Goal: Task Accomplishment & Management: Manage account settings

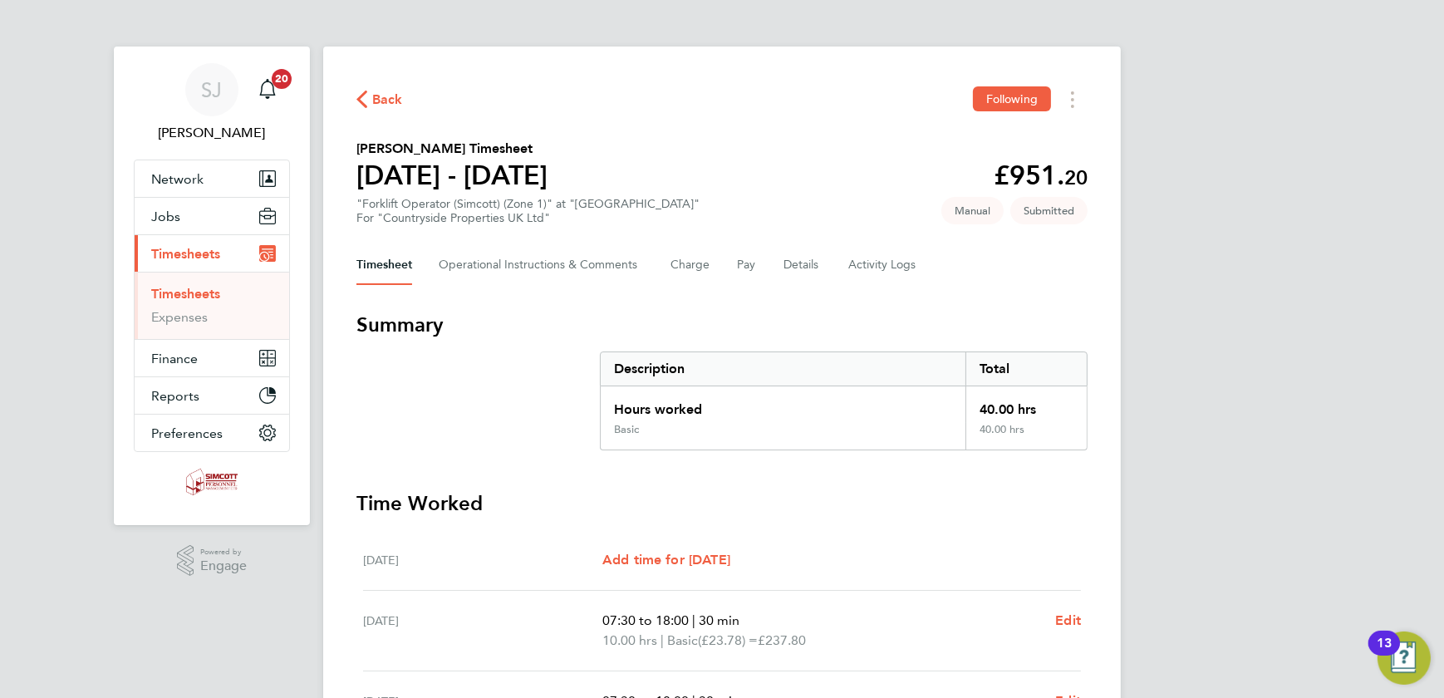
click at [187, 294] on link "Timesheets" at bounding box center [185, 294] width 69 height 16
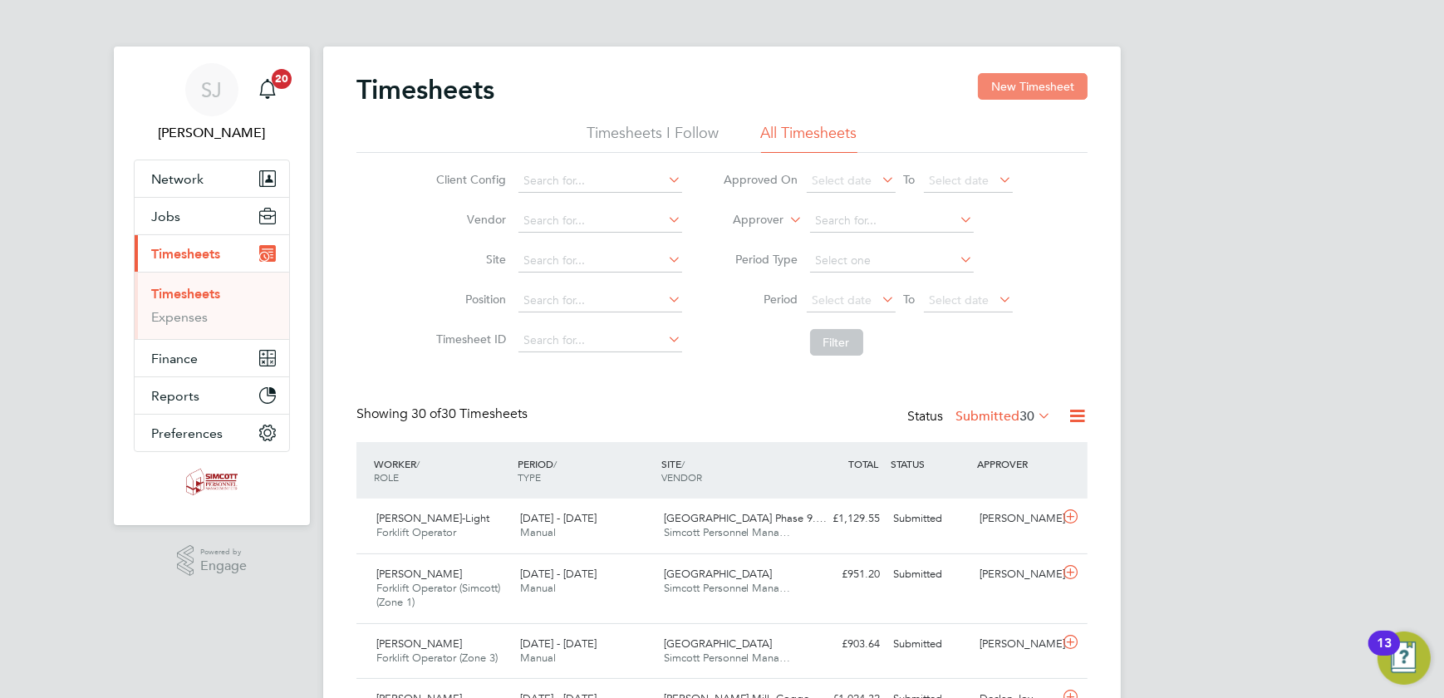
click at [1007, 94] on button "New Timesheet" at bounding box center [1033, 86] width 110 height 27
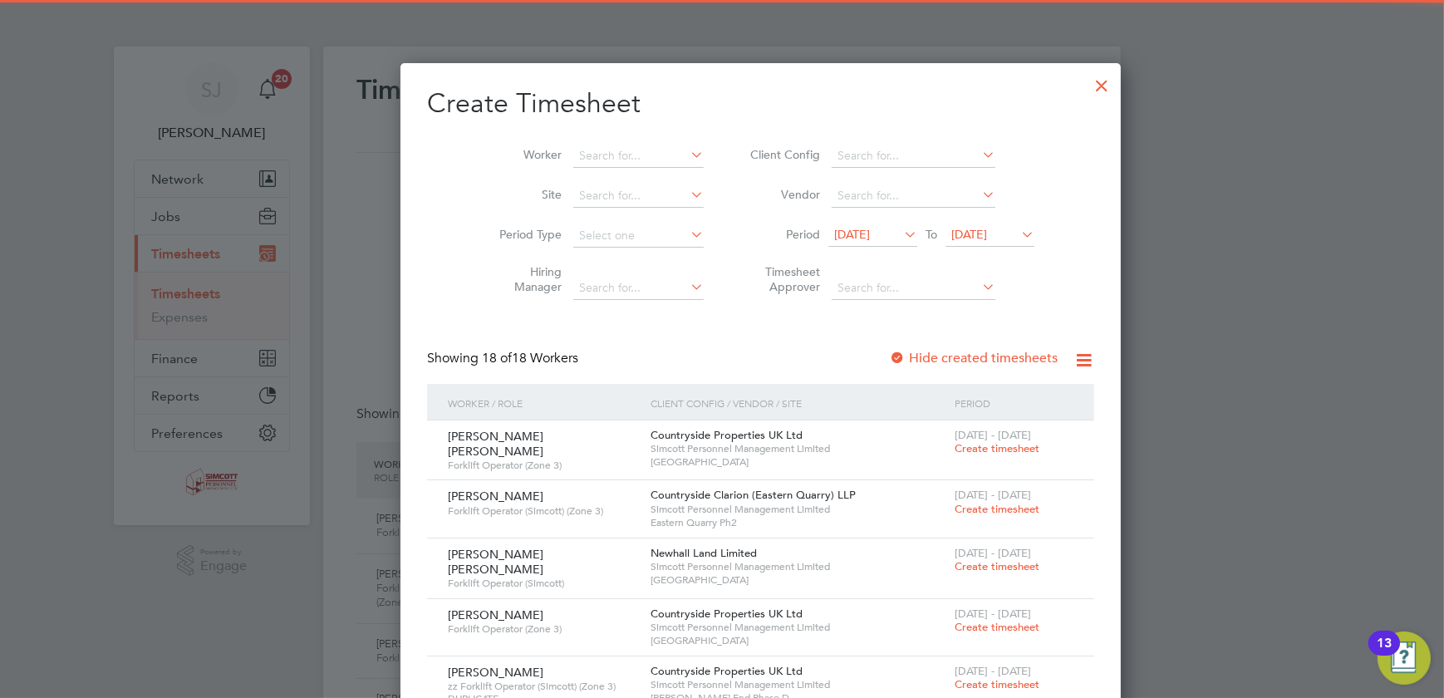
click at [951, 232] on span "25 Aug 2025" at bounding box center [969, 234] width 36 height 15
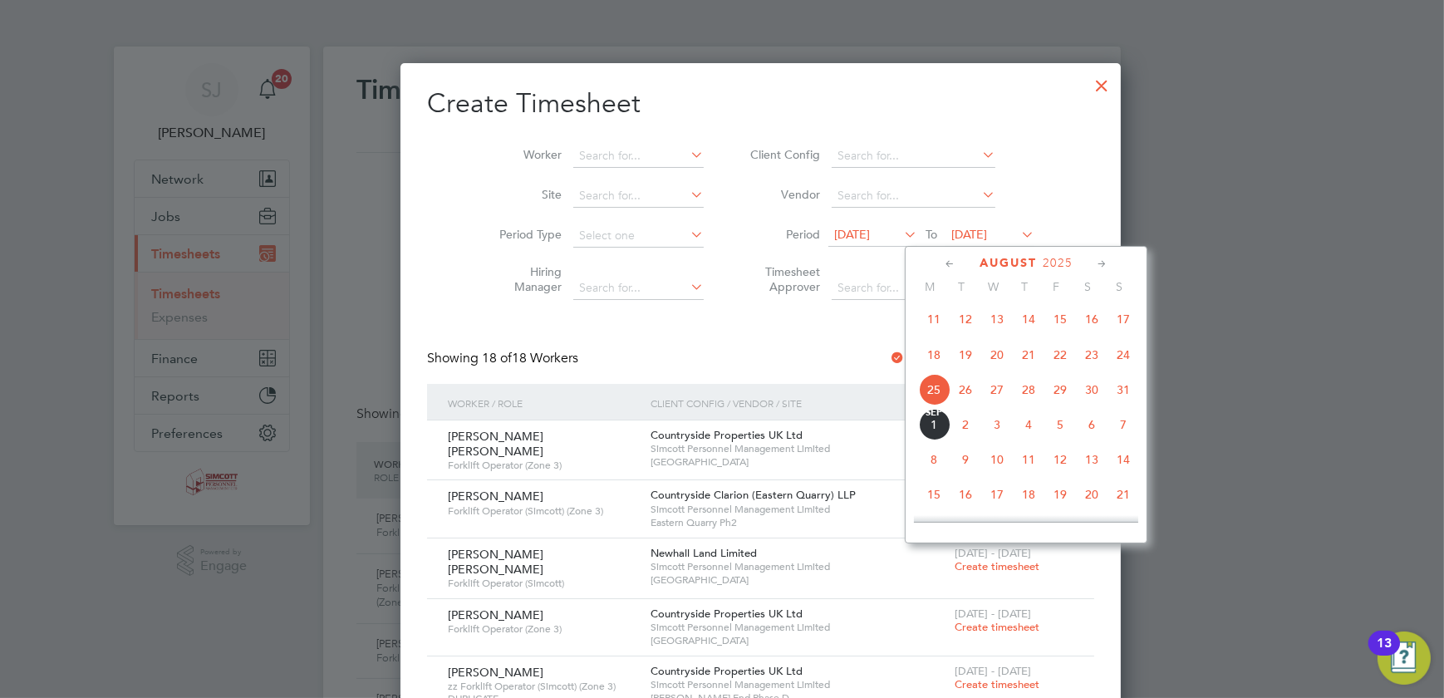
click at [1124, 393] on span "31" at bounding box center [1124, 390] width 32 height 32
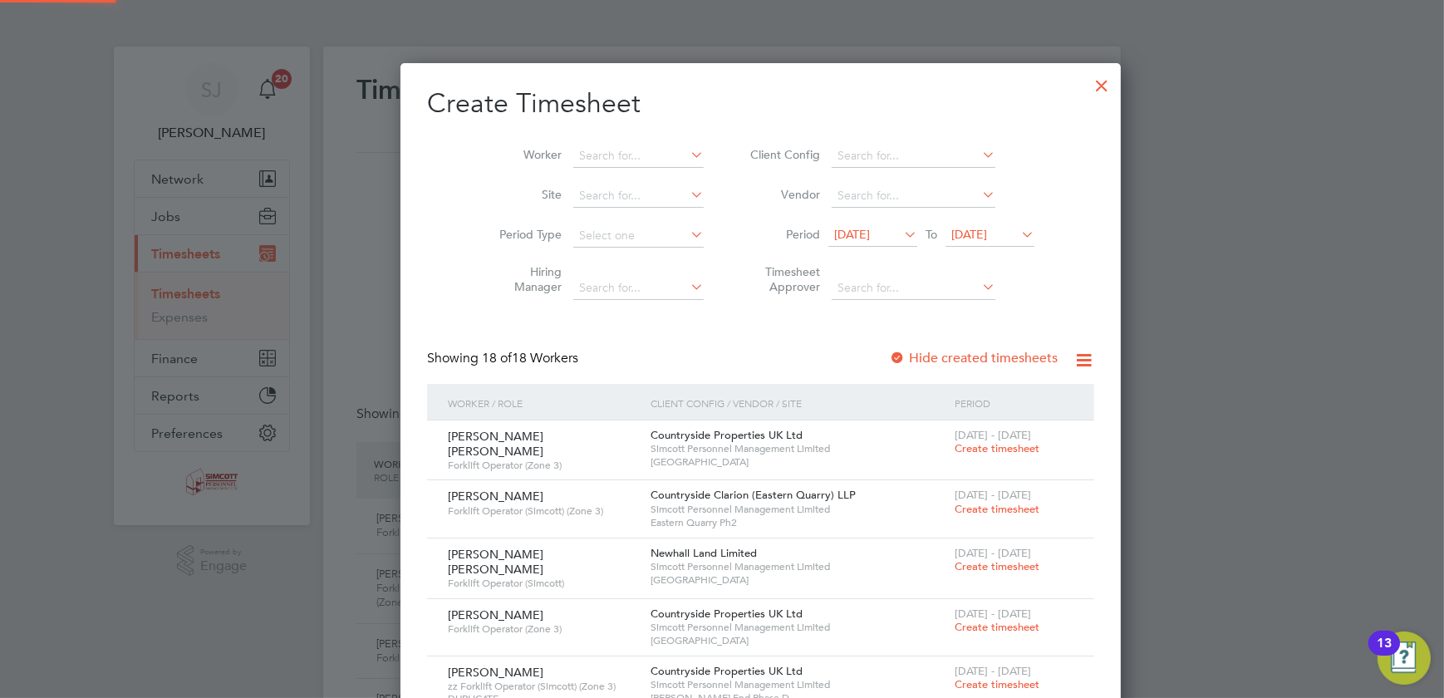
click at [834, 229] on span "[DATE]" at bounding box center [852, 234] width 36 height 15
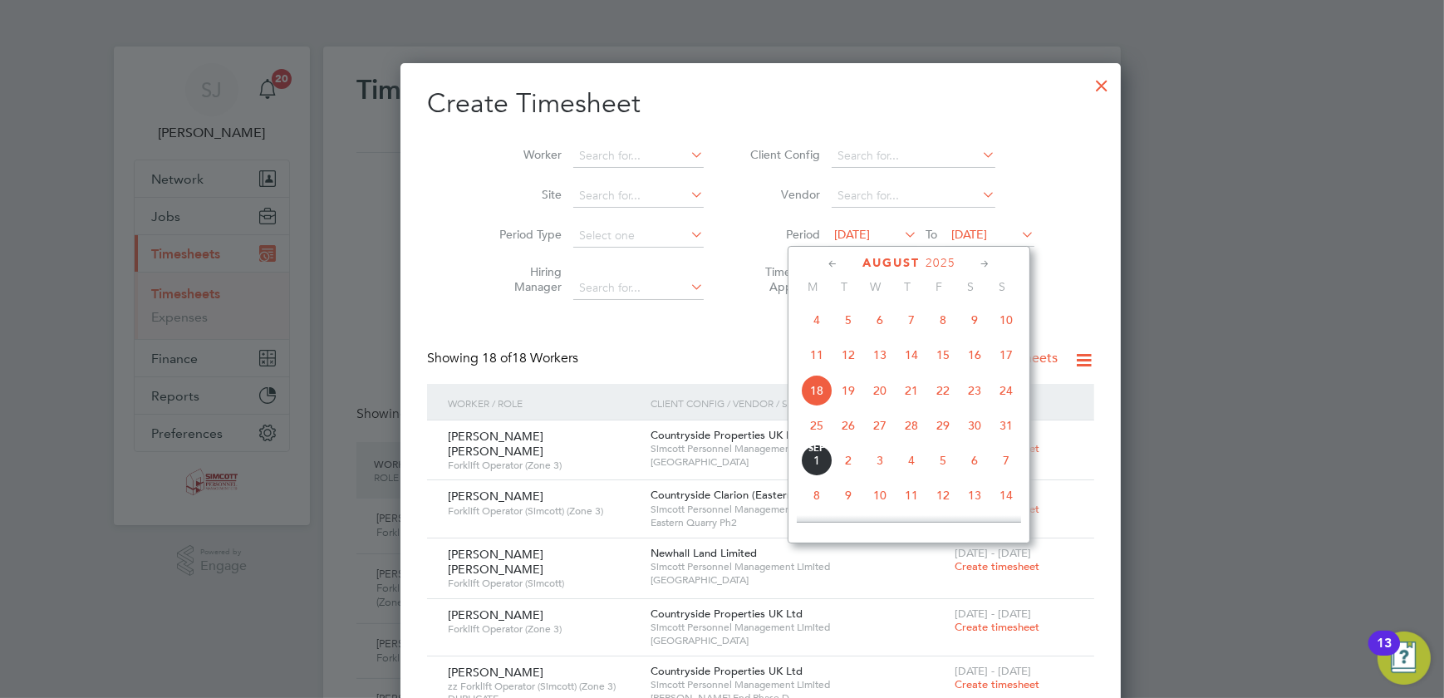
click at [818, 428] on span "25" at bounding box center [817, 426] width 32 height 32
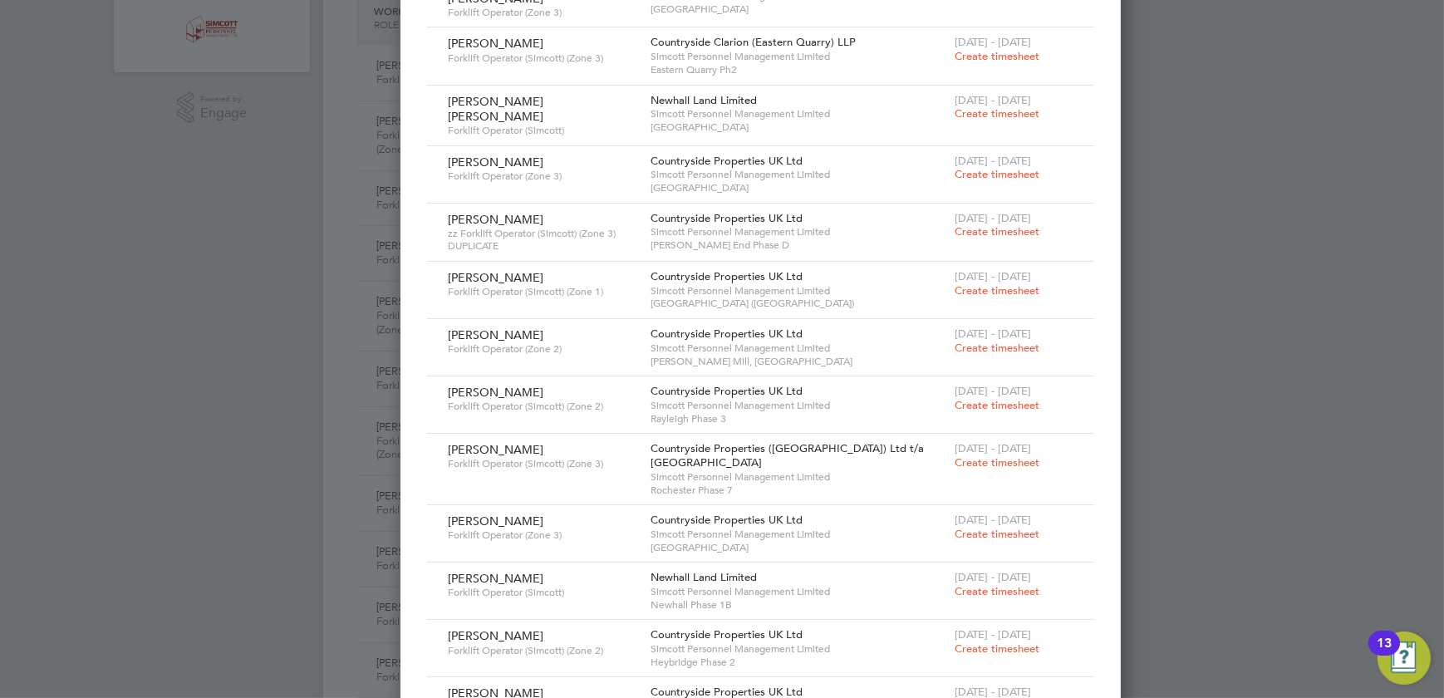
click at [955, 284] on span "Create timesheet" at bounding box center [997, 290] width 85 height 14
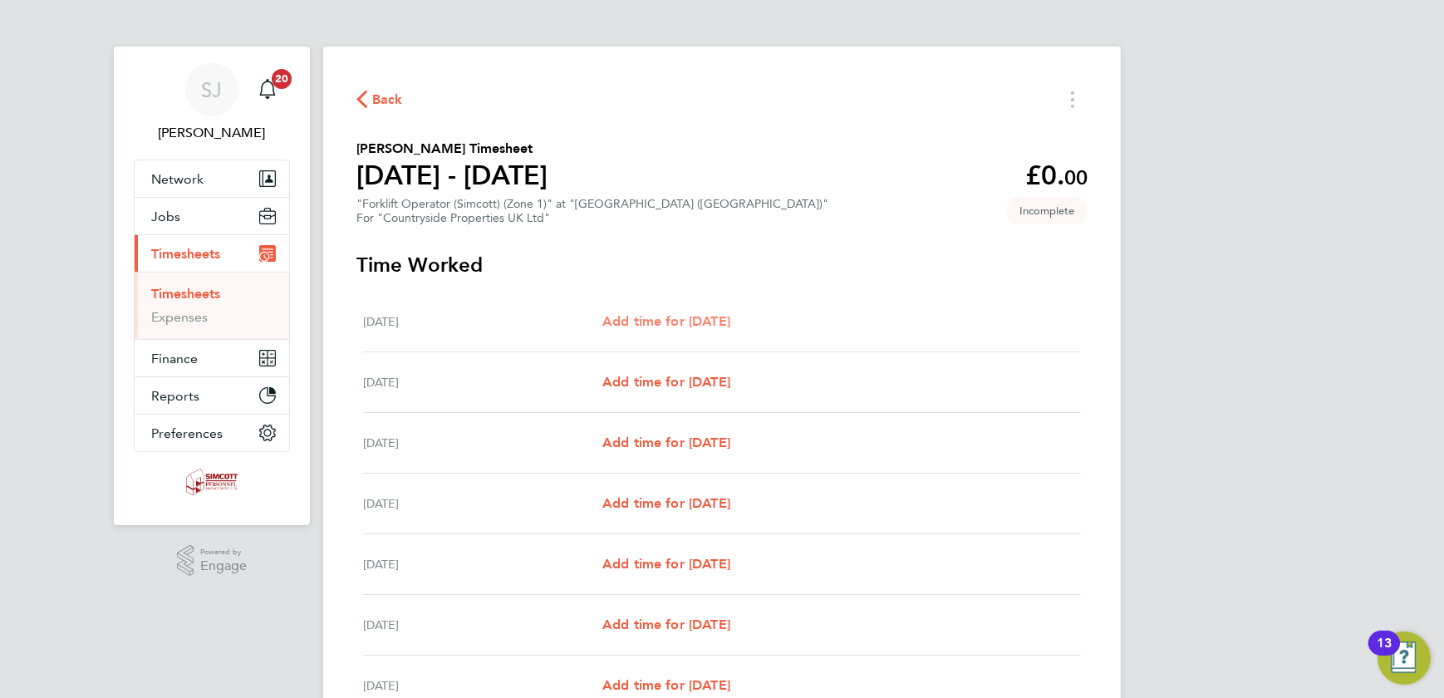
click at [688, 324] on span "Add time for Mon 25 Aug" at bounding box center [666, 321] width 128 height 16
select select "30"
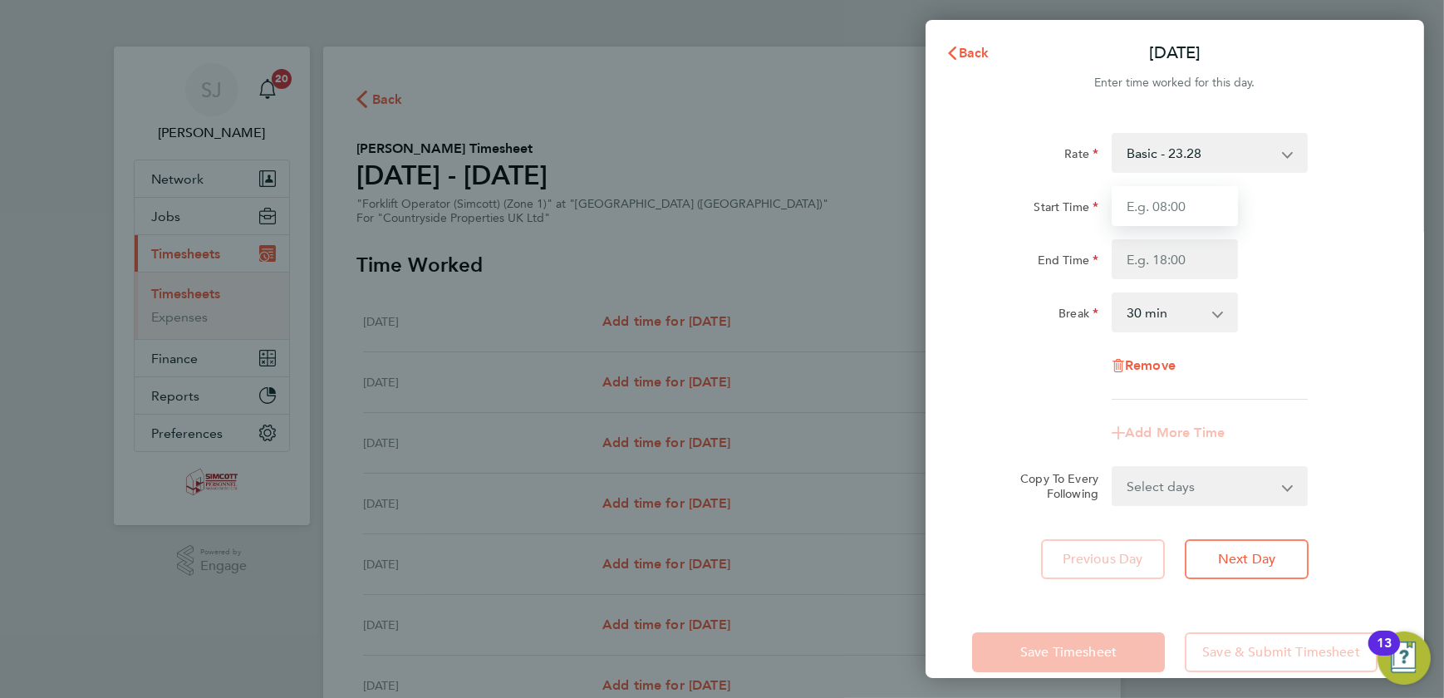
click at [1192, 215] on input "Start Time" at bounding box center [1175, 206] width 126 height 40
type input "07:30"
click at [1148, 261] on input "End Time" at bounding box center [1175, 259] width 126 height 40
type input "17:00"
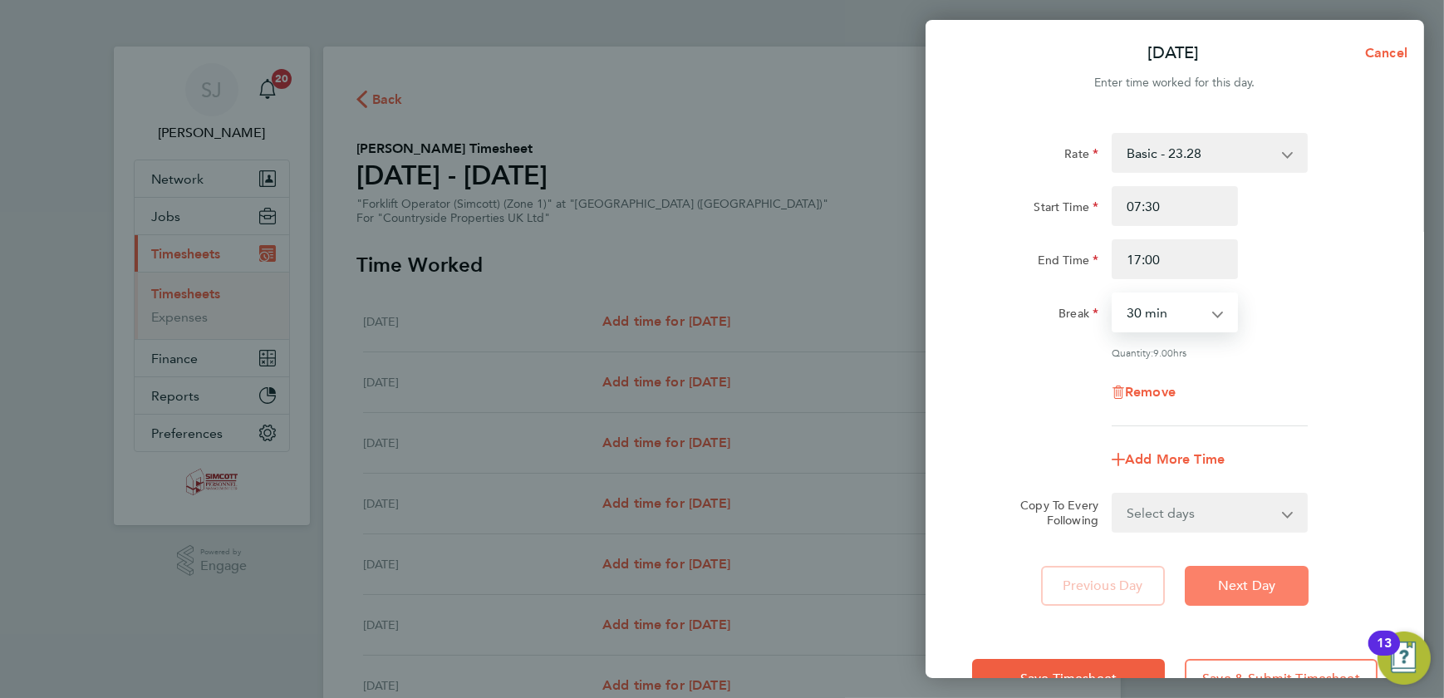
click at [1213, 564] on div "Rate Basic - 23.28 Start Time 07:30 End Time 17:00 Break 0 min 15 min 30 min 45…" at bounding box center [1175, 369] width 499 height 513
click at [1213, 580] on button "Next Day" at bounding box center [1247, 586] width 124 height 40
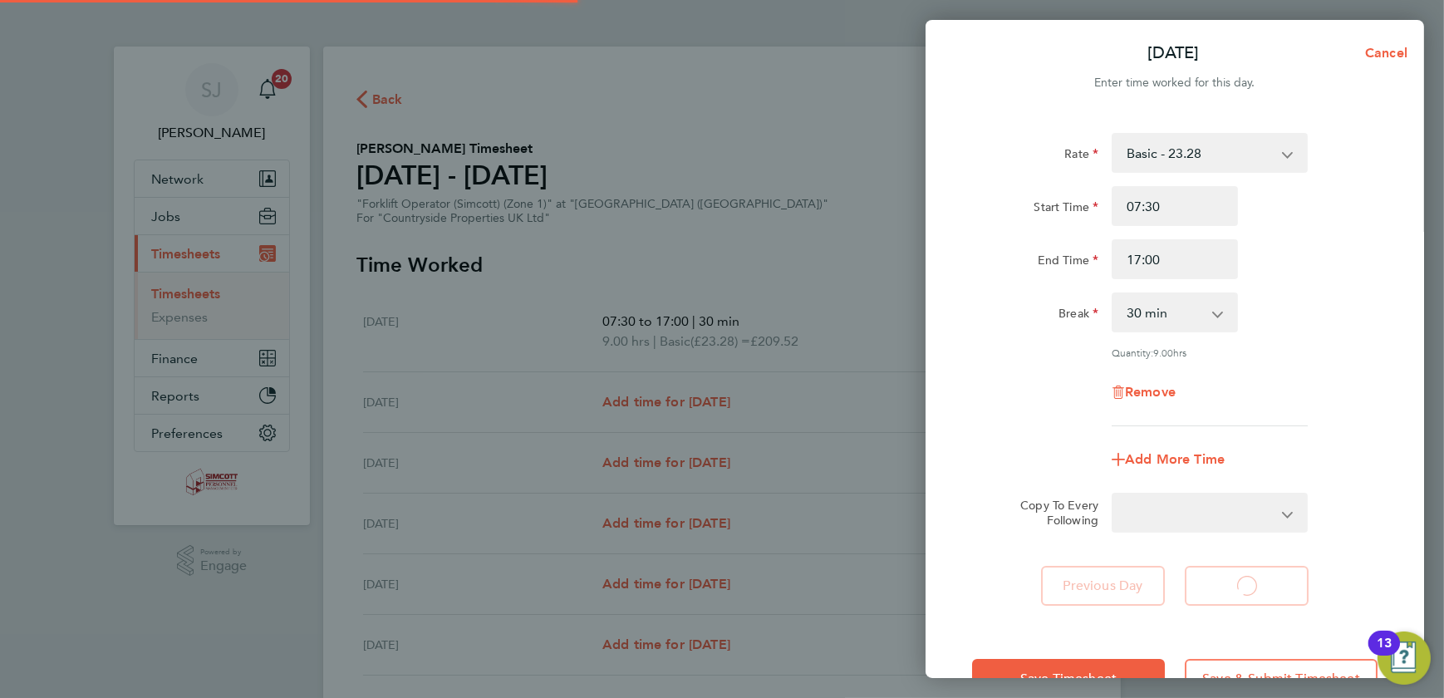
select select "30"
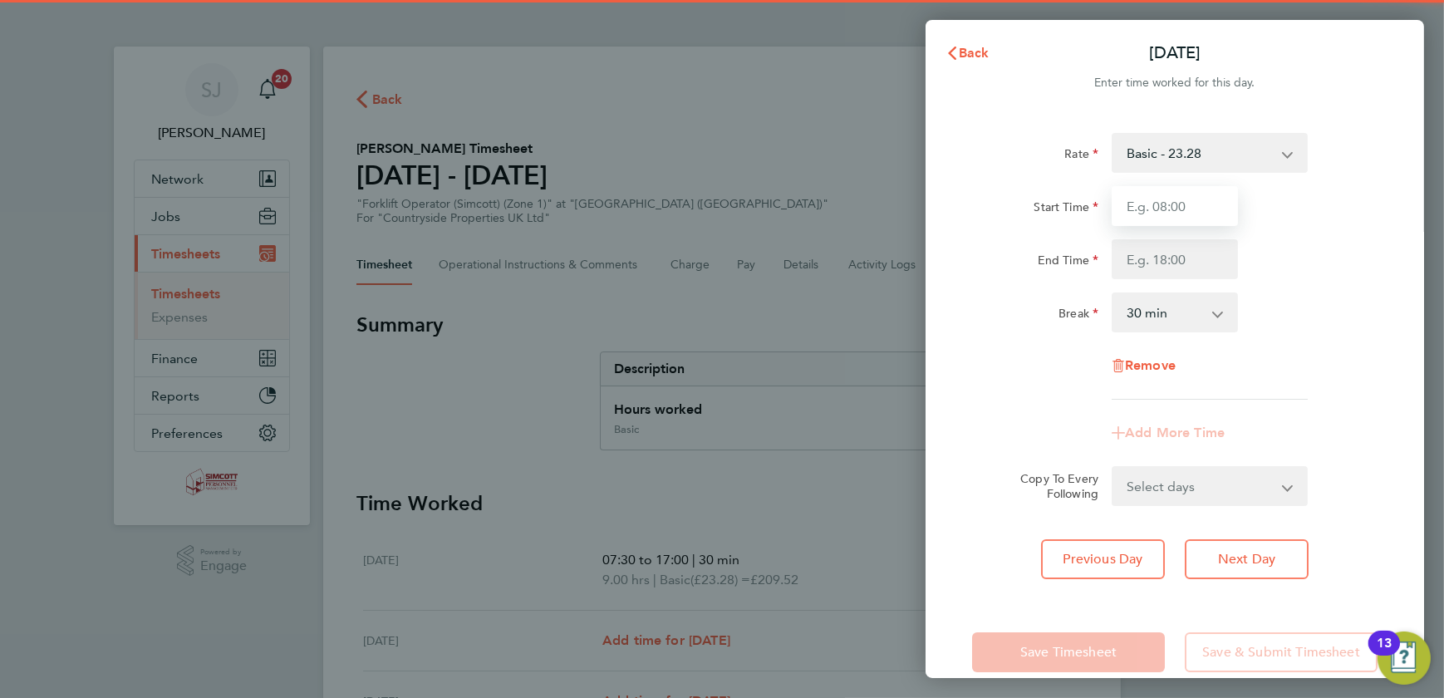
click at [1153, 210] on input "Start Time" at bounding box center [1175, 206] width 126 height 40
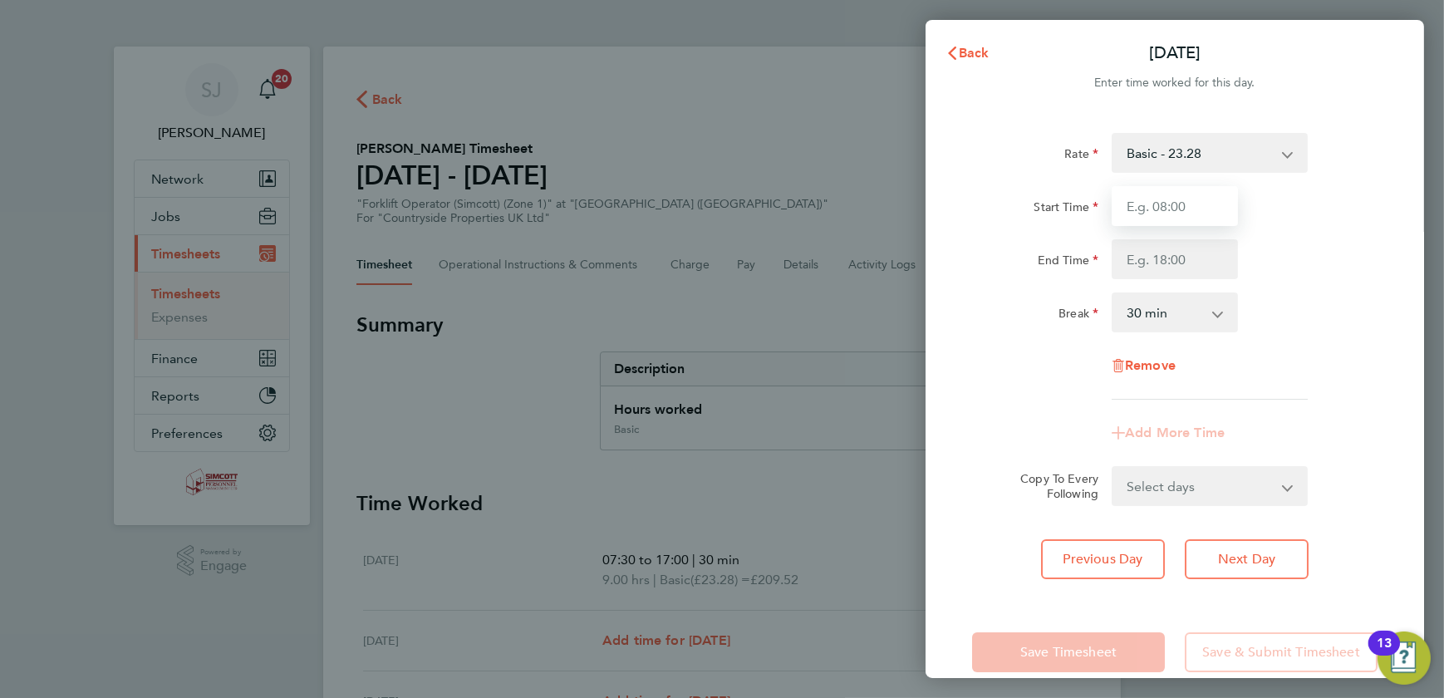
type input "07:30"
type input "17:00"
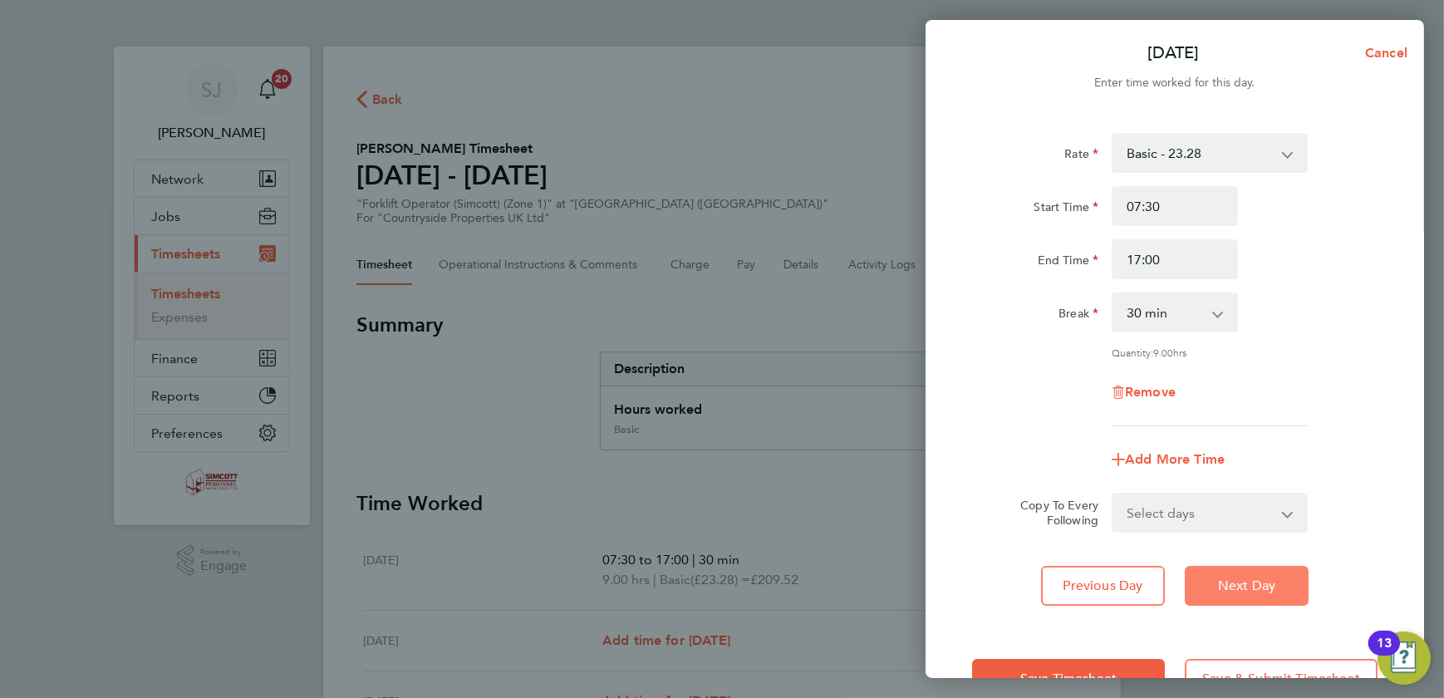
click at [1239, 580] on span "Next Day" at bounding box center [1246, 585] width 57 height 17
select select "30"
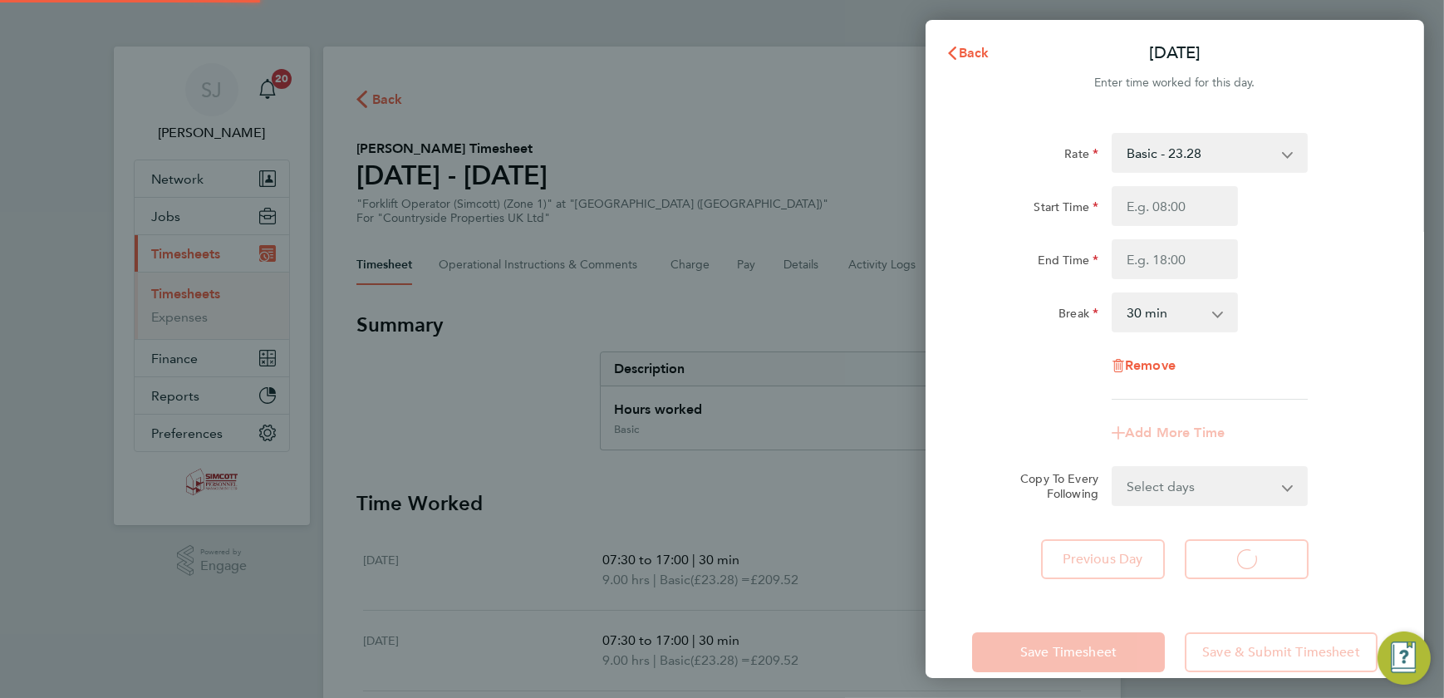
select select "30"
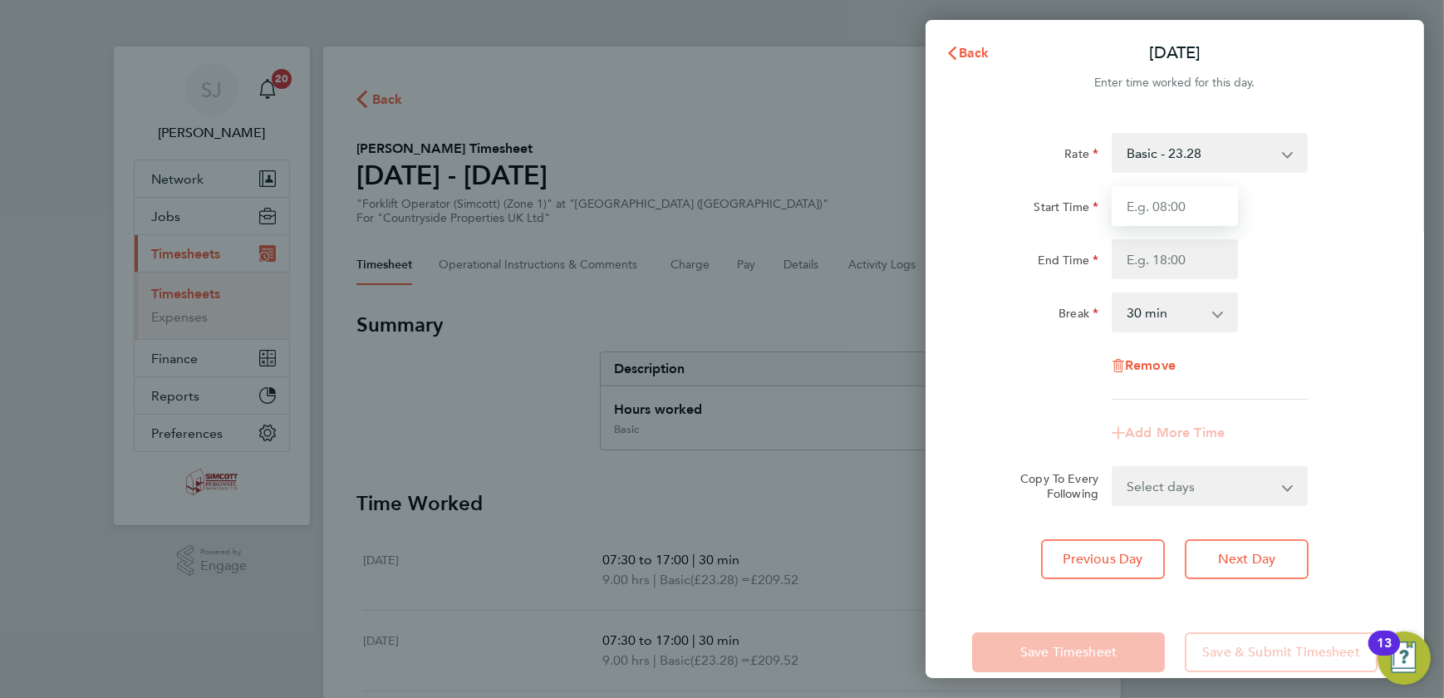
click at [1162, 214] on input "Start Time" at bounding box center [1175, 206] width 126 height 40
type input "07:30"
type input "17:00"
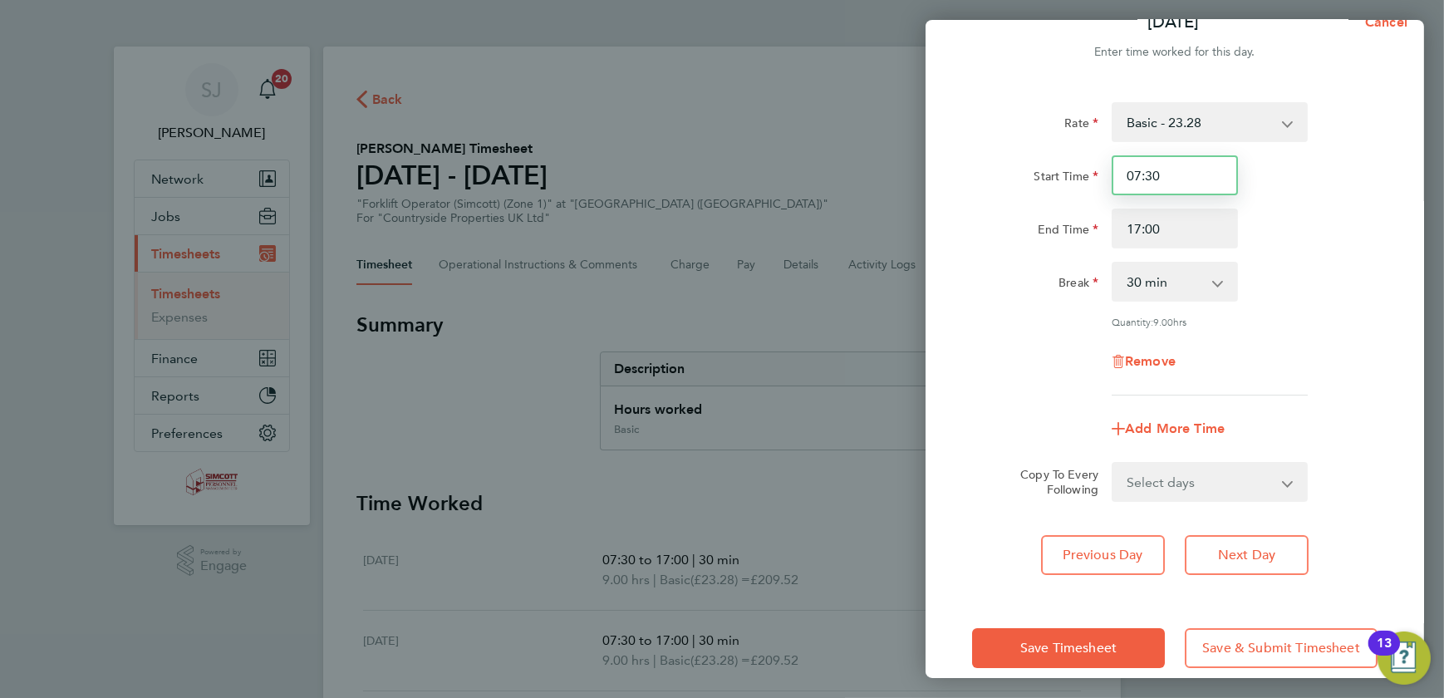
scroll to position [52, 0]
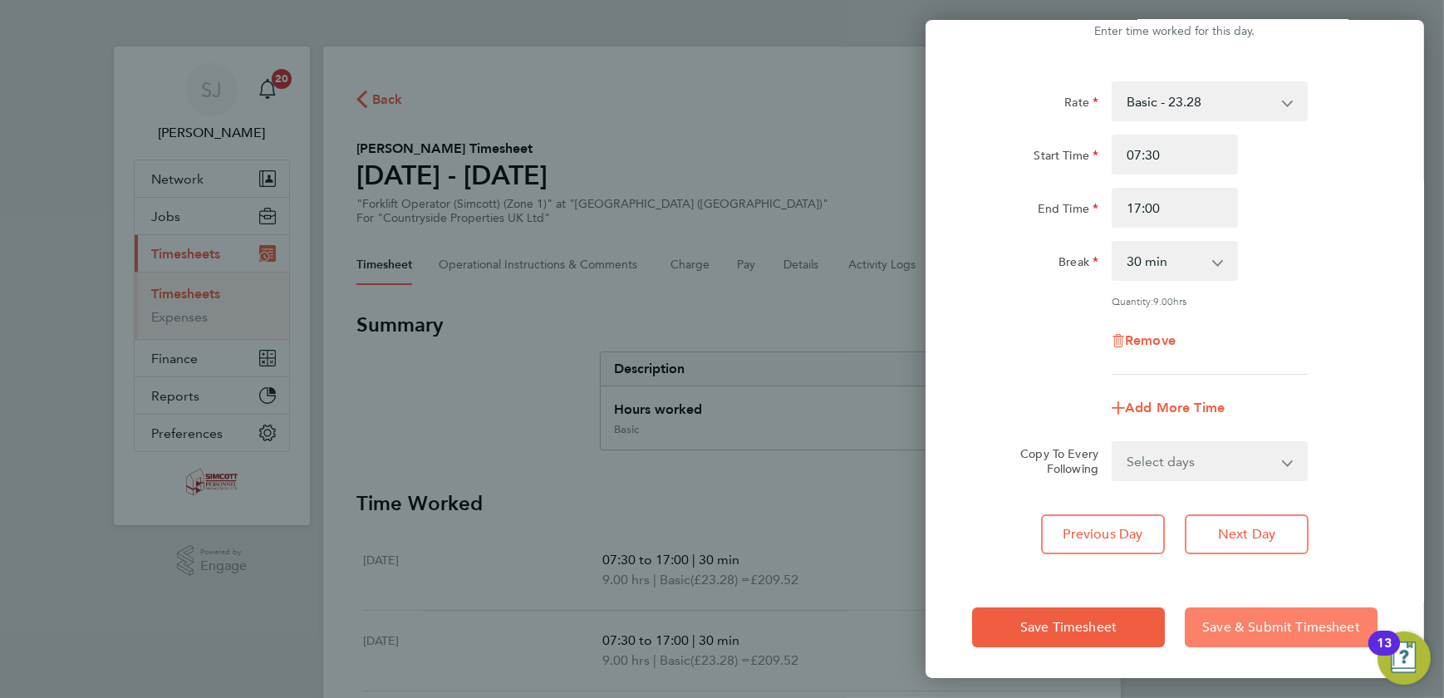
click at [1263, 610] on button "Save & Submit Timesheet" at bounding box center [1281, 627] width 193 height 40
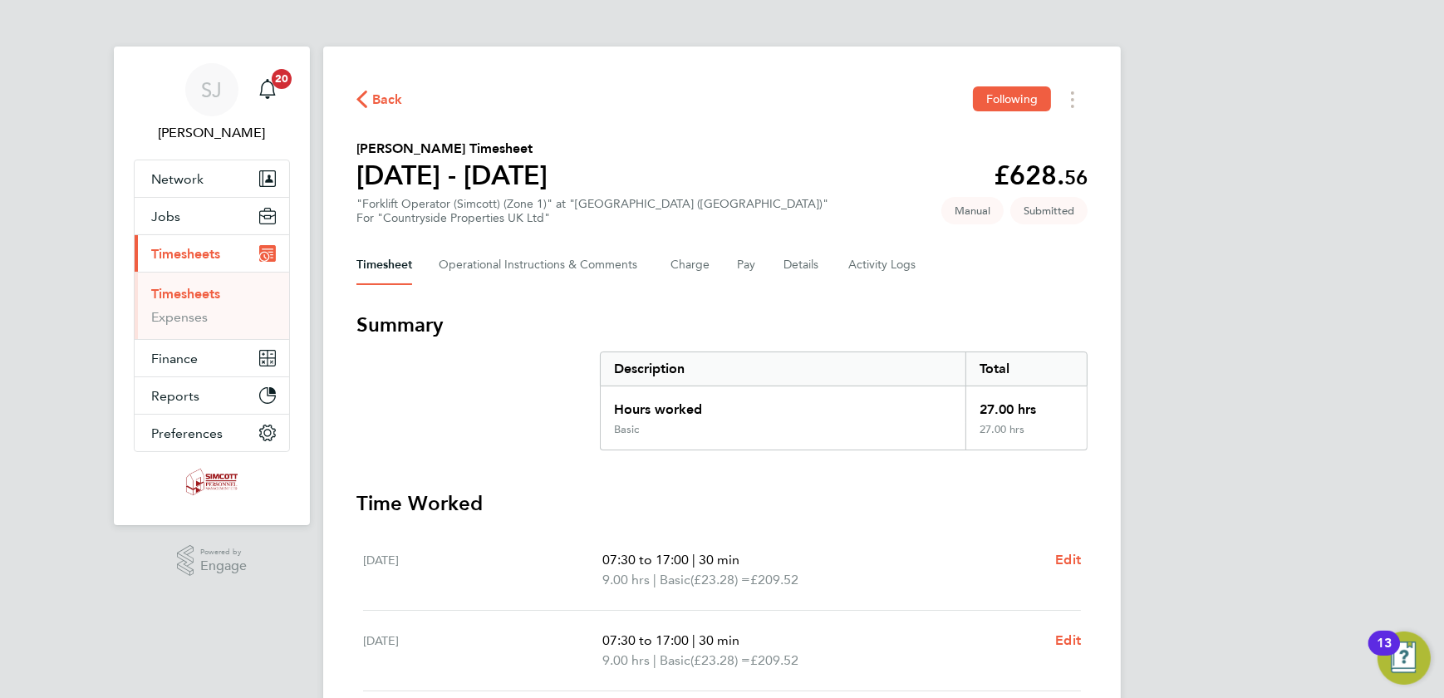
click at [175, 294] on link "Timesheets" at bounding box center [185, 294] width 69 height 16
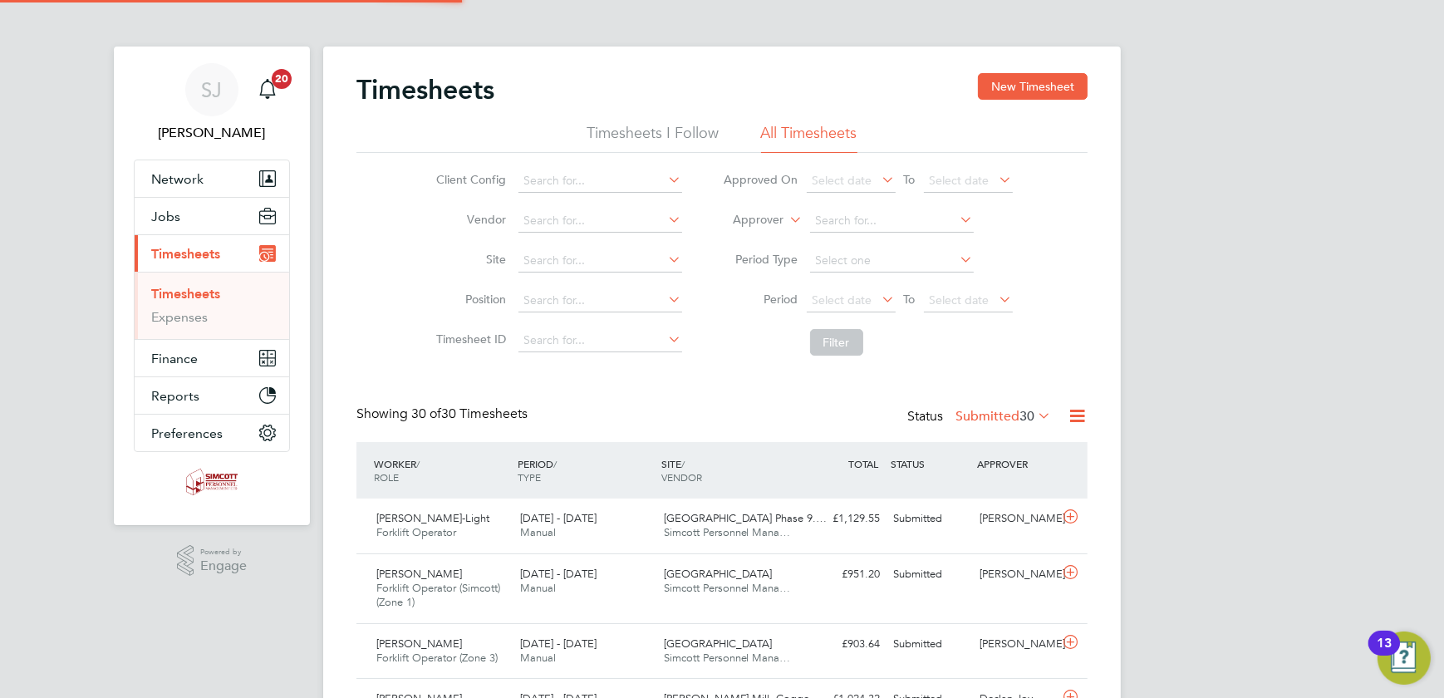
scroll to position [42, 144]
click at [1009, 87] on button "New Timesheet" at bounding box center [1033, 86] width 110 height 27
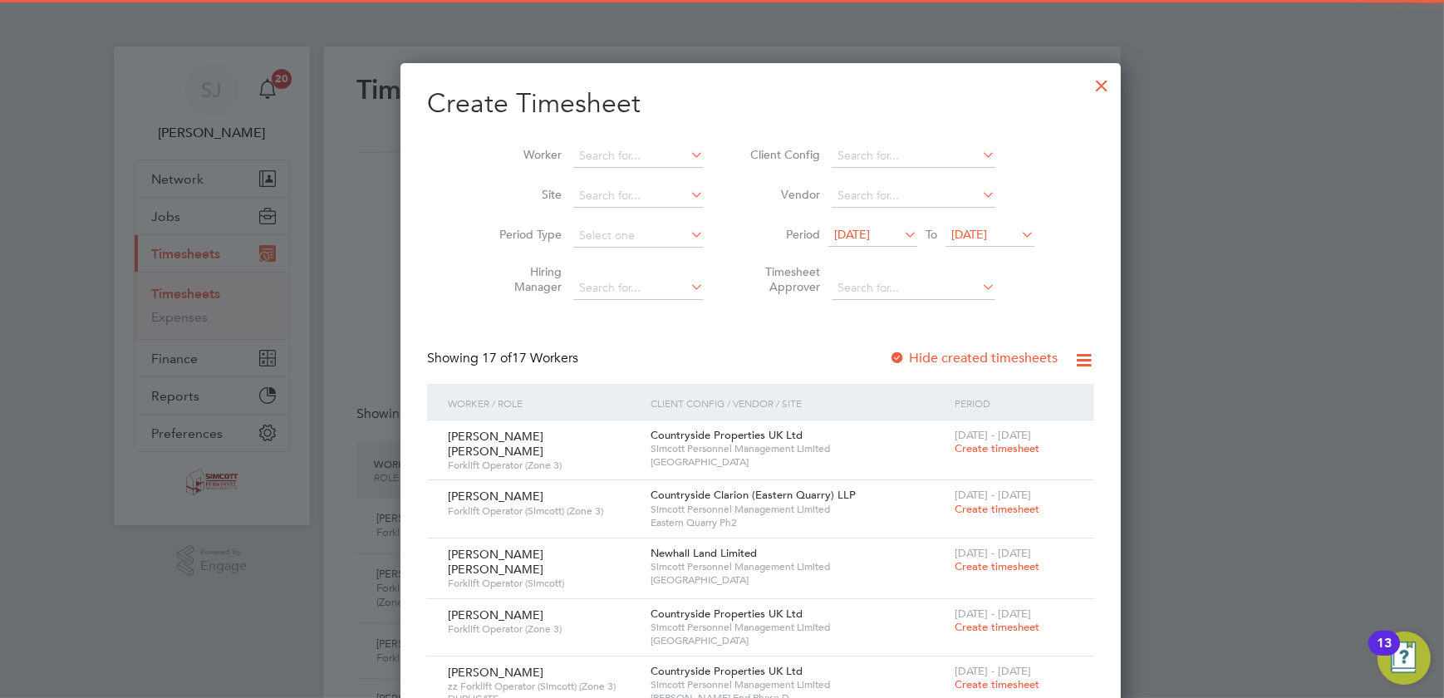
click at [955, 235] on span "25 Aug 2025" at bounding box center [969, 234] width 36 height 15
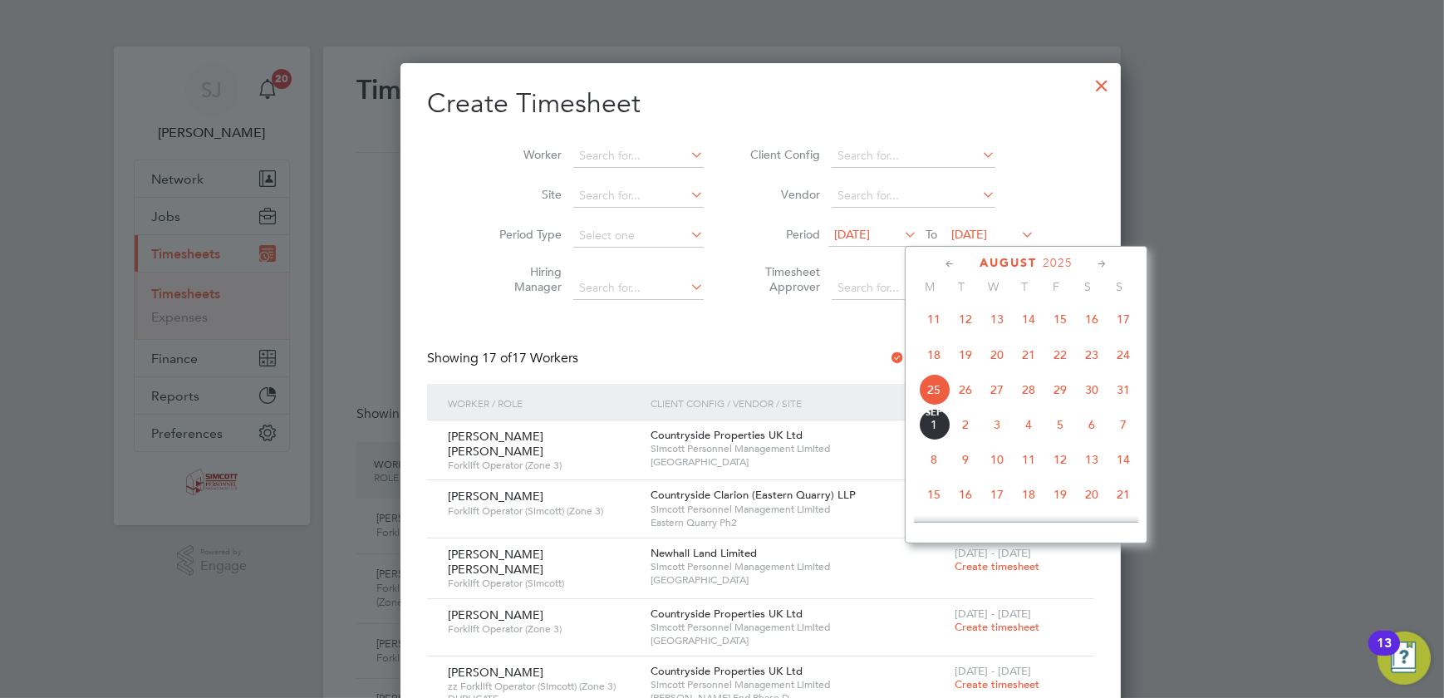
click at [1124, 395] on span "31" at bounding box center [1124, 390] width 32 height 32
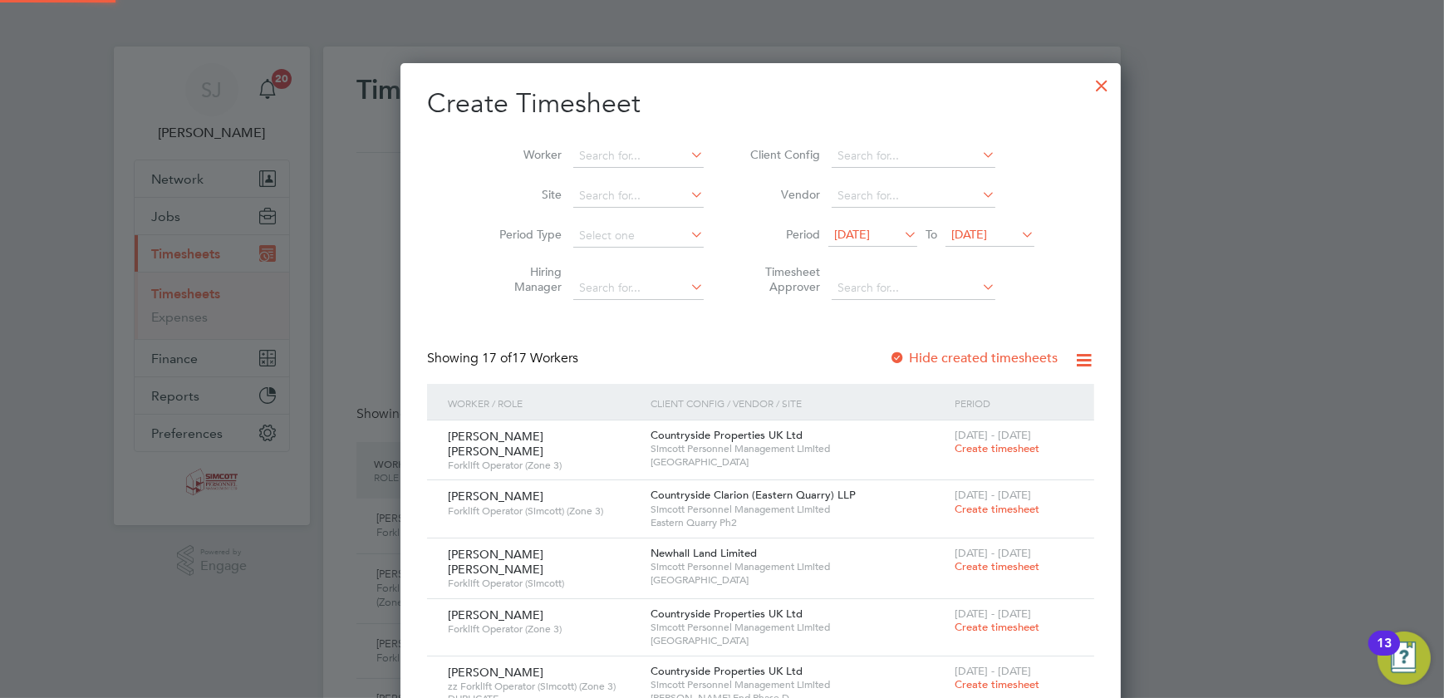
click at [844, 233] on span "18 Aug 2025" at bounding box center [852, 234] width 36 height 15
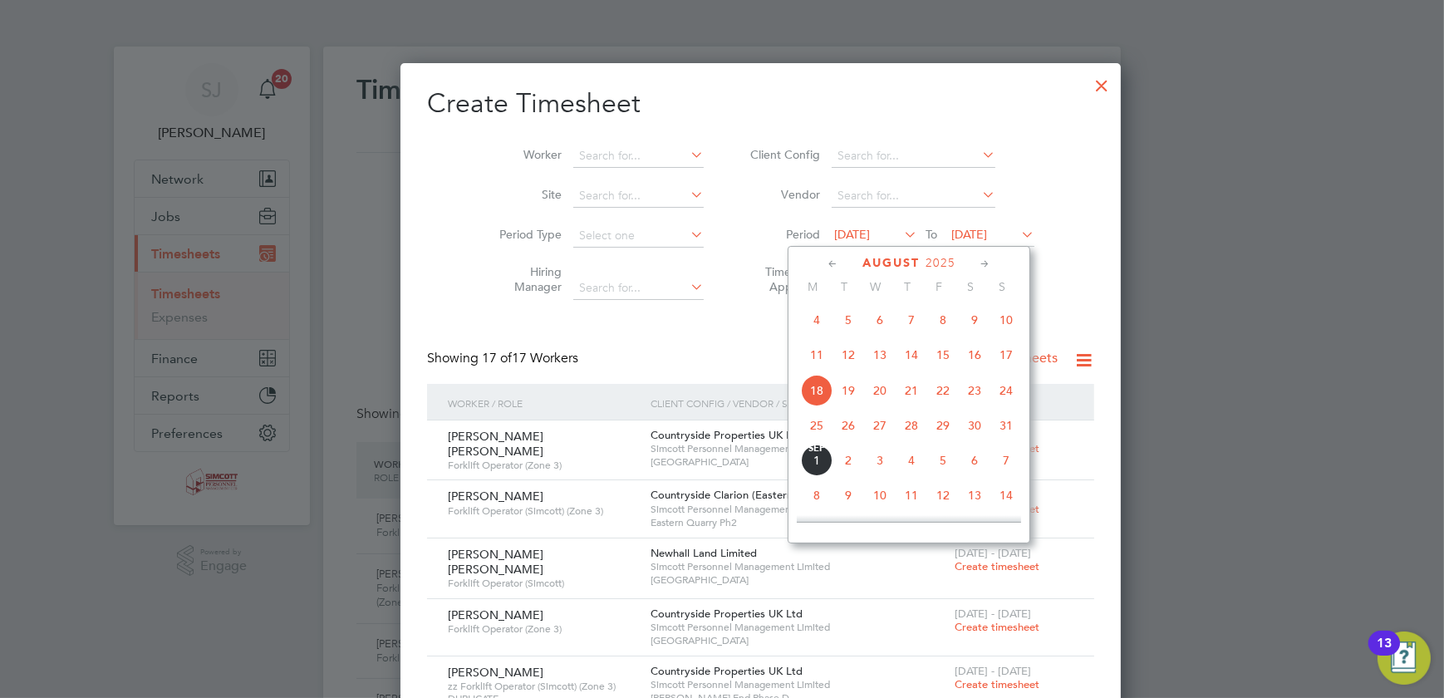
click at [821, 425] on span "25" at bounding box center [817, 426] width 32 height 32
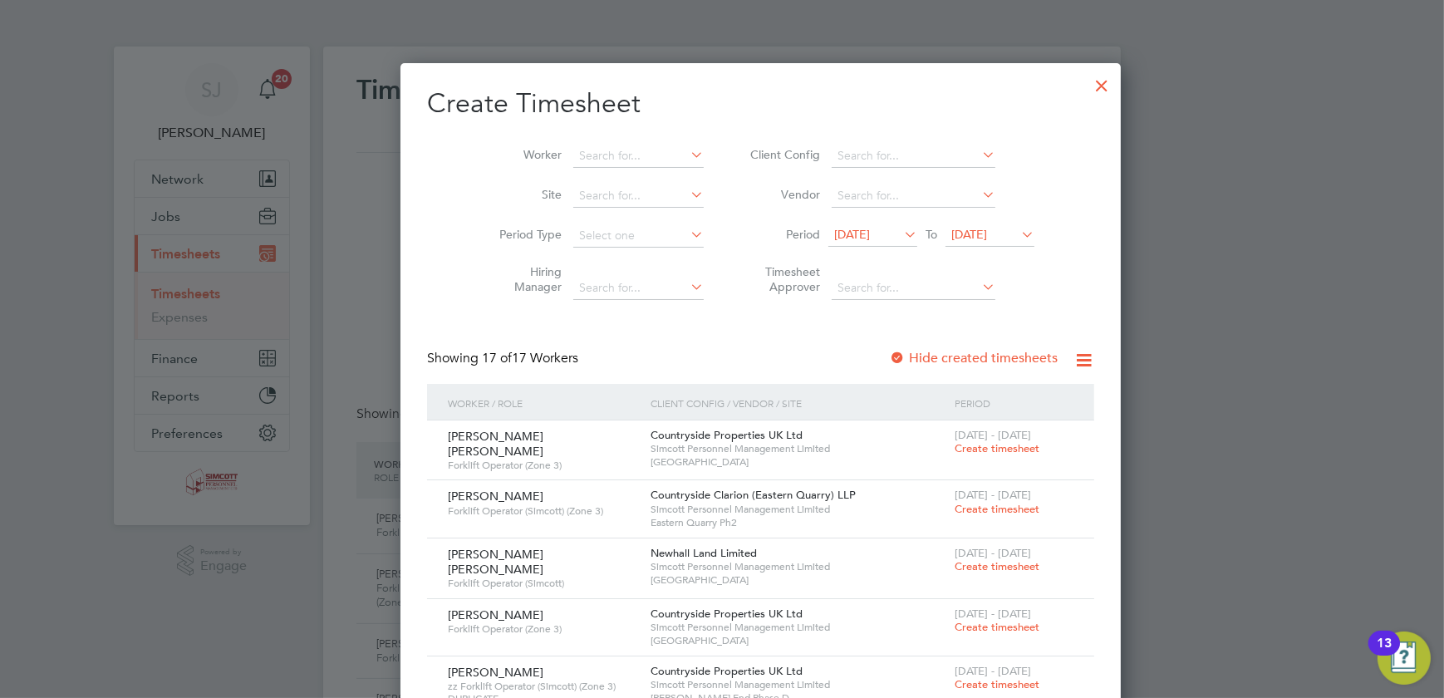
click at [1087, 87] on div at bounding box center [1102, 81] width 30 height 30
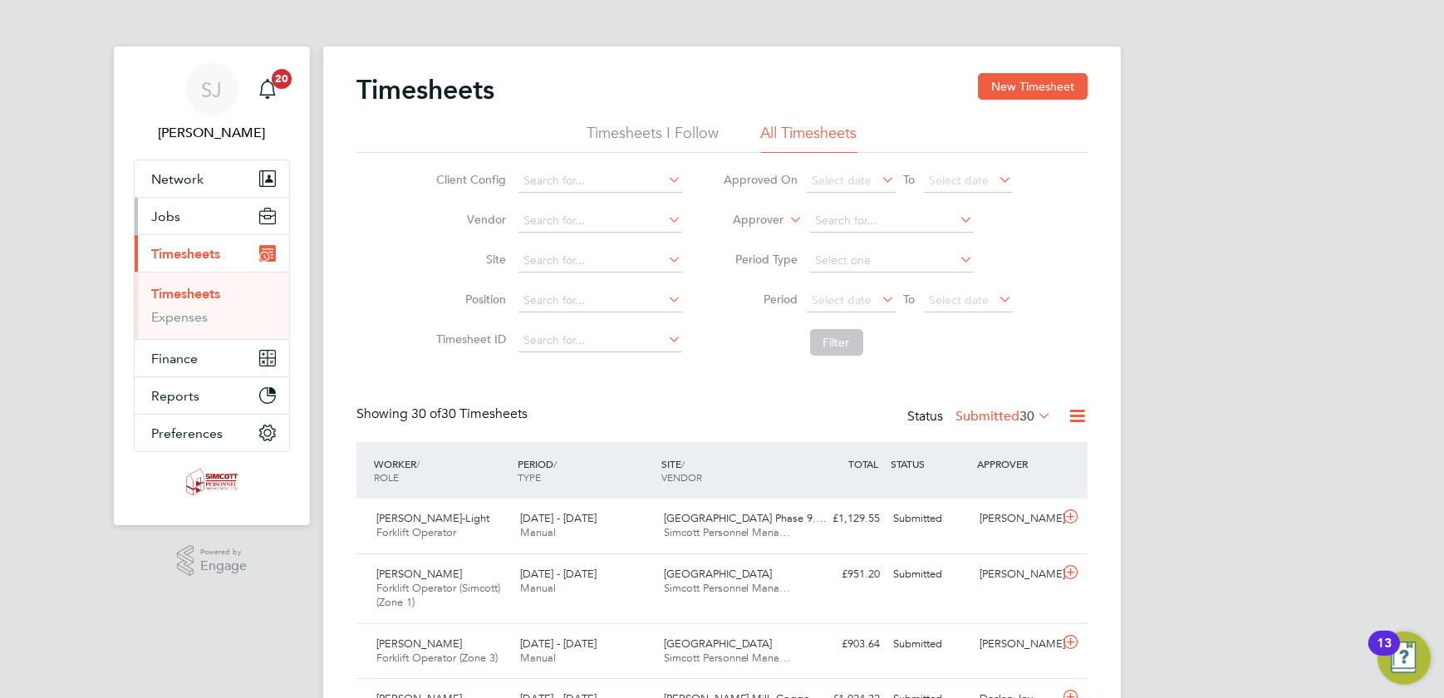
click at [156, 220] on span "Jobs" at bounding box center [165, 217] width 29 height 16
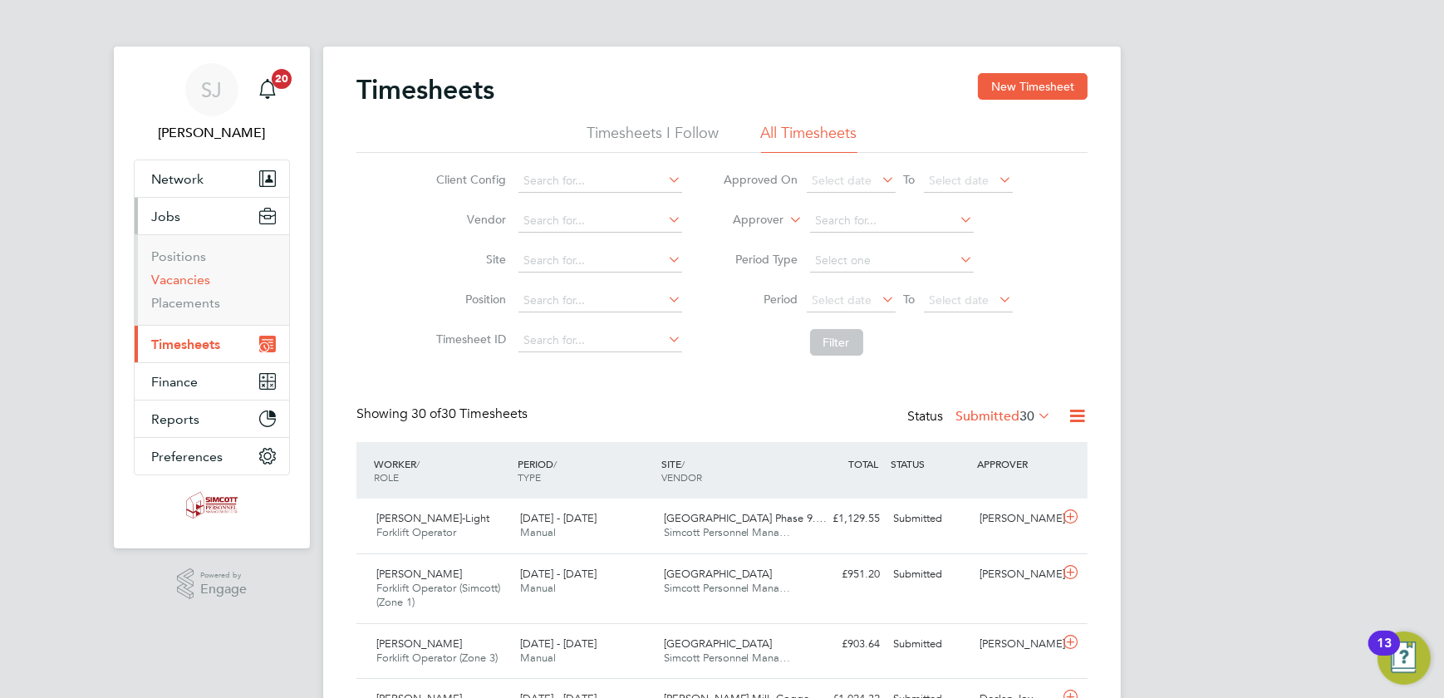
click at [178, 282] on link "Vacancies" at bounding box center [180, 280] width 59 height 16
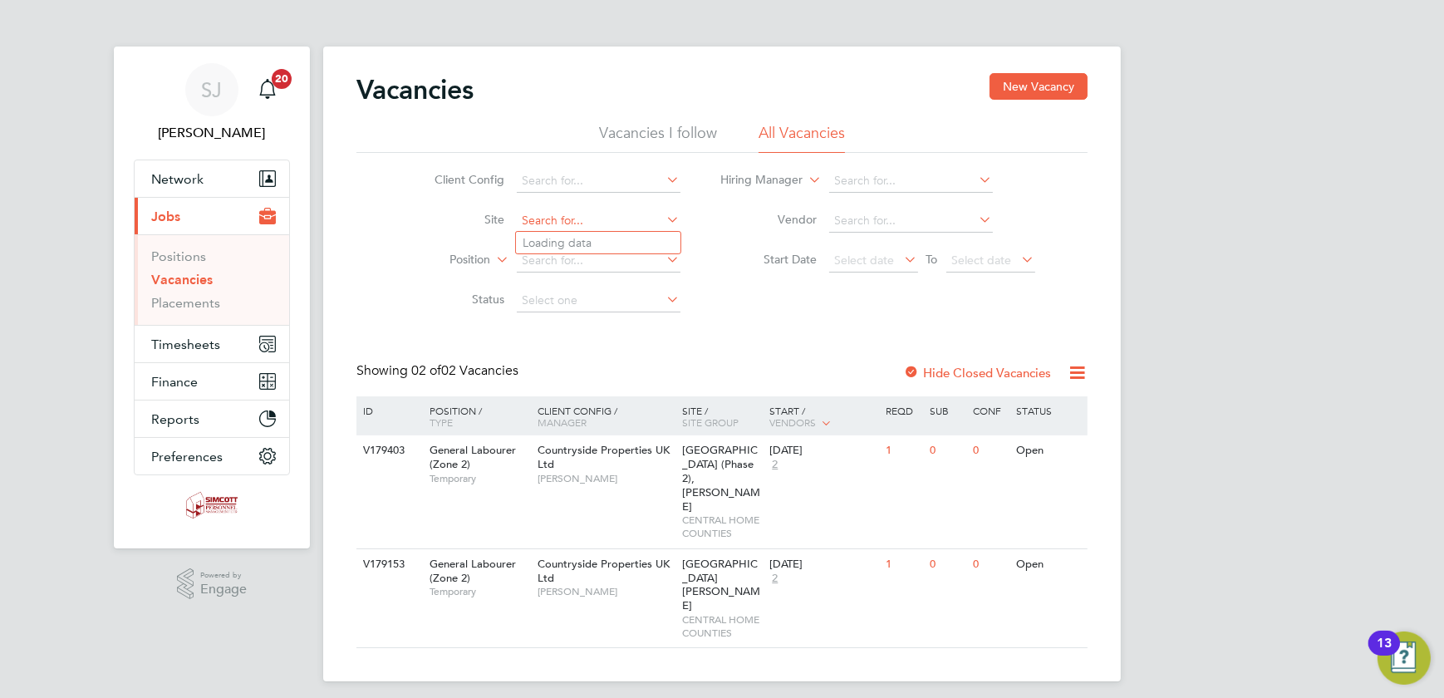
click at [565, 217] on input at bounding box center [599, 220] width 164 height 23
click at [661, 268] on li "Cogge shall Mill, Coggeshall" at bounding box center [614, 265] width 197 height 22
type input "Coggeshall Mill, Coggeshall"
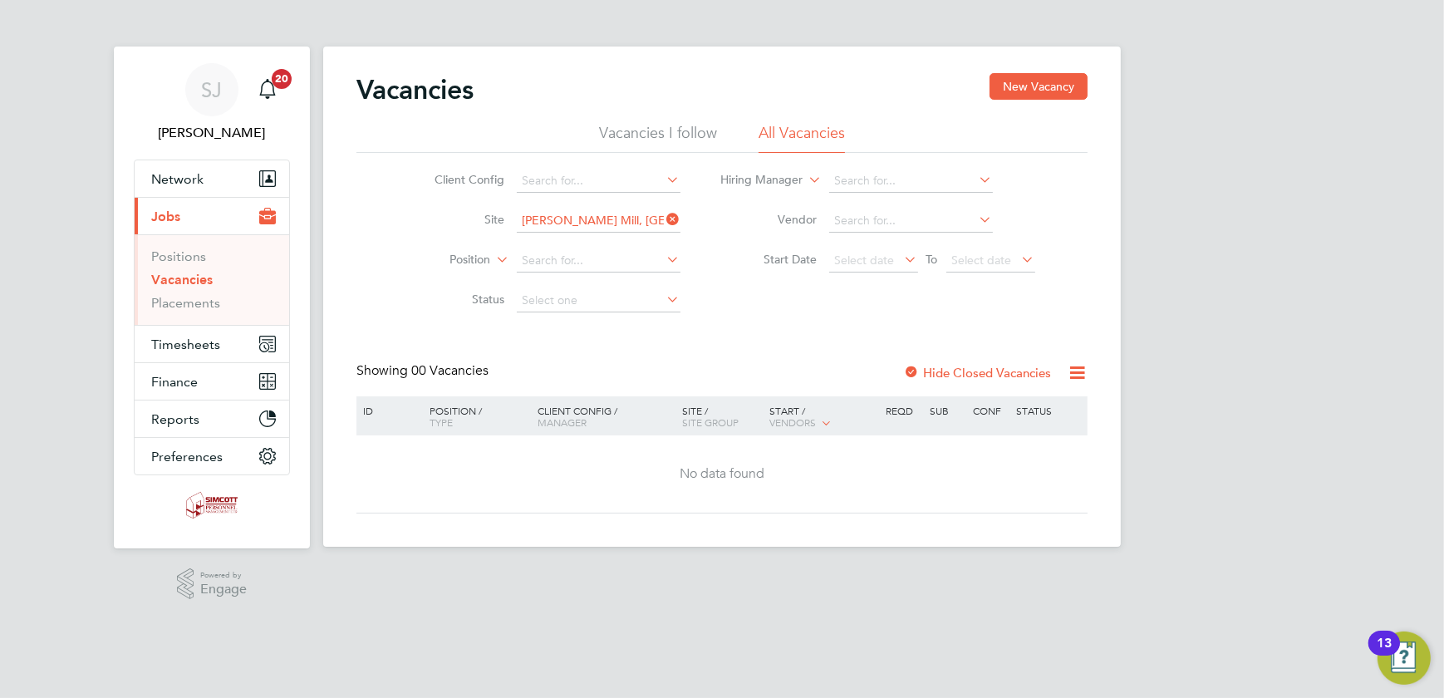
click at [986, 375] on label "Hide Closed Vacancies" at bounding box center [977, 373] width 148 height 16
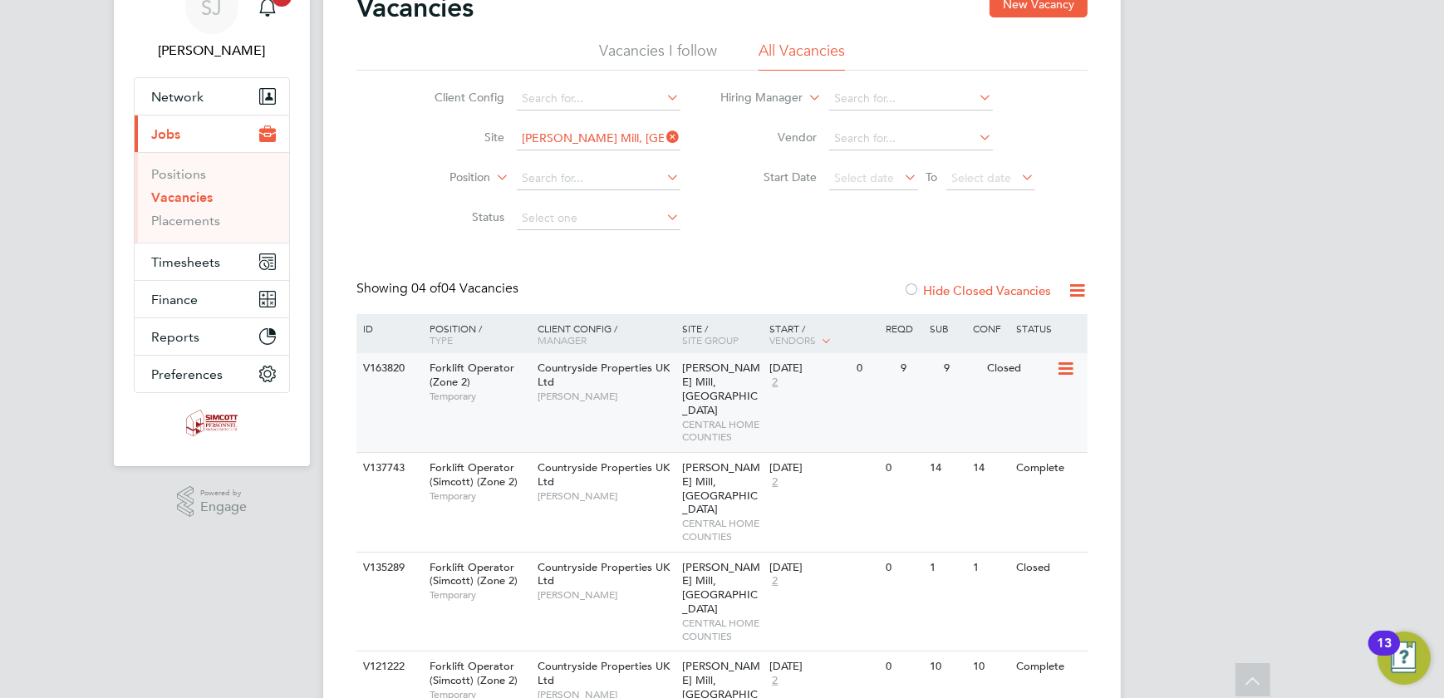
click at [691, 379] on span "Coggeshall Mill, Coggeshall" at bounding box center [722, 389] width 78 height 57
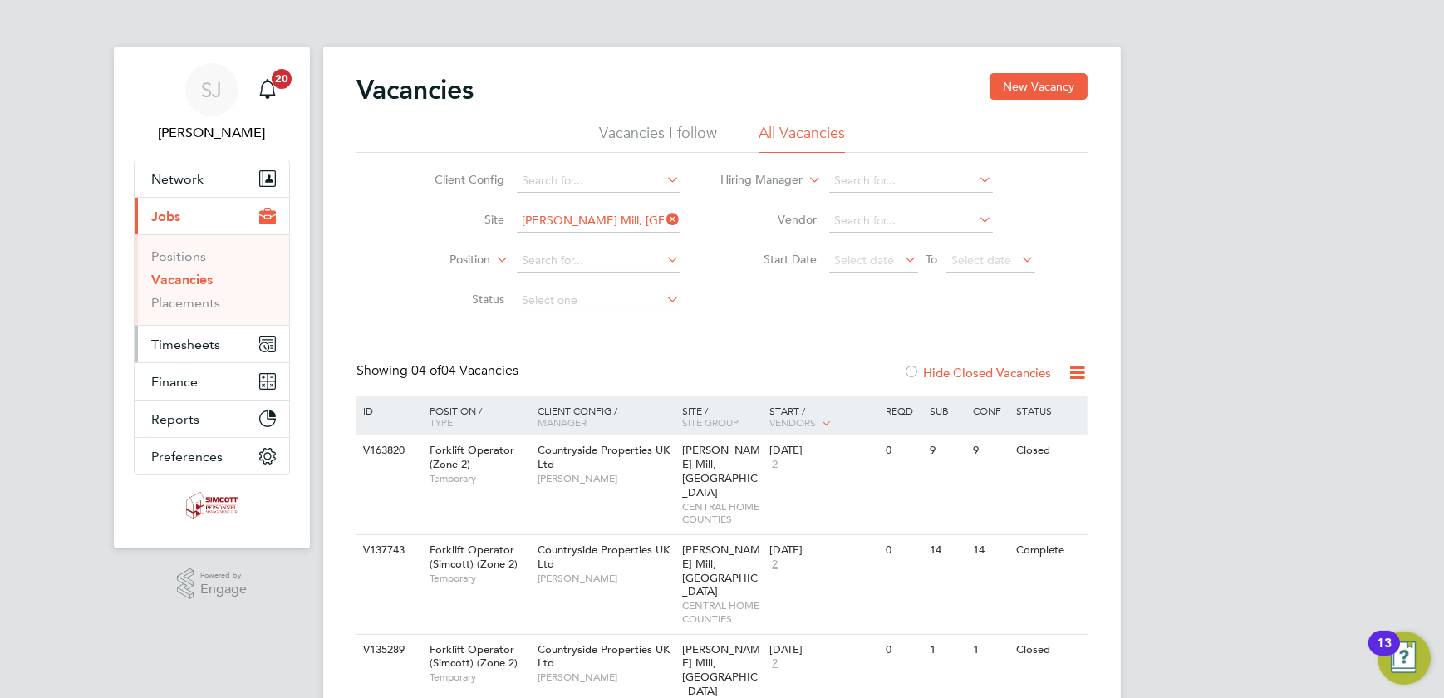
click at [167, 345] on span "Timesheets" at bounding box center [185, 345] width 69 height 16
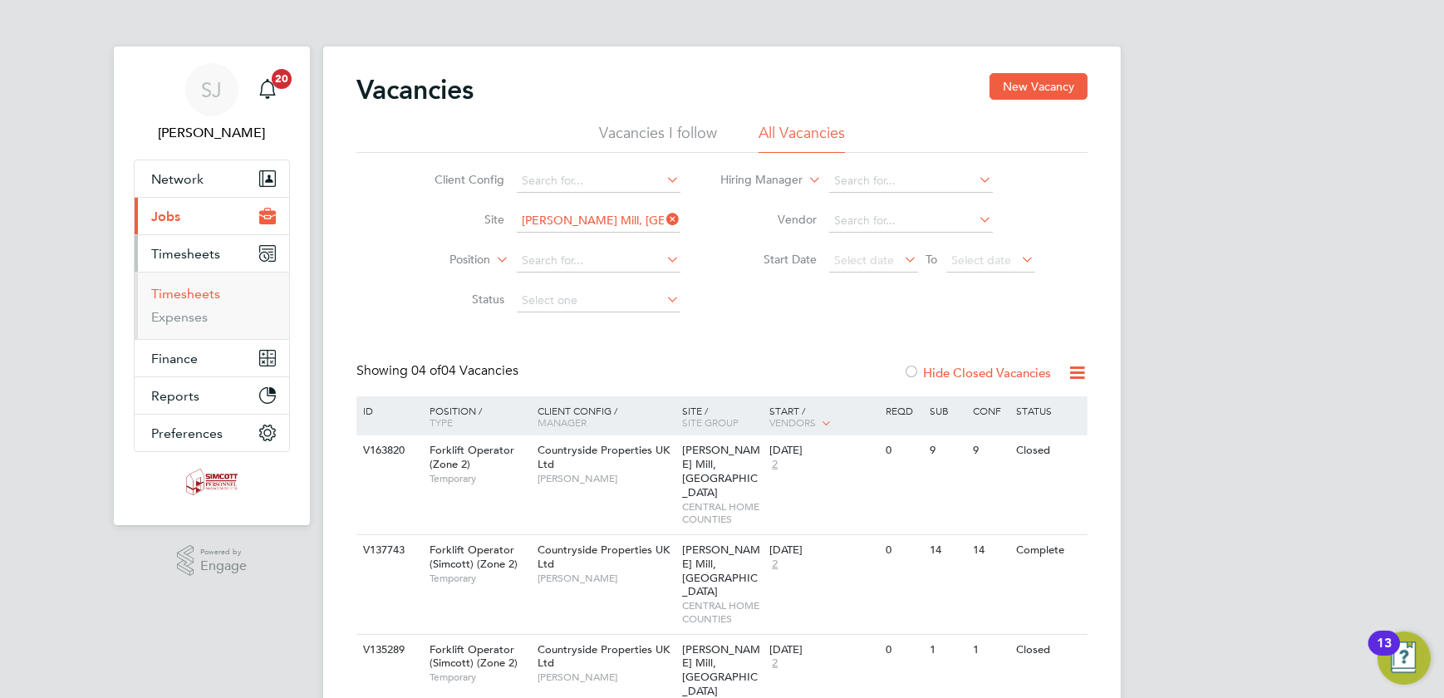
click at [187, 292] on link "Timesheets" at bounding box center [185, 294] width 69 height 16
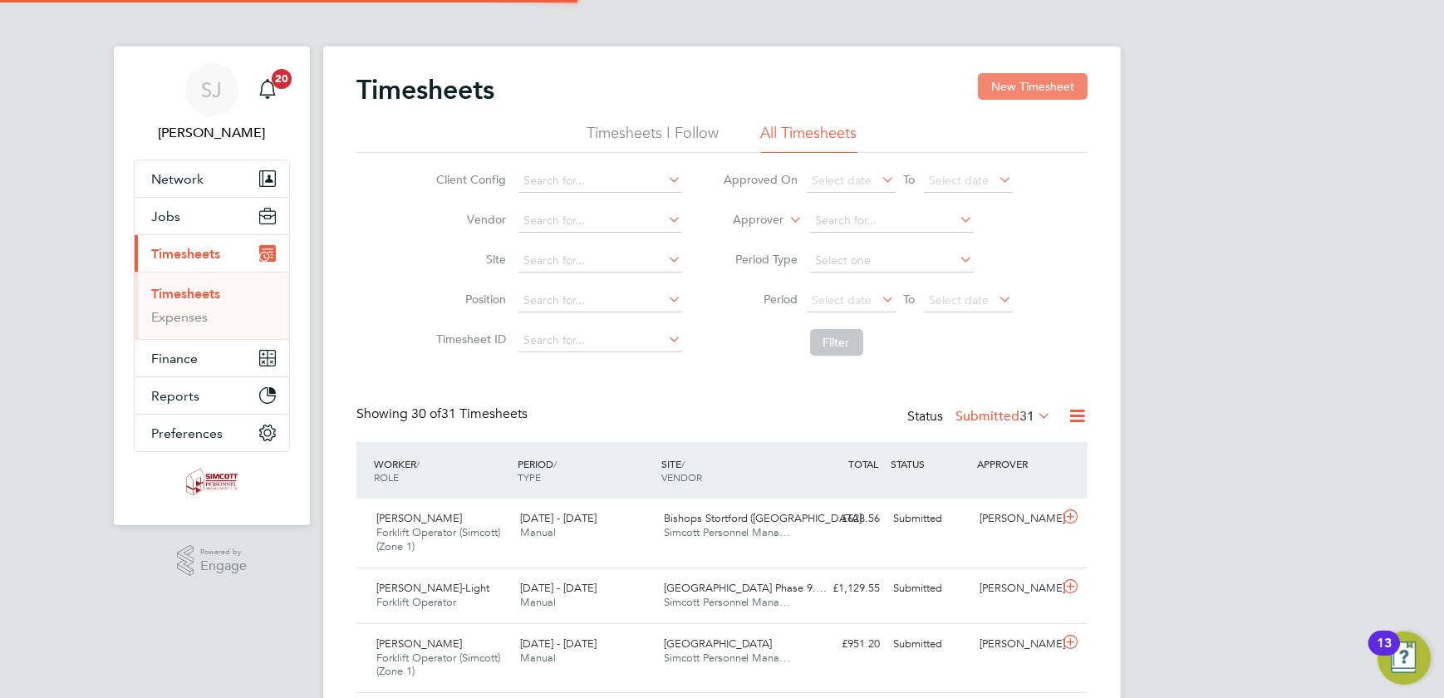
click at [998, 83] on button "New Timesheet" at bounding box center [1033, 86] width 110 height 27
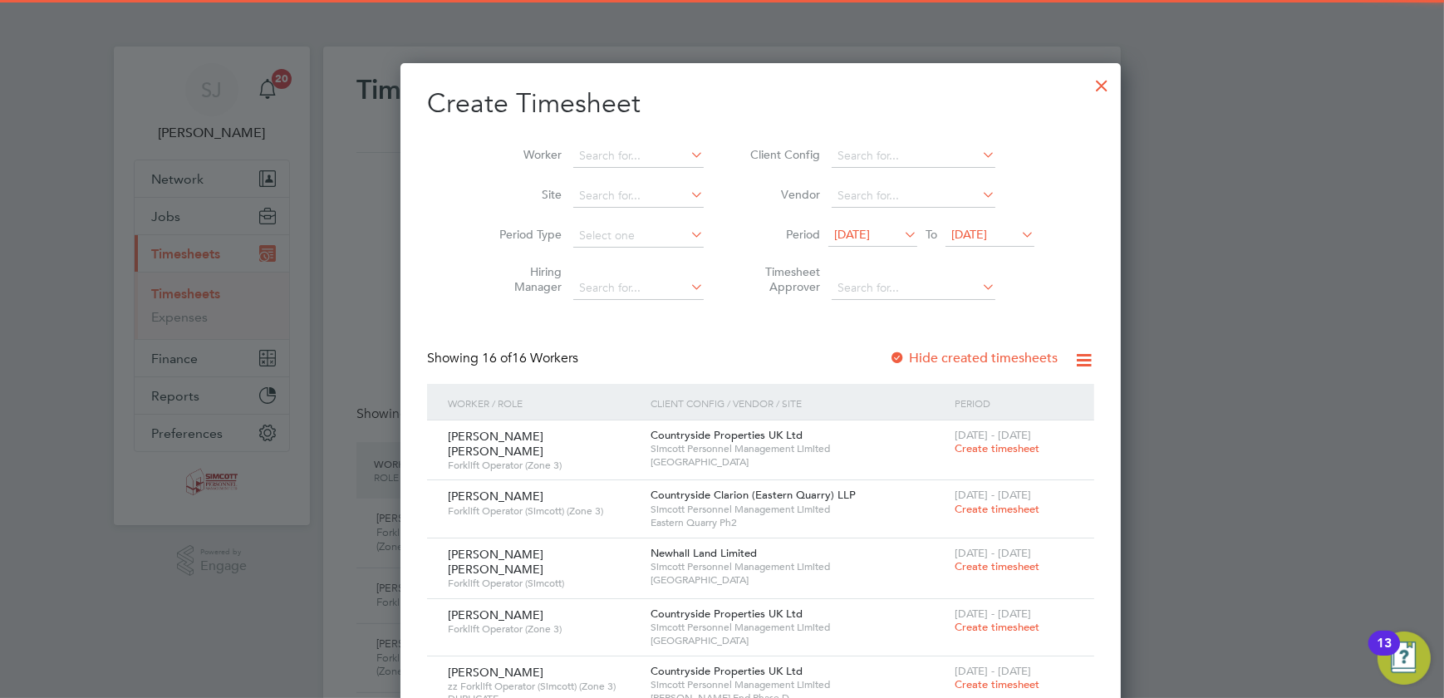
click at [961, 224] on span "25 Aug 2025" at bounding box center [990, 235] width 89 height 22
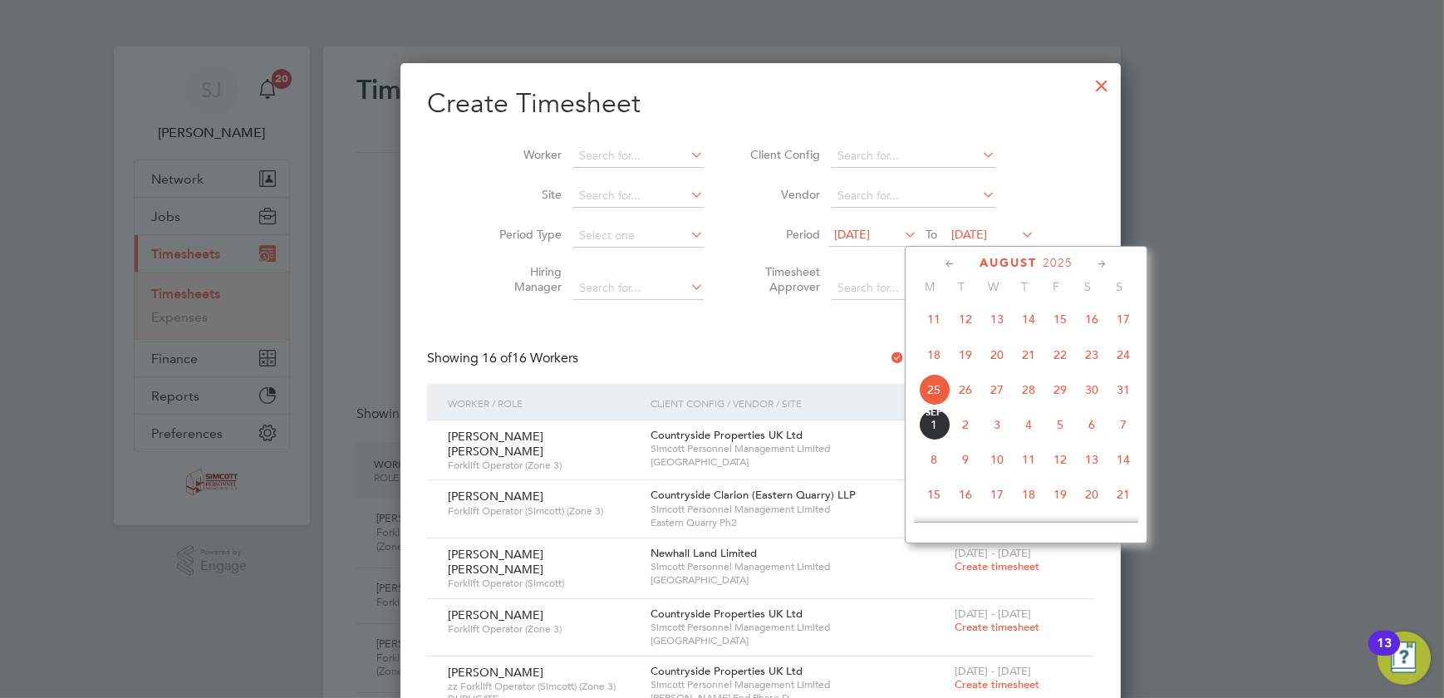
click at [1120, 398] on span "31" at bounding box center [1124, 390] width 32 height 32
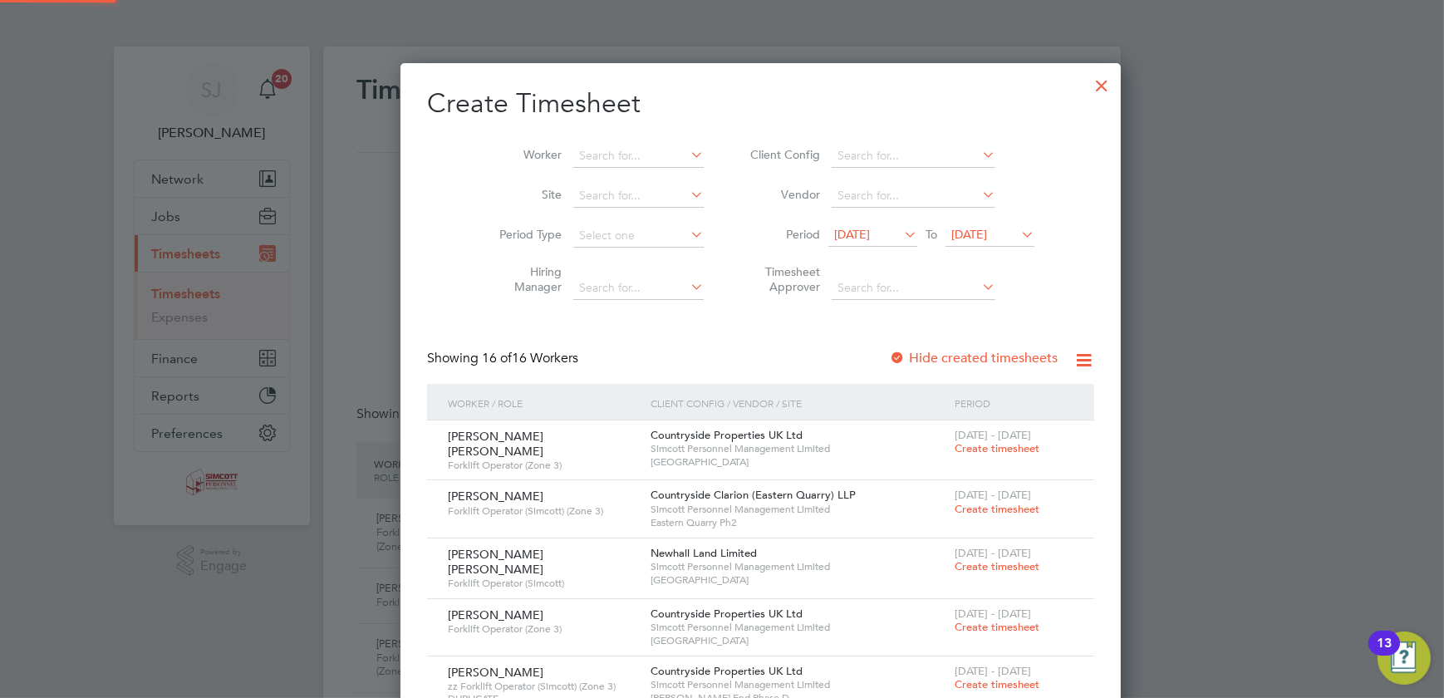
click at [901, 233] on icon at bounding box center [901, 234] width 0 height 23
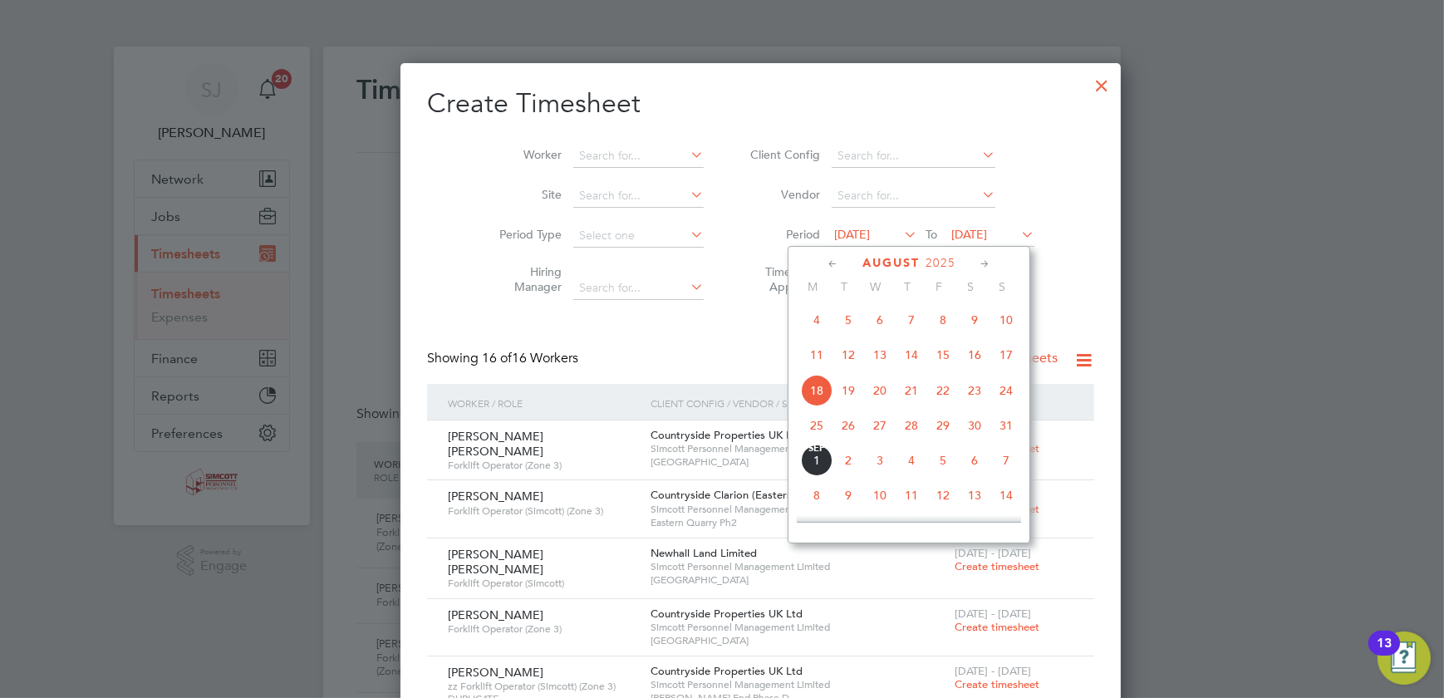
click at [820, 429] on span "25" at bounding box center [817, 426] width 32 height 32
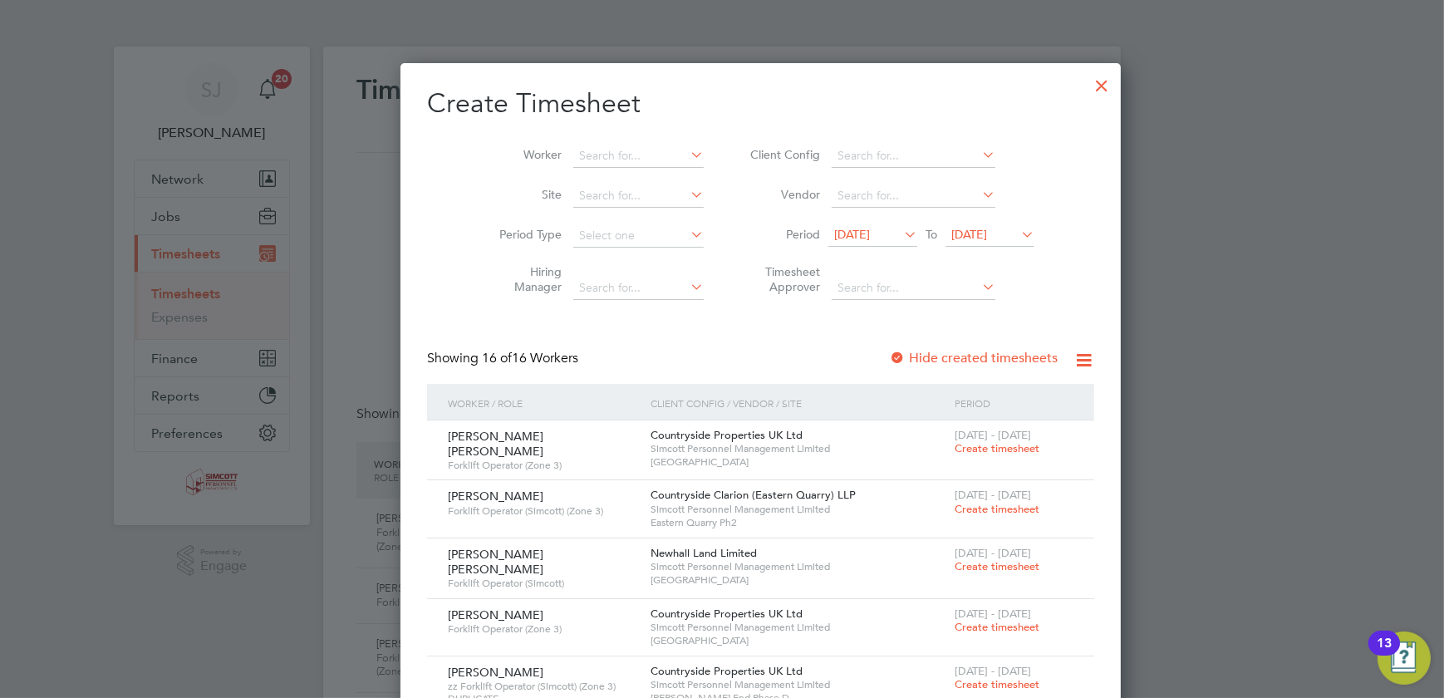
click at [1087, 85] on div at bounding box center [1102, 81] width 30 height 30
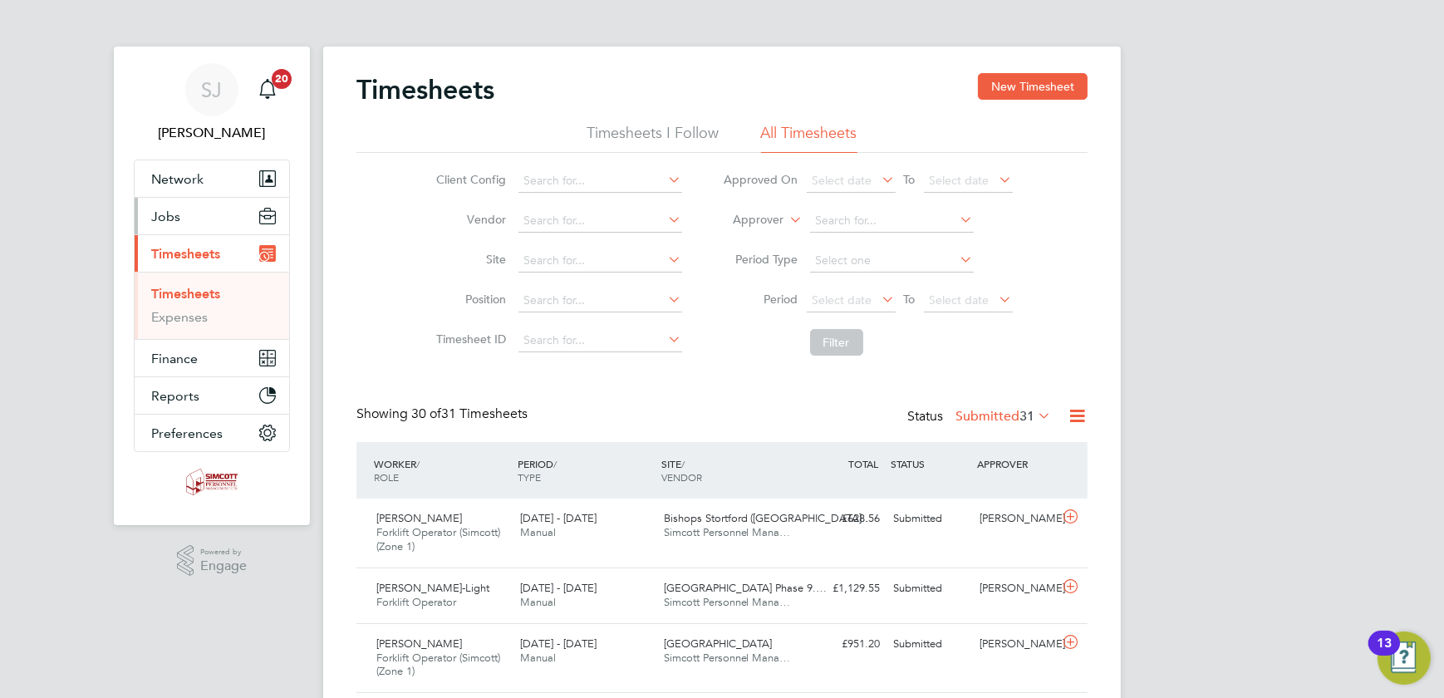
click at [199, 219] on button "Jobs" at bounding box center [212, 216] width 155 height 37
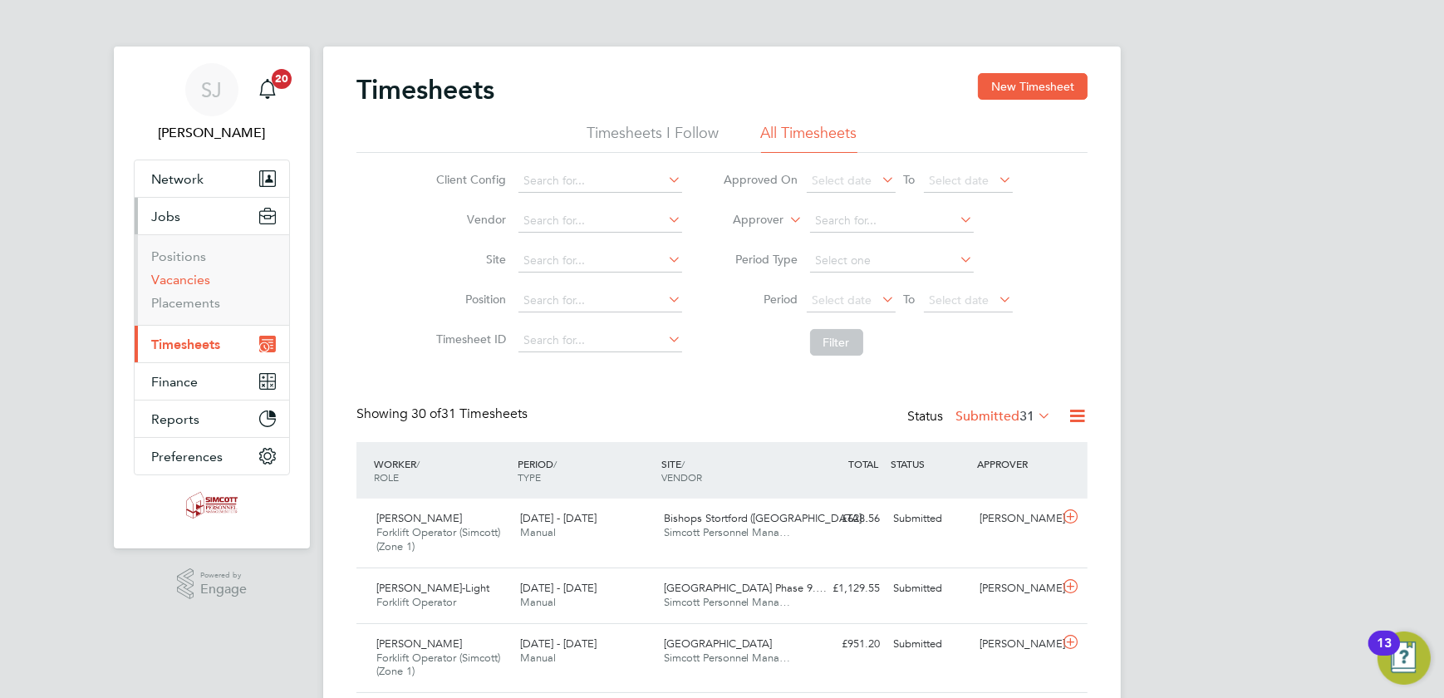
click at [185, 282] on link "Vacancies" at bounding box center [180, 280] width 59 height 16
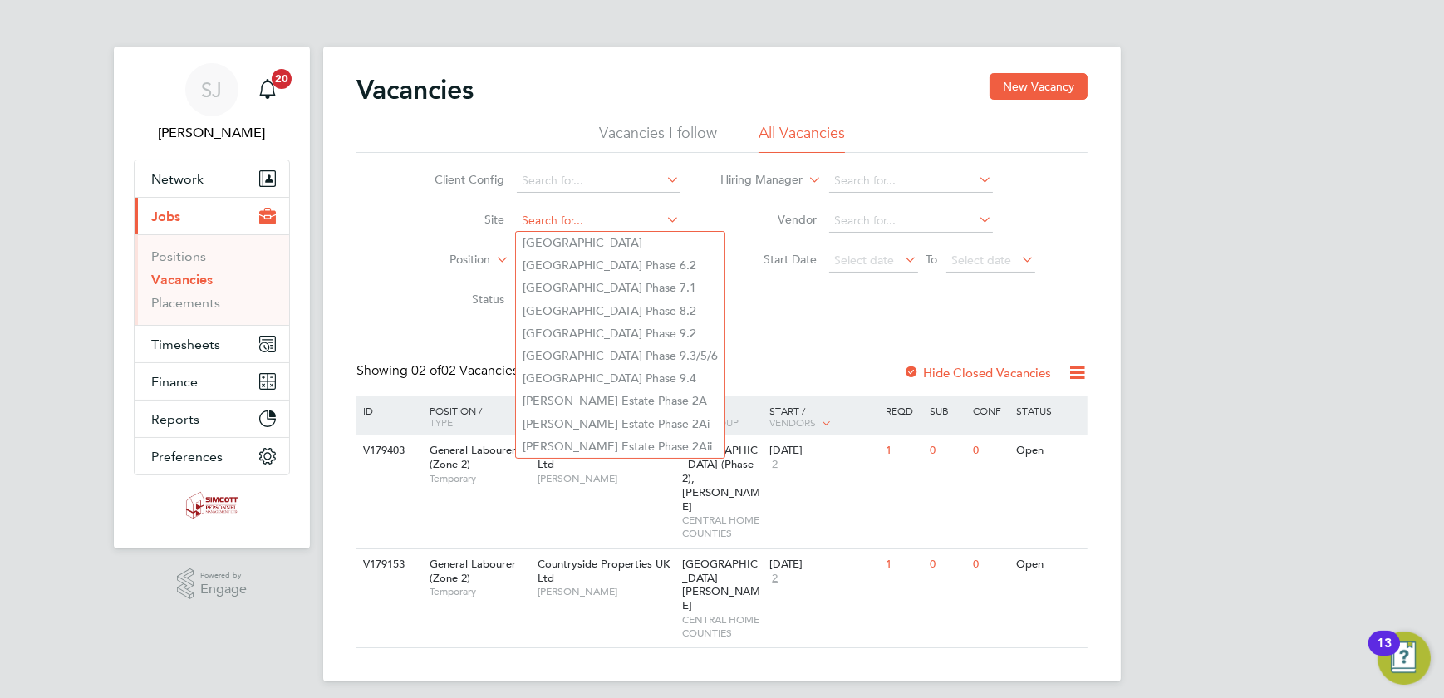
click at [612, 223] on input at bounding box center [599, 220] width 164 height 23
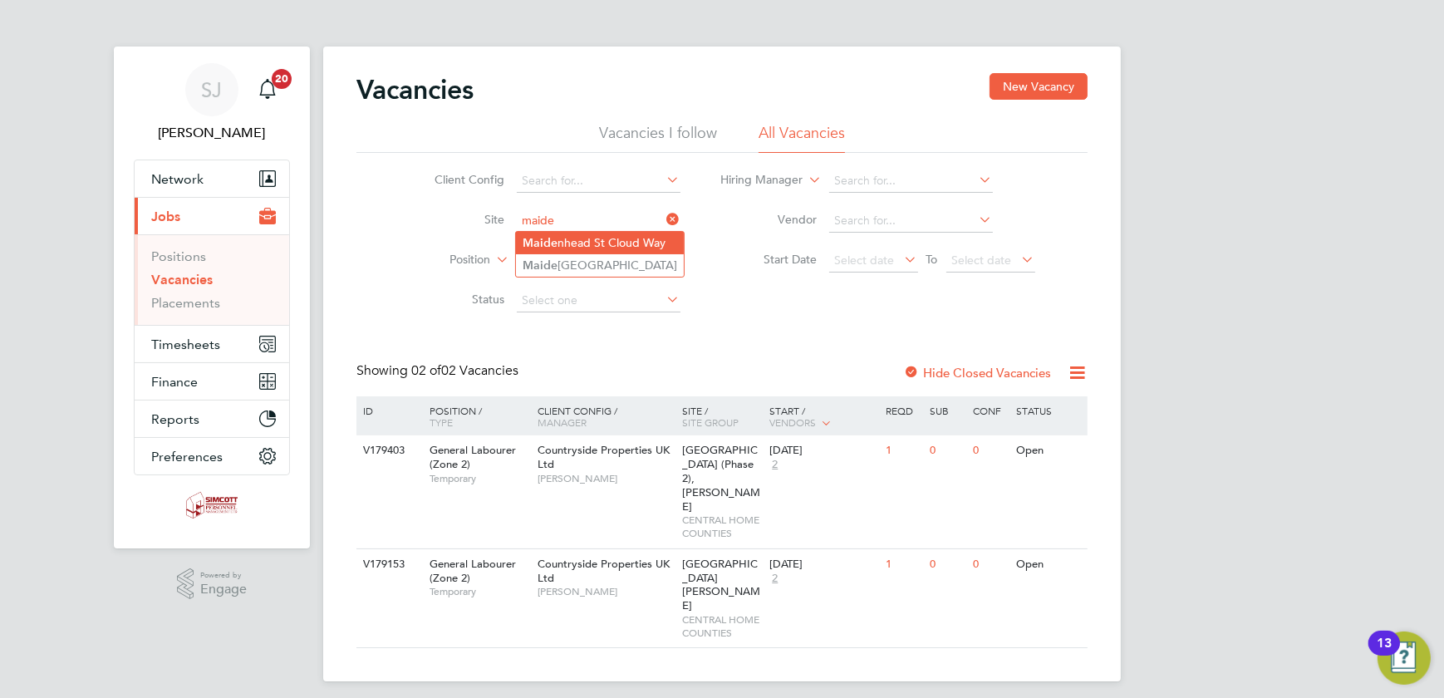
click at [625, 243] on li "Maide nhead St Cloud Way" at bounding box center [600, 243] width 168 height 22
type input "Maidenhead St Cloud Way"
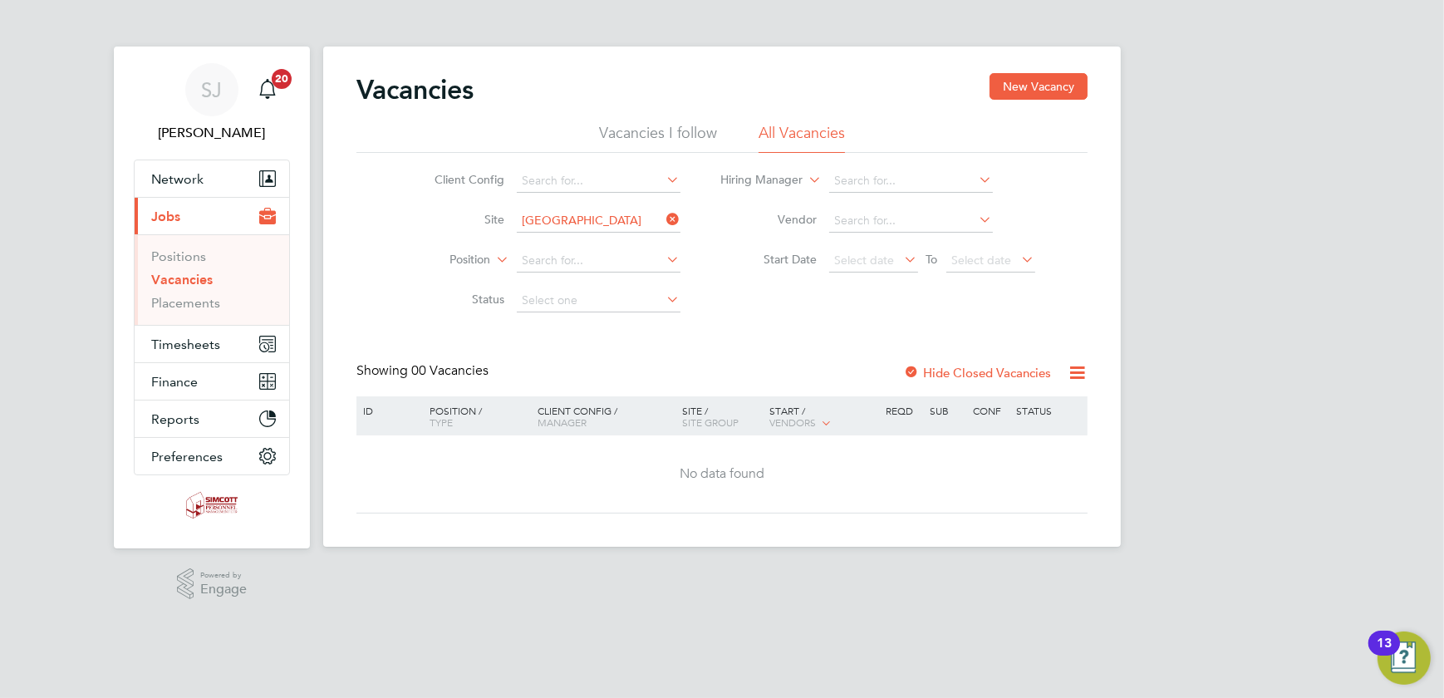
click at [947, 373] on label "Hide Closed Vacancies" at bounding box center [977, 373] width 148 height 16
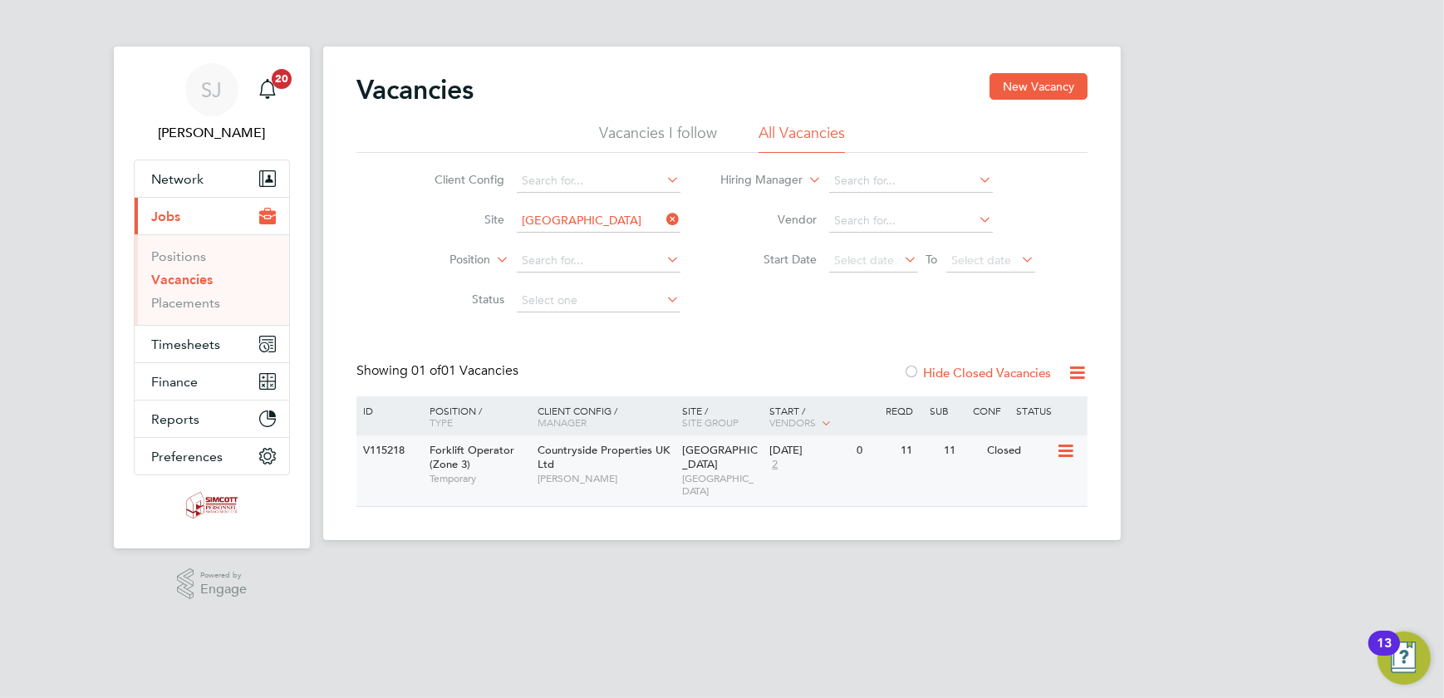
click at [838, 463] on div "08 Feb 2024 2" at bounding box center [808, 457] width 87 height 45
click at [183, 346] on span "Timesheets" at bounding box center [185, 345] width 69 height 16
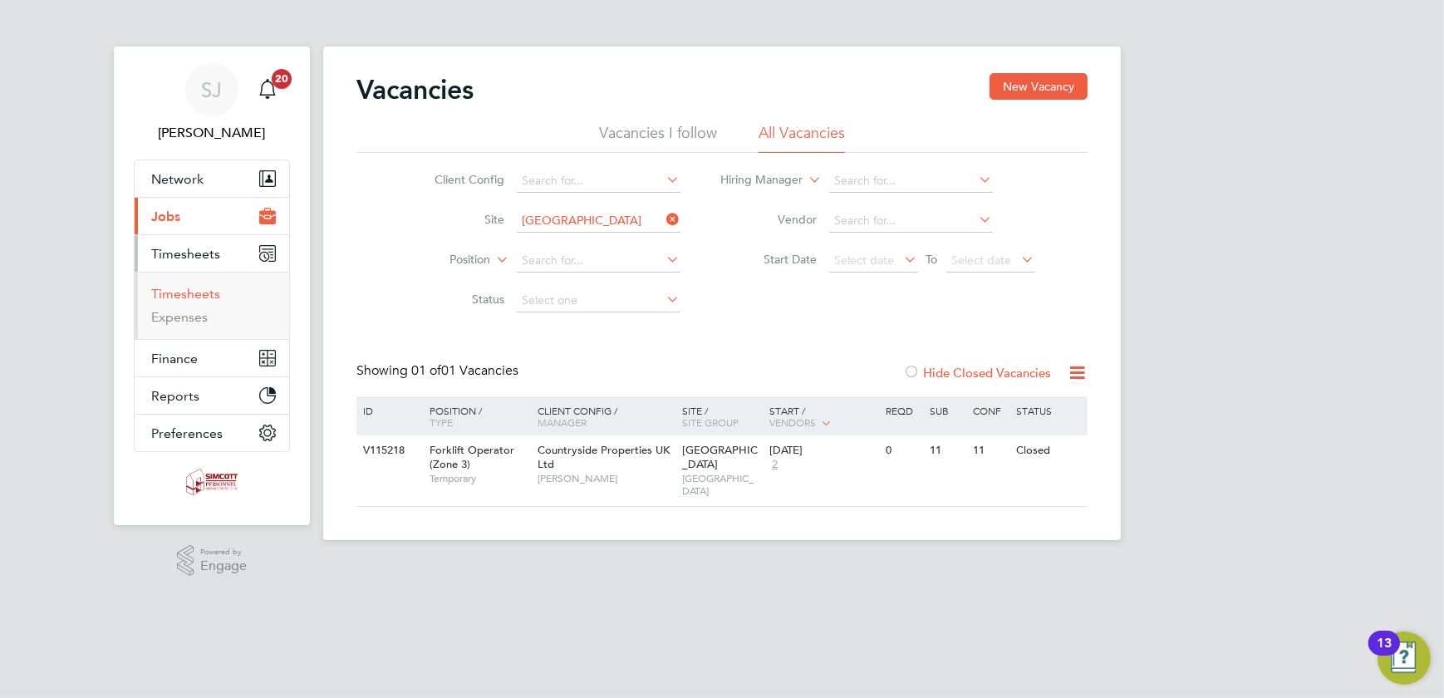
click at [175, 300] on link "Timesheets" at bounding box center [185, 294] width 69 height 16
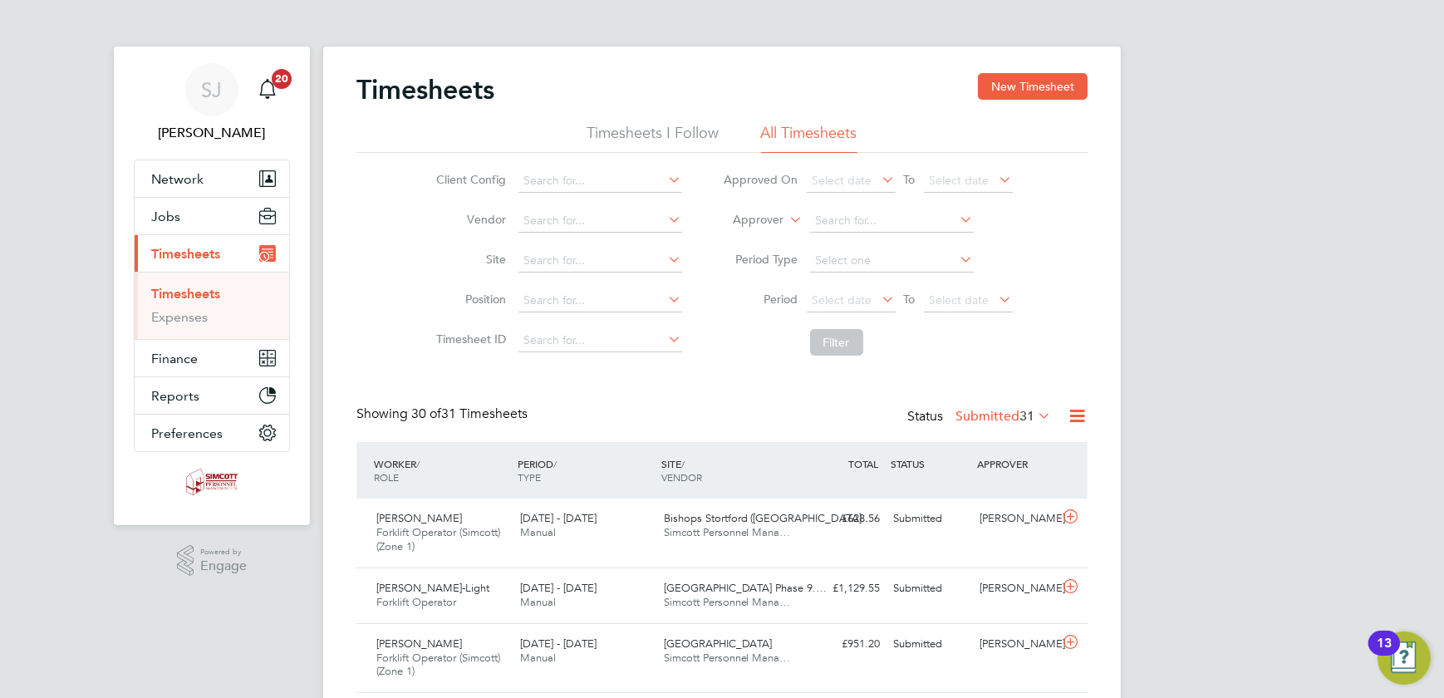
scroll to position [57, 144]
click at [1034, 75] on button "New Timesheet" at bounding box center [1033, 86] width 110 height 27
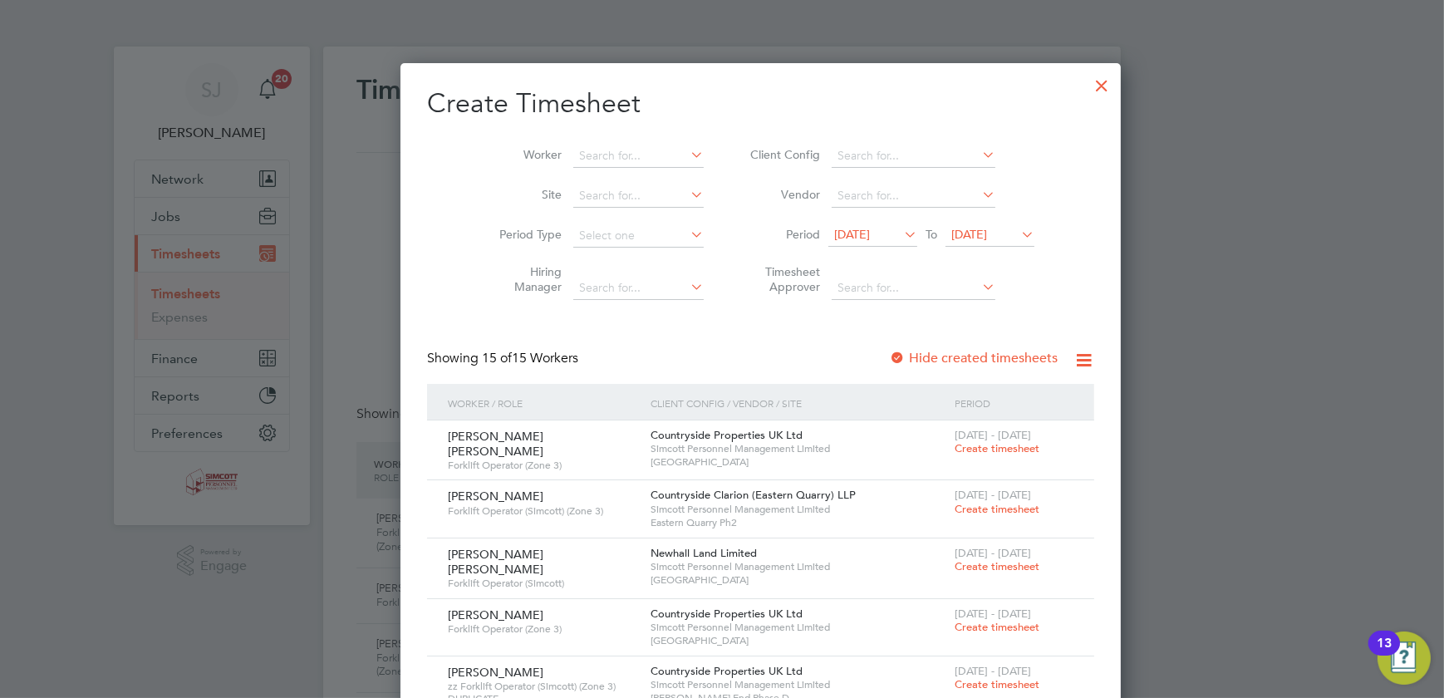
click at [971, 227] on span "25 Aug 2025" at bounding box center [969, 234] width 36 height 15
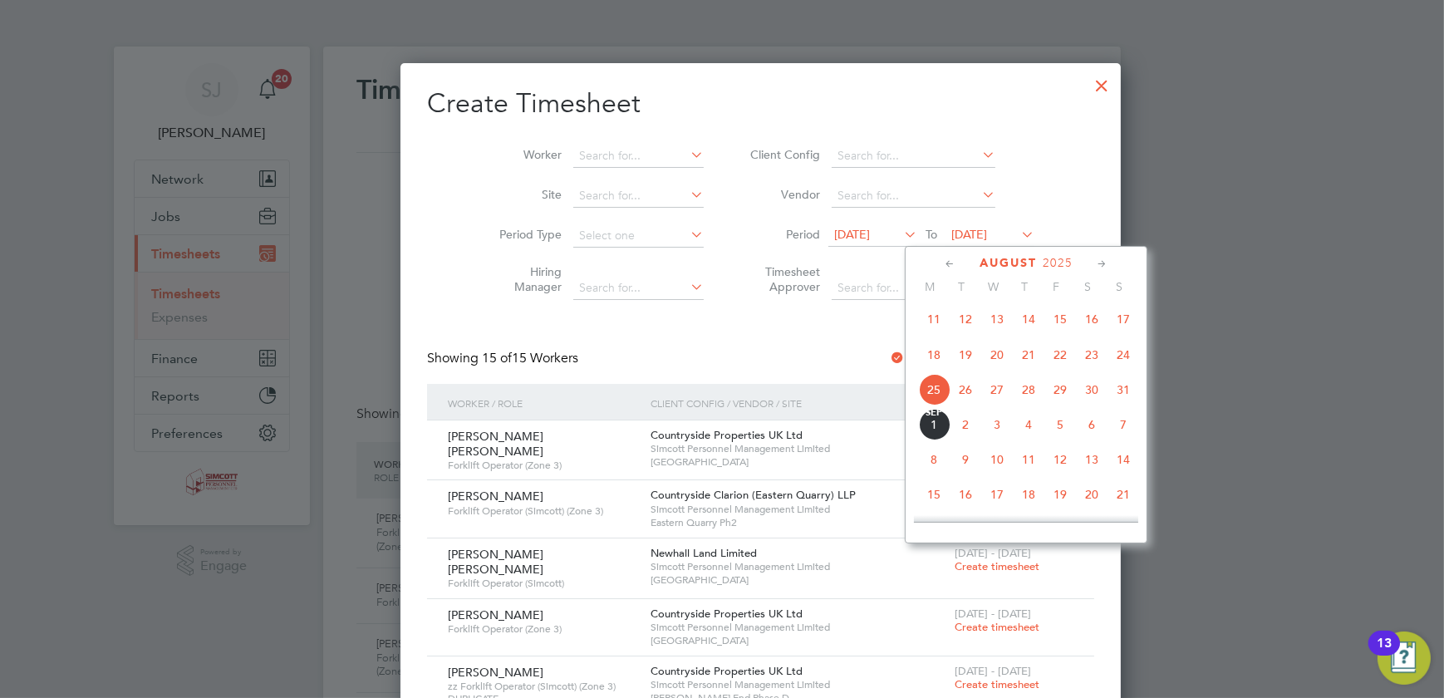
click at [1116, 358] on span "24" at bounding box center [1124, 355] width 32 height 32
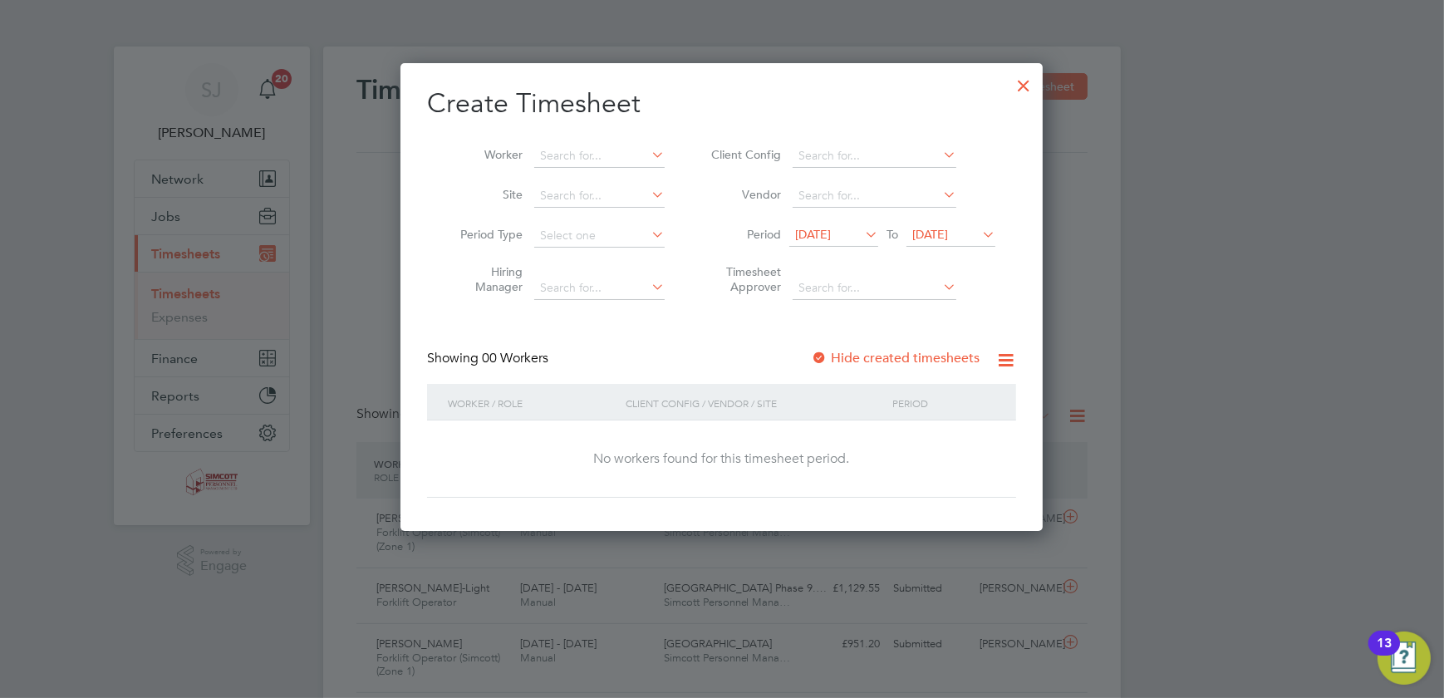
click at [935, 222] on li "Period 18 Aug 2025 To 24 Aug 2025" at bounding box center [851, 236] width 331 height 40
click at [953, 240] on span "24 Aug 2025" at bounding box center [951, 235] width 89 height 22
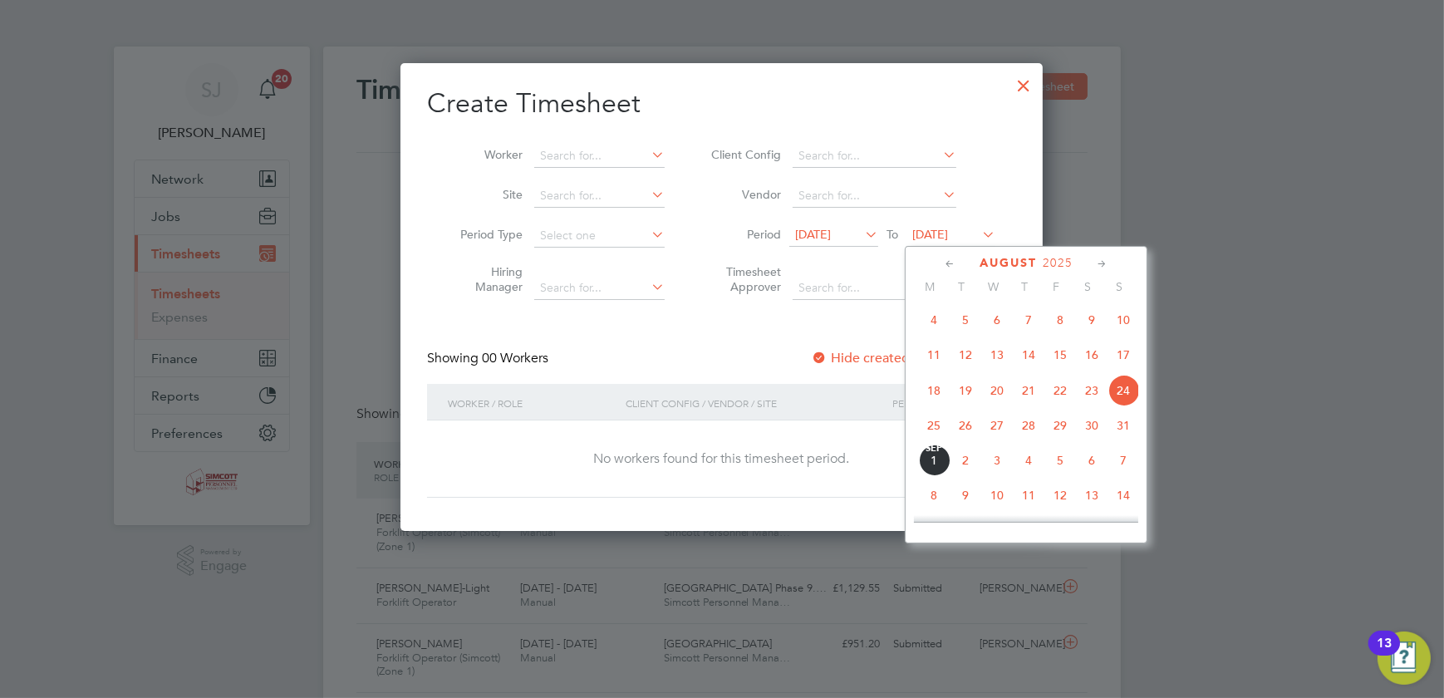
click at [1119, 429] on span "31" at bounding box center [1124, 426] width 32 height 32
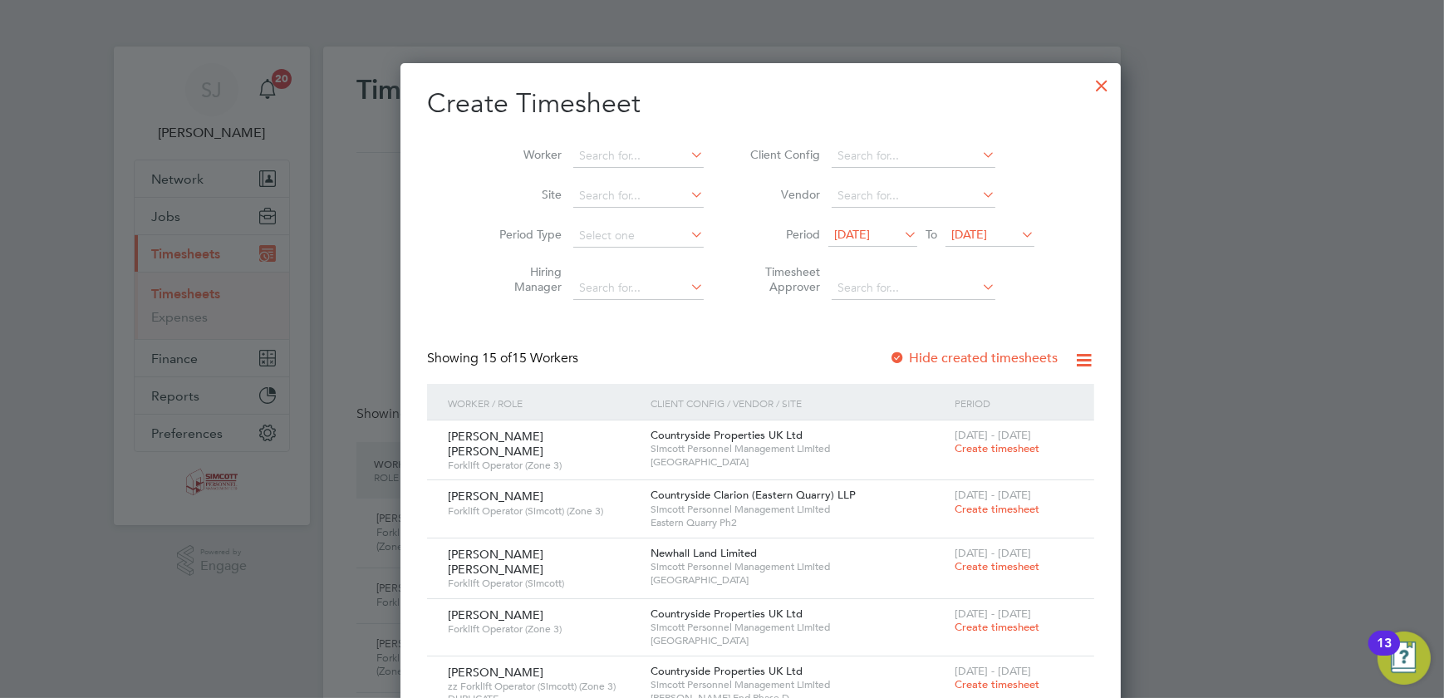
click at [834, 229] on span "18 Aug 2025" at bounding box center [852, 234] width 36 height 15
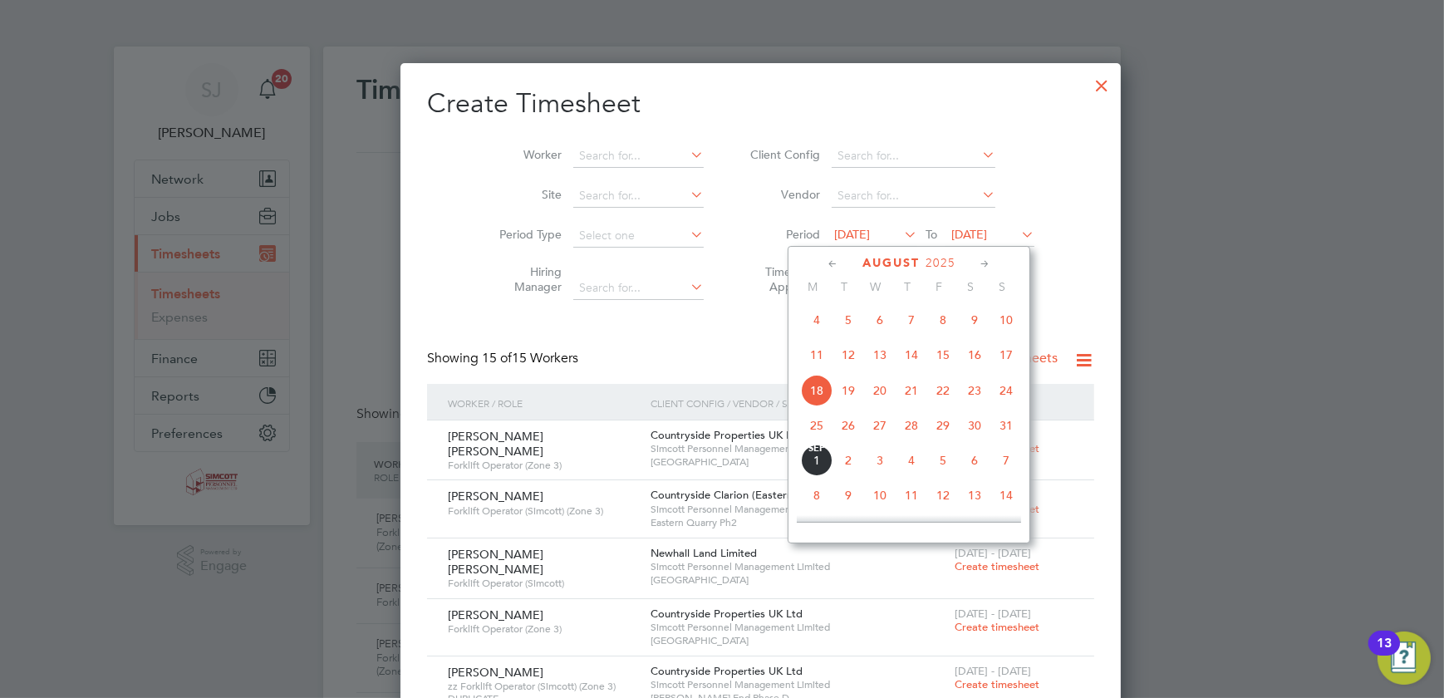
click at [814, 426] on span "25" at bounding box center [817, 426] width 32 height 32
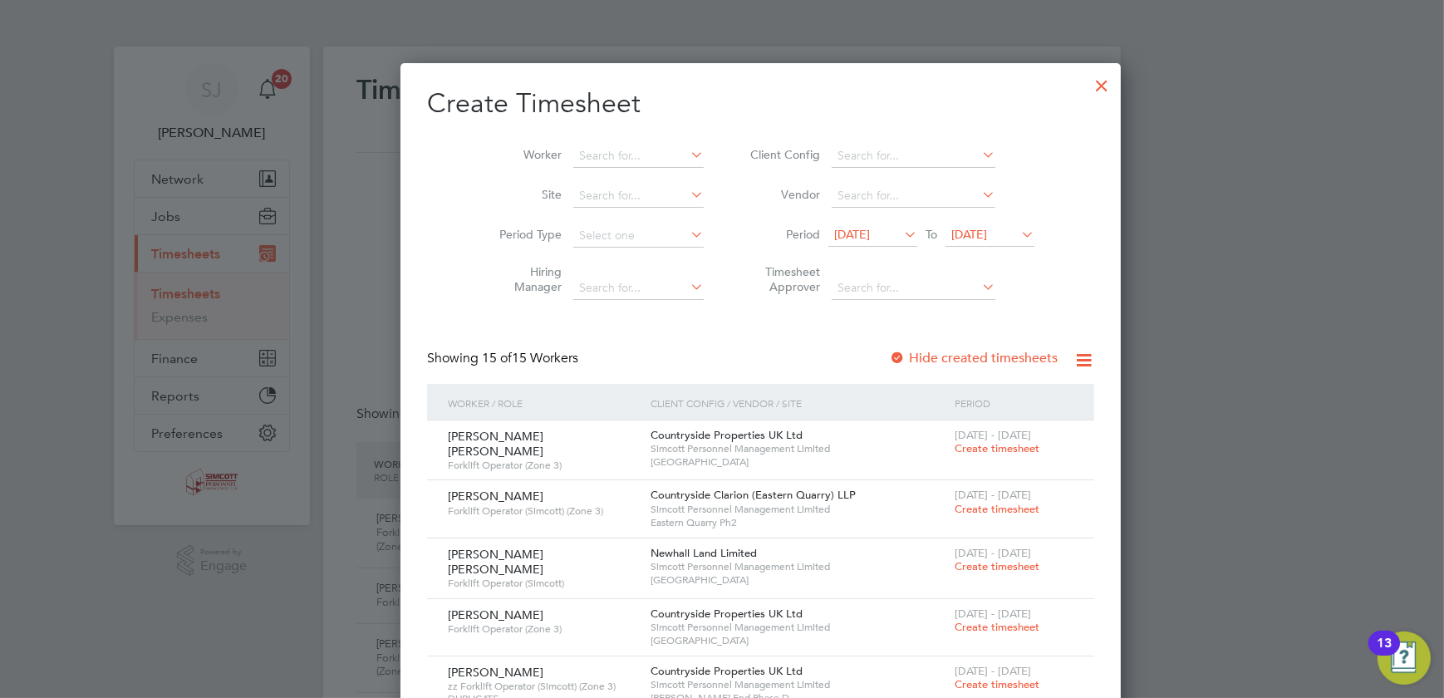
click at [1087, 83] on div at bounding box center [1102, 81] width 30 height 30
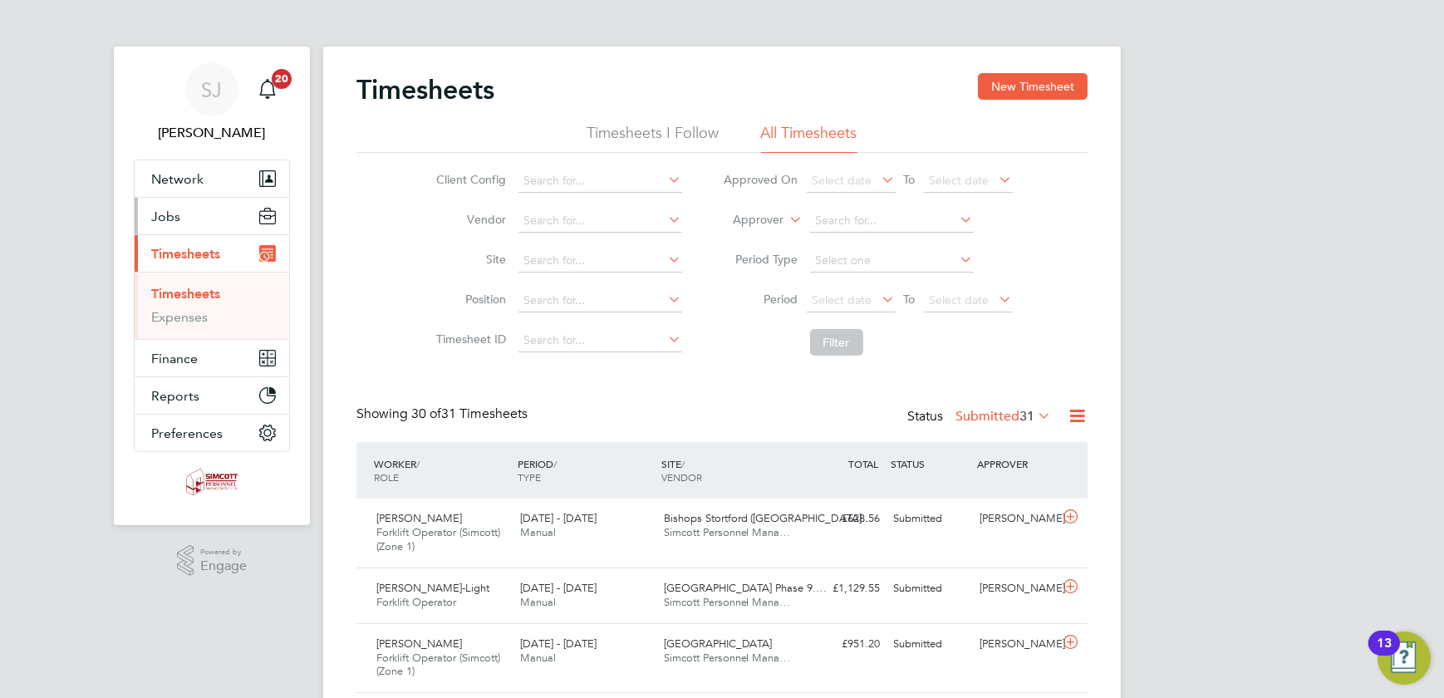
click at [187, 219] on button "Jobs" at bounding box center [212, 216] width 155 height 37
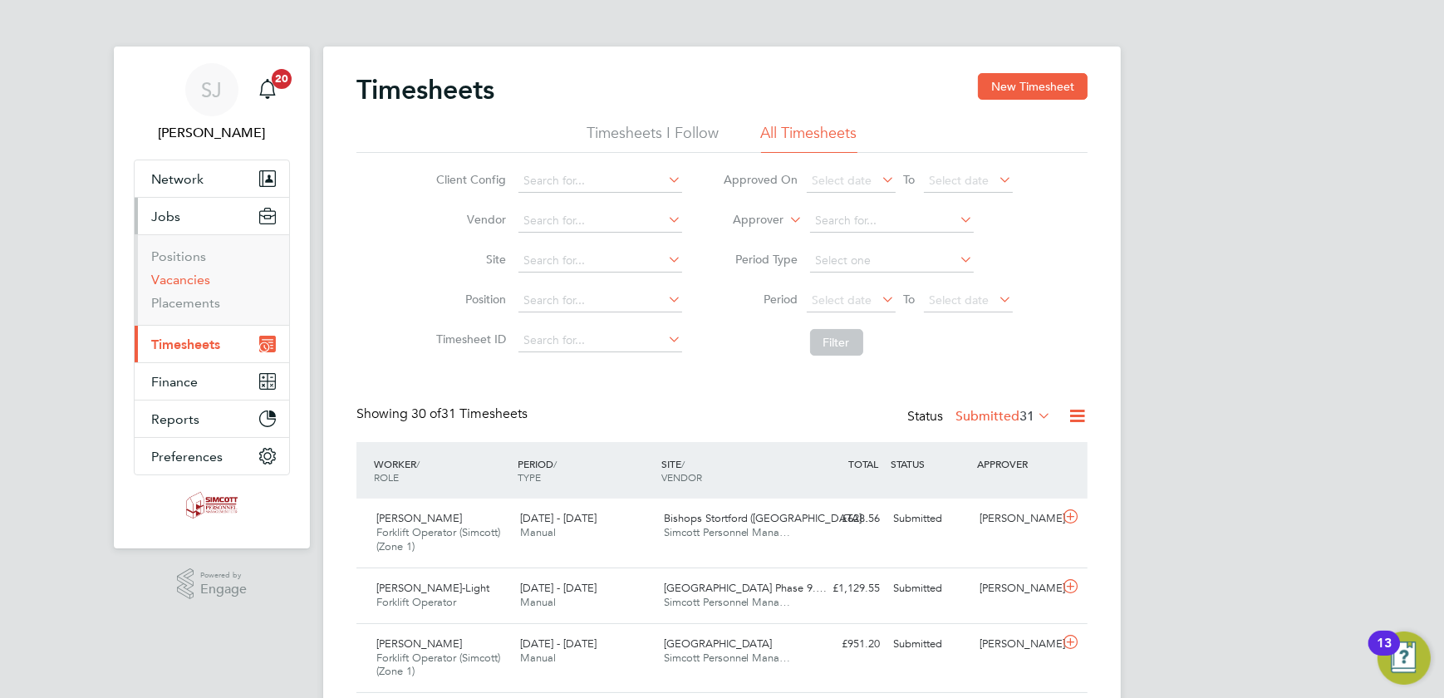
click at [190, 276] on link "Vacancies" at bounding box center [180, 280] width 59 height 16
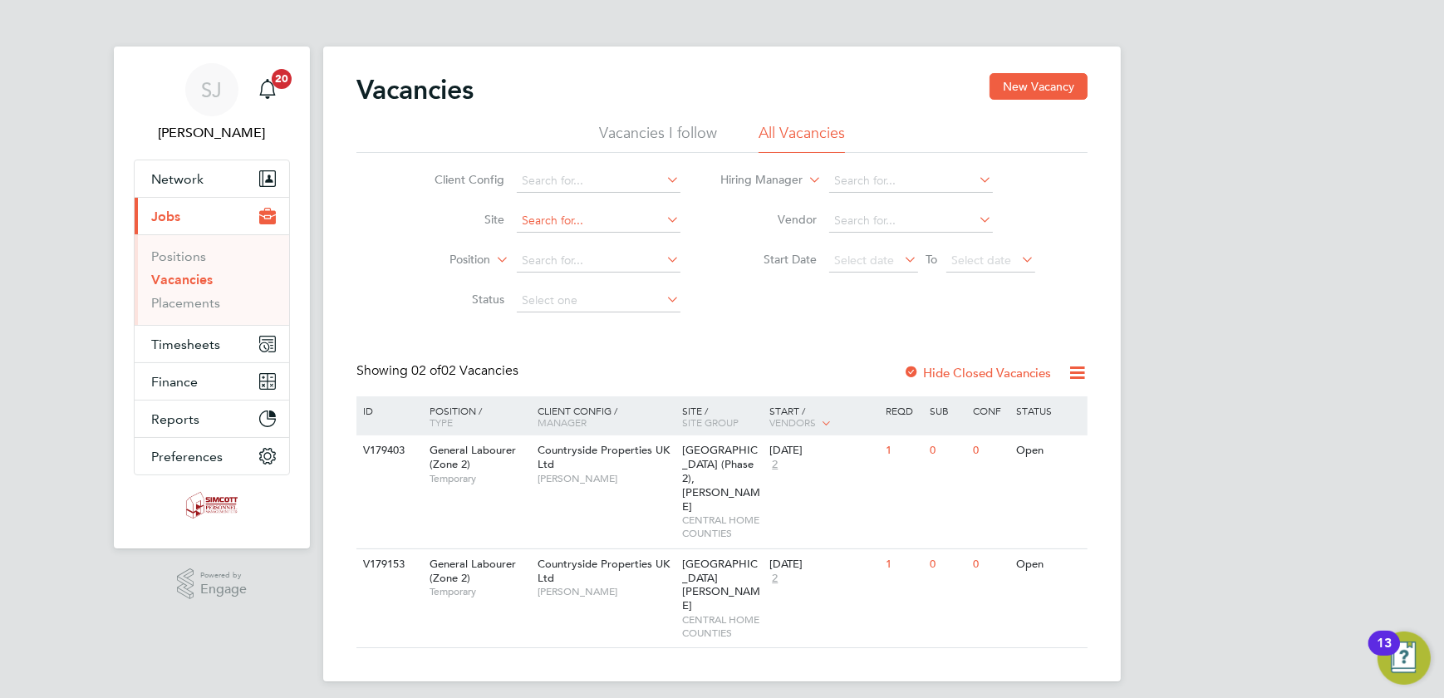
click at [606, 216] on input at bounding box center [599, 220] width 164 height 23
type input "newhall"
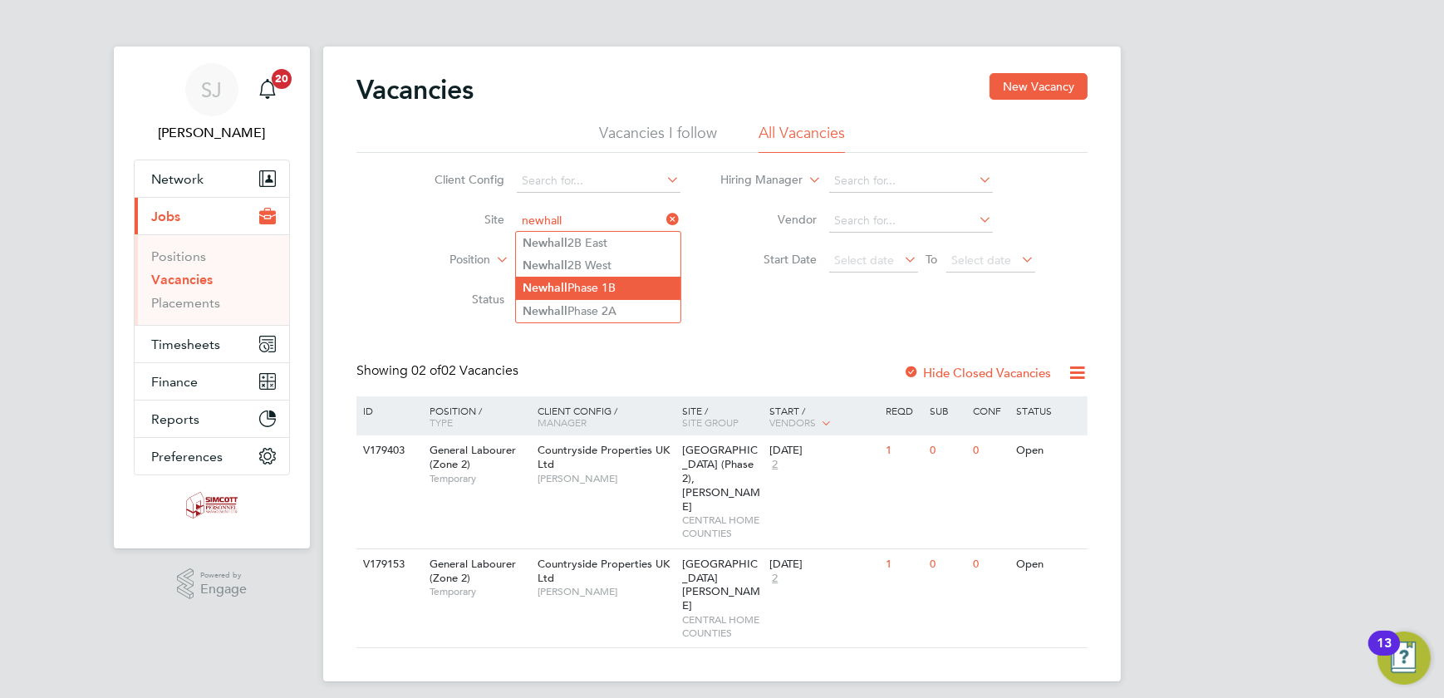
click at [623, 277] on ul "Newhall 2B East Newhall 2B West Newhall Phase 1B Newhall Phase 2A" at bounding box center [598, 277] width 166 height 92
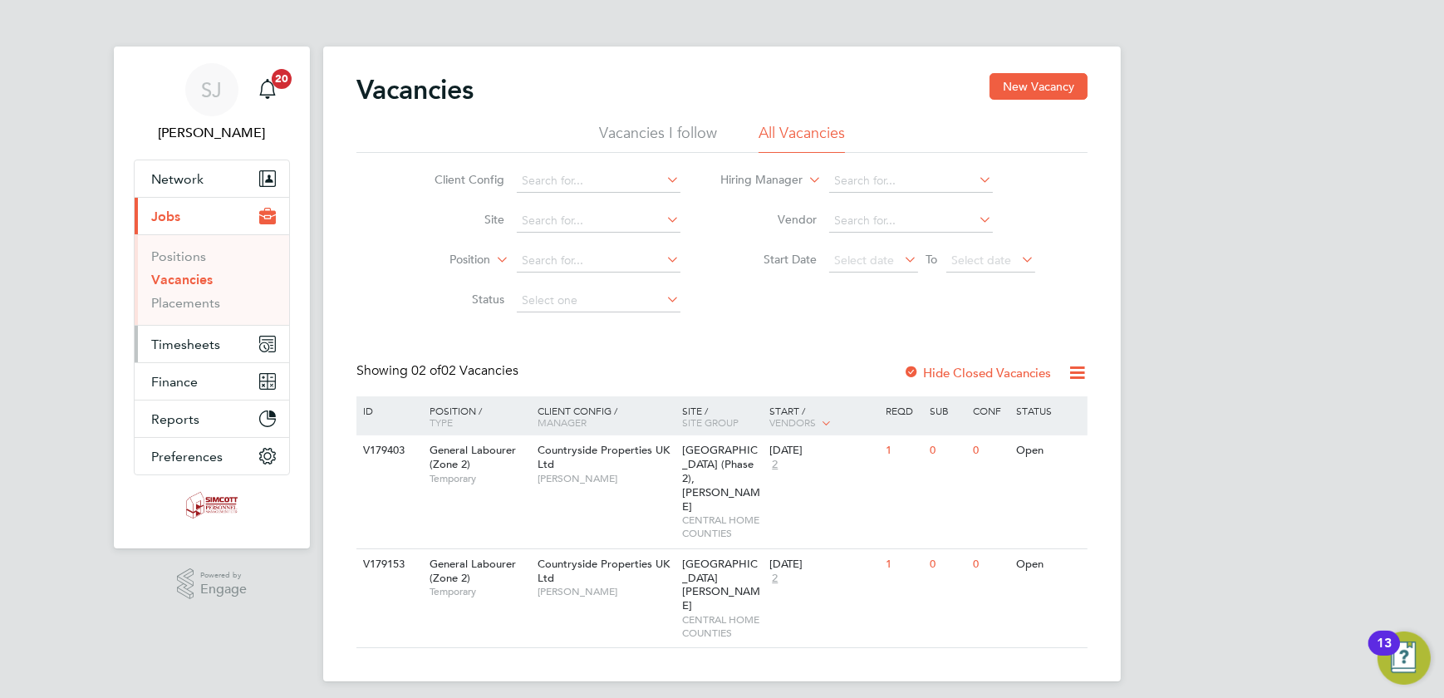
click at [187, 340] on span "Timesheets" at bounding box center [185, 345] width 69 height 16
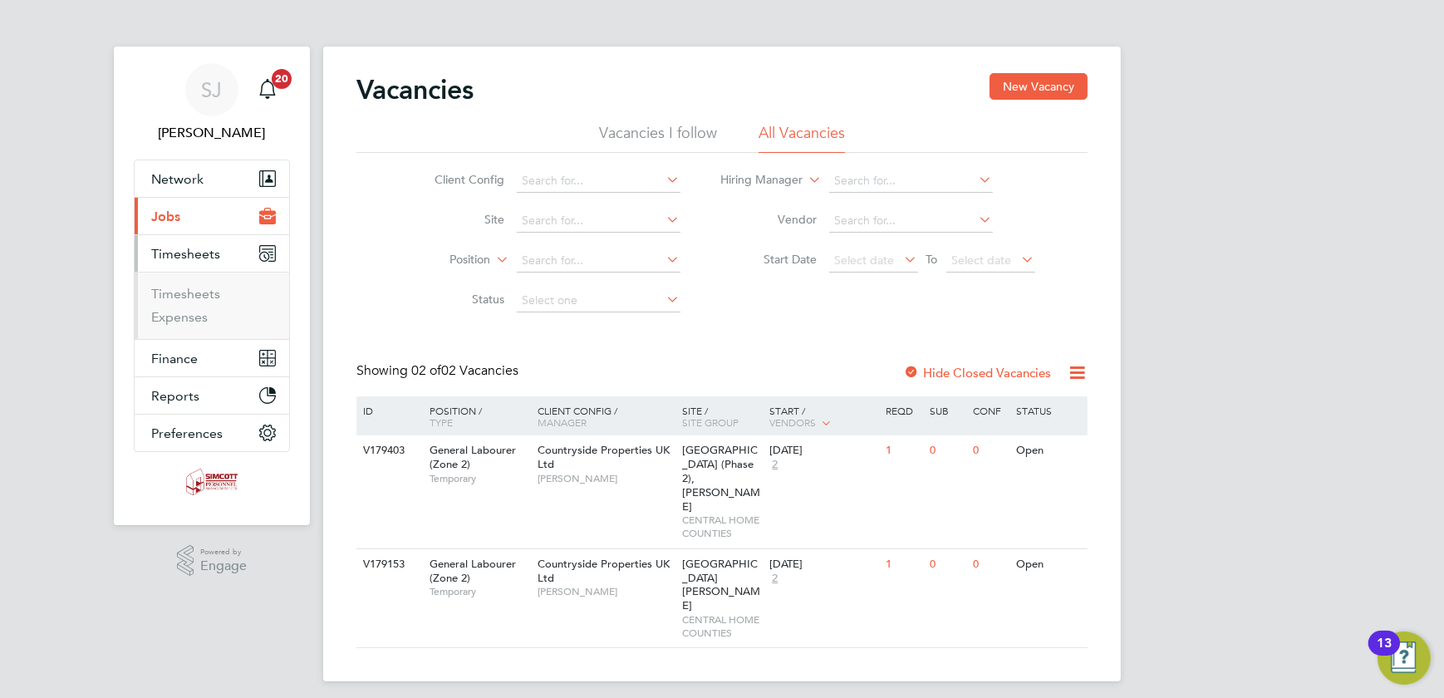
click at [208, 283] on ul "Timesheets Expenses" at bounding box center [212, 305] width 155 height 67
click at [193, 290] on link "Timesheets" at bounding box center [185, 294] width 69 height 16
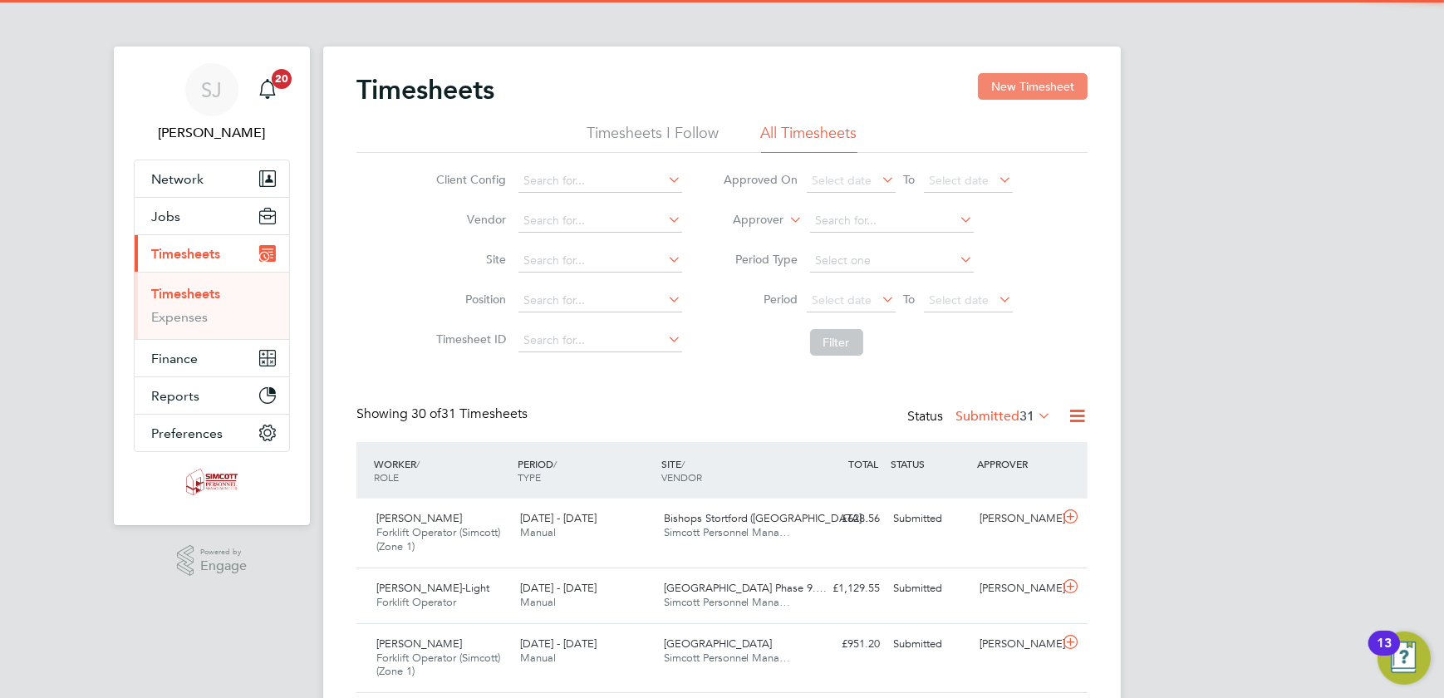
click at [1055, 86] on button "New Timesheet" at bounding box center [1033, 86] width 110 height 27
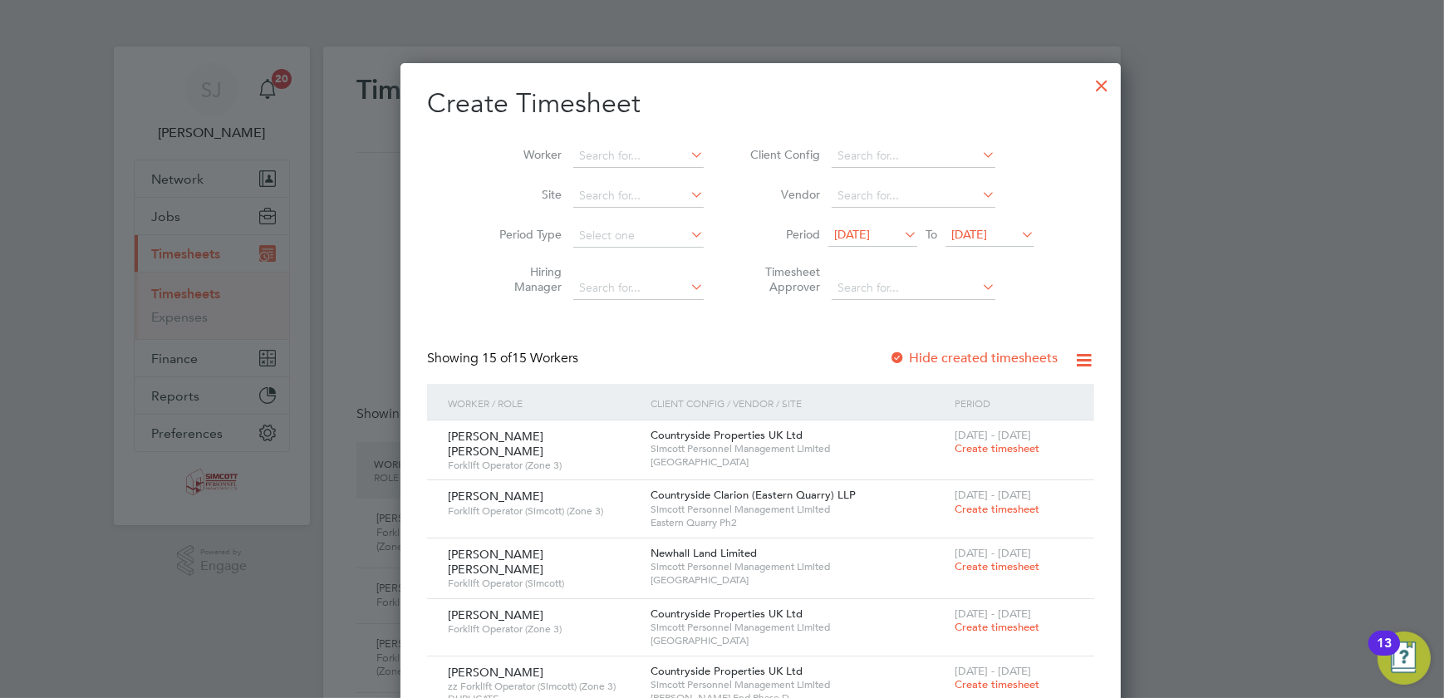
click at [1087, 81] on div at bounding box center [1102, 81] width 30 height 30
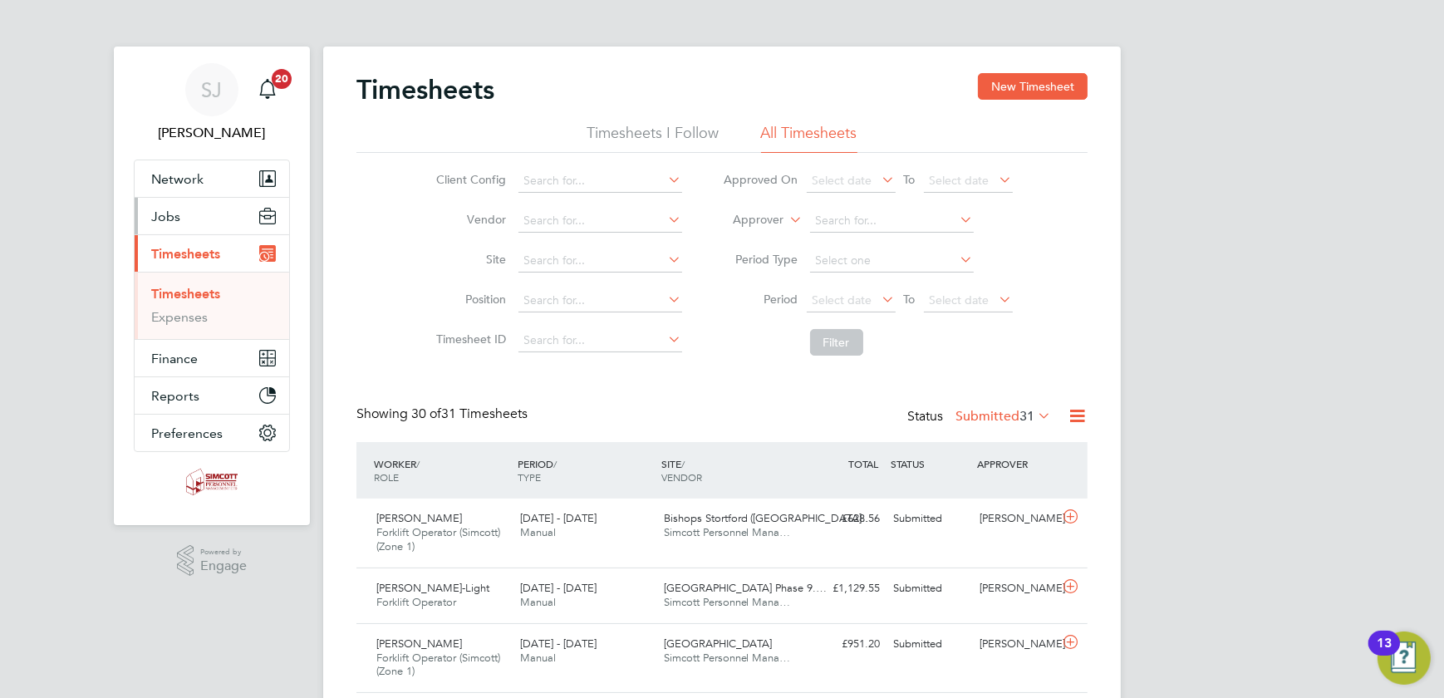
click at [168, 218] on span "Jobs" at bounding box center [165, 217] width 29 height 16
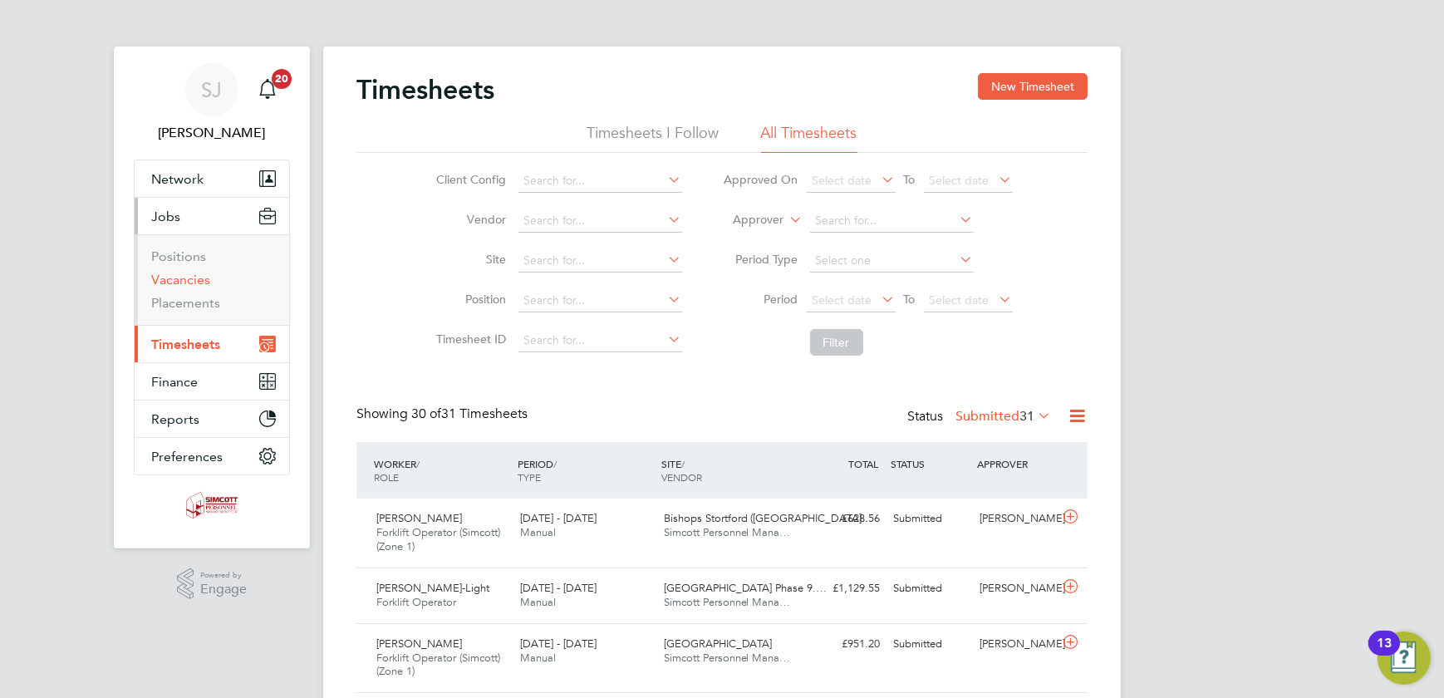
click at [170, 275] on link "Vacancies" at bounding box center [180, 280] width 59 height 16
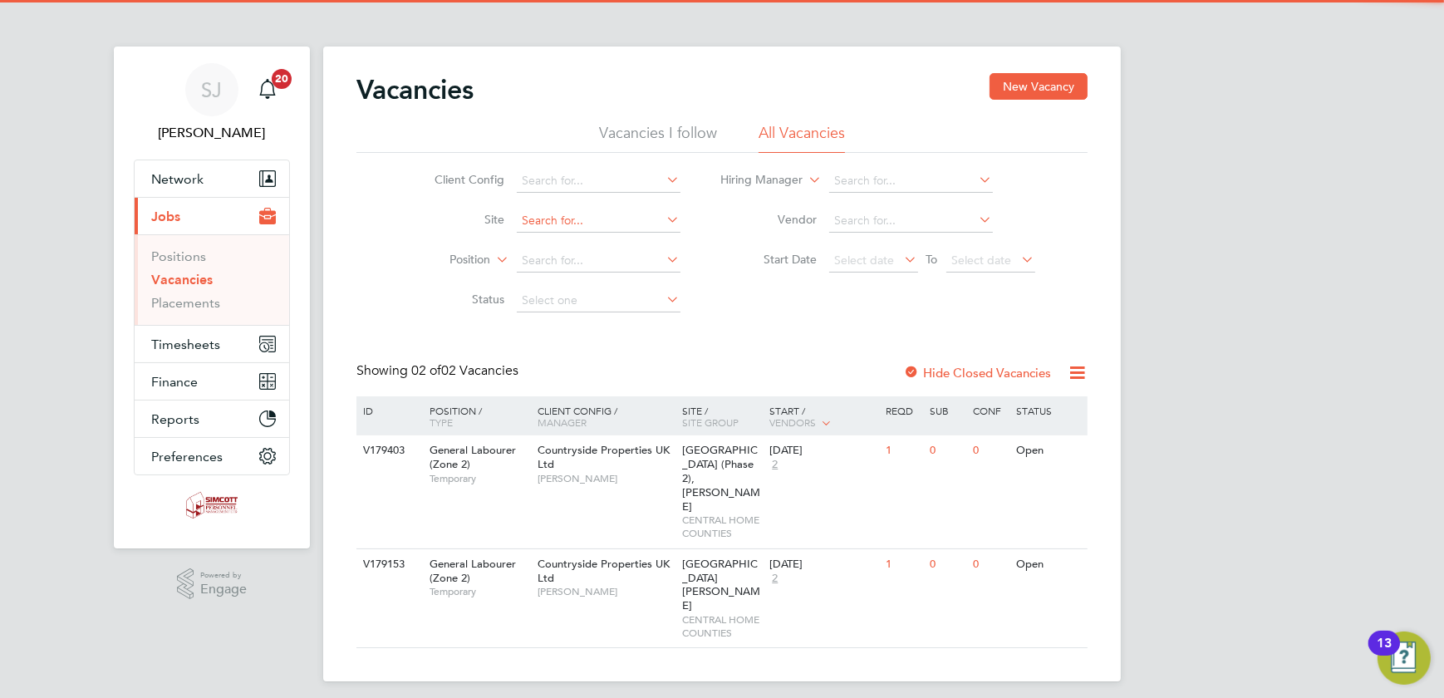
click at [567, 218] on input at bounding box center [599, 220] width 164 height 23
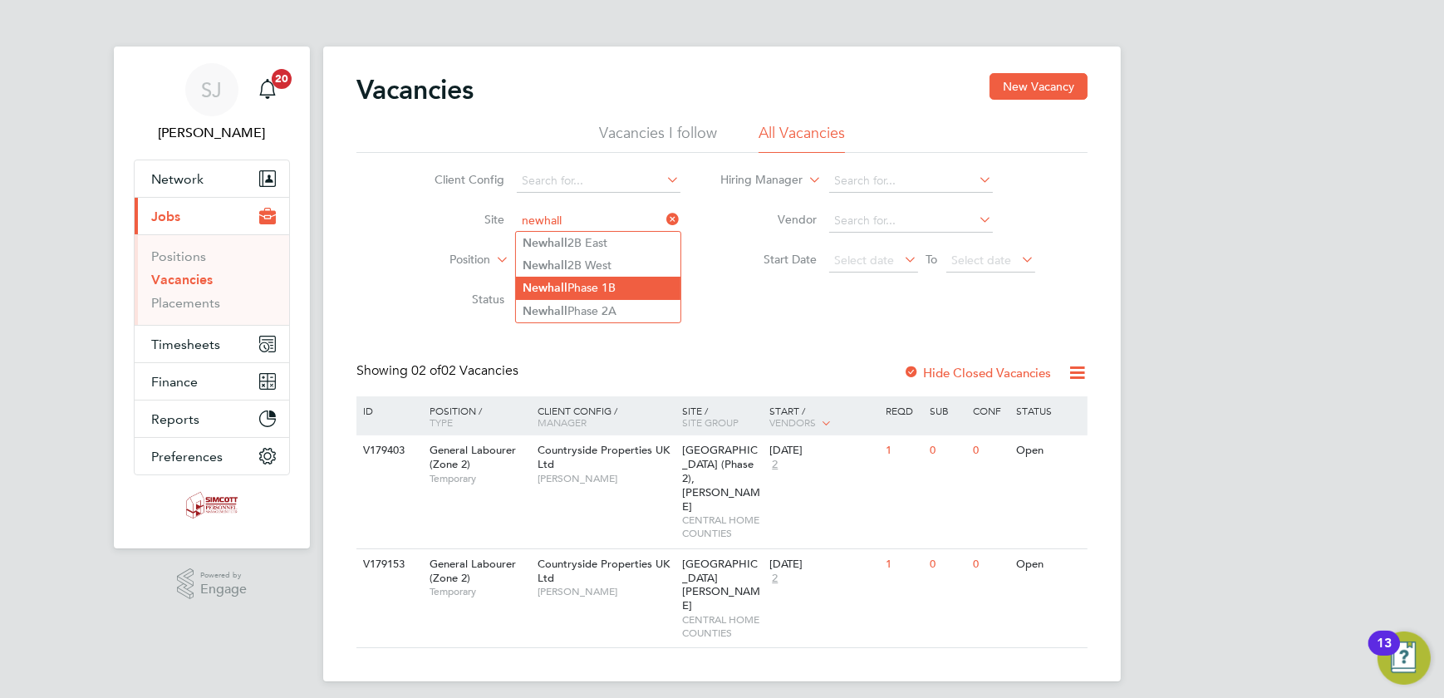
click at [595, 284] on li "Newhall Phase 1B" at bounding box center [598, 288] width 165 height 22
type input "Newhall Phase 1B"
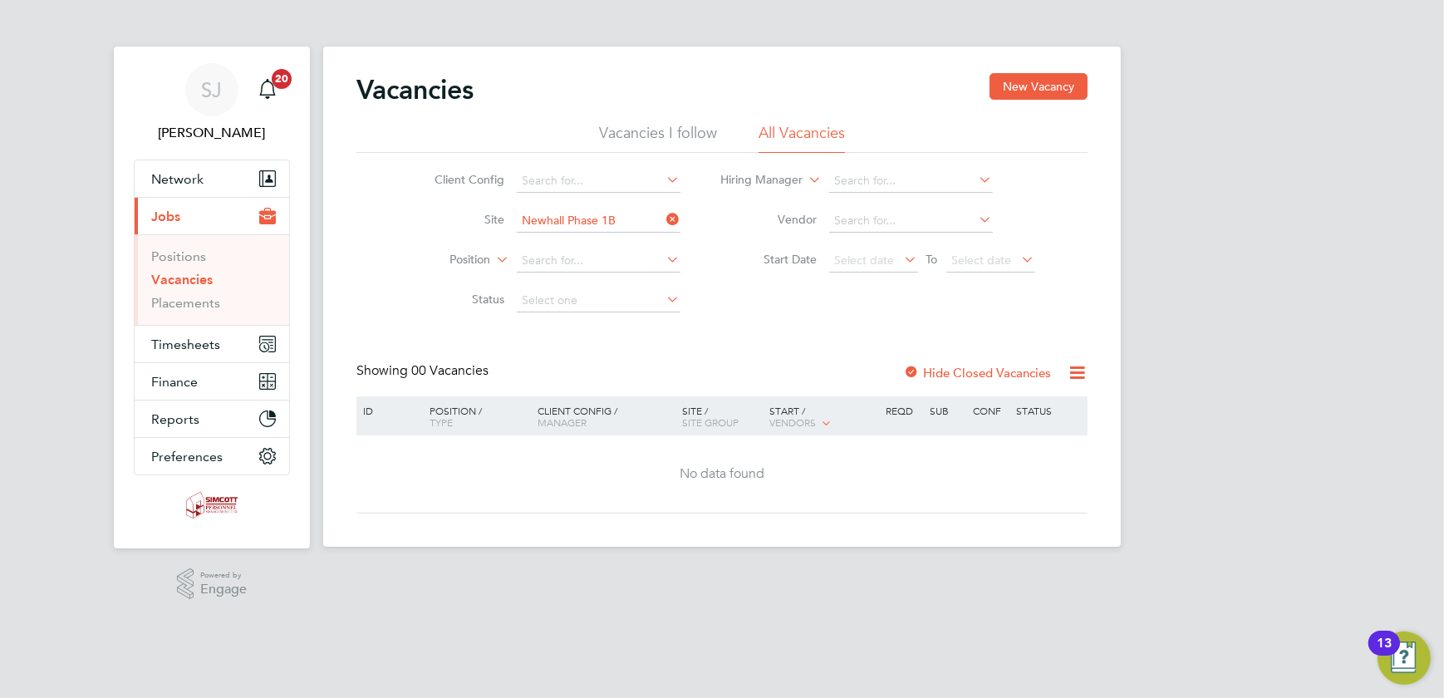
click at [996, 365] on label "Hide Closed Vacancies" at bounding box center [977, 373] width 148 height 16
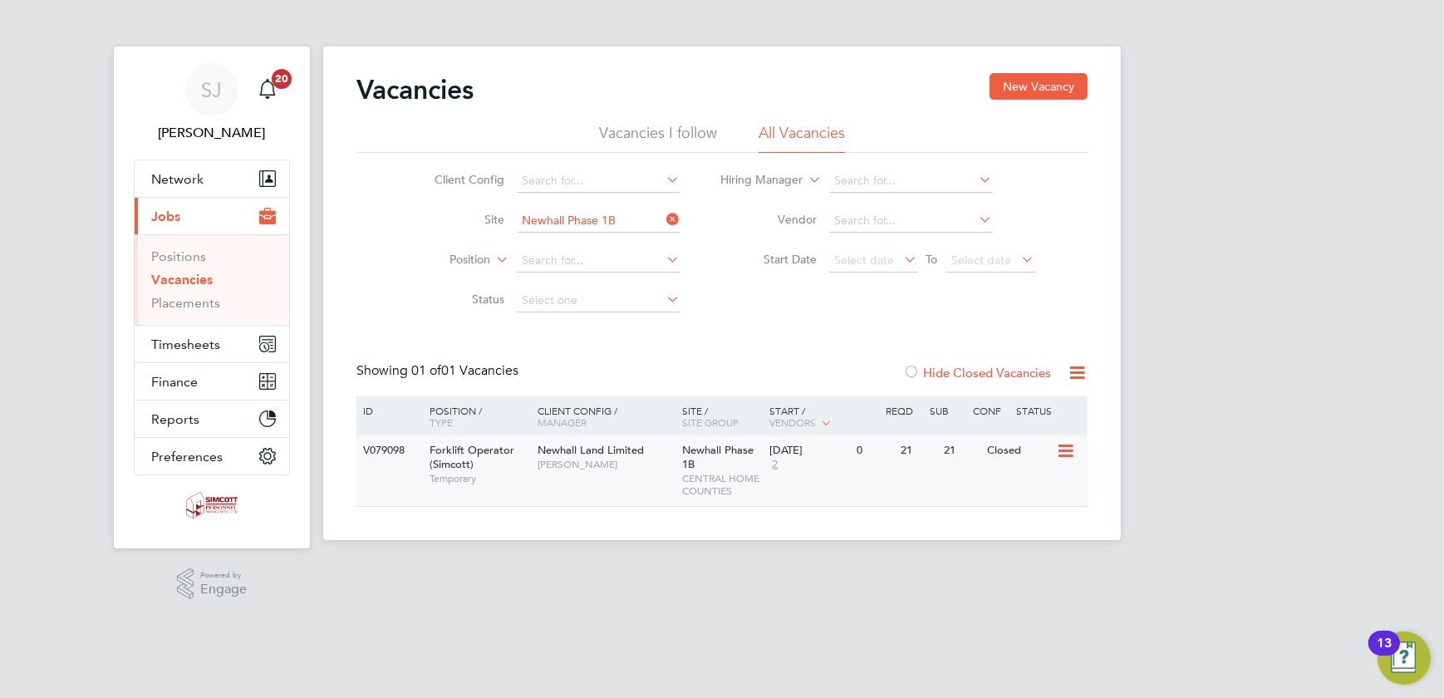
click at [646, 445] on div "Newhall Land Limited Juri Salimov" at bounding box center [605, 456] width 145 height 43
click at [176, 340] on span "Timesheets" at bounding box center [185, 345] width 69 height 16
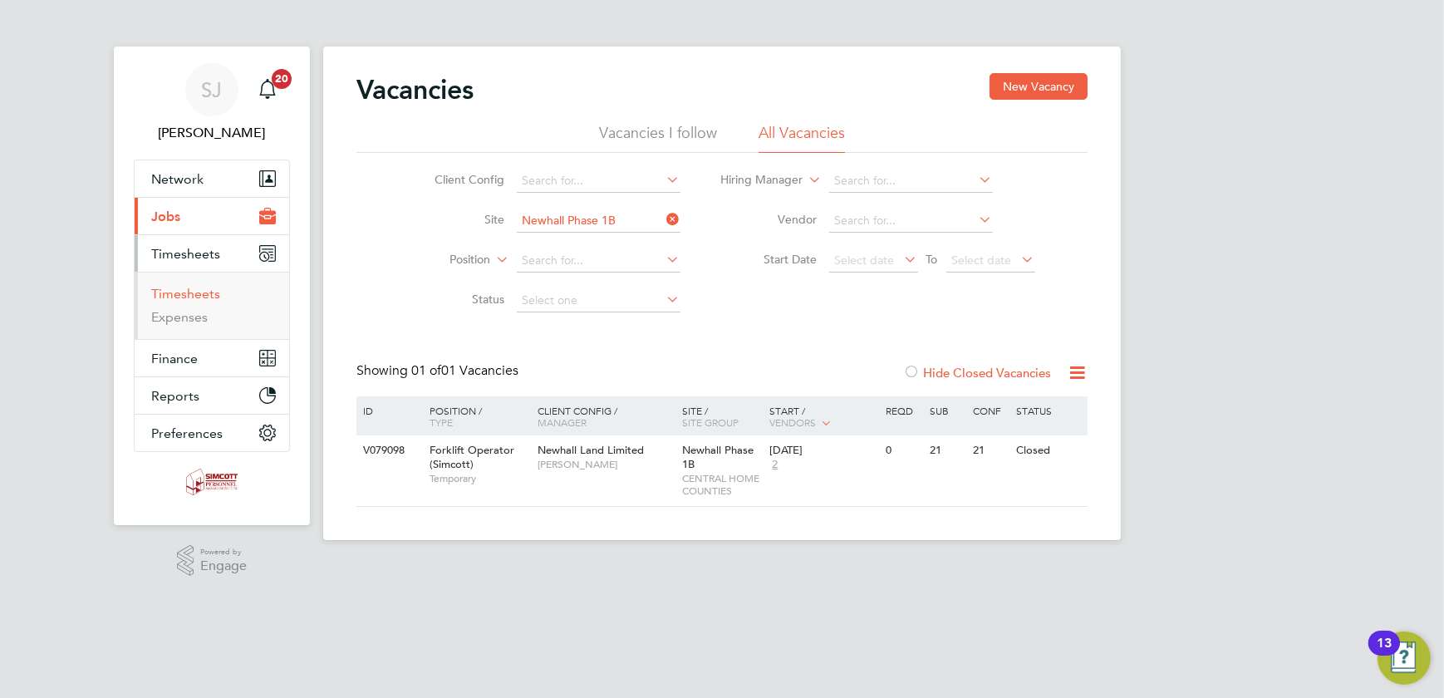
click at [166, 291] on link "Timesheets" at bounding box center [185, 294] width 69 height 16
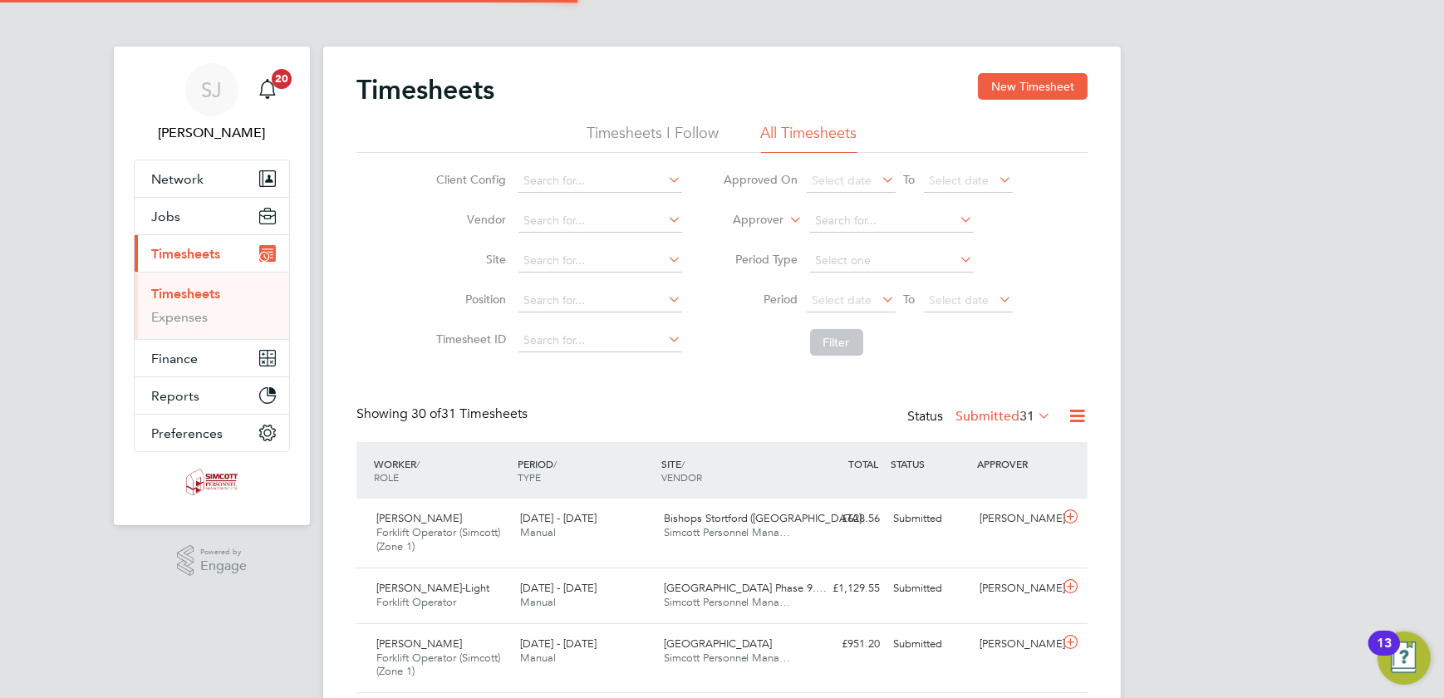
scroll to position [57, 144]
click at [1021, 75] on button "New Timesheet" at bounding box center [1033, 86] width 110 height 27
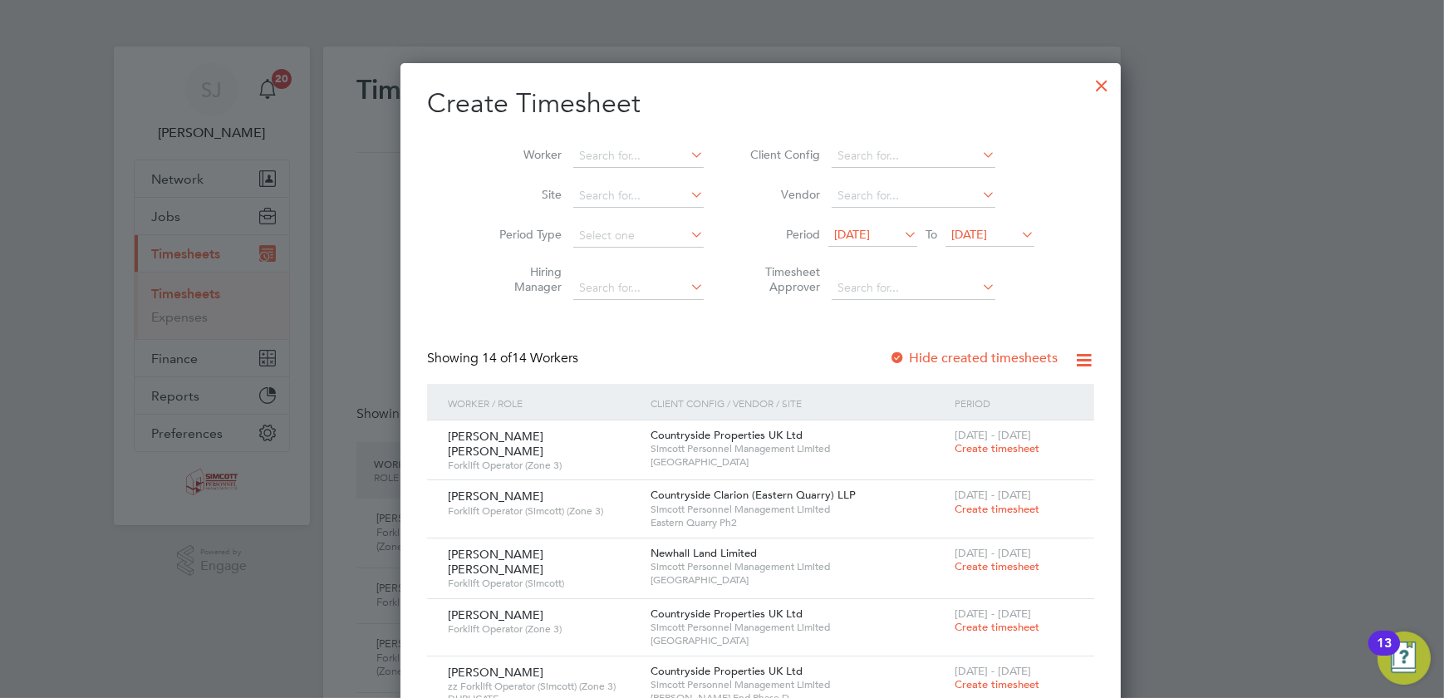
click at [951, 231] on span "25 Aug 2025" at bounding box center [969, 234] width 36 height 15
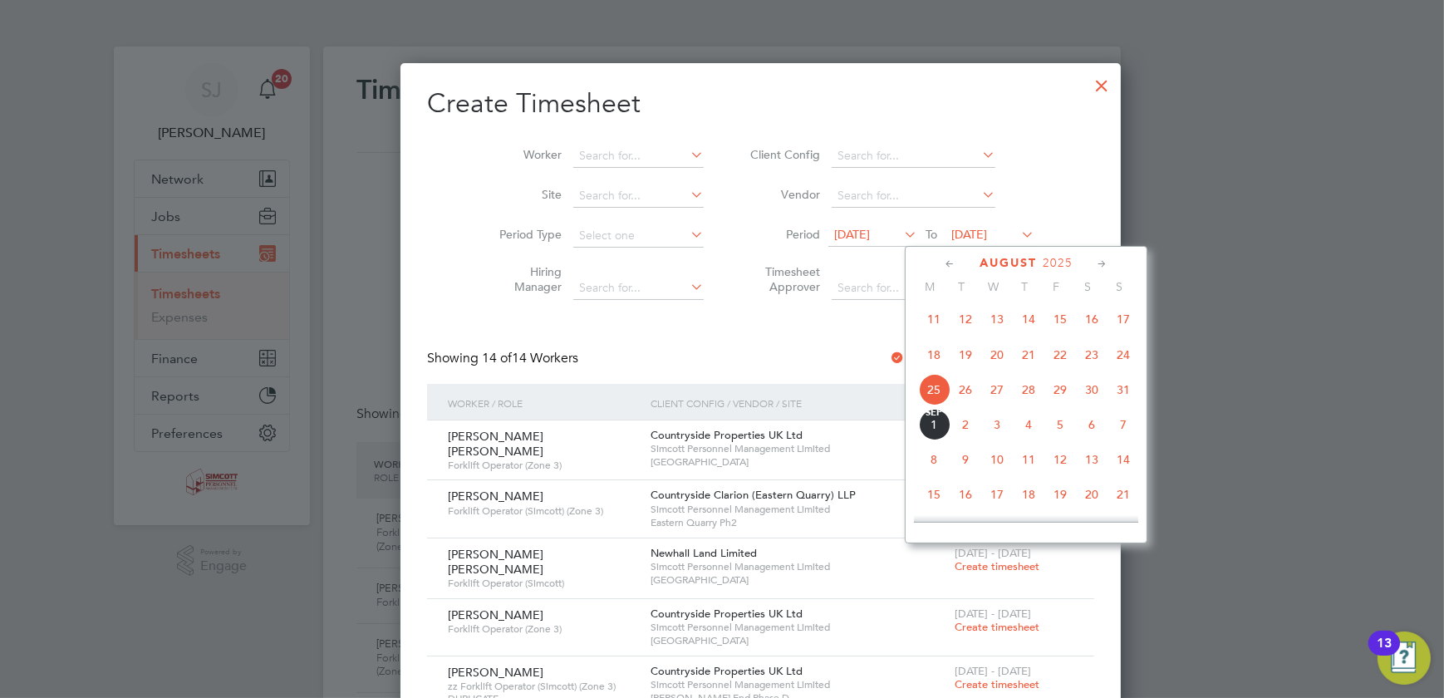
click at [1123, 394] on span "31" at bounding box center [1124, 390] width 32 height 32
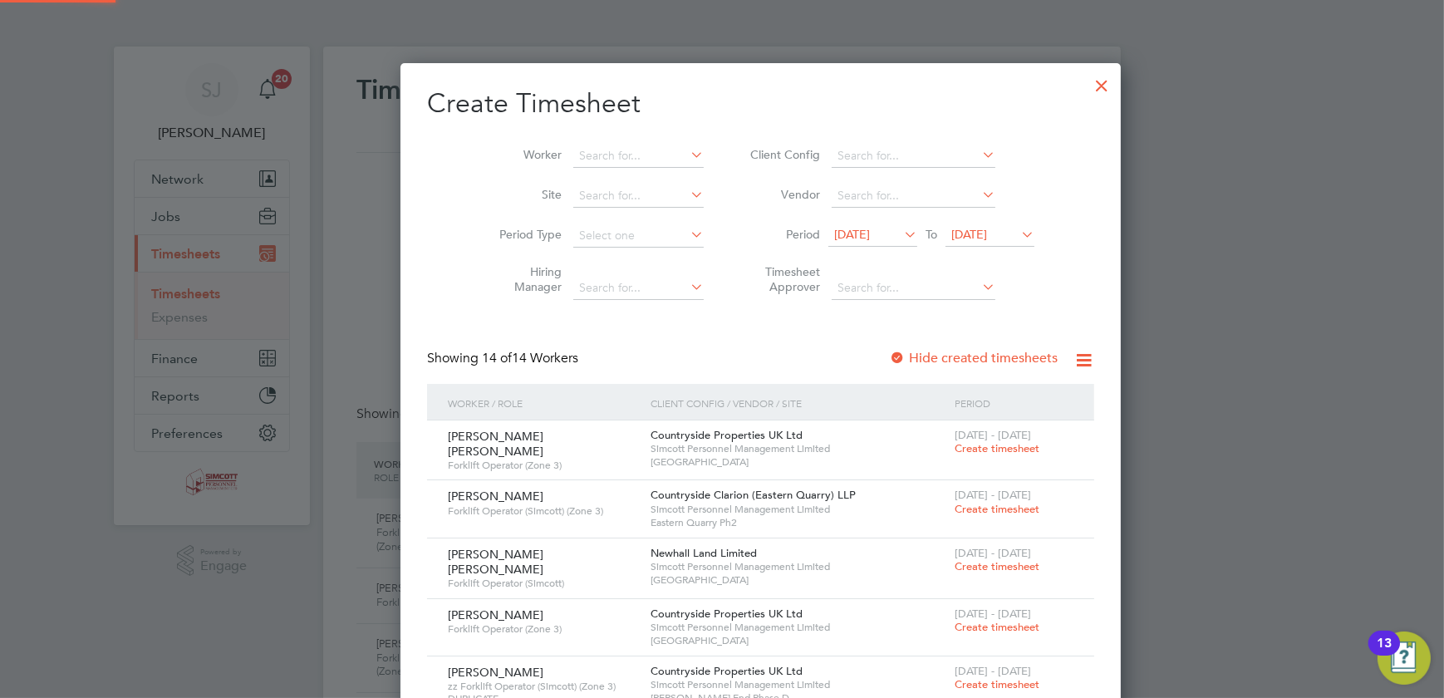
click at [836, 228] on span "18 Aug 2025" at bounding box center [852, 234] width 36 height 15
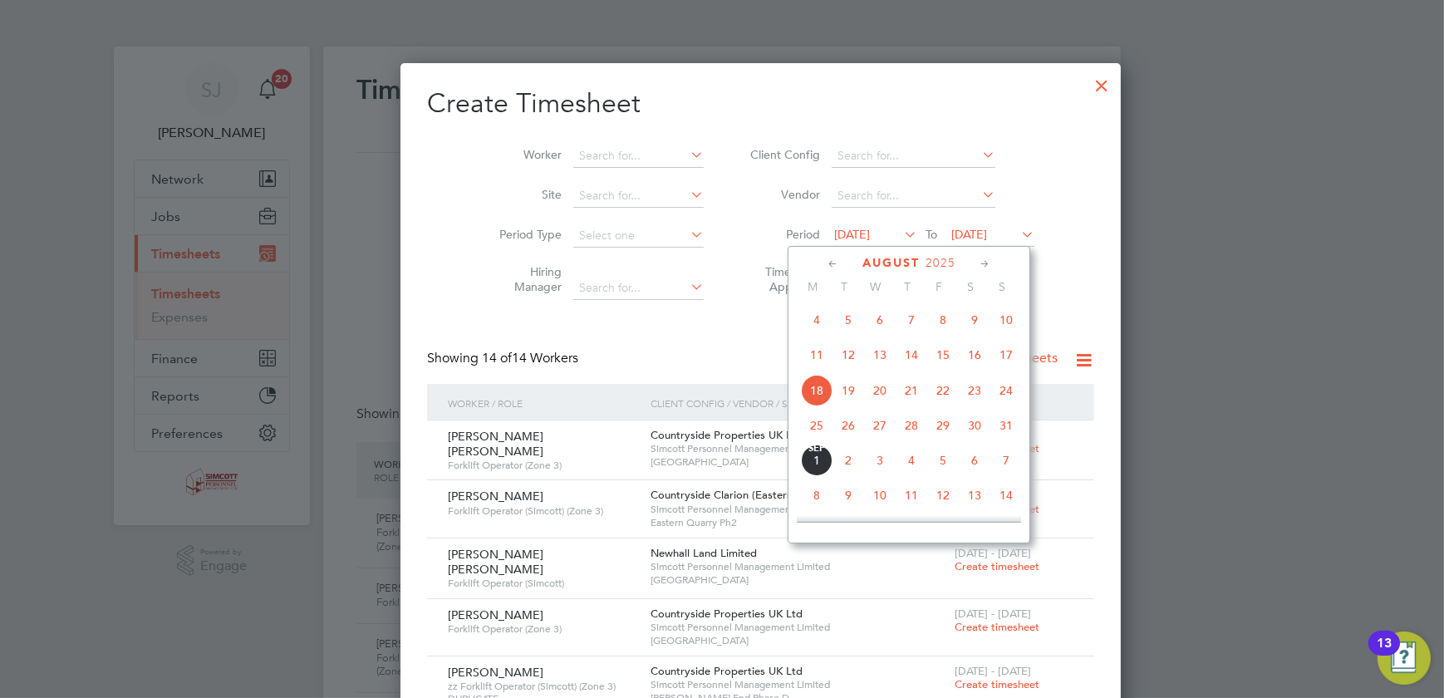
click at [818, 429] on span "25" at bounding box center [817, 426] width 32 height 32
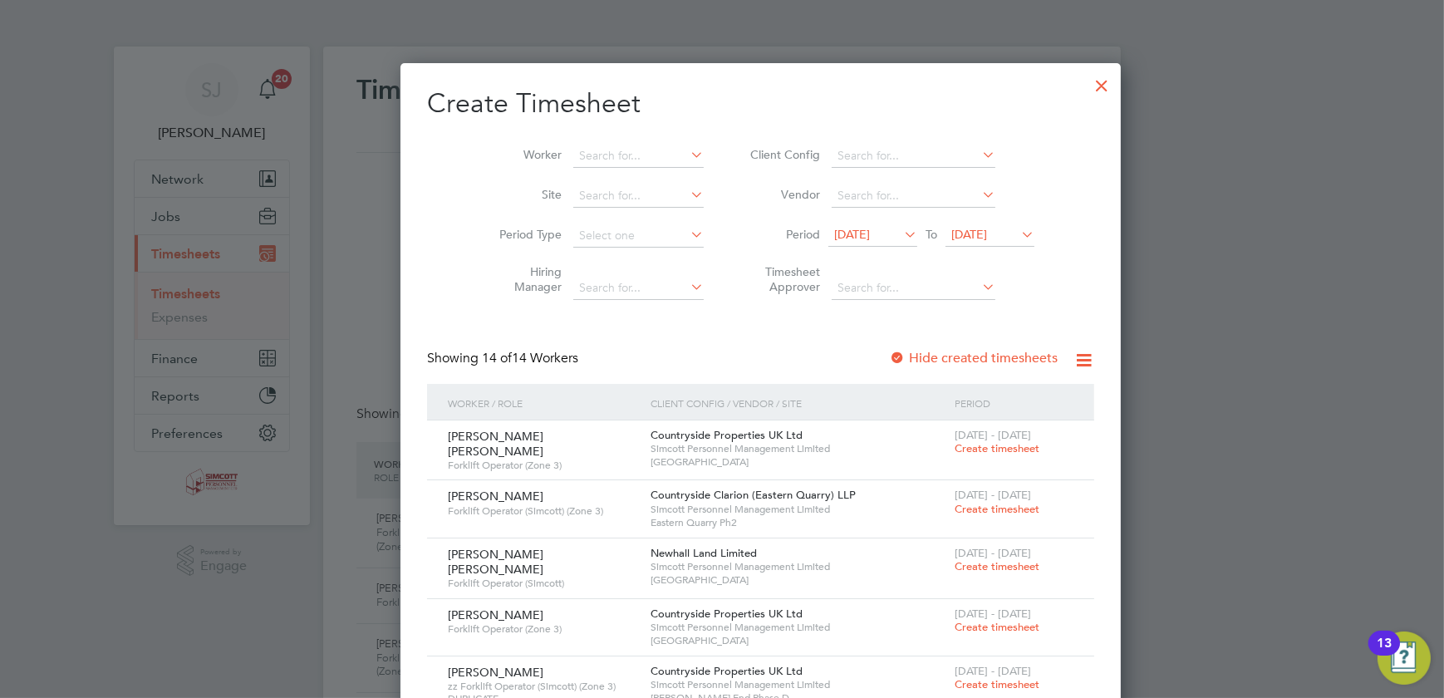
drag, startPoint x: 1022, startPoint y: 86, endPoint x: 179, endPoint y: 258, distance: 859.9
click at [1087, 87] on div at bounding box center [1102, 81] width 30 height 30
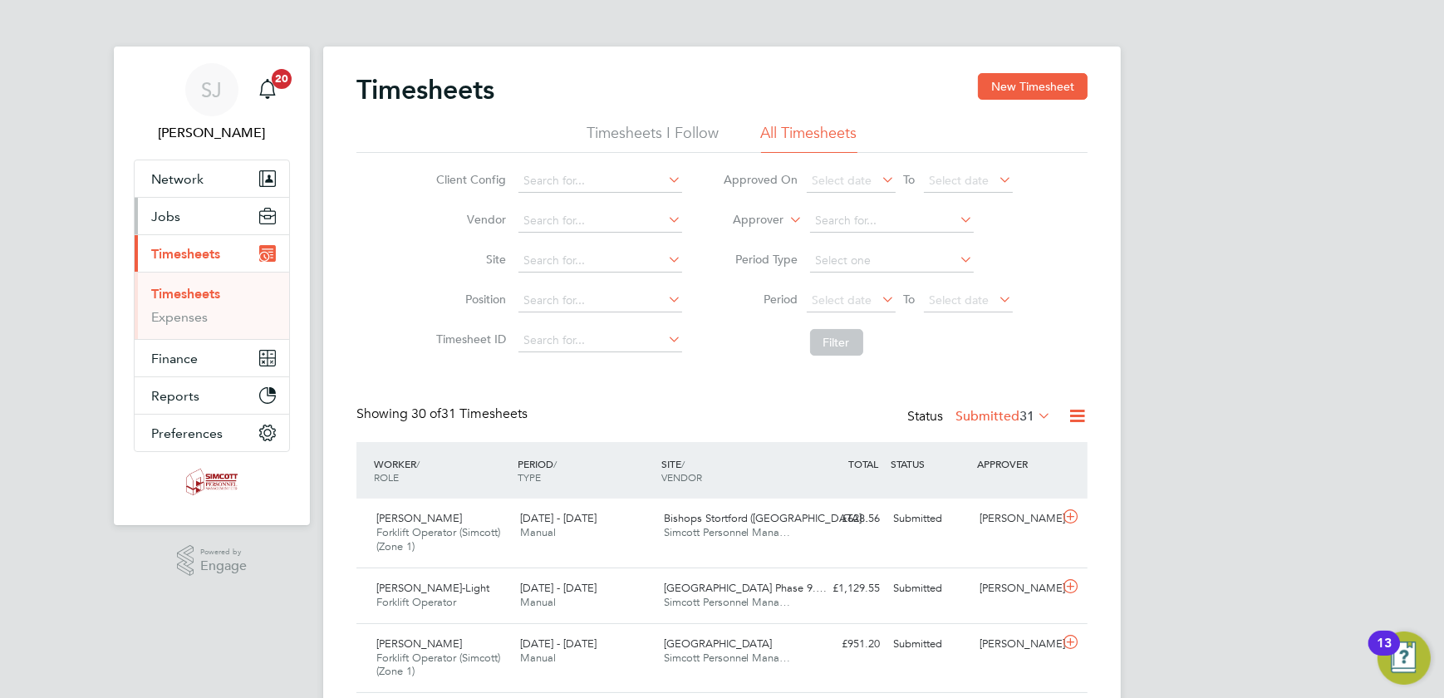
click at [174, 214] on span "Jobs" at bounding box center [165, 217] width 29 height 16
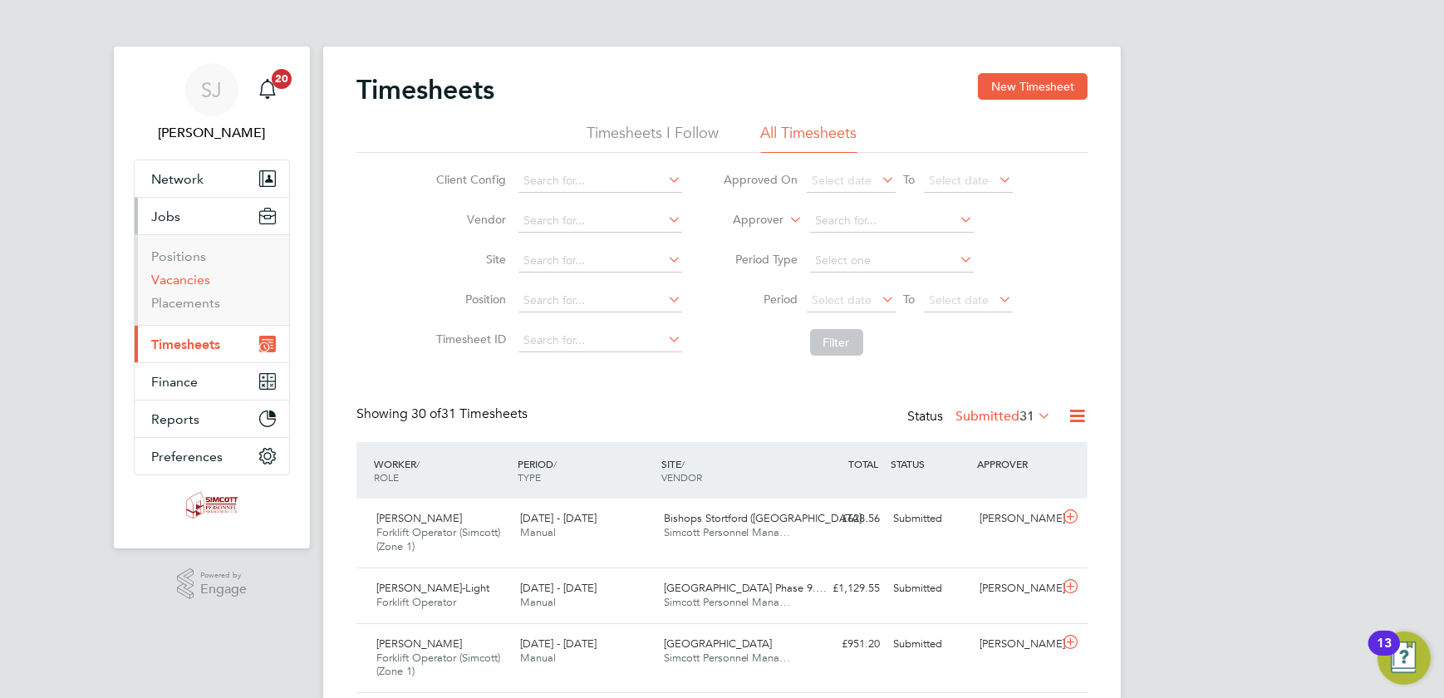
click at [173, 278] on link "Vacancies" at bounding box center [180, 280] width 59 height 16
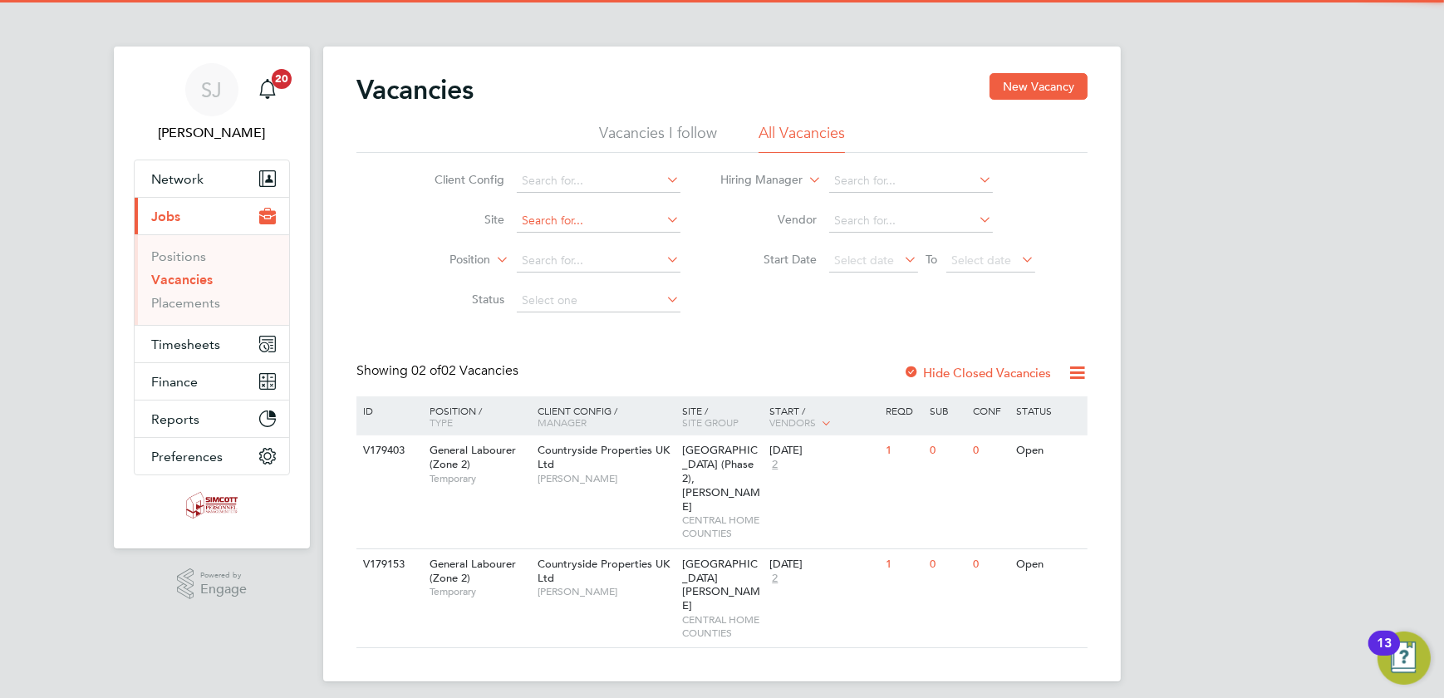
click at [558, 222] on input at bounding box center [599, 220] width 164 height 23
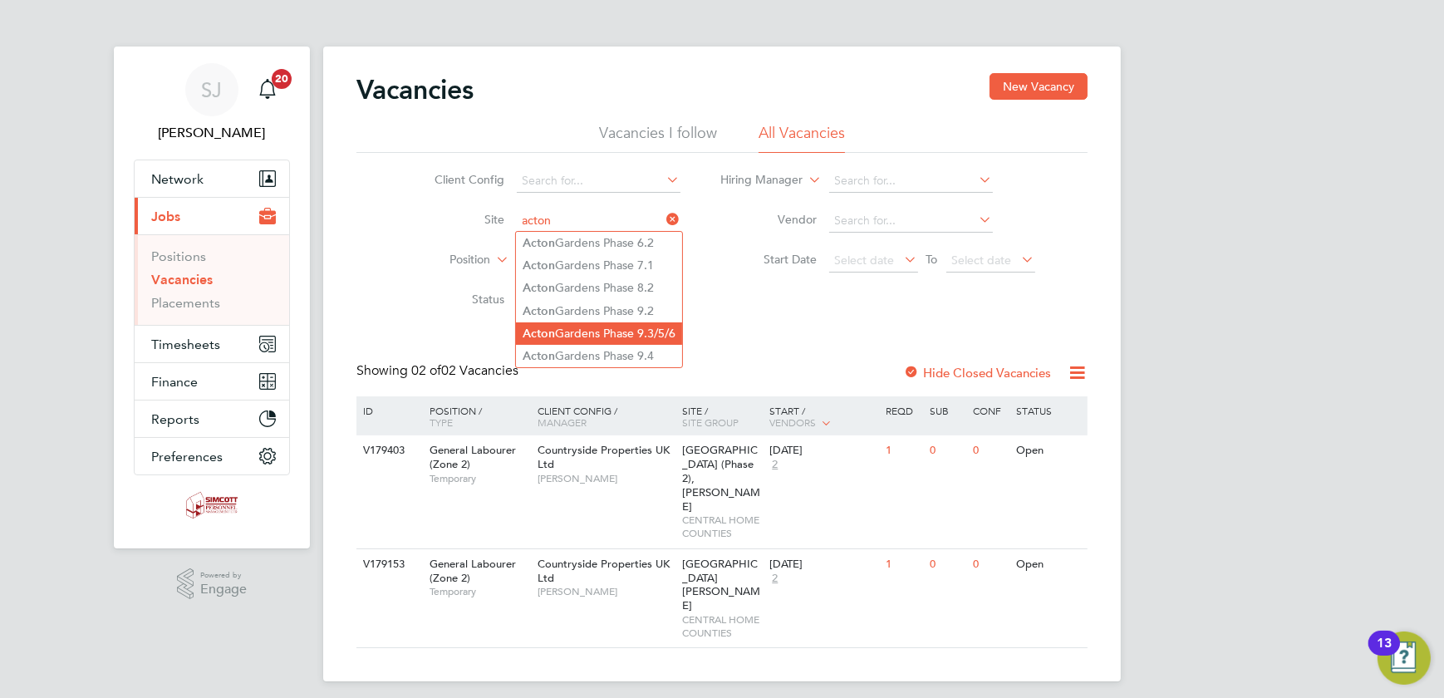
click at [590, 336] on li "Acton Gardens Phase 9.3/5/6" at bounding box center [599, 333] width 166 height 22
type input "Acton Gardens Phase 9.3/5/6"
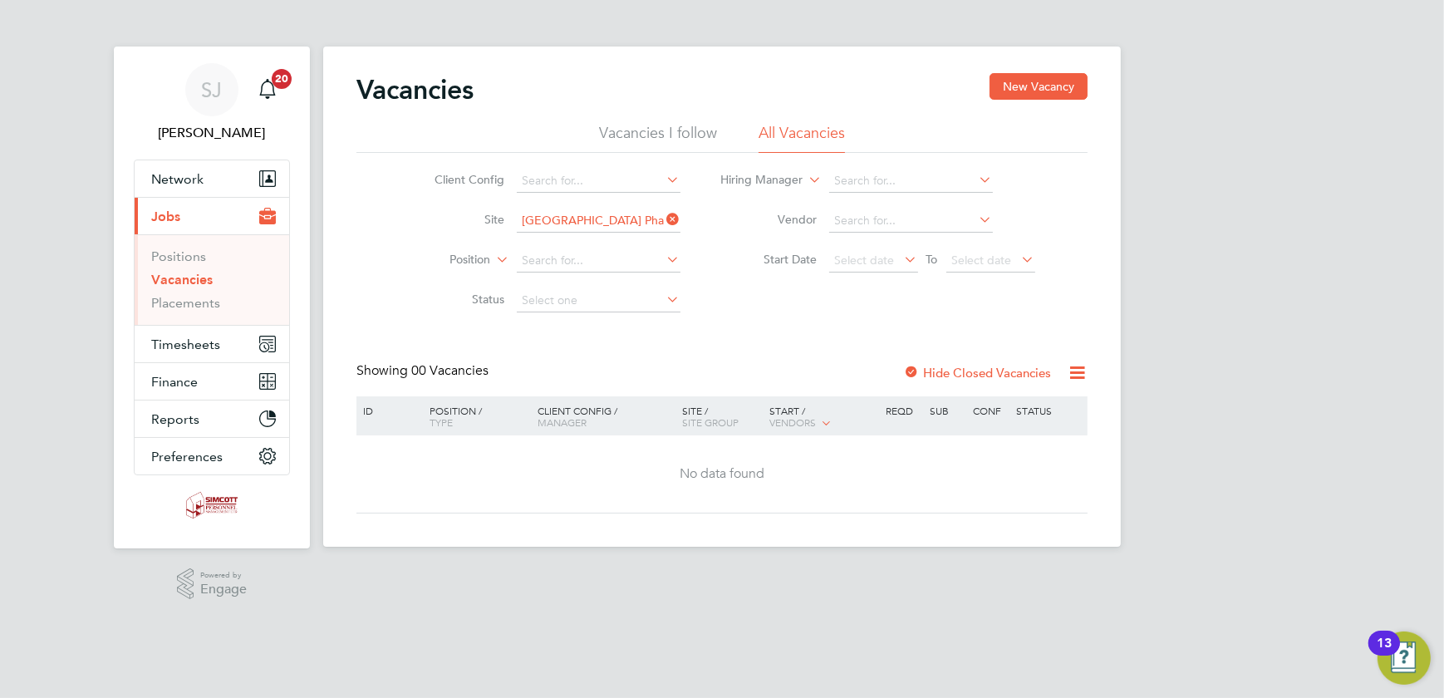
click at [996, 373] on label "Hide Closed Vacancies" at bounding box center [977, 373] width 148 height 16
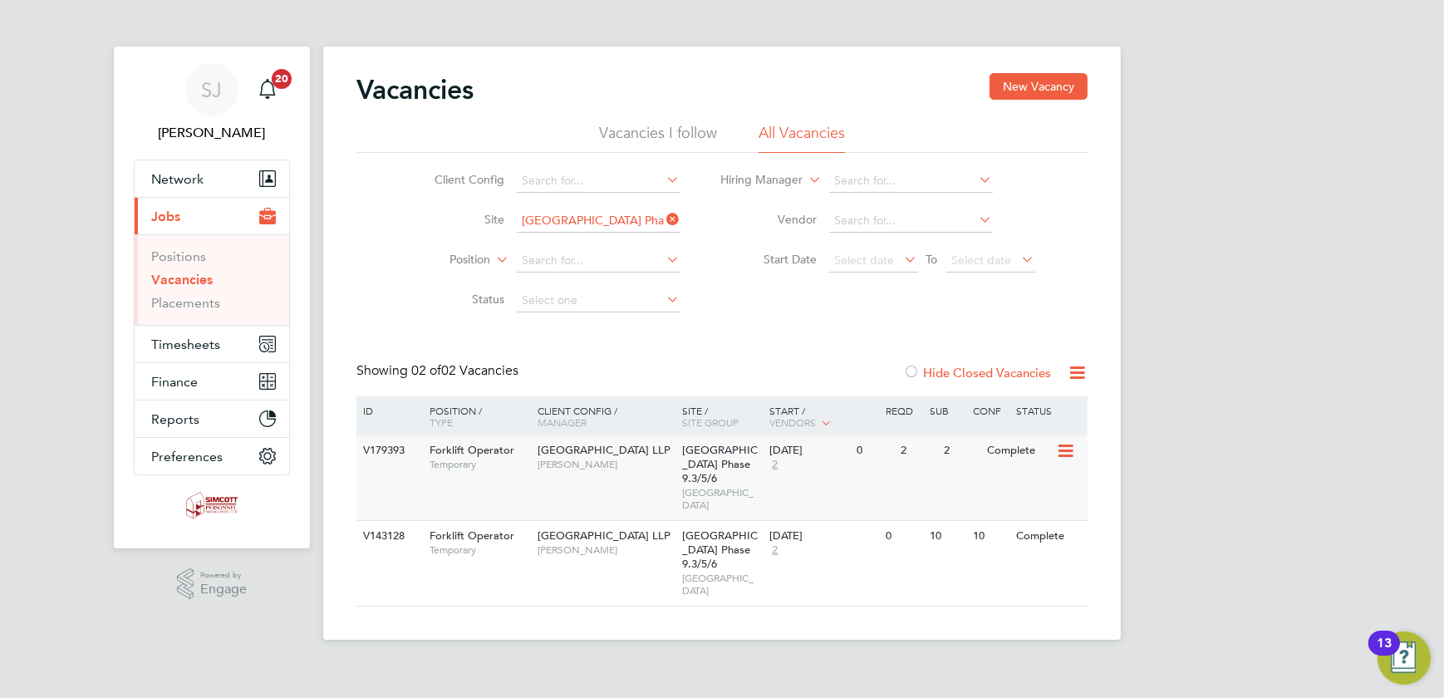
click at [641, 464] on span "Kristoffer Lee" at bounding box center [606, 464] width 137 height 13
click at [185, 344] on span "Timesheets" at bounding box center [185, 345] width 69 height 16
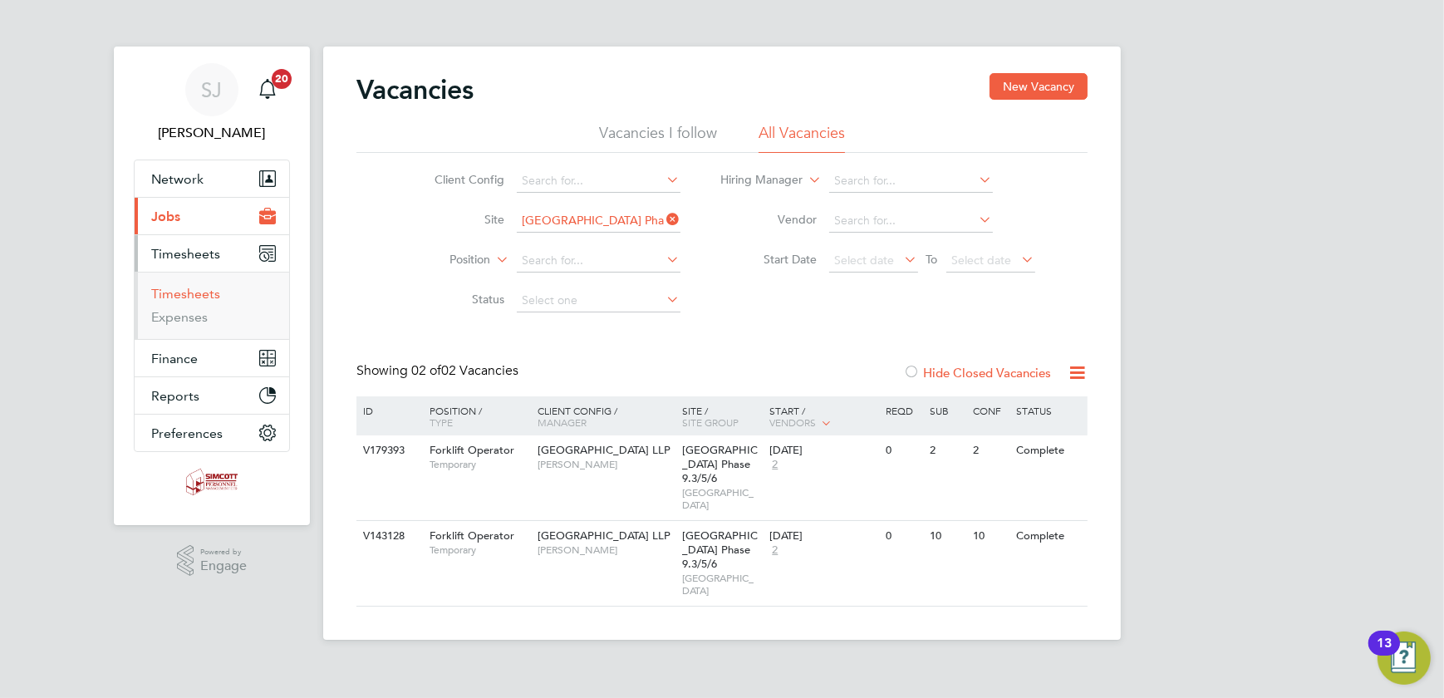
click at [180, 292] on link "Timesheets" at bounding box center [185, 294] width 69 height 16
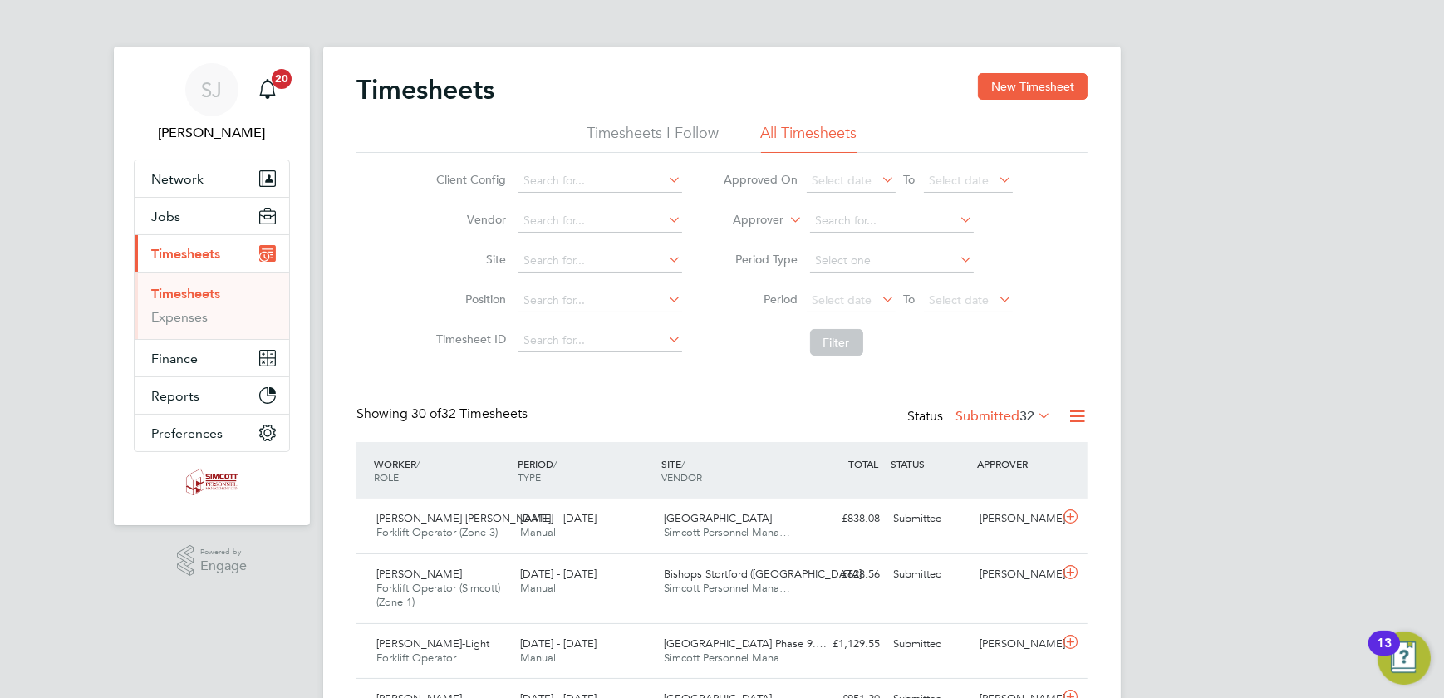
scroll to position [42, 144]
click at [1028, 91] on button "New Timesheet" at bounding box center [1033, 86] width 110 height 27
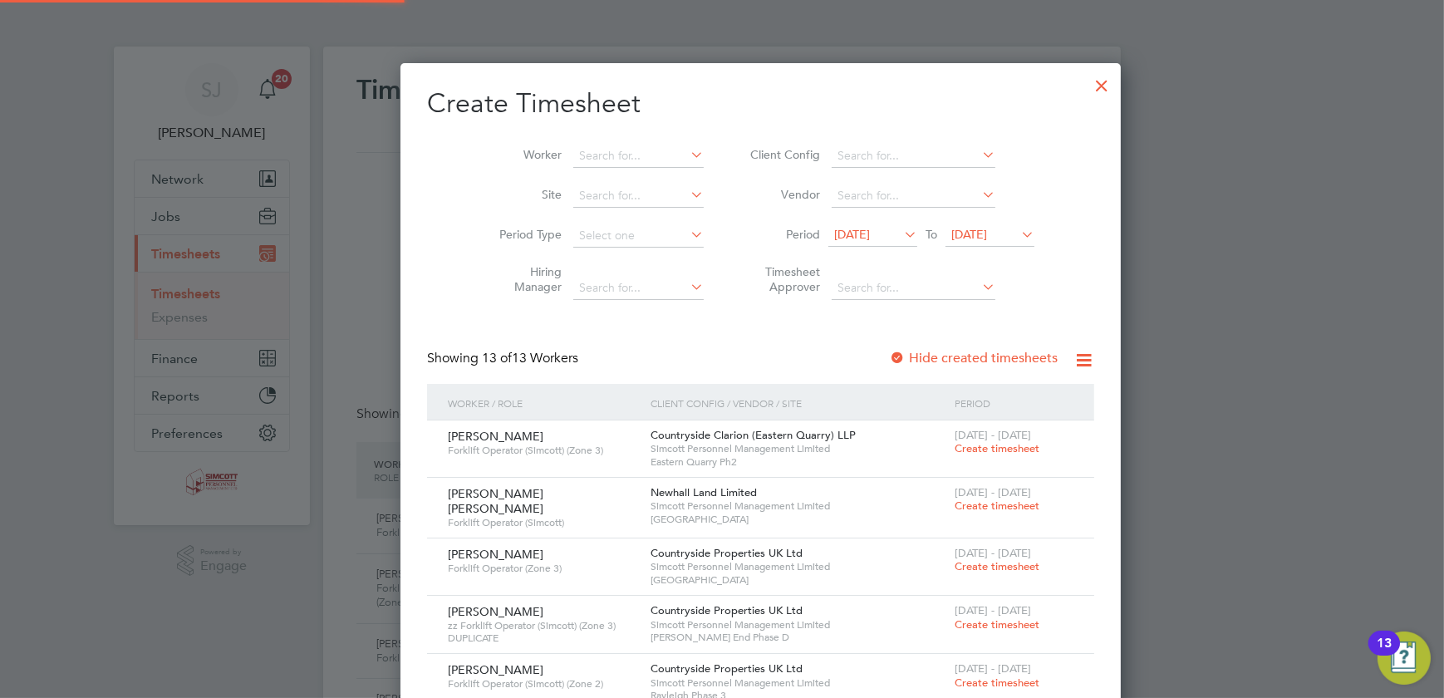
scroll to position [8, 7]
click at [951, 229] on span "25 Aug 2025" at bounding box center [969, 234] width 36 height 15
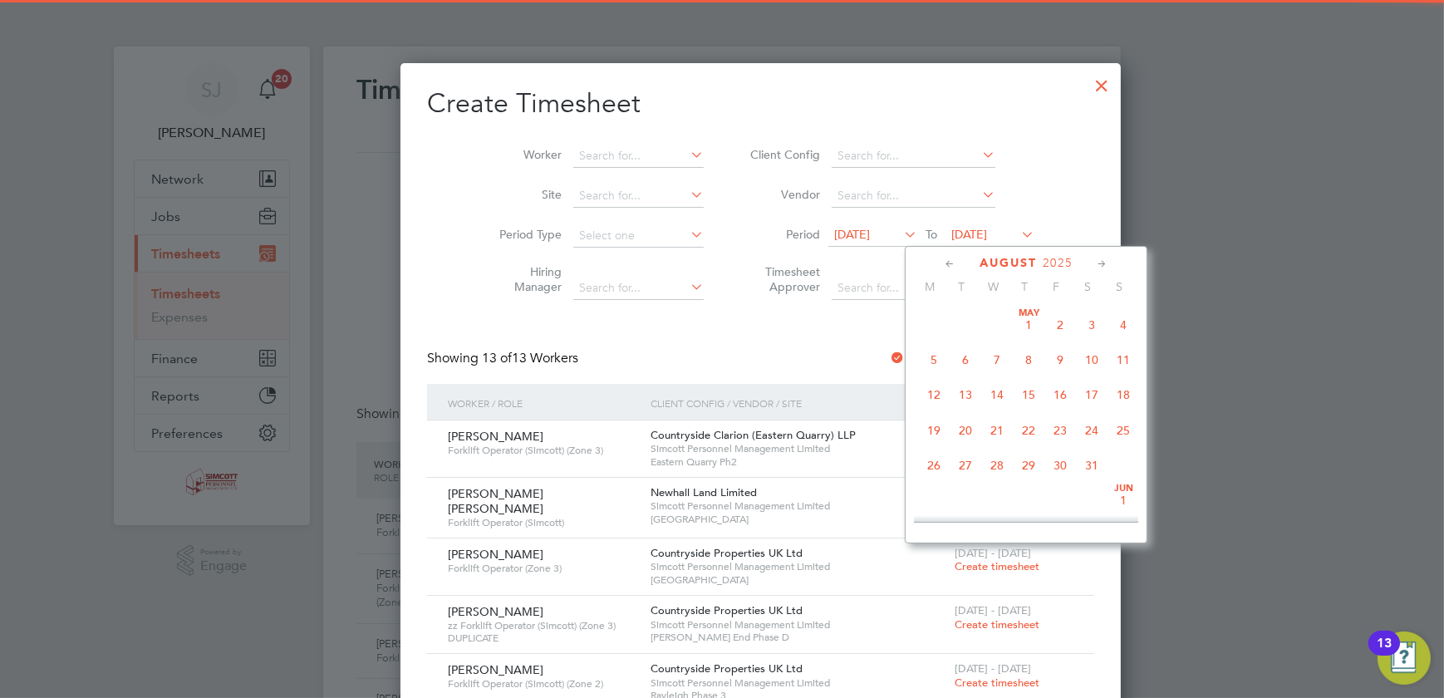
scroll to position [636, 0]
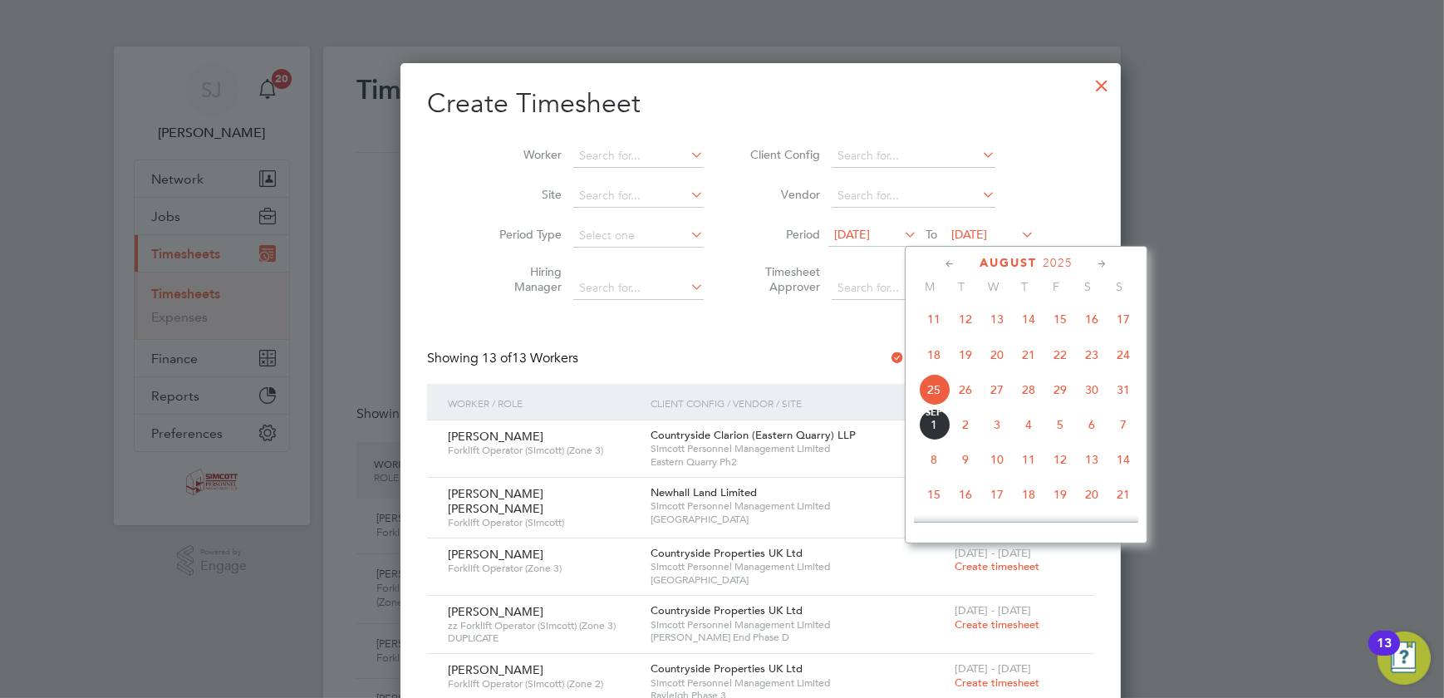
click at [1127, 390] on span "31" at bounding box center [1124, 390] width 32 height 32
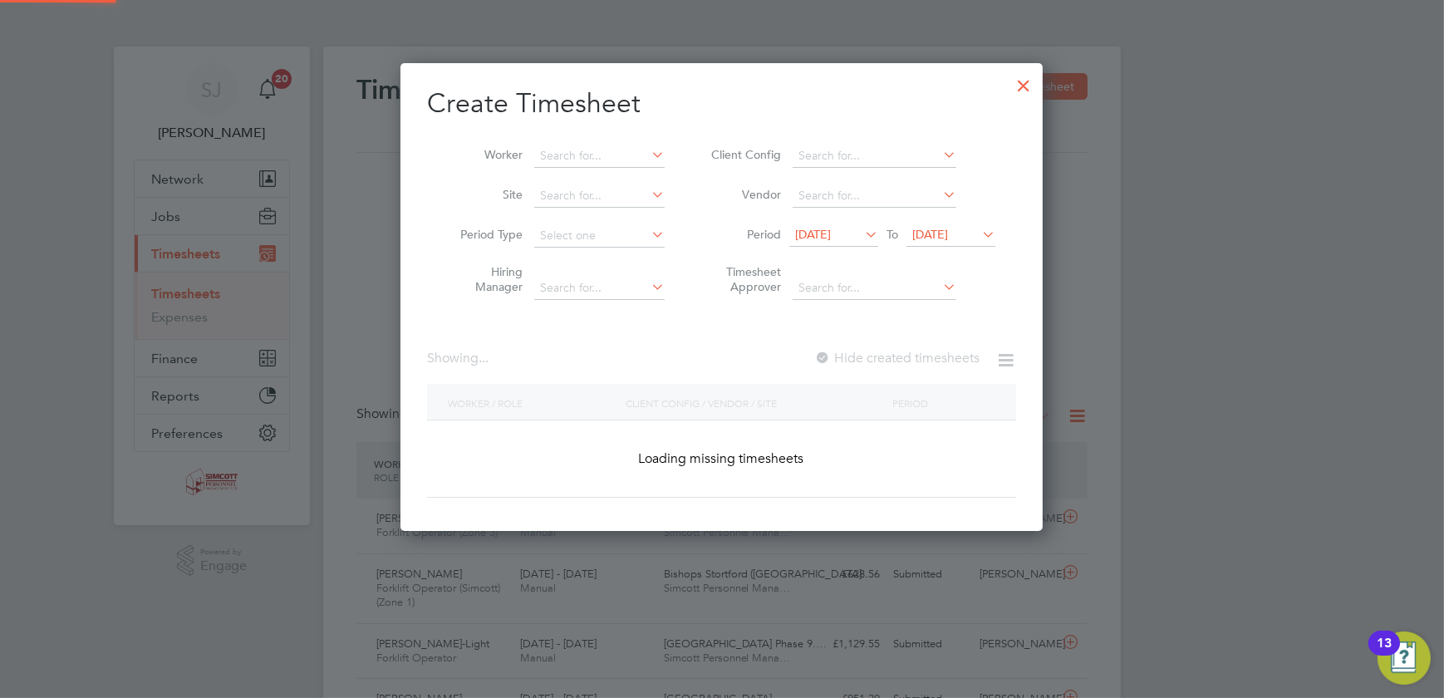
scroll to position [1151, 643]
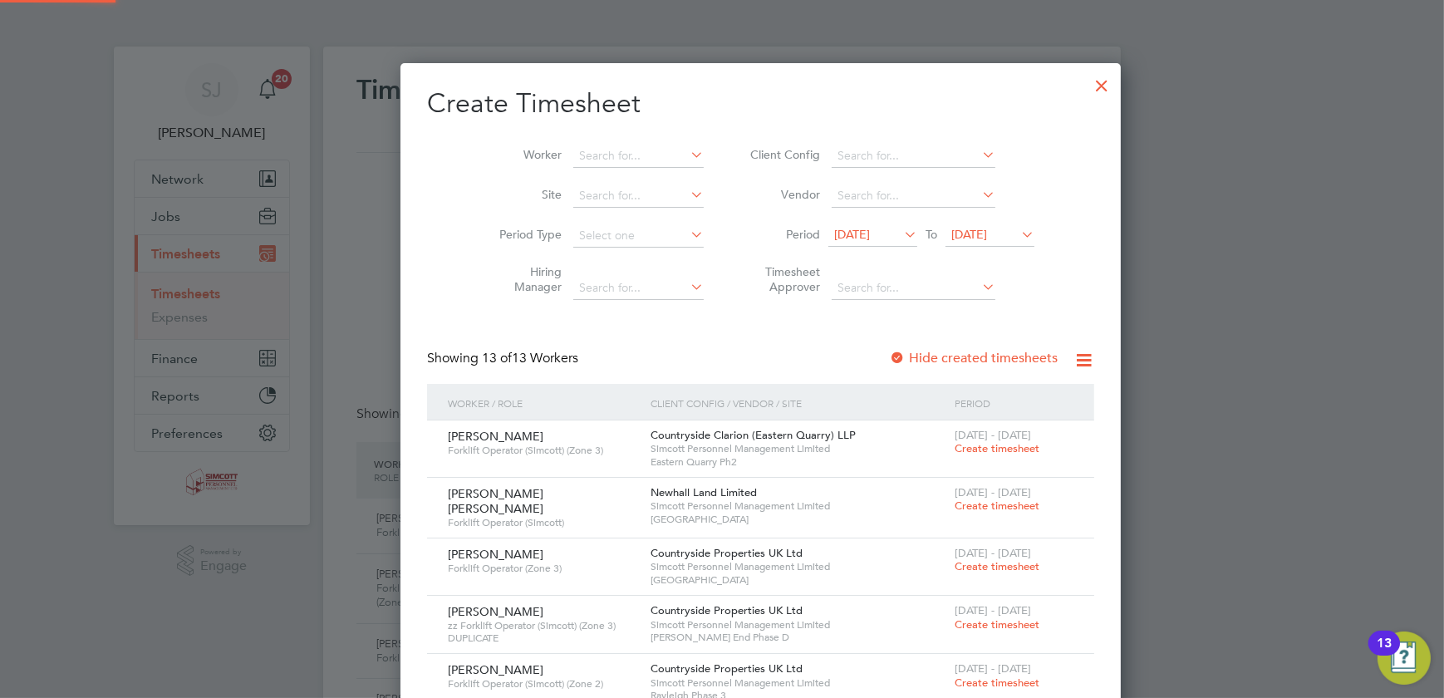
click at [844, 230] on span "18 Aug 2025" at bounding box center [852, 234] width 36 height 15
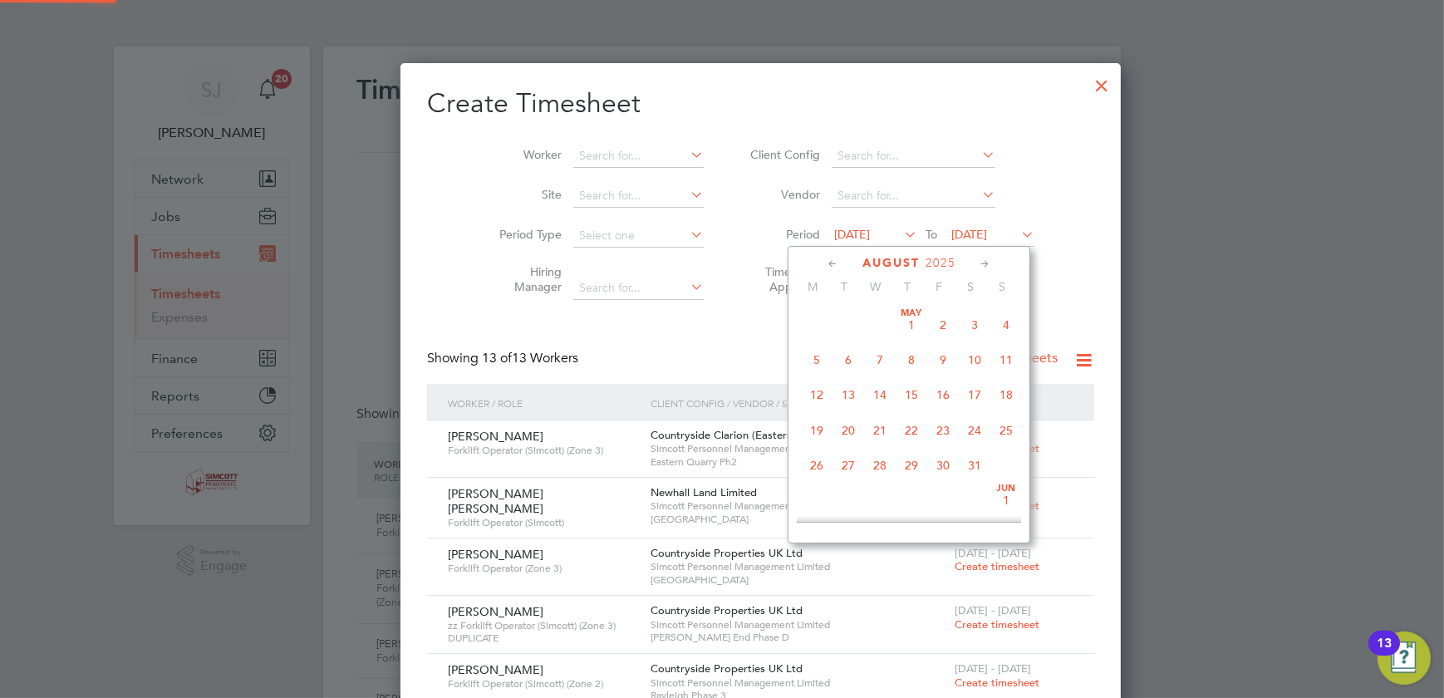
scroll to position [601, 0]
click at [823, 427] on span "25" at bounding box center [817, 426] width 32 height 32
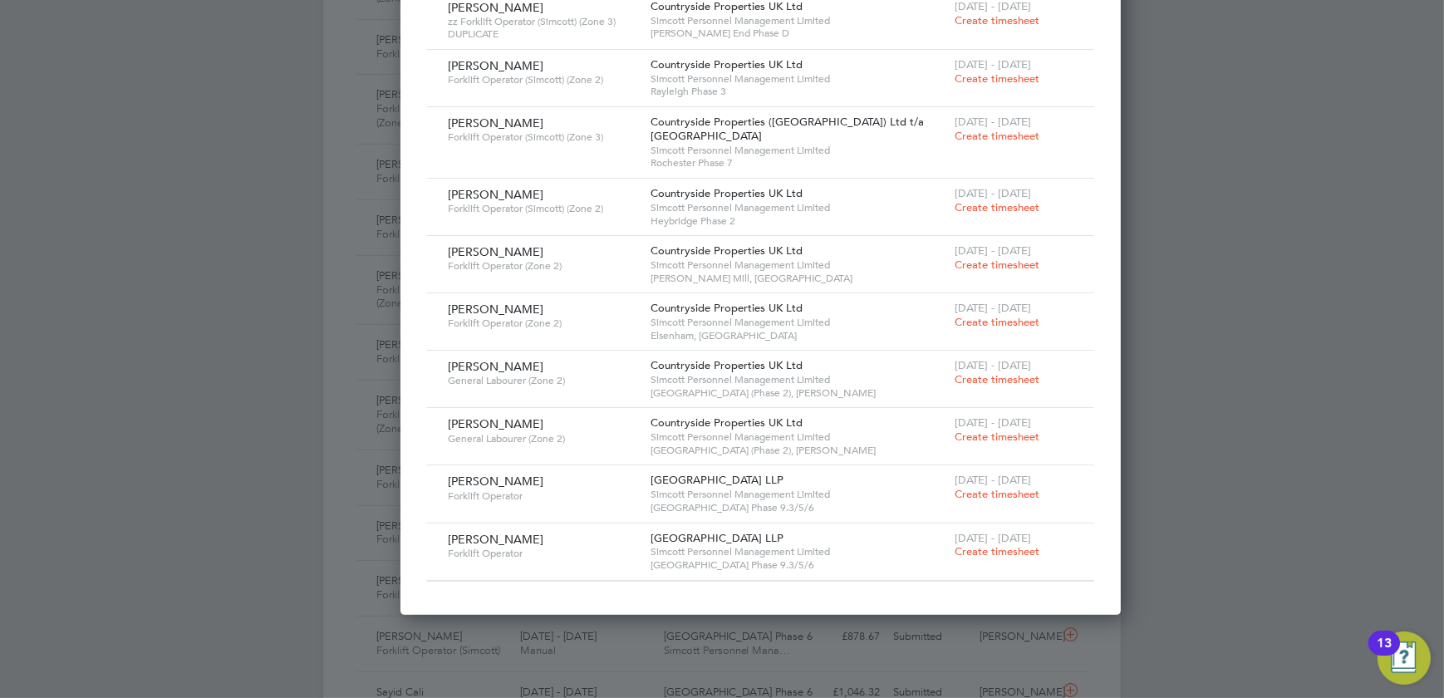
scroll to position [0, 0]
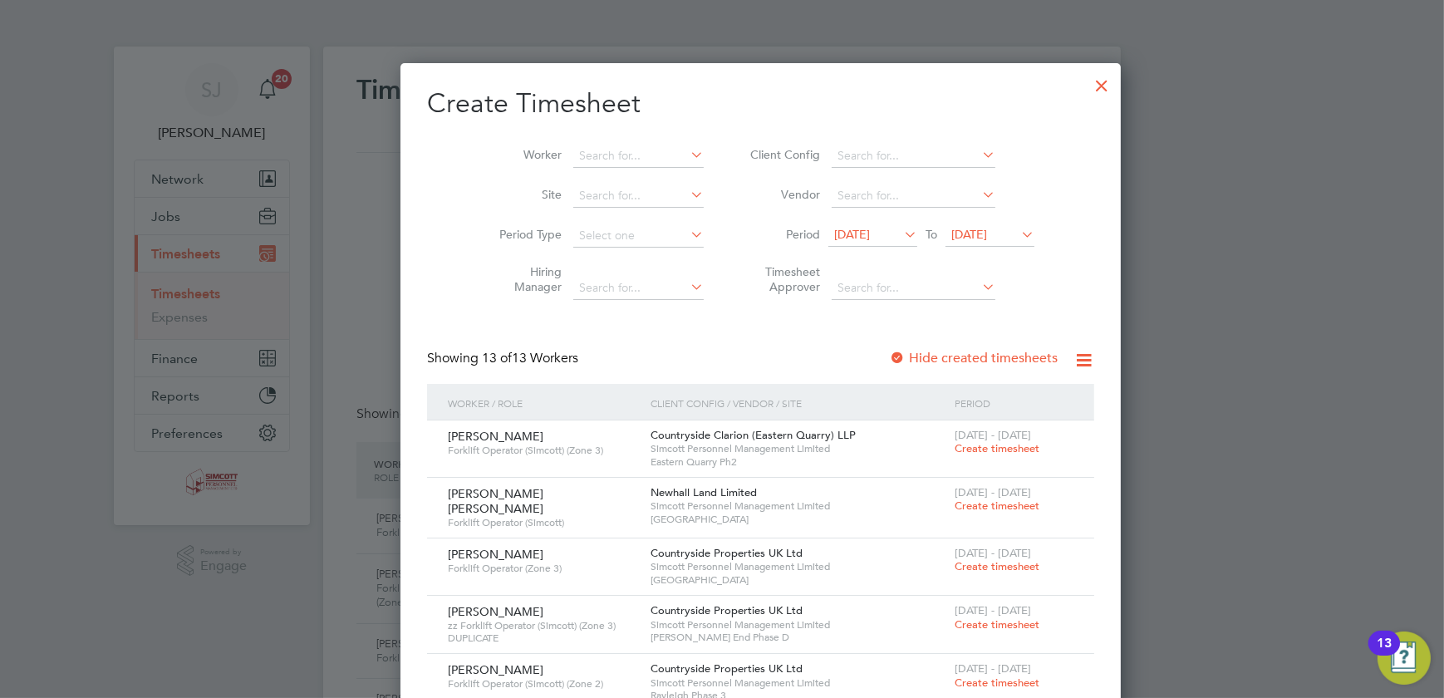
click at [1087, 84] on div at bounding box center [1102, 81] width 30 height 30
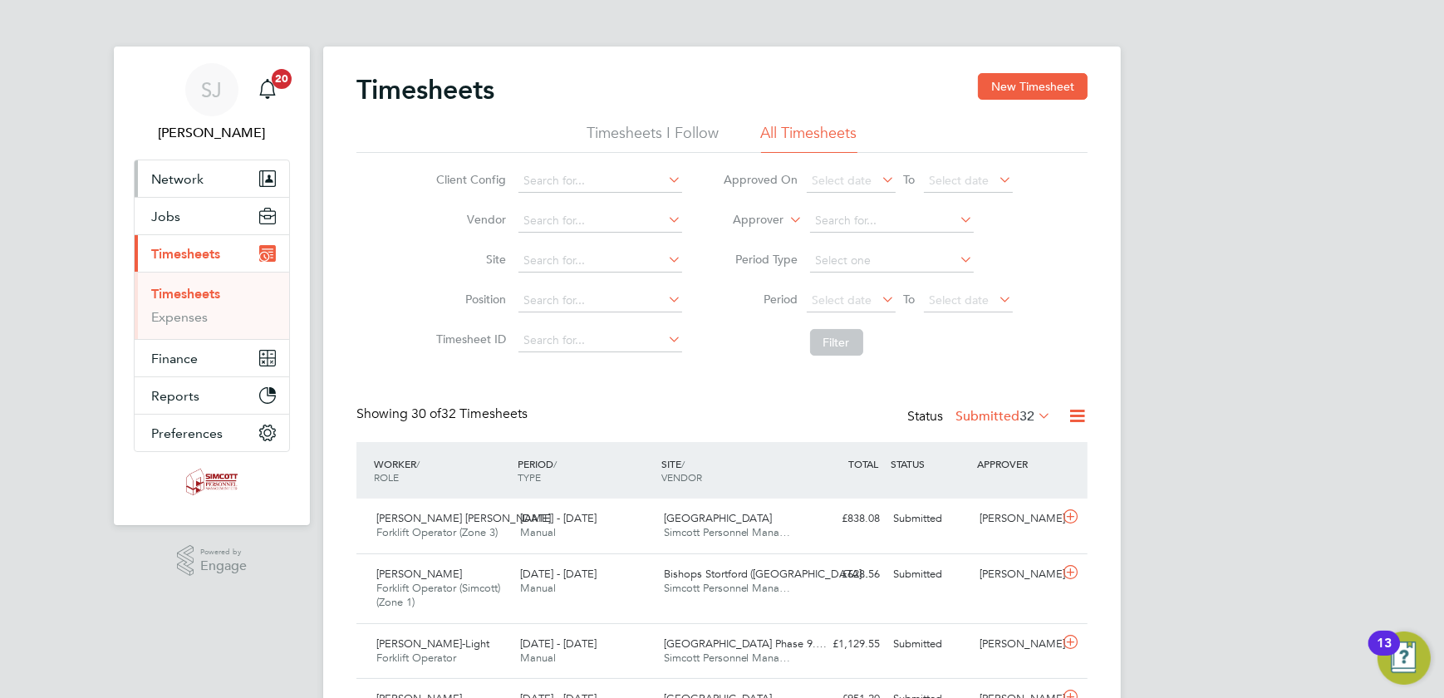
scroll to position [42, 144]
click at [159, 211] on span "Jobs" at bounding box center [165, 217] width 29 height 16
click at [563, 263] on input at bounding box center [601, 260] width 164 height 23
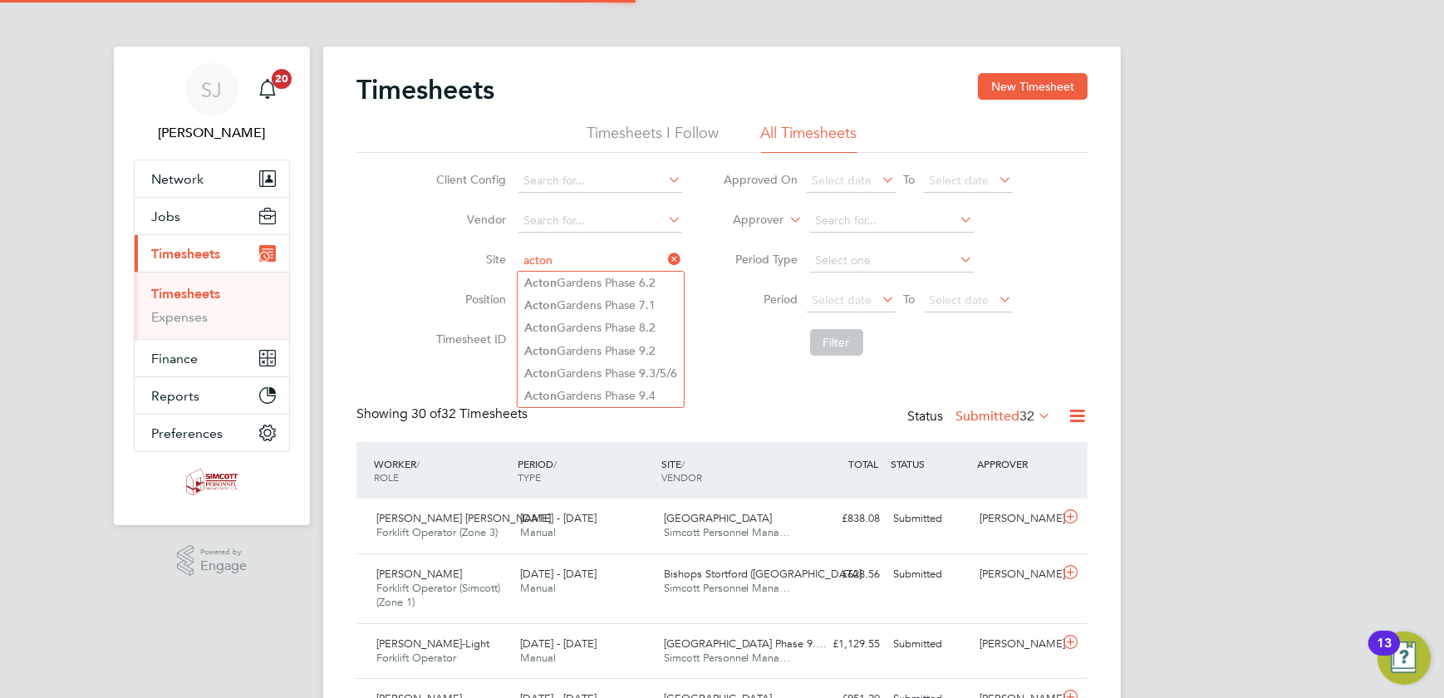
type input "acton"
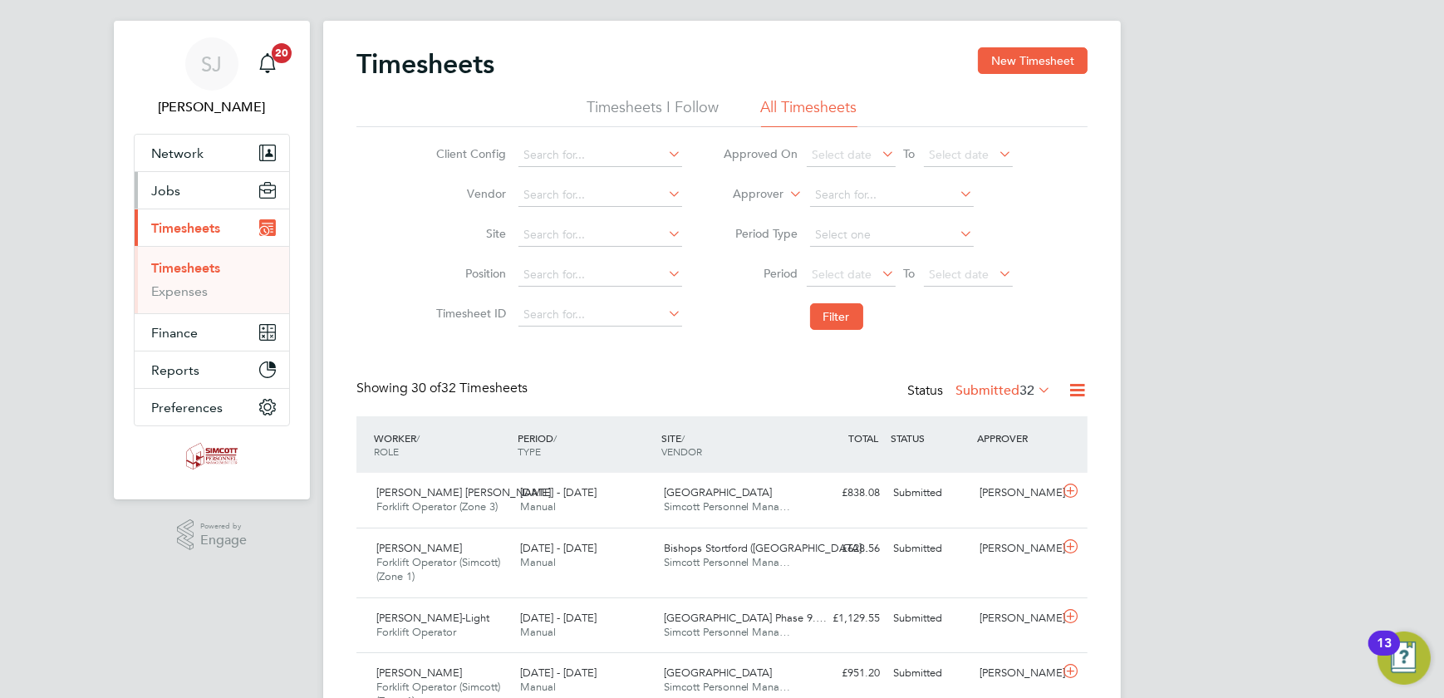
scroll to position [0, 0]
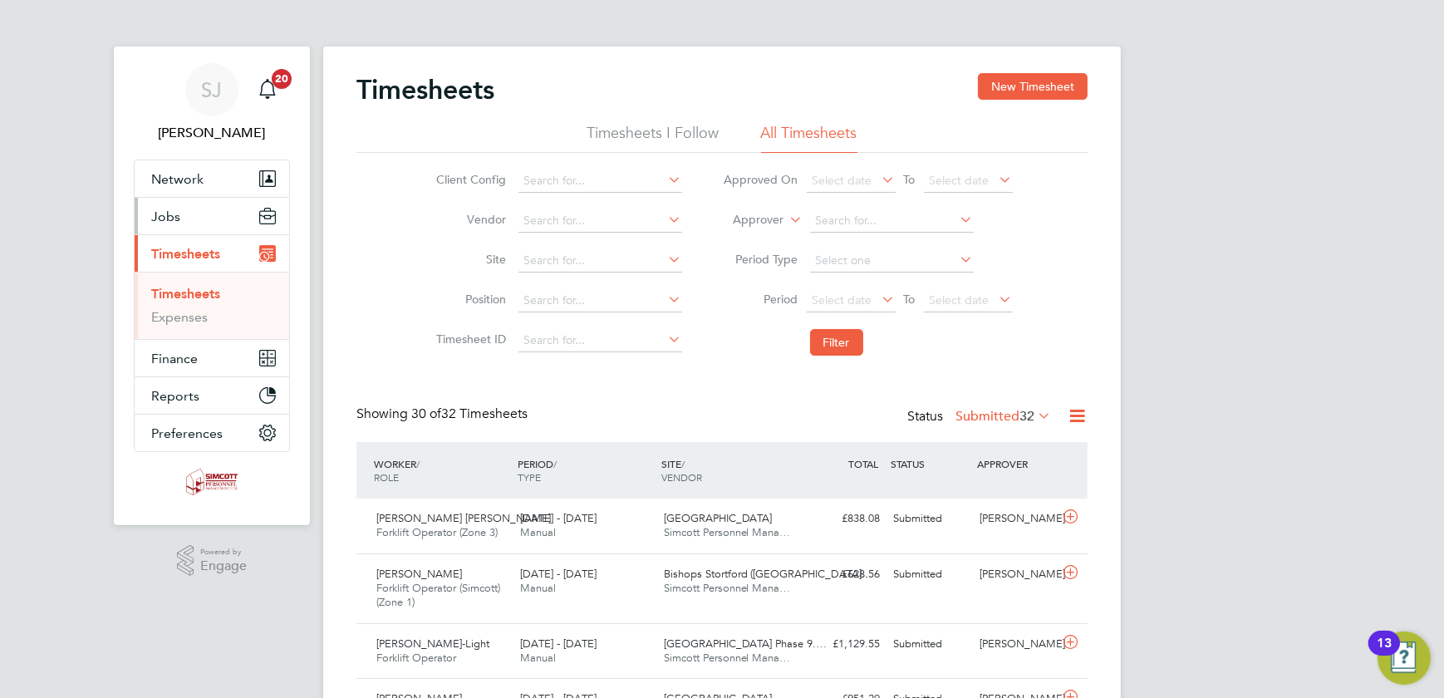
click at [171, 199] on button "Jobs" at bounding box center [212, 216] width 155 height 37
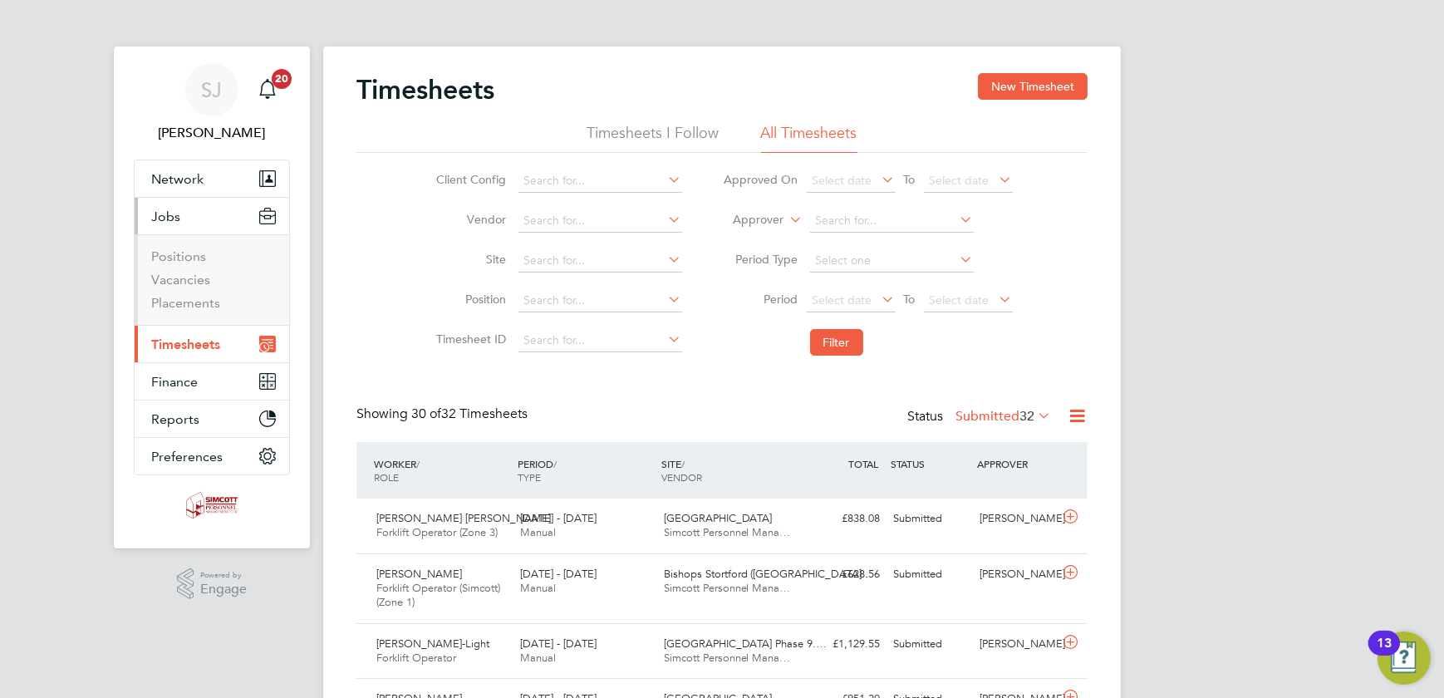
click at [165, 268] on li "Positions" at bounding box center [213, 259] width 125 height 23
click at [165, 283] on link "Vacancies" at bounding box center [180, 280] width 59 height 16
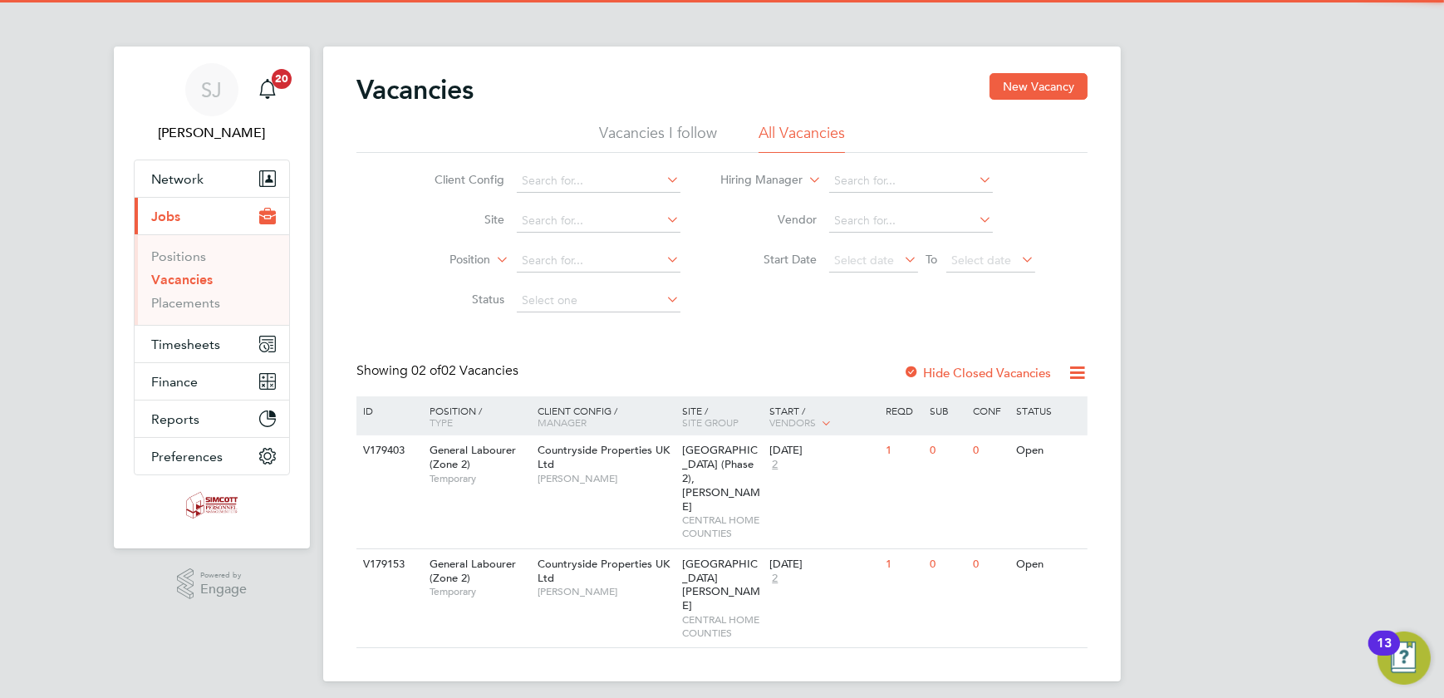
click at [563, 230] on div "Vacancies New Vacancy Vacancies I follow All Vacancies Client Config Site Posit…" at bounding box center [722, 364] width 798 height 635
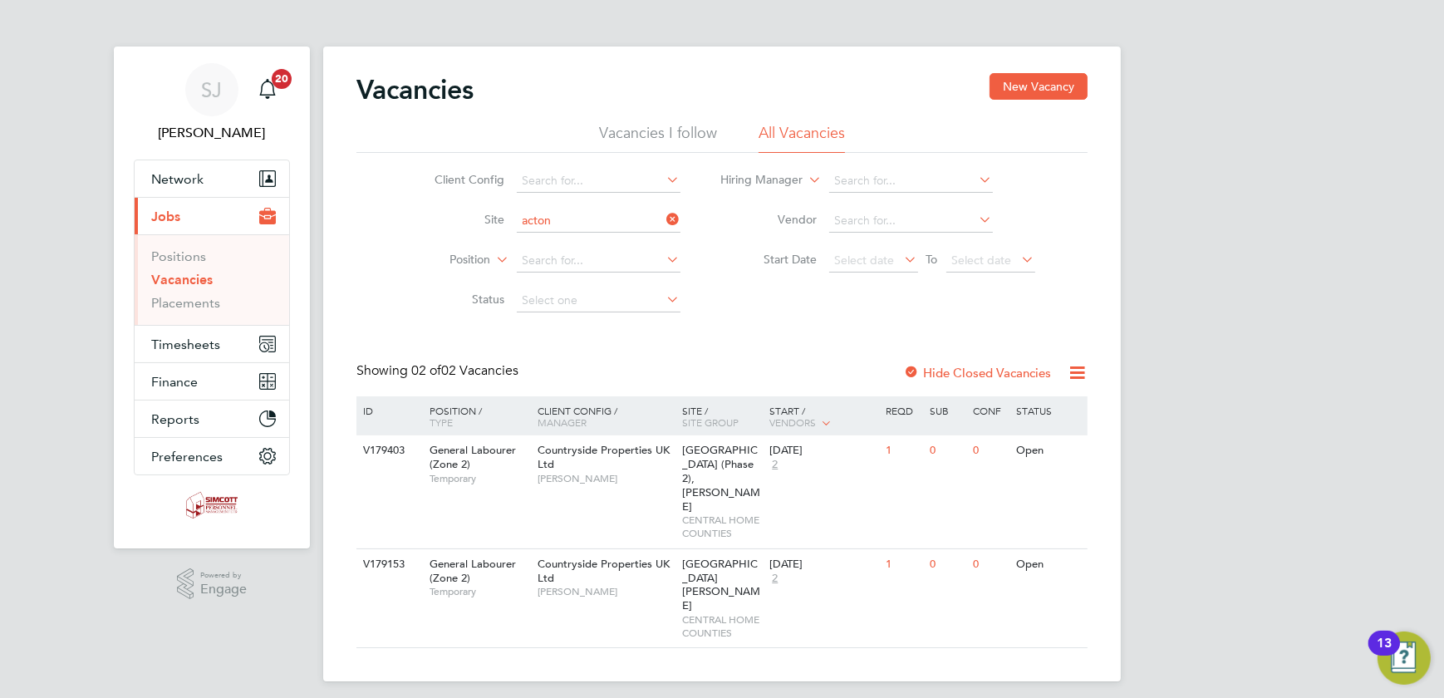
click at [572, 326] on li "Acton Gardens Phase 9.3/5/6" at bounding box center [599, 333] width 166 height 22
type input "Acton Gardens Phase 9.3/5/6"
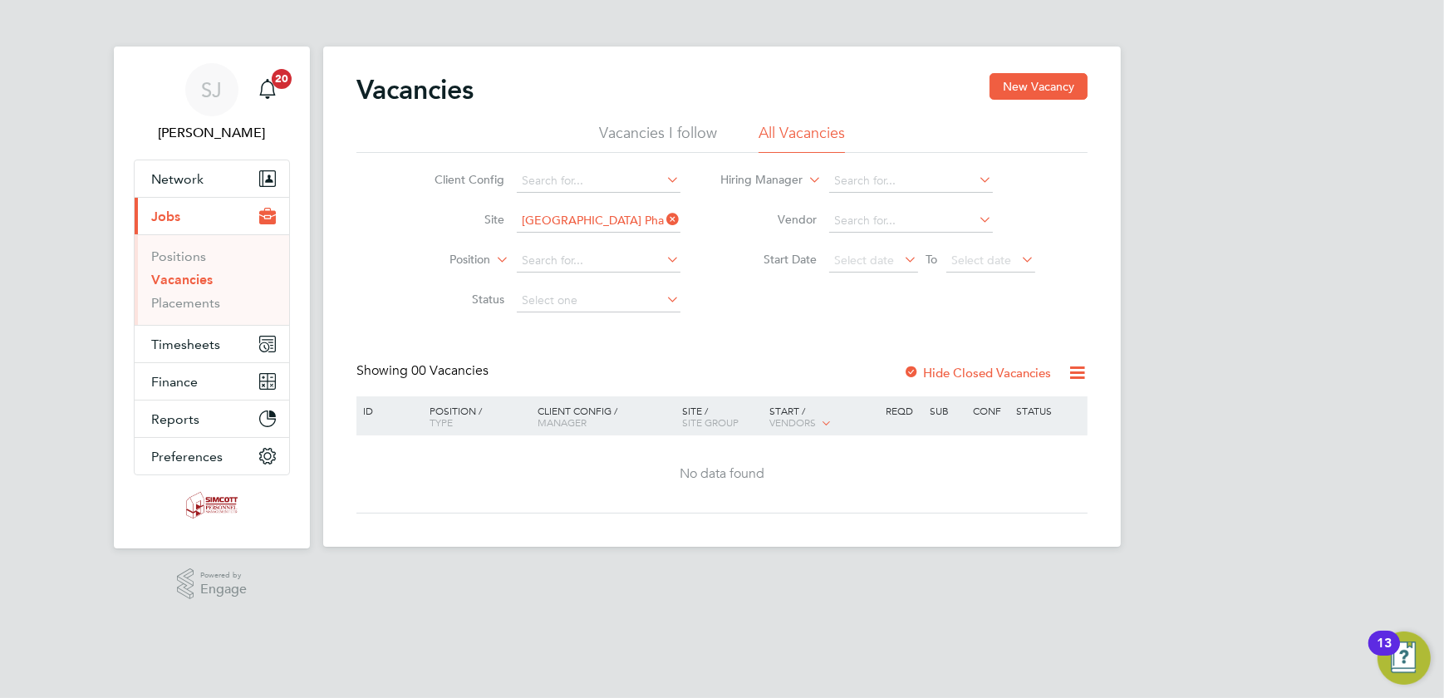
click at [961, 374] on label "Hide Closed Vacancies" at bounding box center [977, 373] width 148 height 16
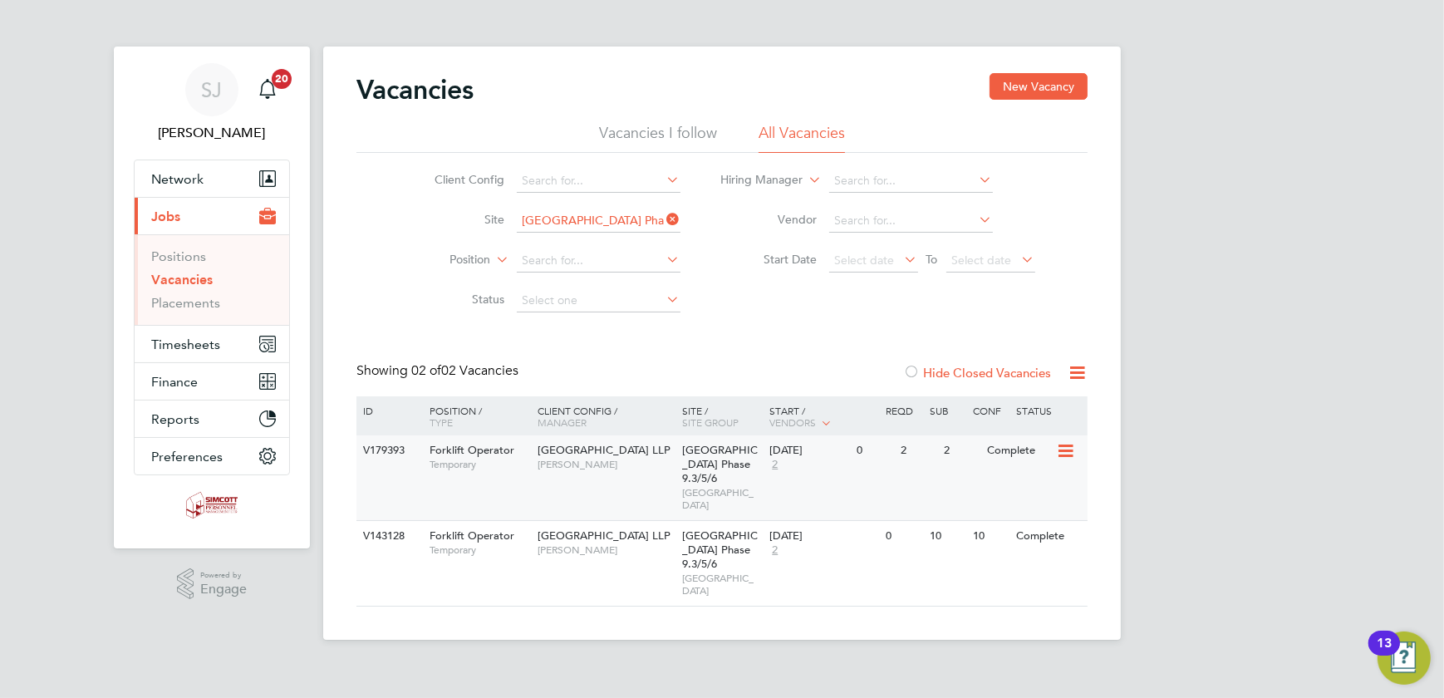
click at [649, 445] on div "Acton Gardens LLP Kristoffer Lee" at bounding box center [605, 456] width 145 height 43
click at [175, 352] on button "Timesheets" at bounding box center [212, 344] width 155 height 37
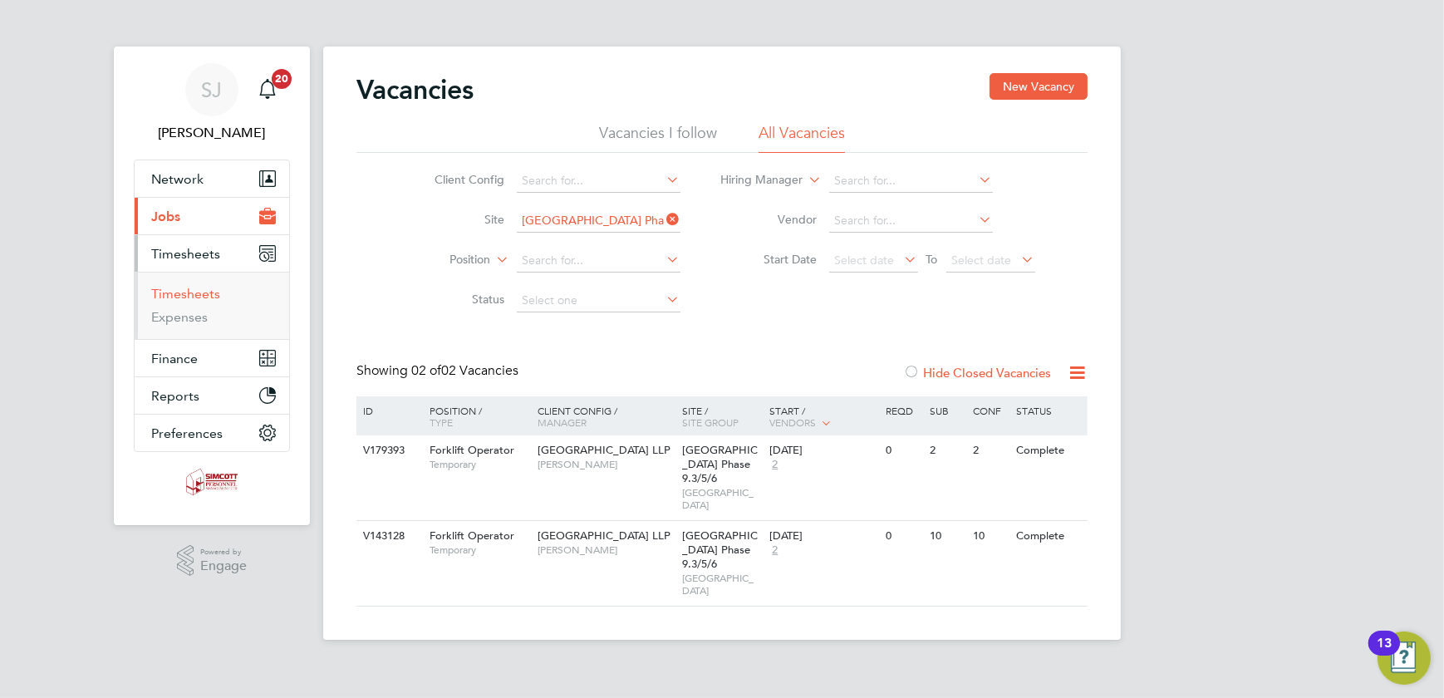
click at [189, 299] on link "Timesheets" at bounding box center [185, 294] width 69 height 16
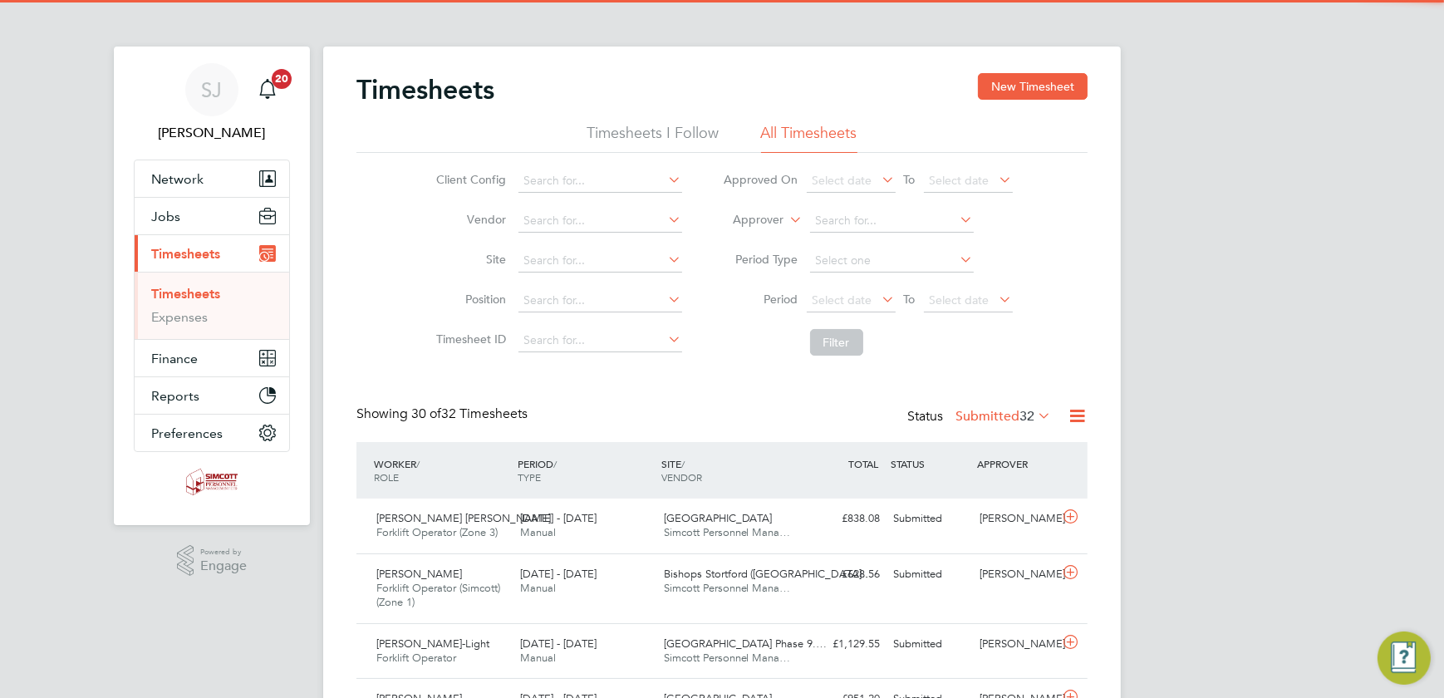
scroll to position [42, 144]
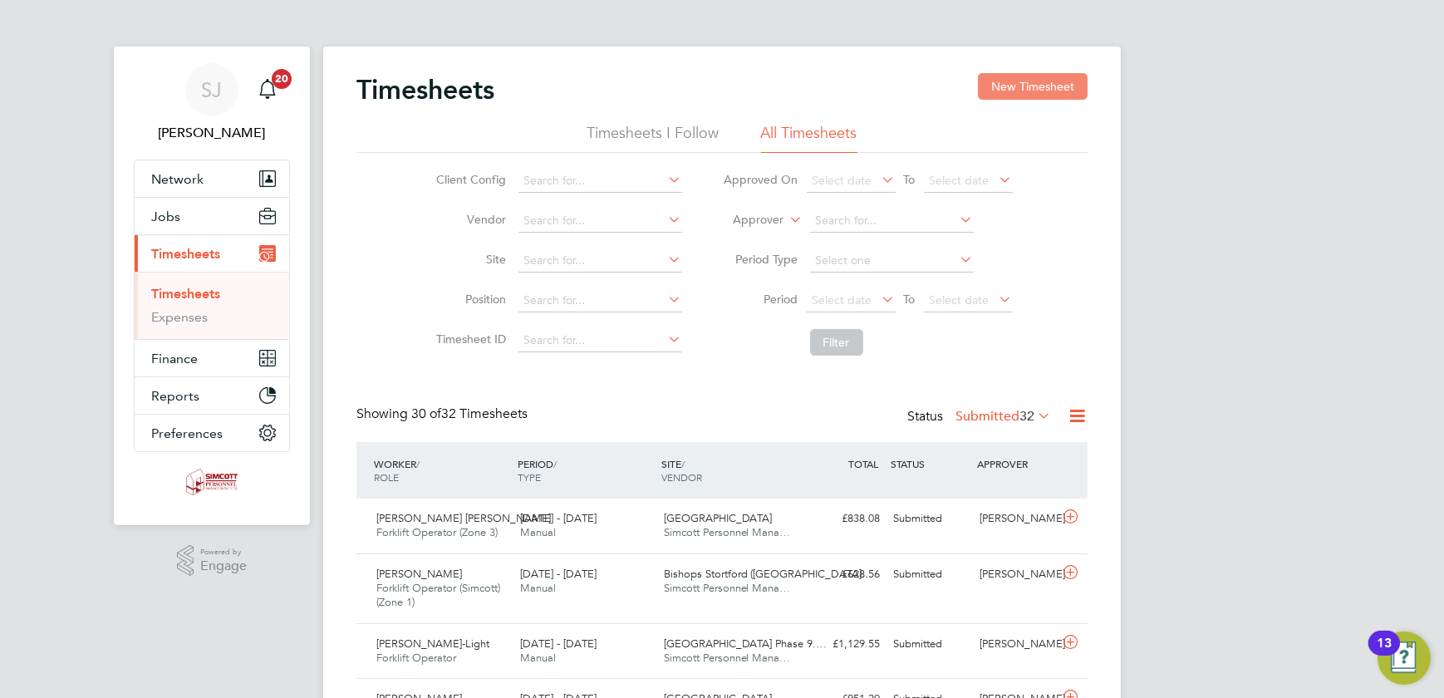
click at [1015, 81] on button "New Timesheet" at bounding box center [1033, 86] width 110 height 27
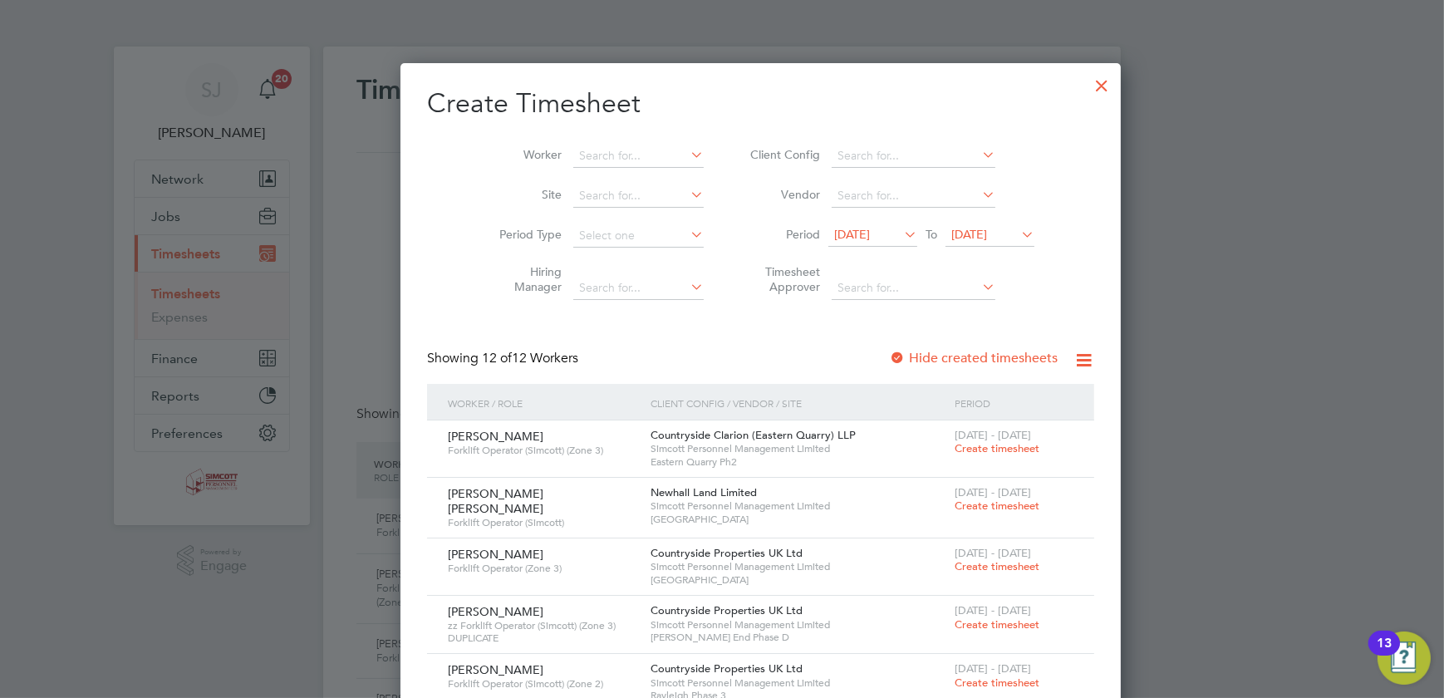
click at [1087, 85] on div at bounding box center [1102, 81] width 30 height 30
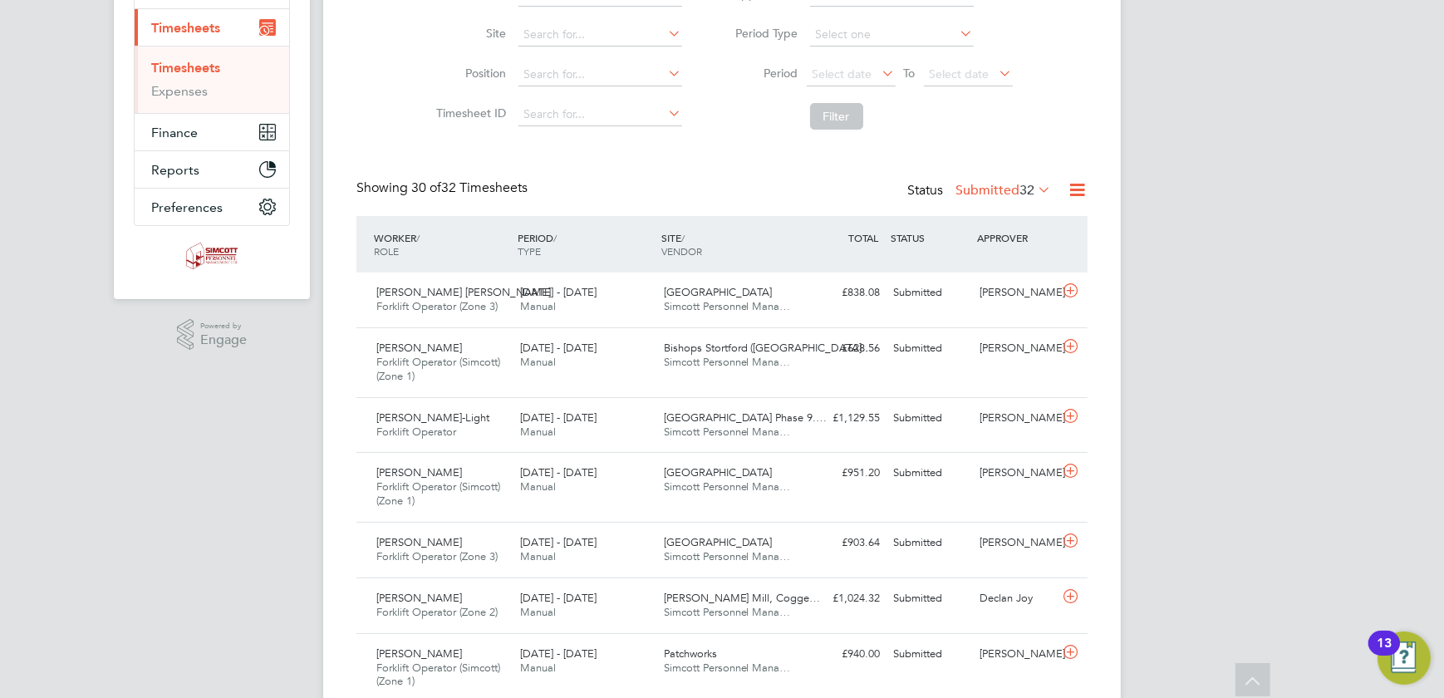
click at [196, 63] on link "Timesheets" at bounding box center [185, 68] width 69 height 16
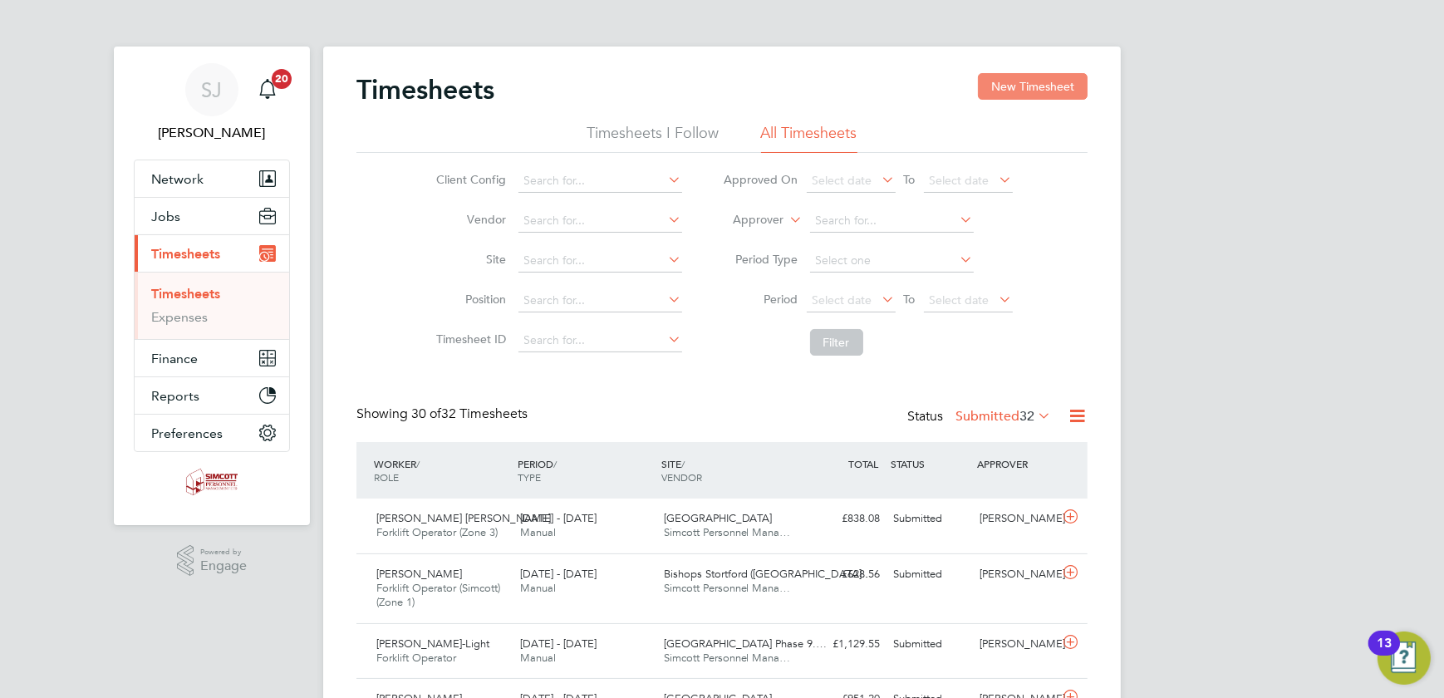
click at [1045, 89] on button "New Timesheet" at bounding box center [1033, 86] width 110 height 27
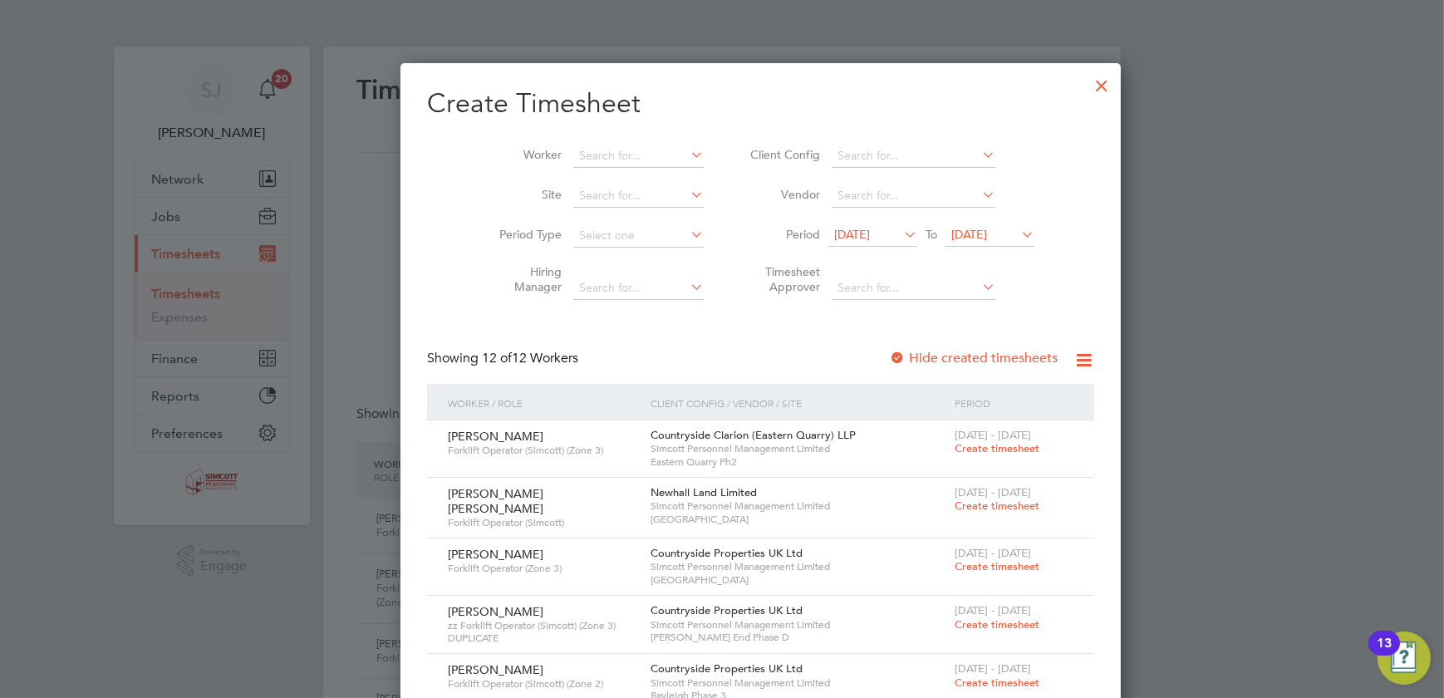
drag, startPoint x: 954, startPoint y: 239, endPoint x: 962, endPoint y: 242, distance: 8.7
click at [956, 238] on span "25 Aug 2025" at bounding box center [969, 234] width 36 height 15
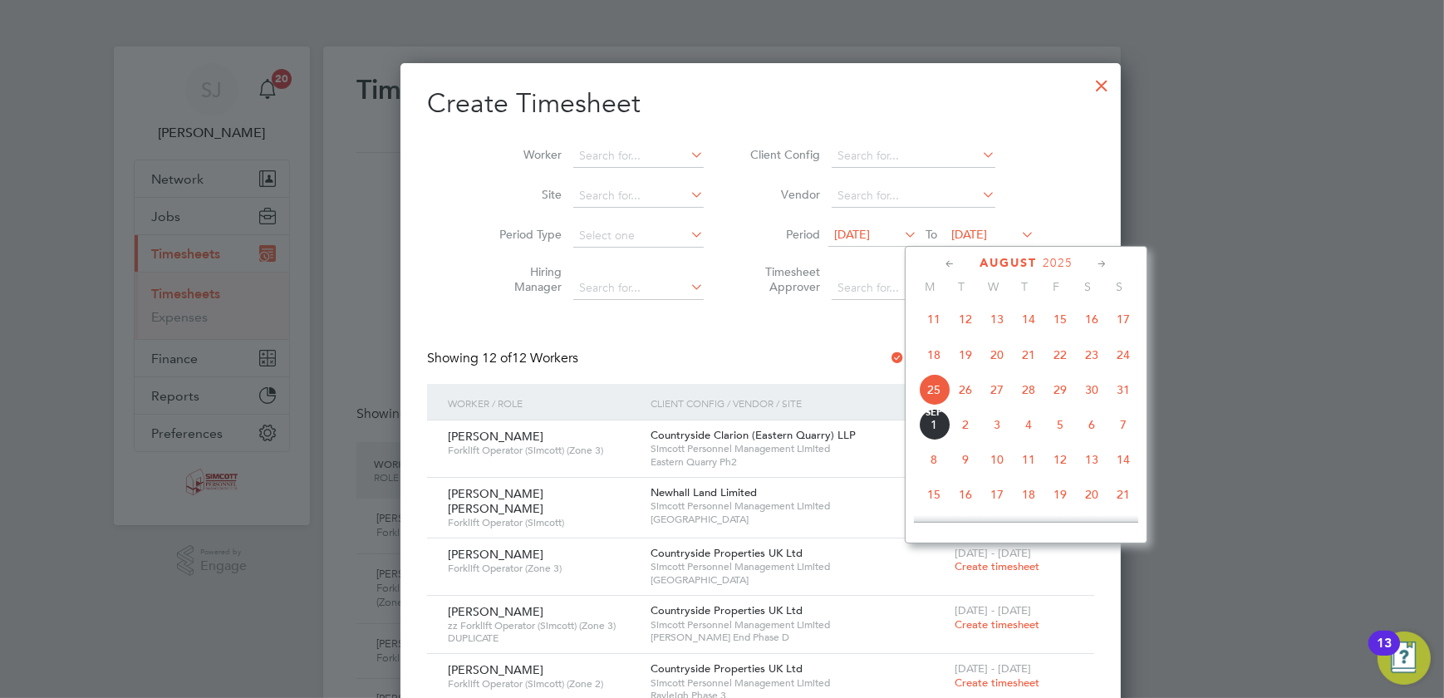
click at [1087, 85] on div at bounding box center [1102, 81] width 30 height 30
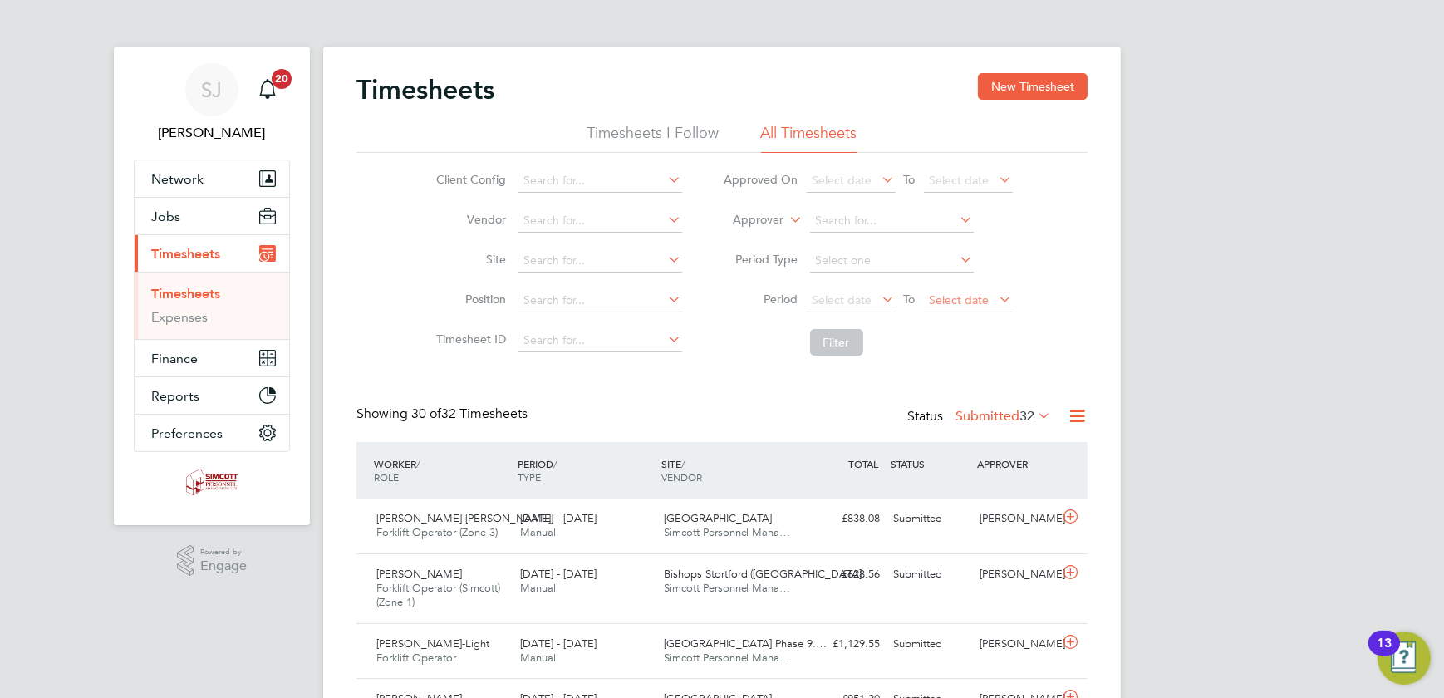
click at [970, 302] on span "Select date" at bounding box center [960, 299] width 60 height 15
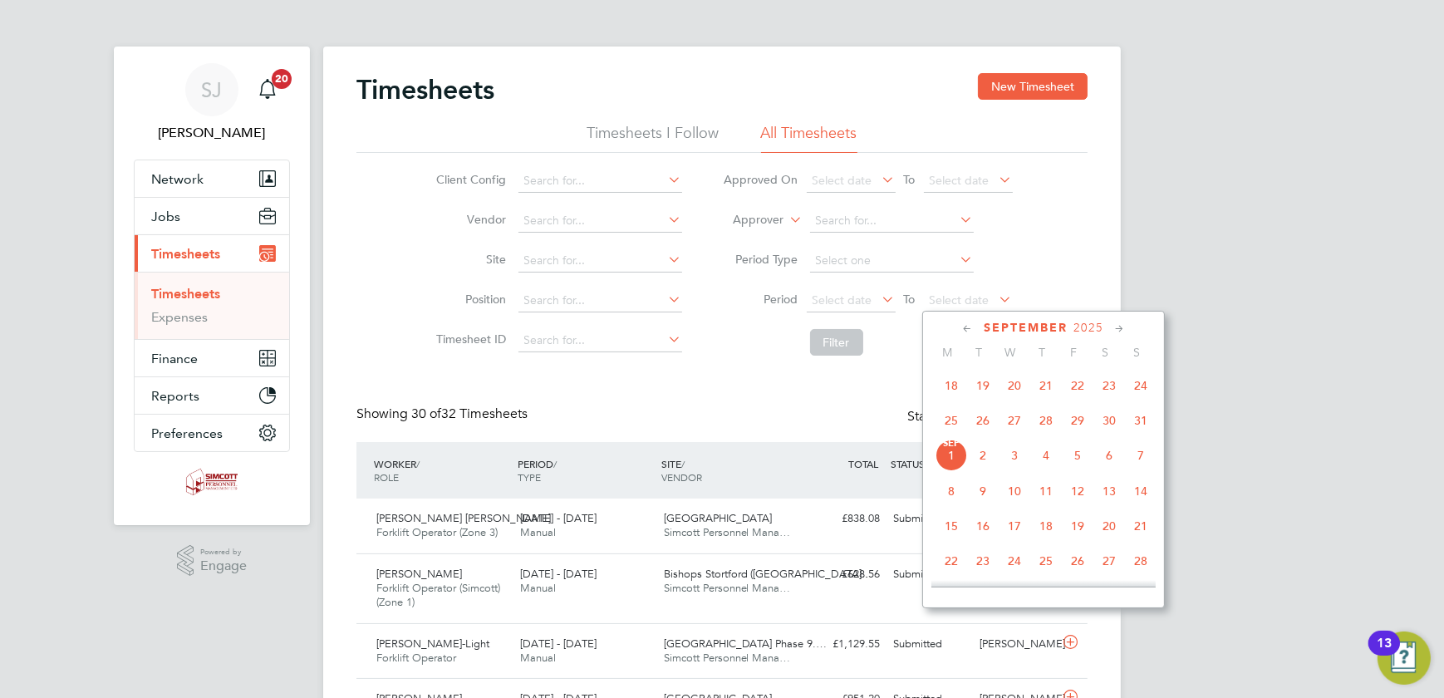
drag, startPoint x: 1147, startPoint y: 421, endPoint x: 1113, endPoint y: 419, distance: 34.2
click at [1144, 421] on span "31" at bounding box center [1141, 421] width 32 height 32
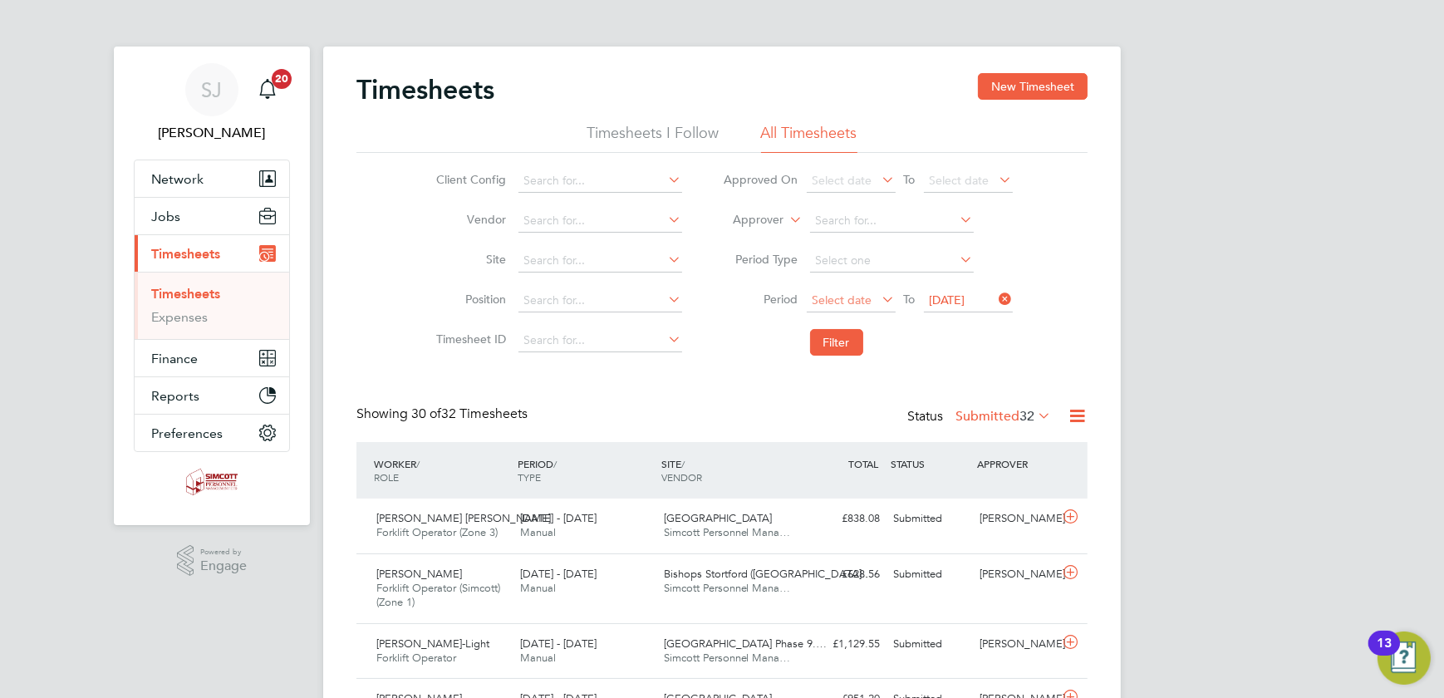
click at [844, 307] on span "Select date" at bounding box center [851, 301] width 89 height 22
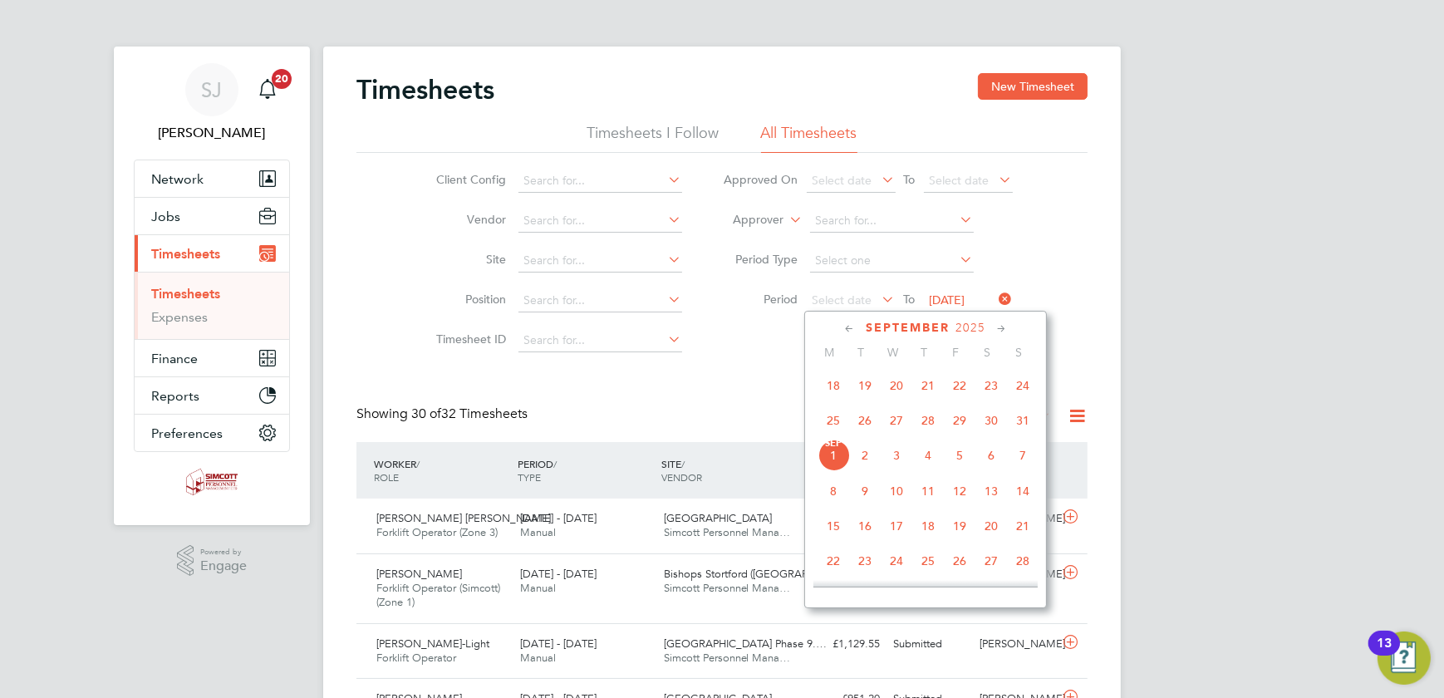
click at [838, 425] on span "25" at bounding box center [834, 421] width 32 height 32
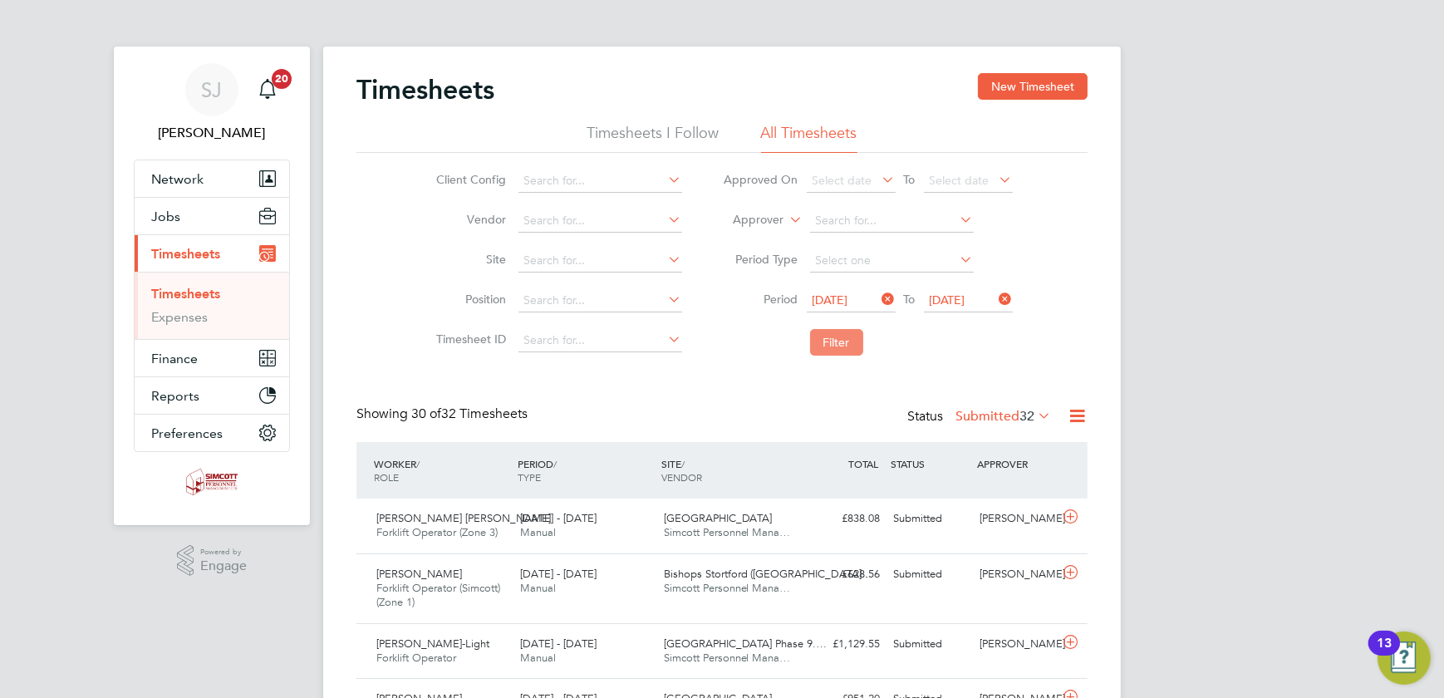
click at [830, 340] on button "Filter" at bounding box center [836, 342] width 53 height 27
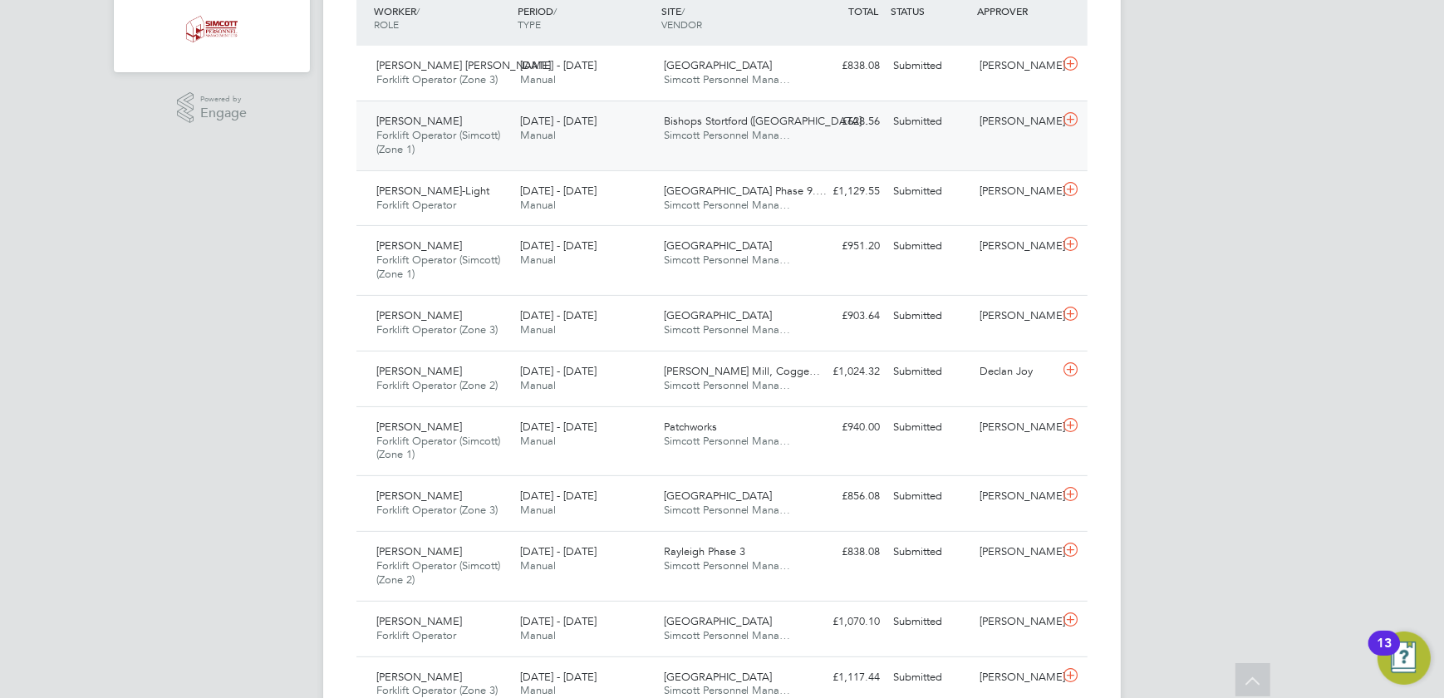
click at [922, 143] on div "Cameron Gray Forklift Operator (Simcott) (Zone 1) 25 - 31 Aug 2025 25 - 31 Aug …" at bounding box center [721, 136] width 731 height 70
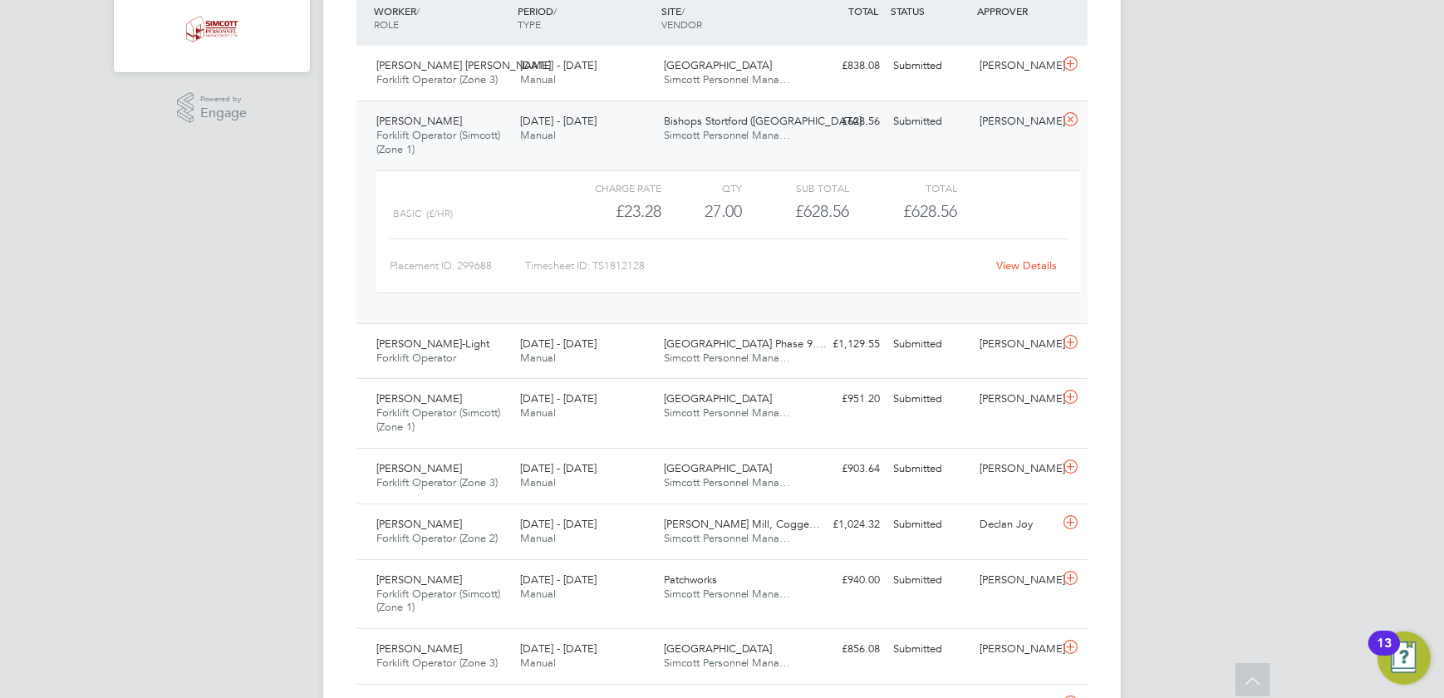
click at [1022, 263] on link "View Details" at bounding box center [1027, 265] width 61 height 14
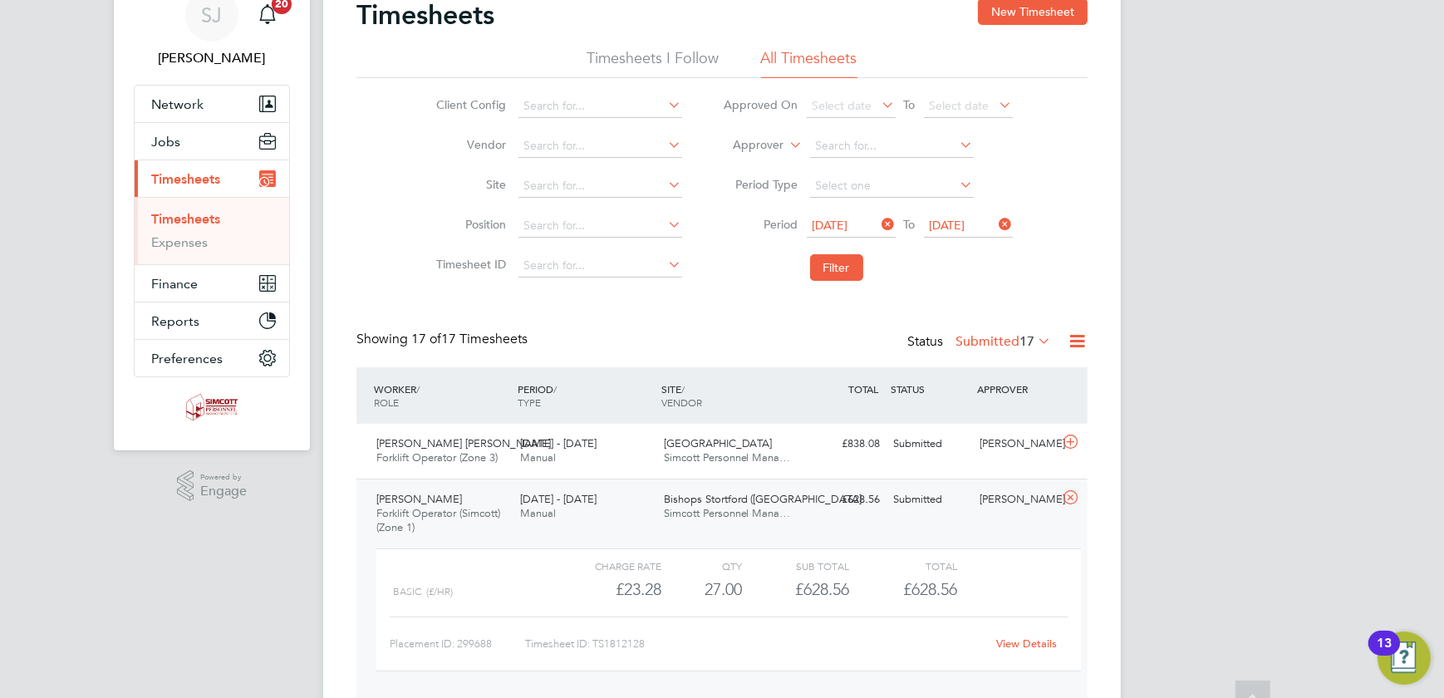
scroll to position [0, 0]
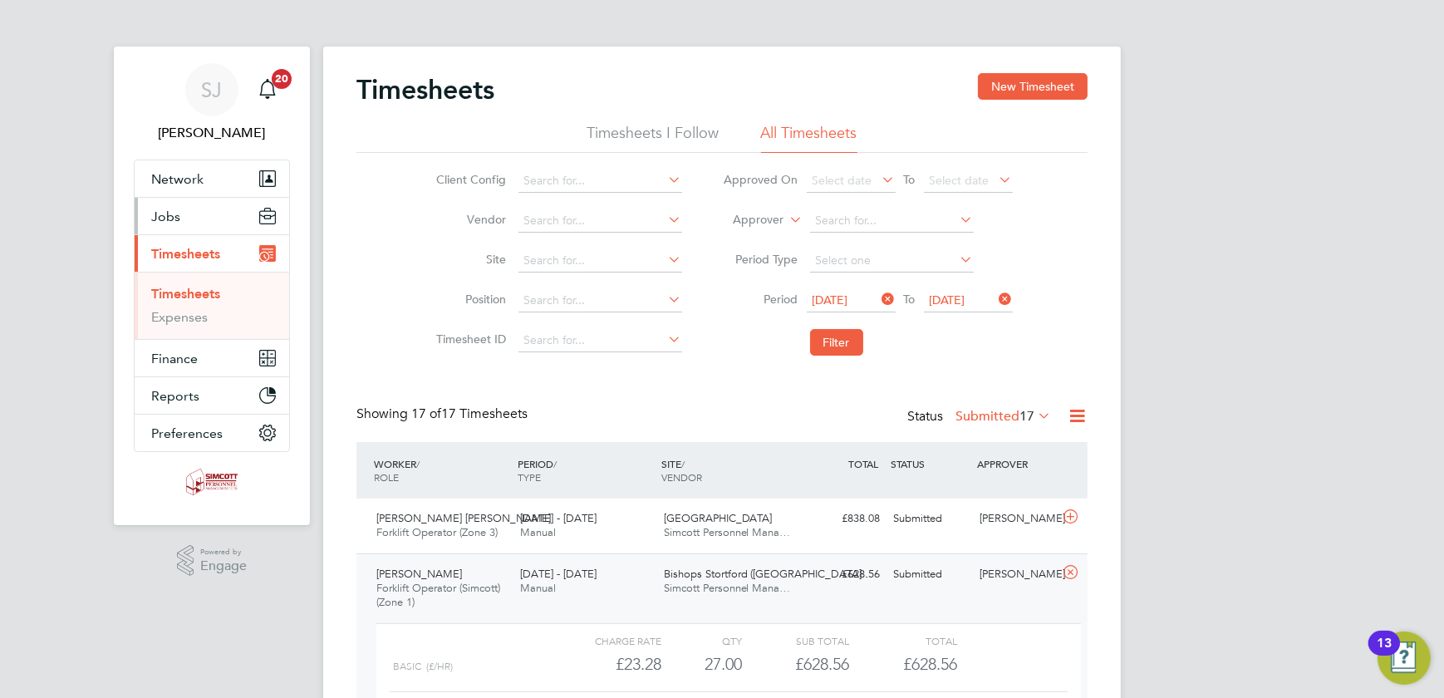
click at [171, 209] on span "Jobs" at bounding box center [165, 217] width 29 height 16
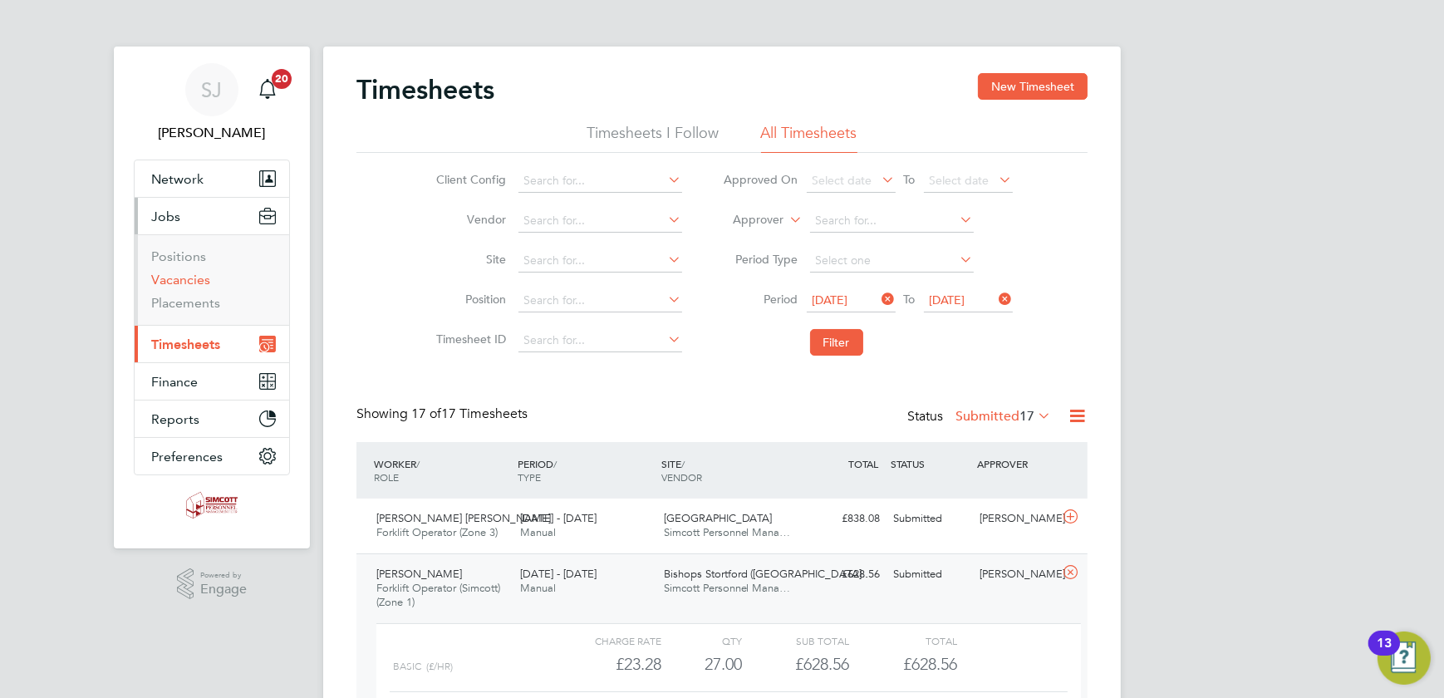
click at [184, 276] on link "Vacancies" at bounding box center [180, 280] width 59 height 16
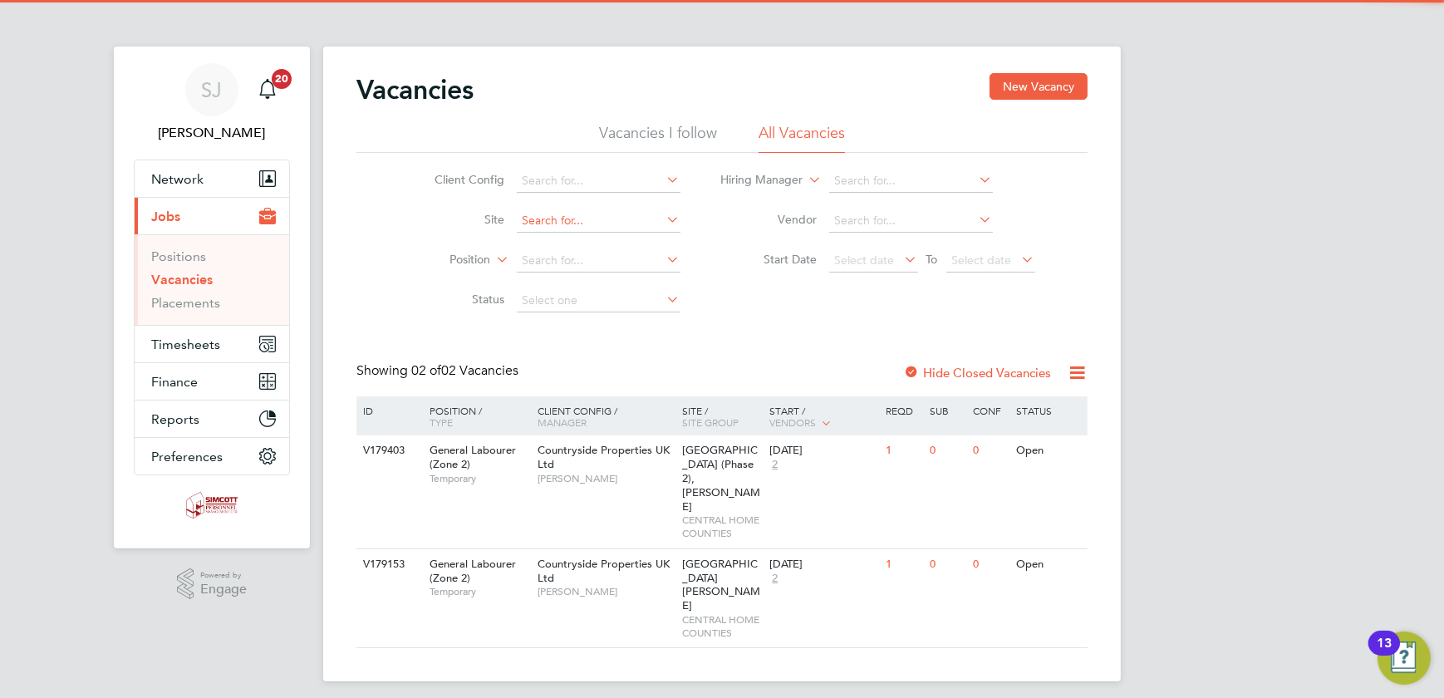
click at [579, 224] on input at bounding box center [599, 220] width 164 height 23
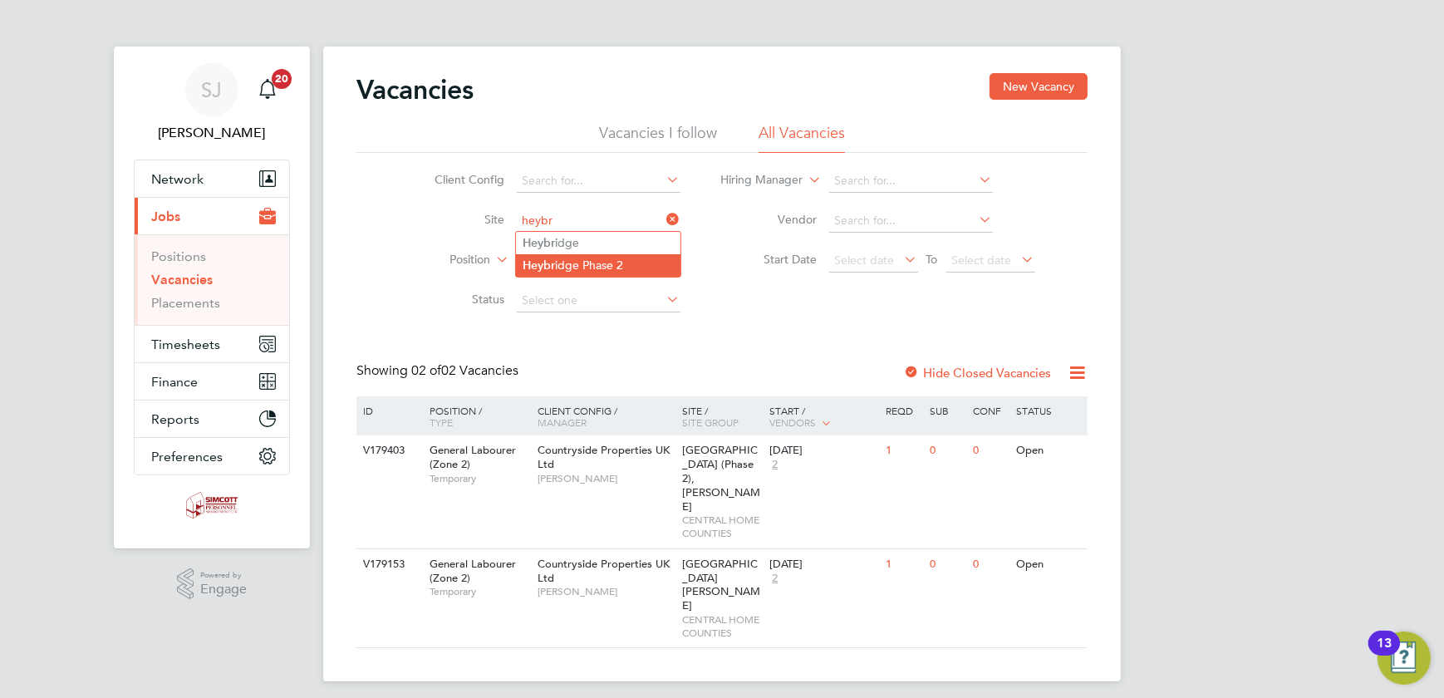
click at [596, 266] on li "Heybr idge Phase 2" at bounding box center [598, 265] width 165 height 22
type input "Heybridge Phase 2"
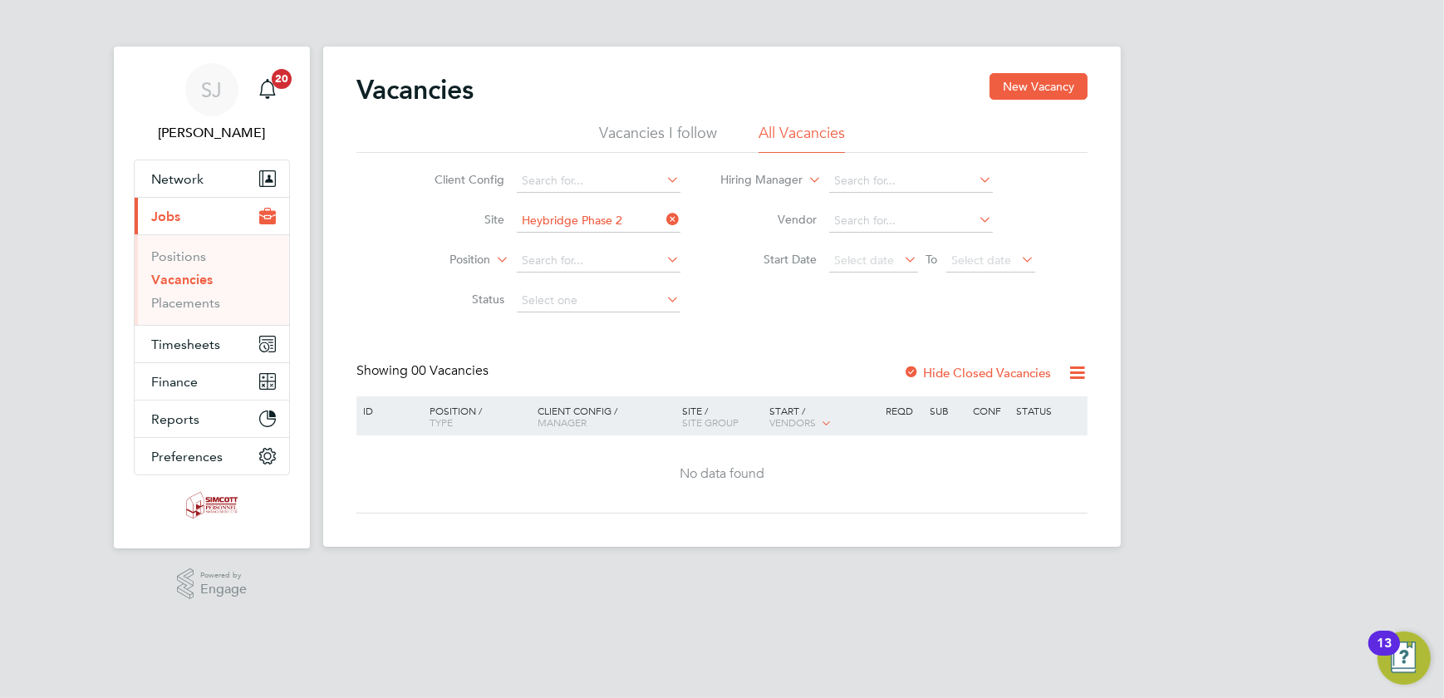
click at [965, 371] on label "Hide Closed Vacancies" at bounding box center [977, 373] width 148 height 16
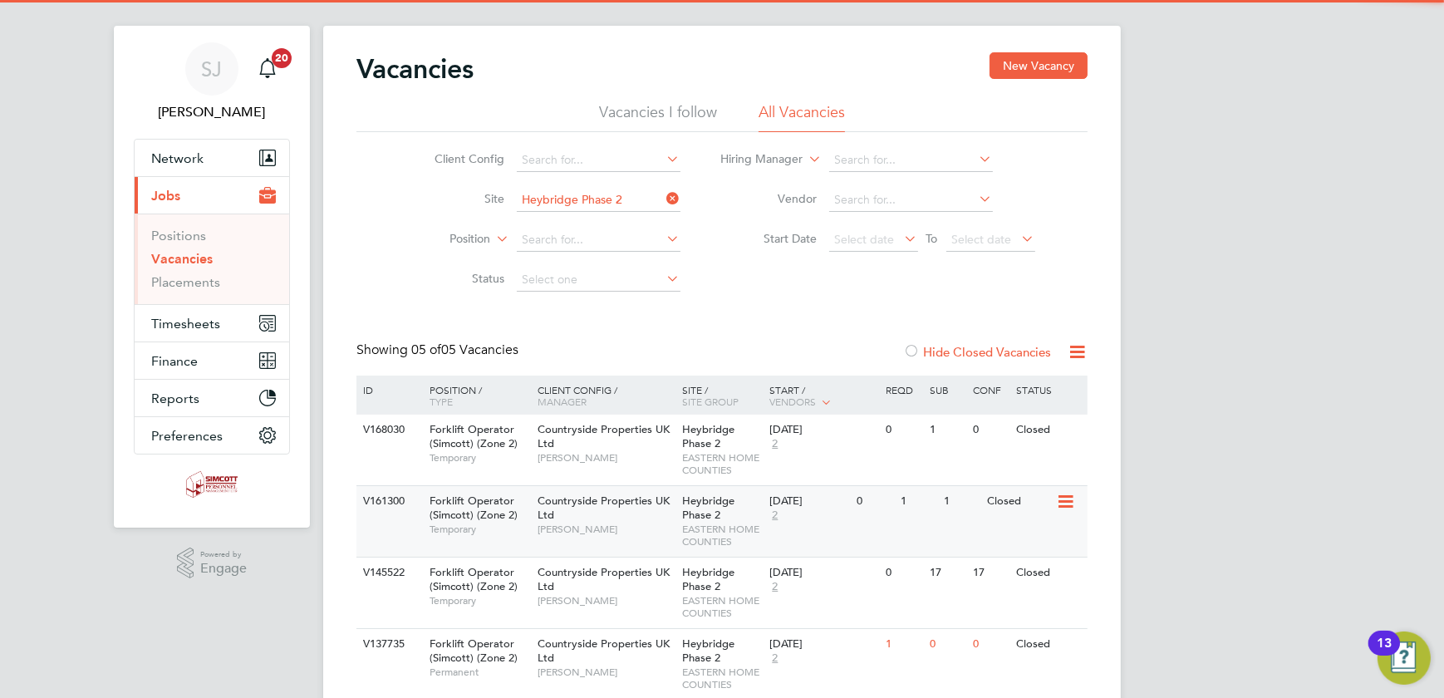
scroll to position [154, 0]
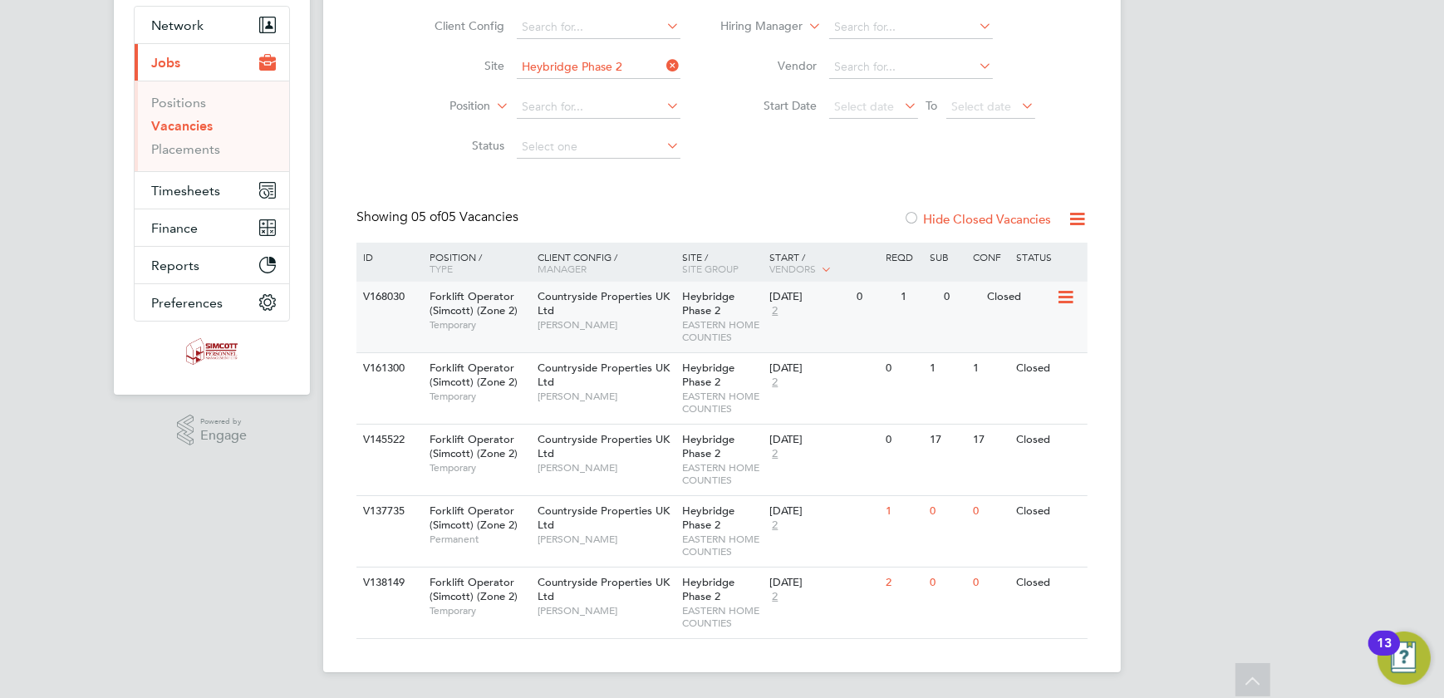
click at [666, 283] on div "Countryside Properties UK Ltd Stephen Mitchinson" at bounding box center [605, 310] width 145 height 57
click at [178, 184] on span "Timesheets" at bounding box center [185, 191] width 69 height 16
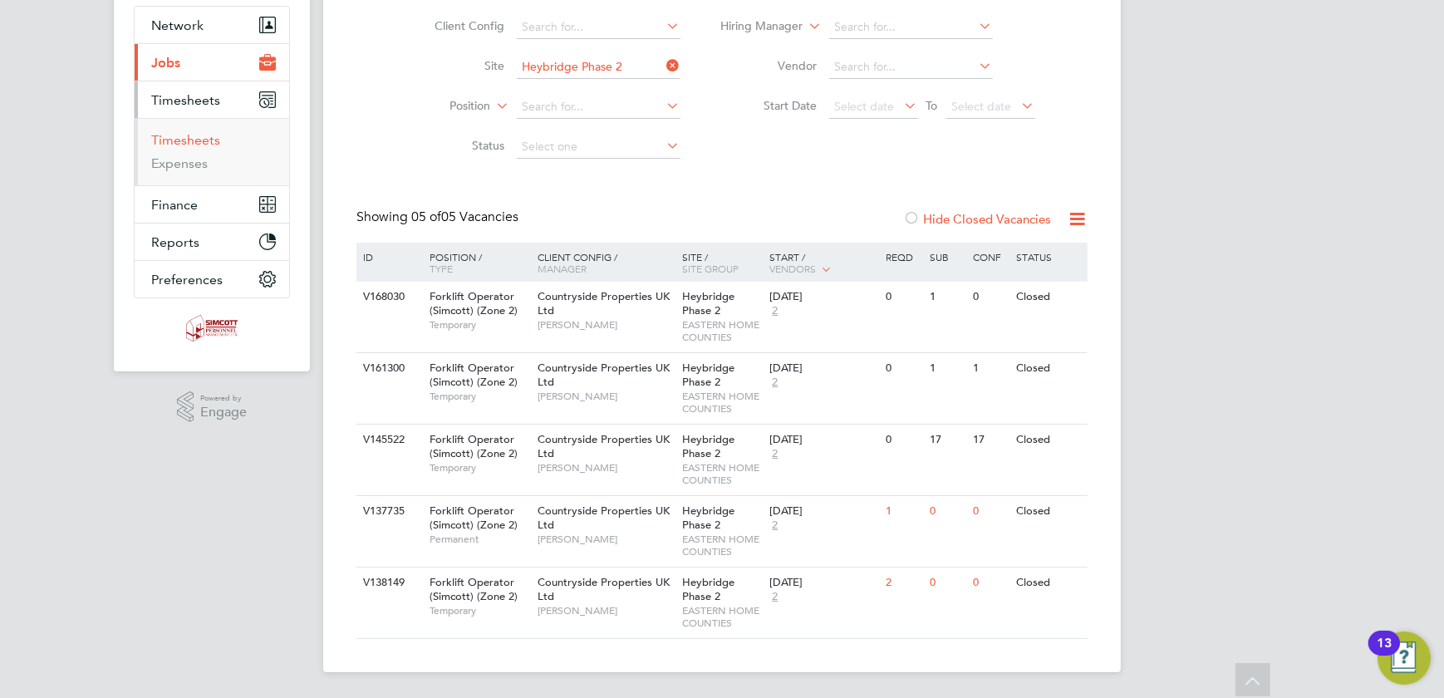
click at [166, 145] on link "Timesheets" at bounding box center [185, 140] width 69 height 16
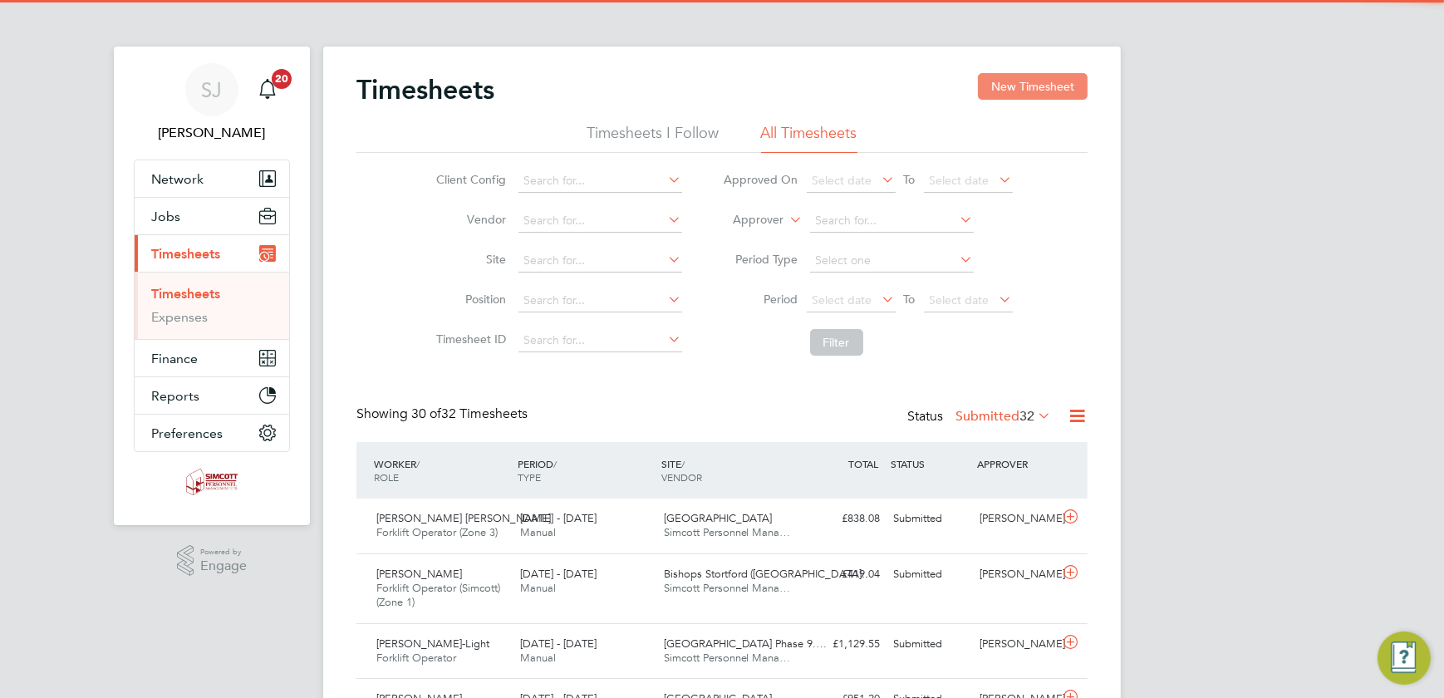
click at [1030, 92] on button "New Timesheet" at bounding box center [1033, 86] width 110 height 27
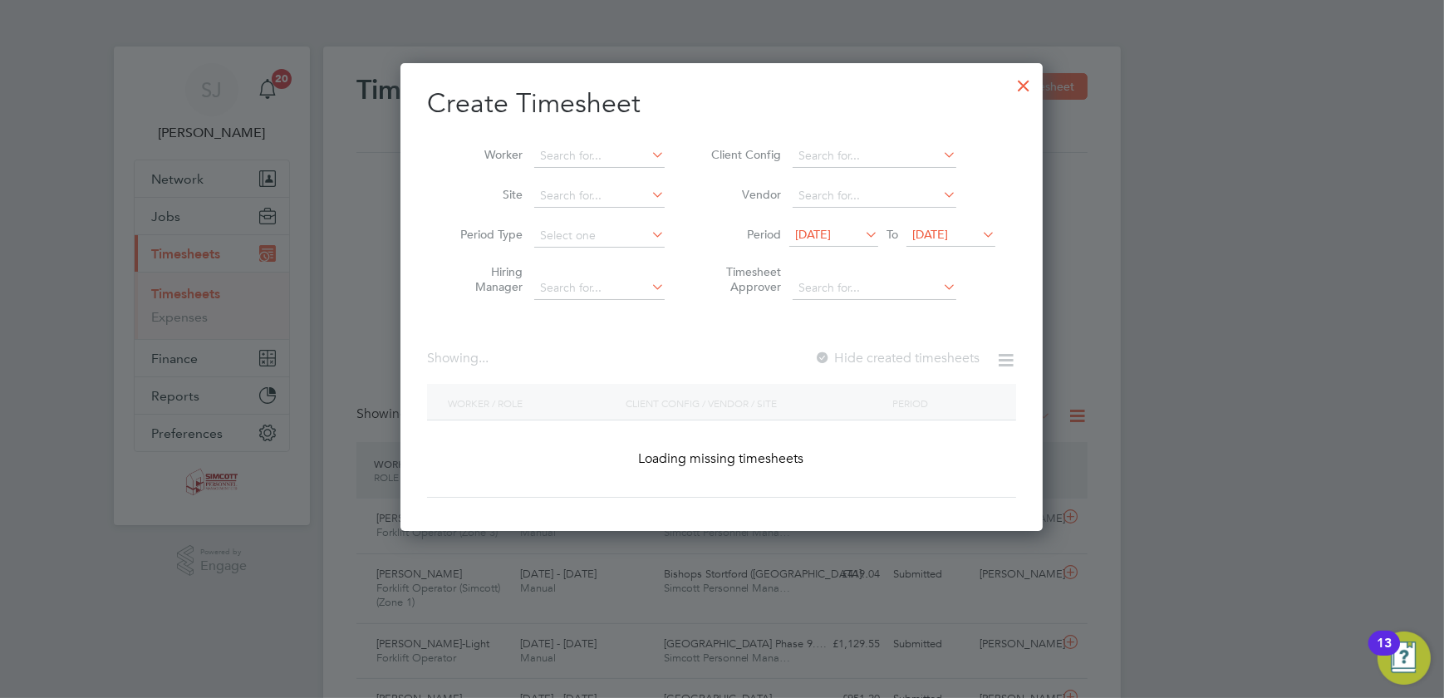
scroll to position [8, 8]
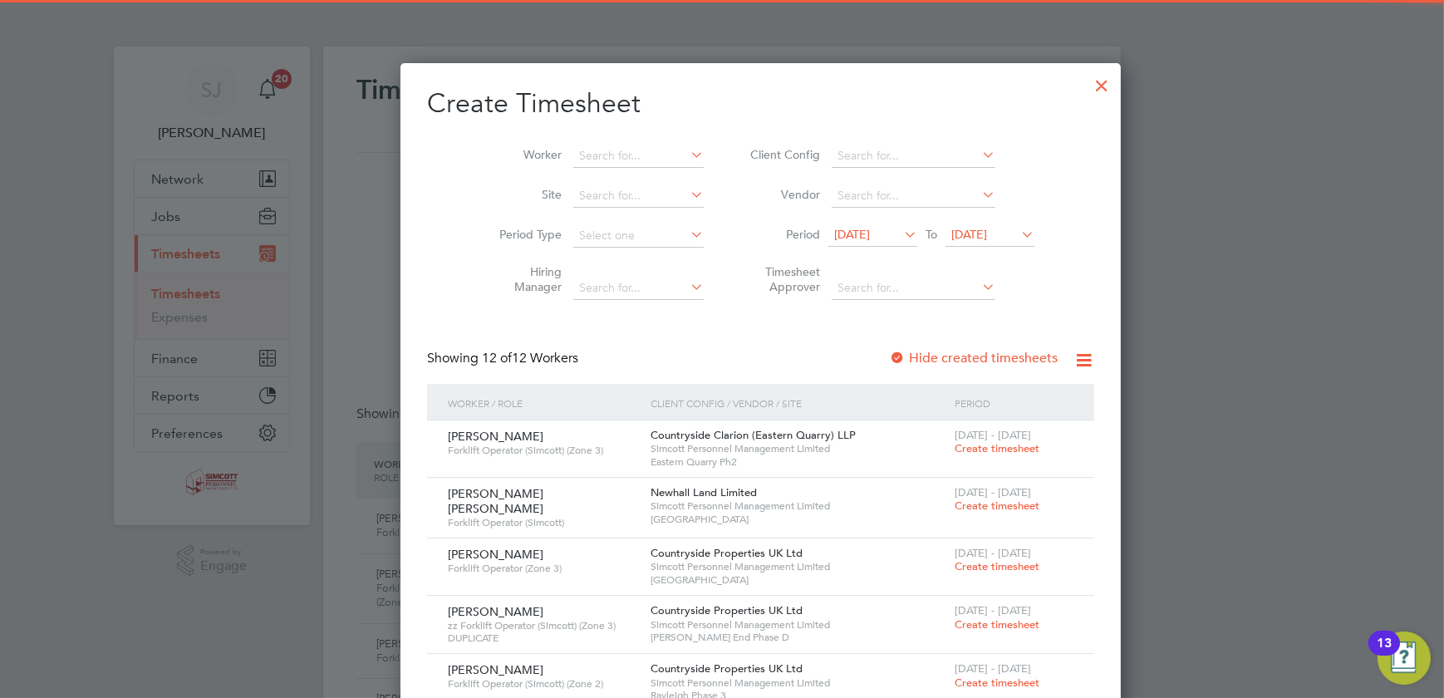
click at [951, 233] on span "25 Aug 2025" at bounding box center [969, 234] width 36 height 15
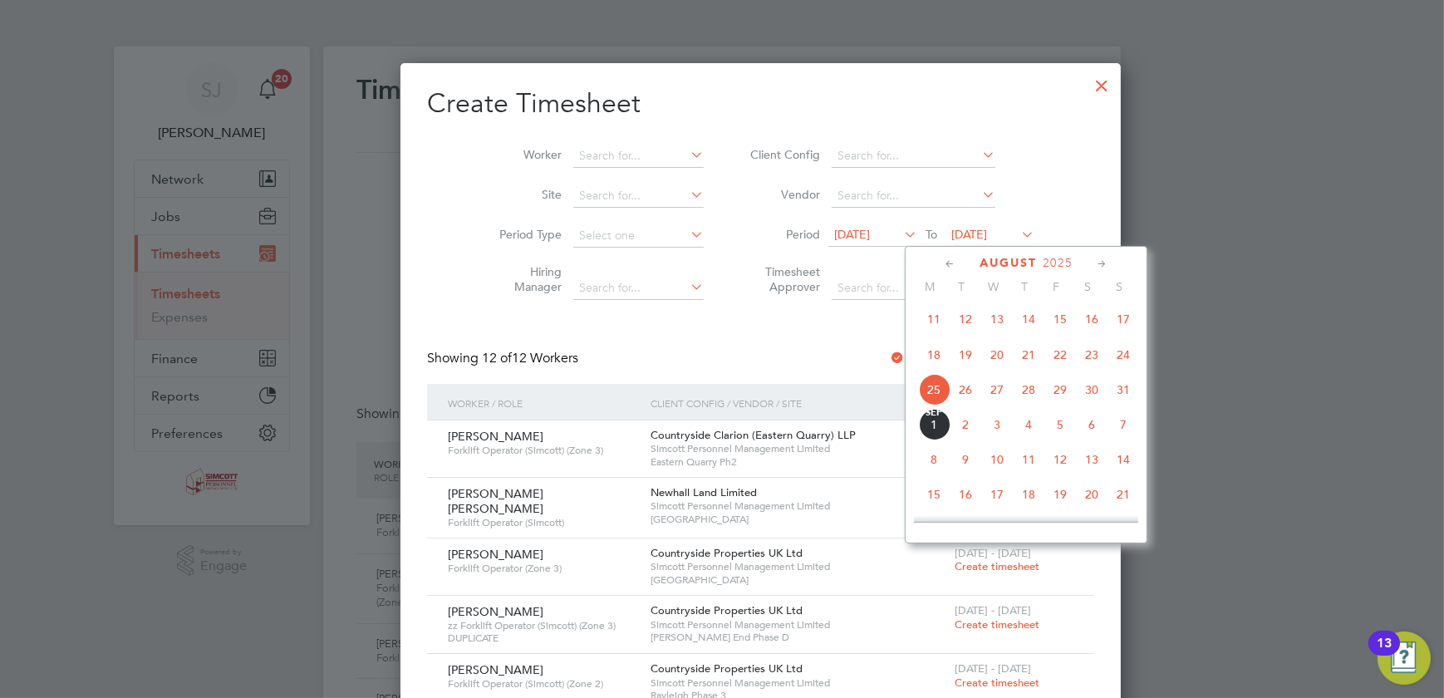
click at [1119, 390] on span "31" at bounding box center [1124, 390] width 32 height 32
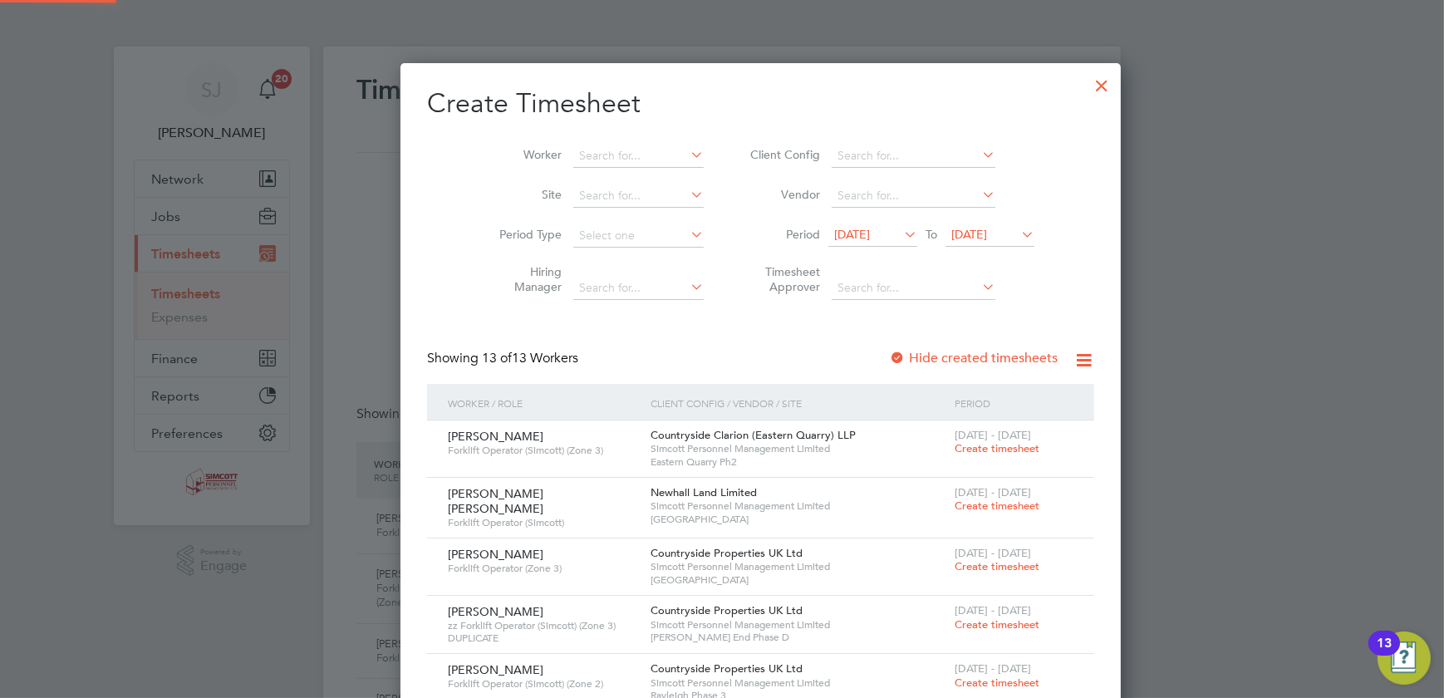
click at [838, 232] on span "18 Aug 2025" at bounding box center [852, 234] width 36 height 15
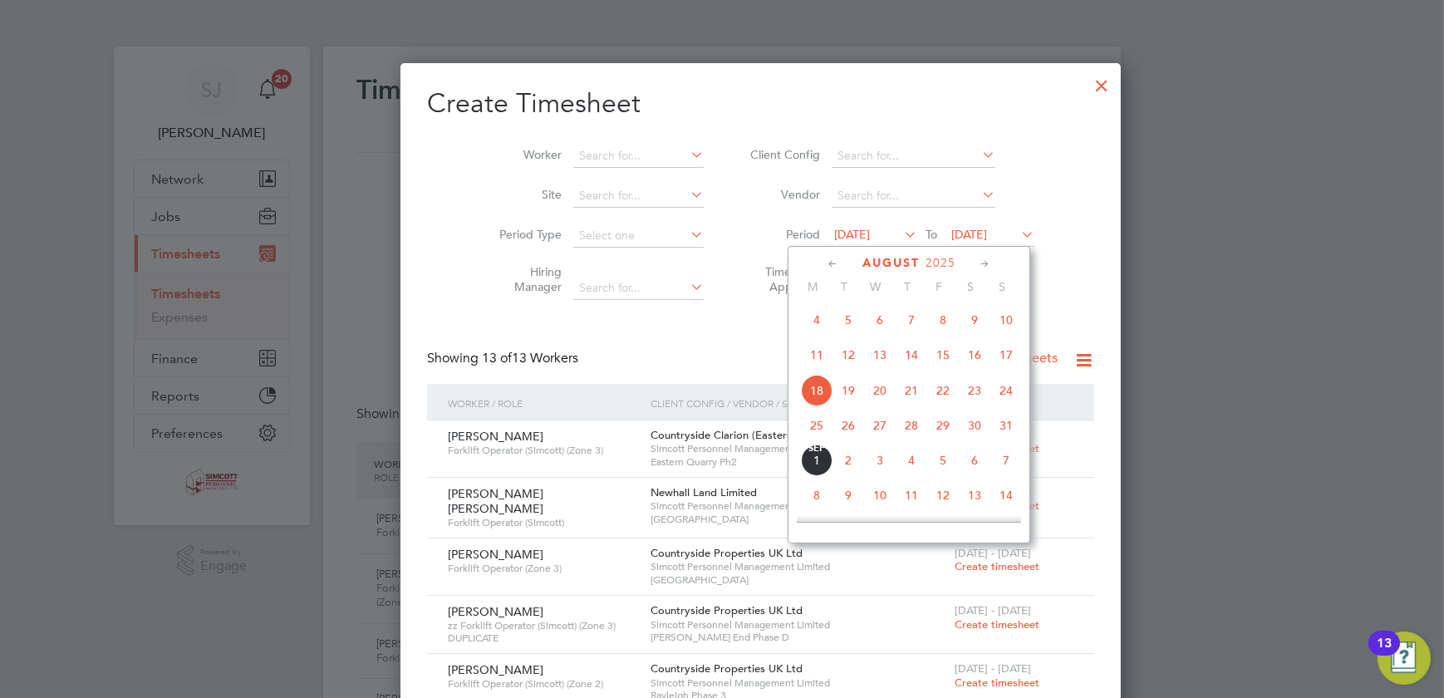
click at [817, 430] on span "25" at bounding box center [817, 426] width 32 height 32
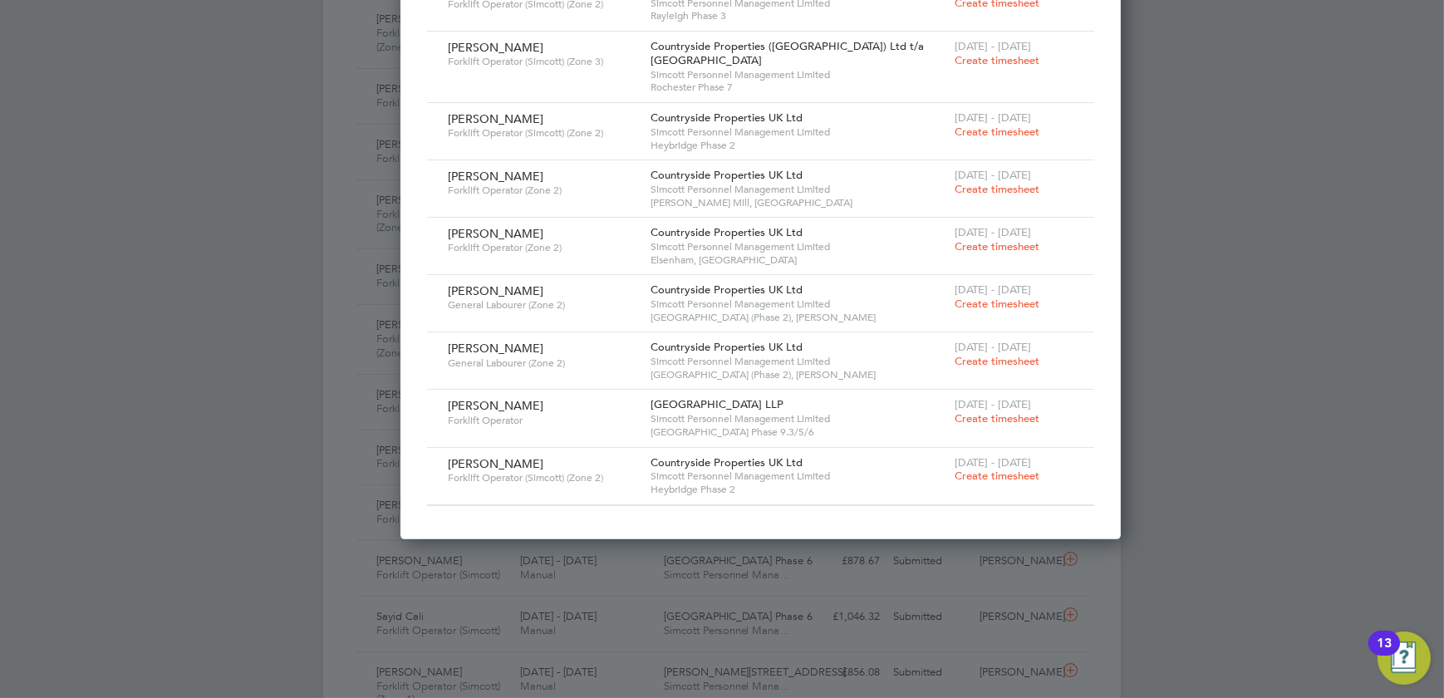
click at [955, 473] on span "Create timesheet" at bounding box center [997, 476] width 85 height 14
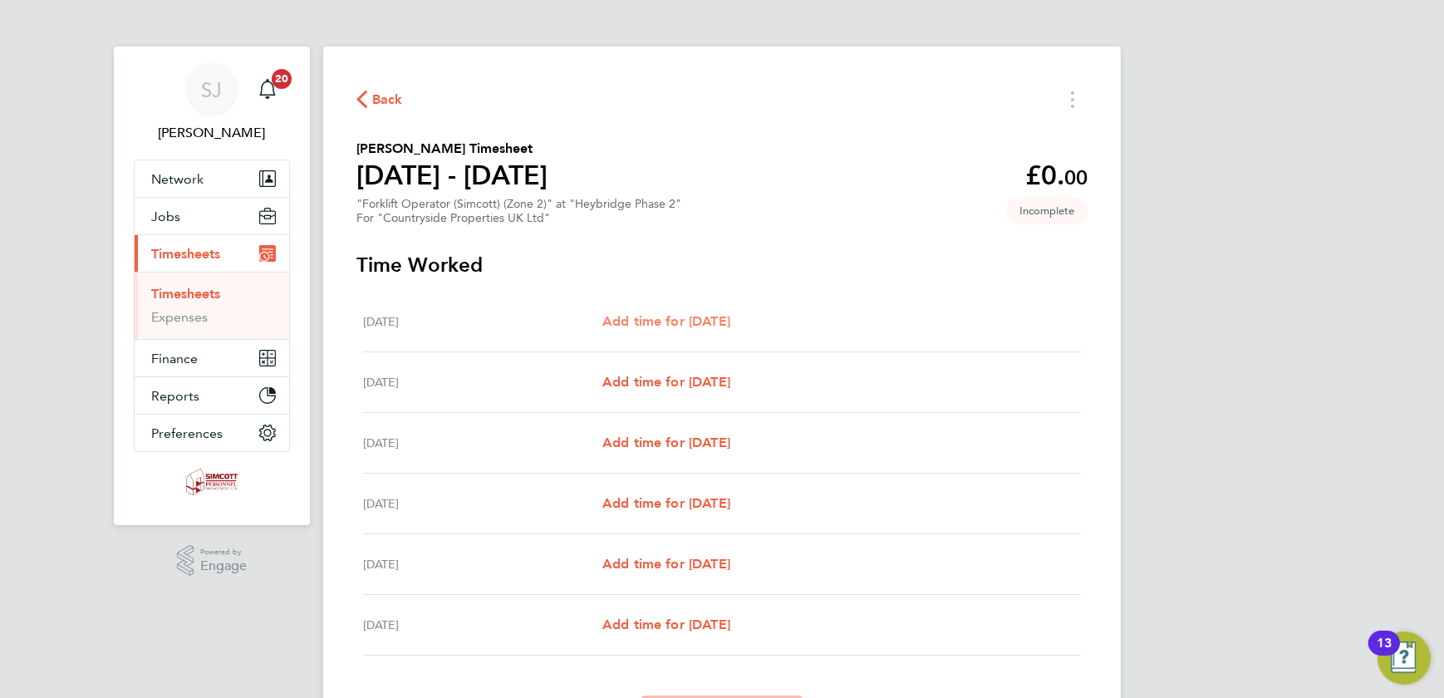
click at [700, 320] on span "Add time for Tue 26 Aug" at bounding box center [666, 321] width 128 height 16
select select "30"
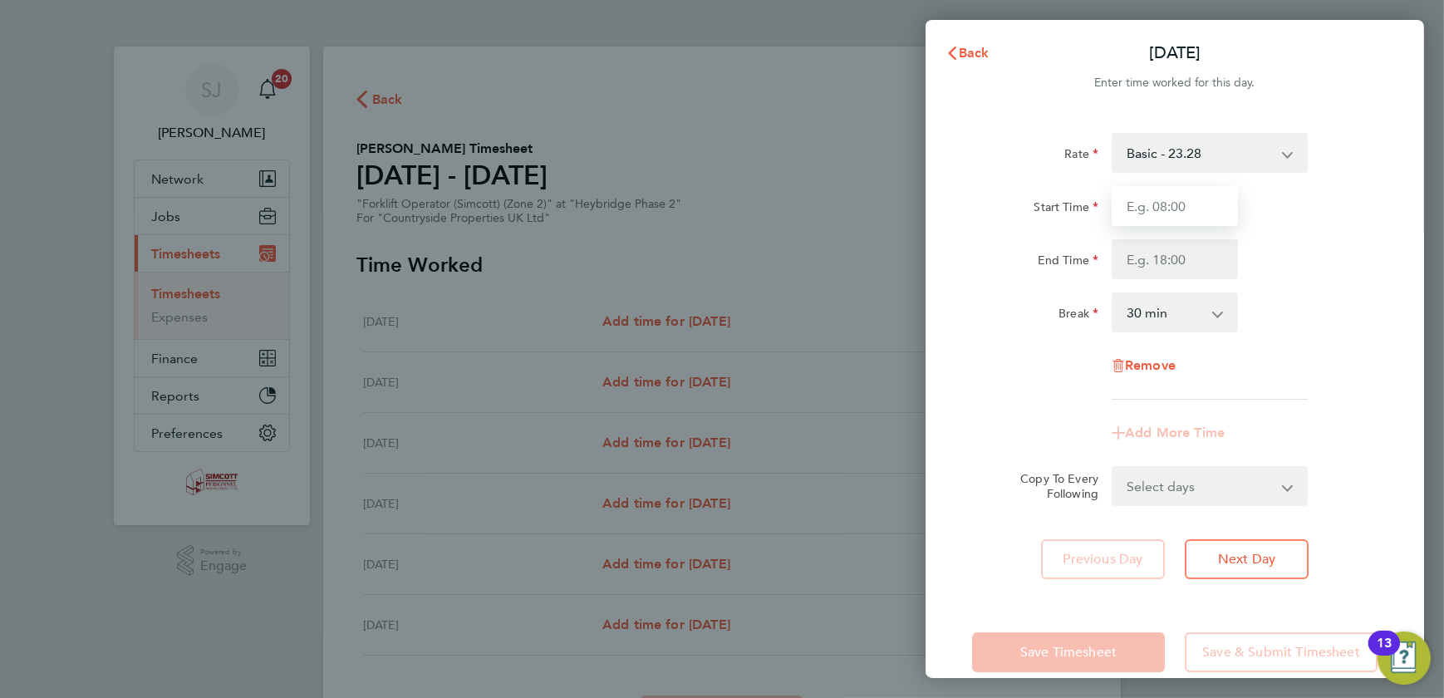
click at [1160, 210] on input "Start Time" at bounding box center [1175, 206] width 126 height 40
type input "07:30"
type input "17:00"
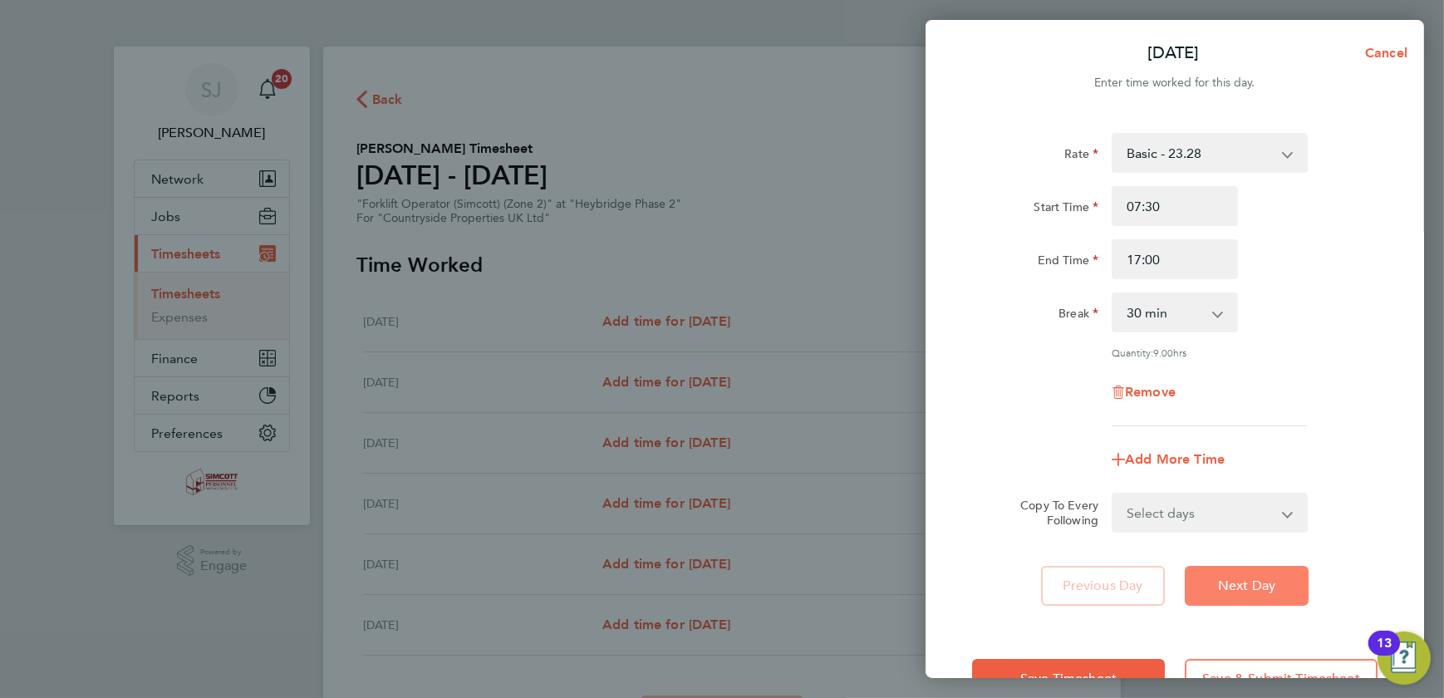
click at [1236, 583] on span "Next Day" at bounding box center [1246, 585] width 57 height 17
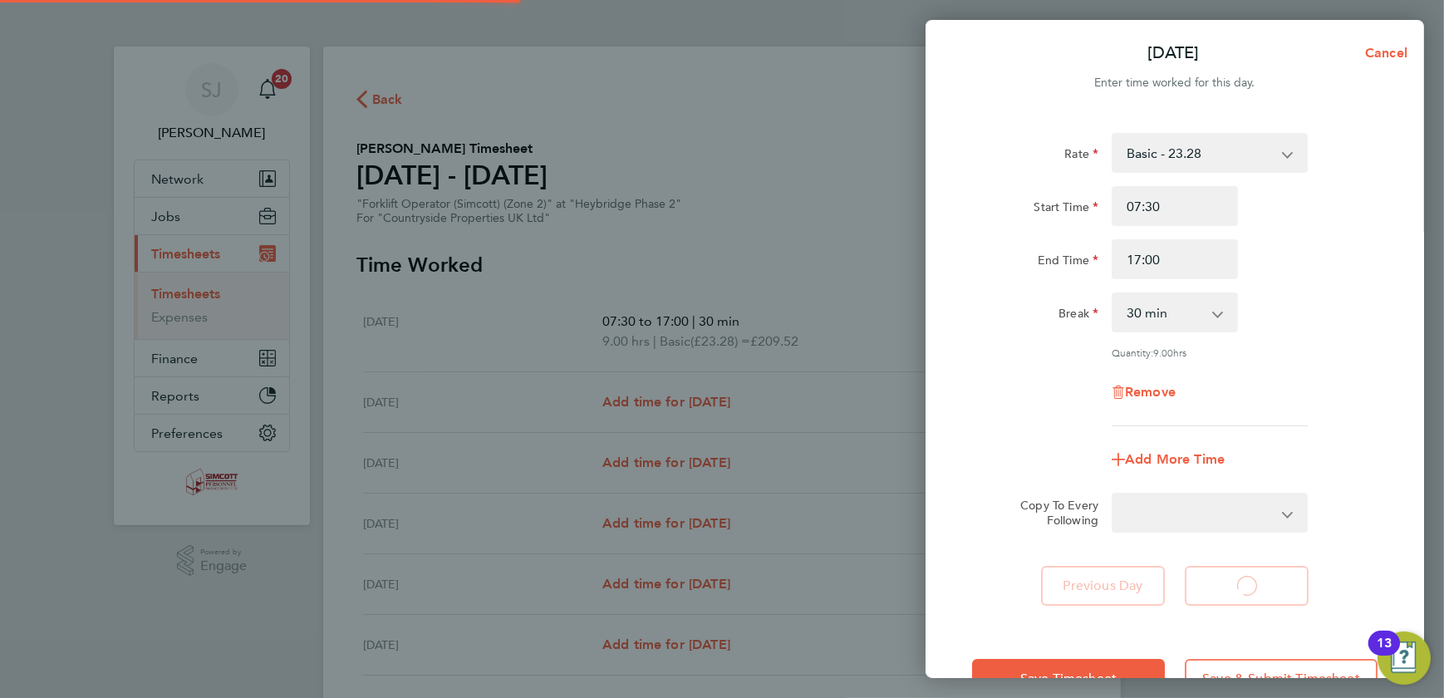
select select "30"
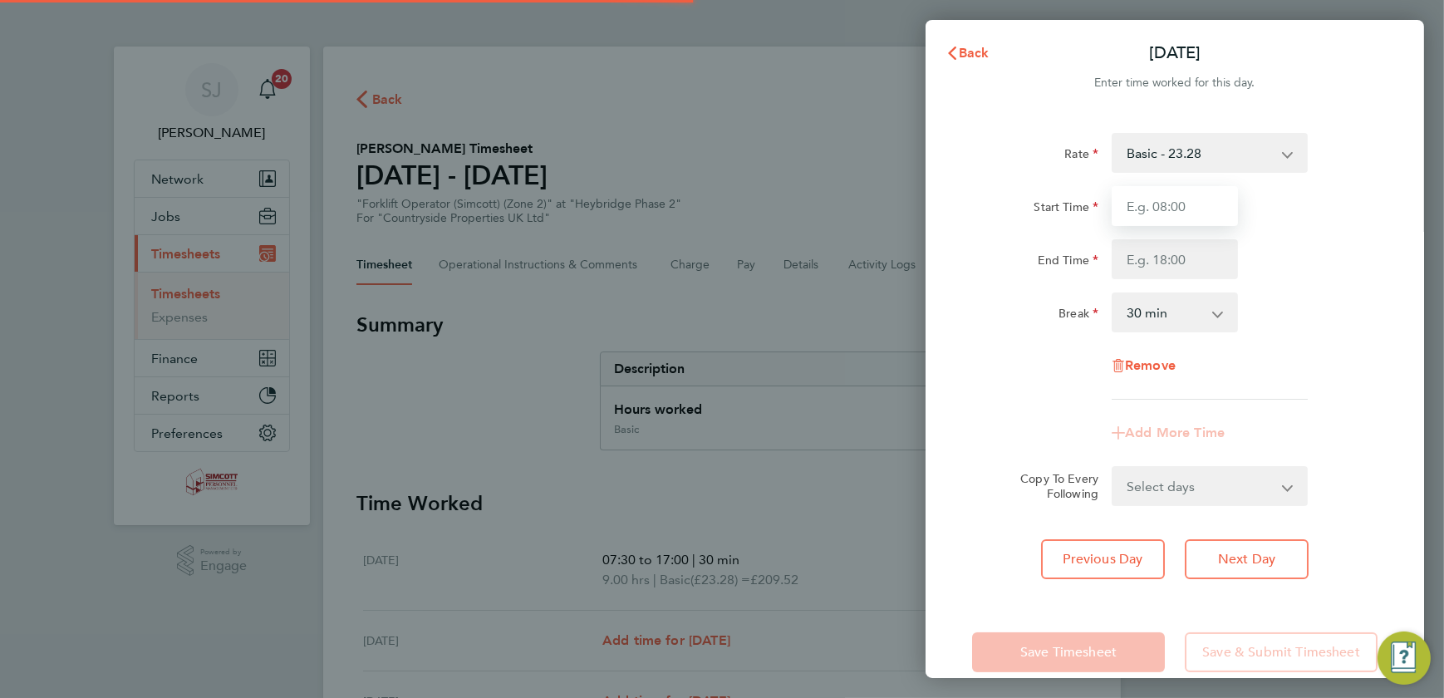
click at [1162, 211] on input "Start Time" at bounding box center [1175, 206] width 126 height 40
type input "07:30"
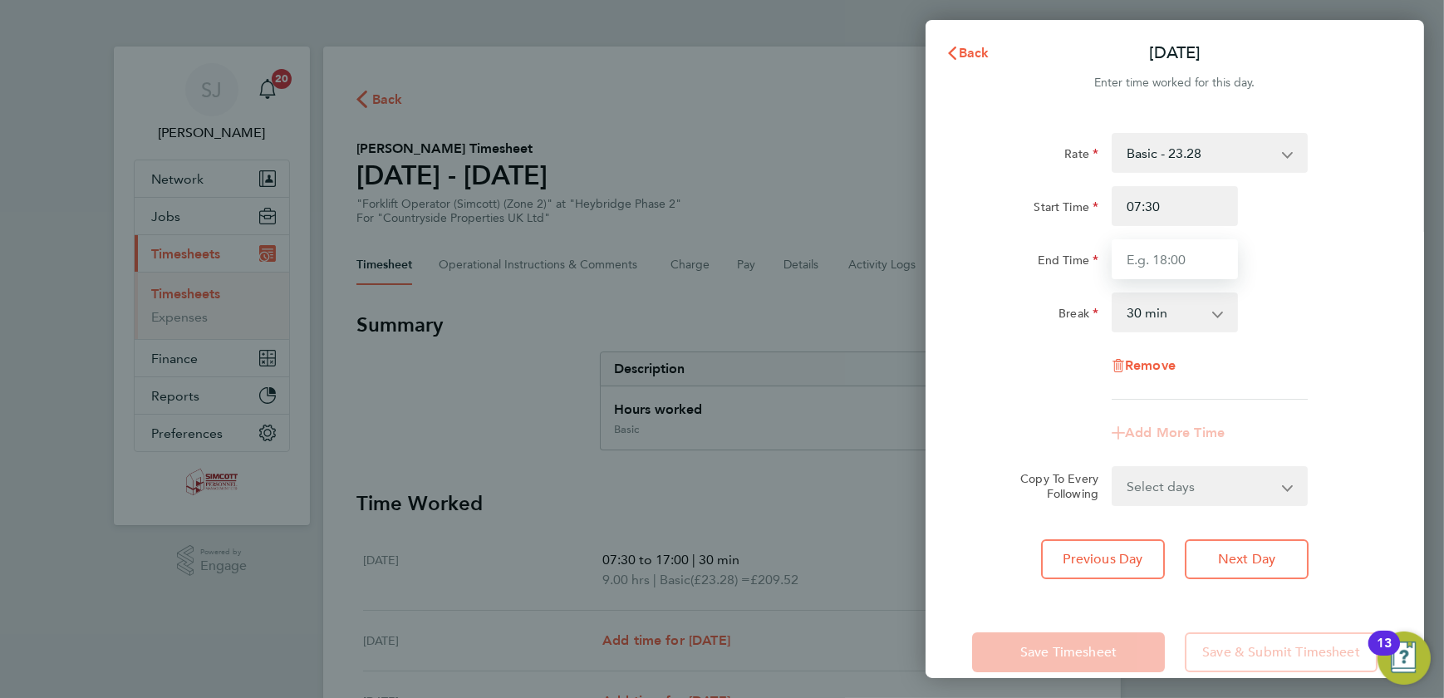
type input "17:00"
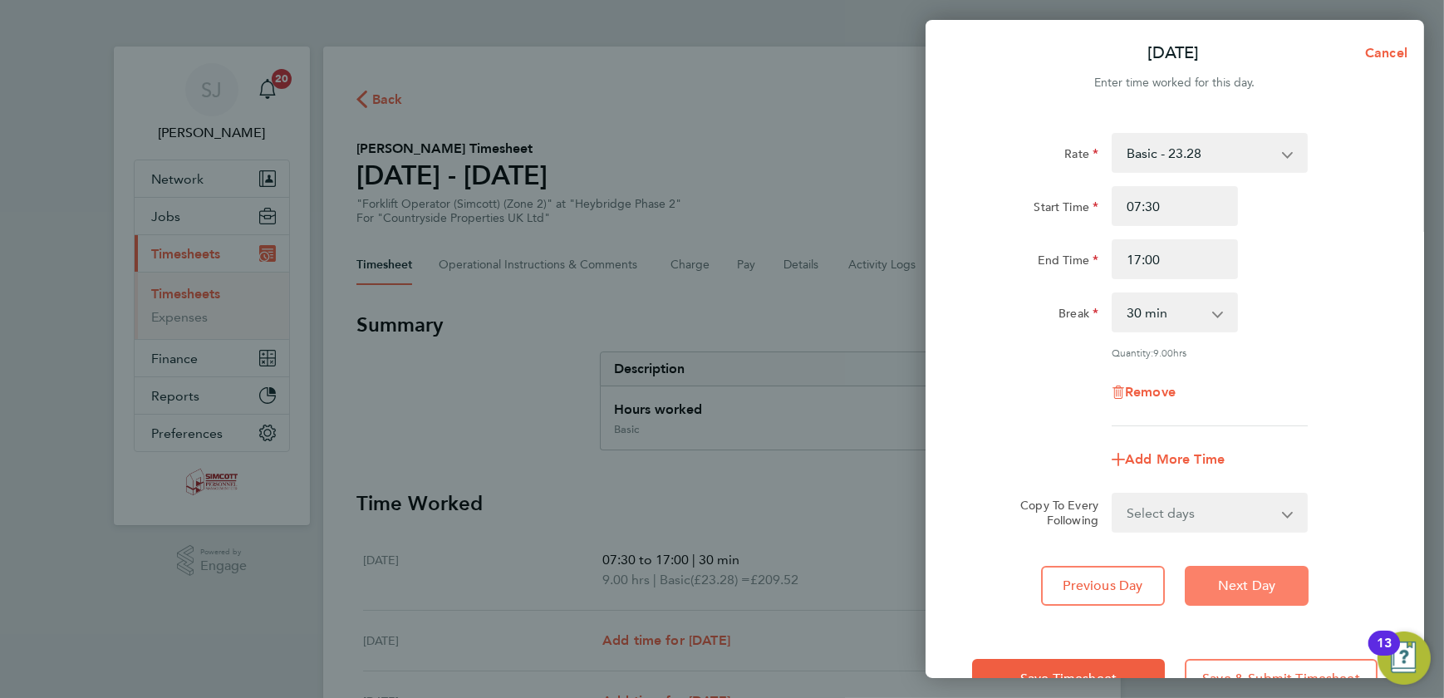
click at [1216, 593] on button "Next Day" at bounding box center [1247, 586] width 124 height 40
select select "30"
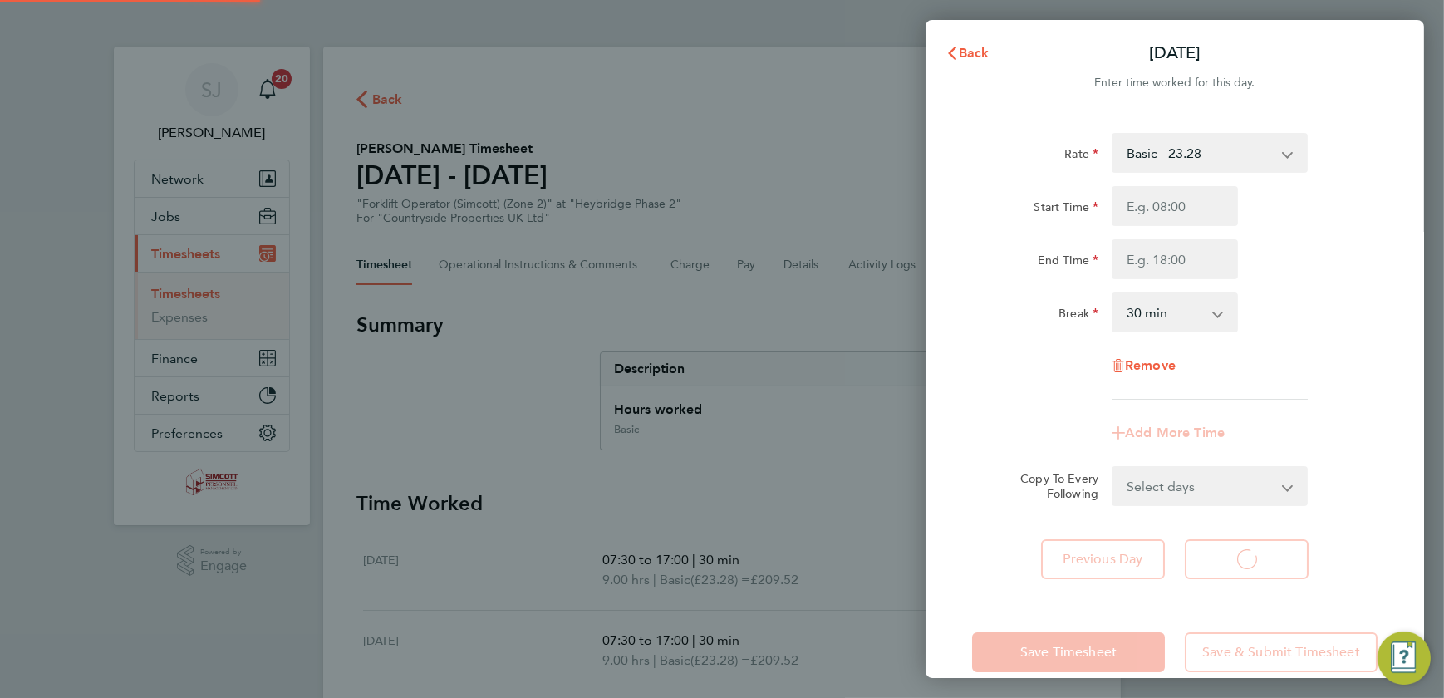
select select "30"
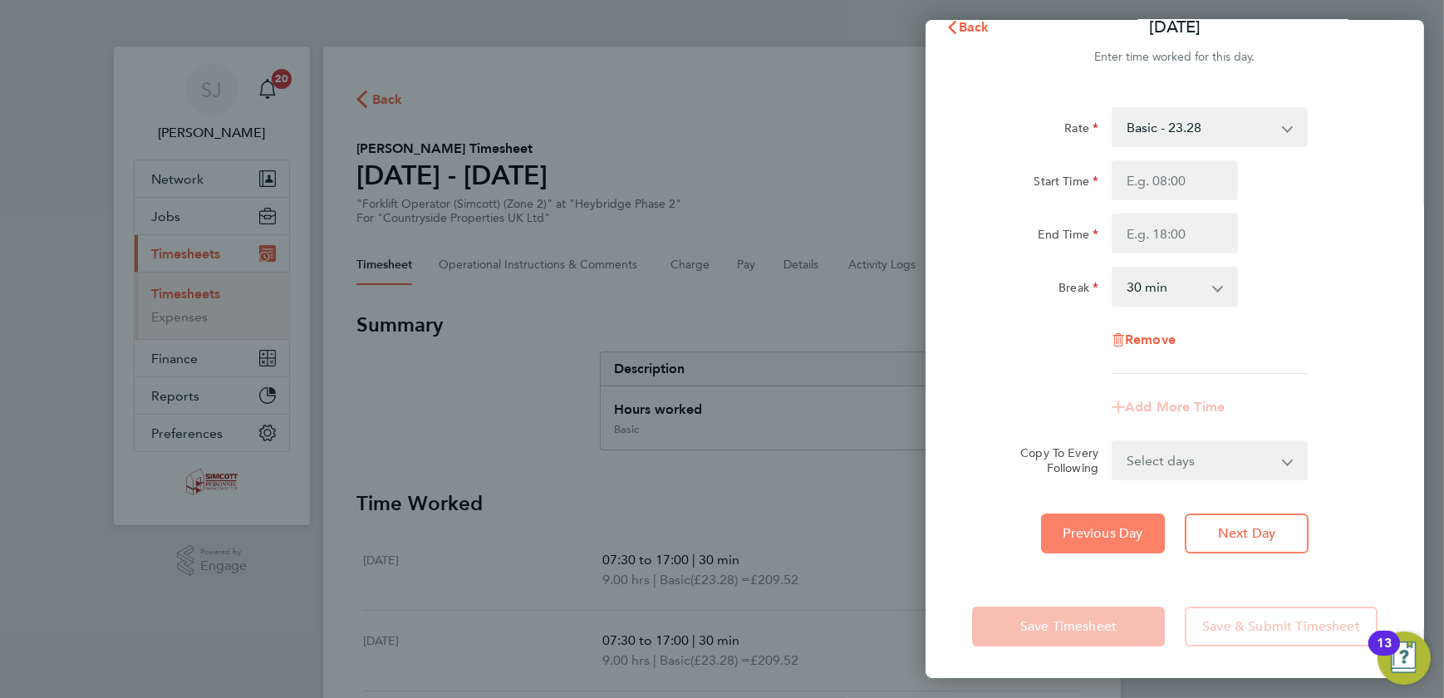
click at [1136, 547] on button "Previous Day" at bounding box center [1103, 534] width 124 height 40
select select "30"
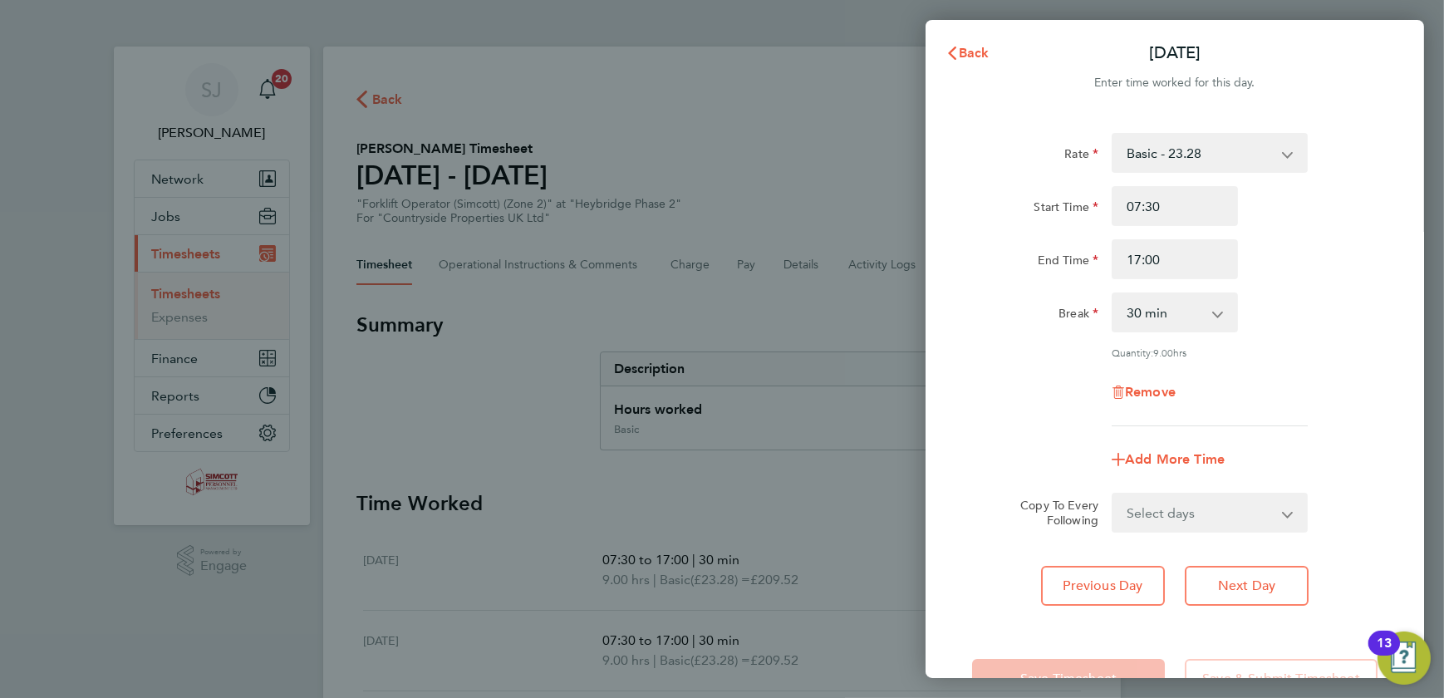
click at [1384, 310] on div "Rate Basic - 23.28 Start Time 07:30 End Time 17:00 Break 0 min 15 min 30 min 45…" at bounding box center [1175, 369] width 499 height 513
click at [1172, 258] on input "17:00" at bounding box center [1175, 259] width 126 height 40
click at [1185, 265] on input "17:00" at bounding box center [1175, 259] width 126 height 40
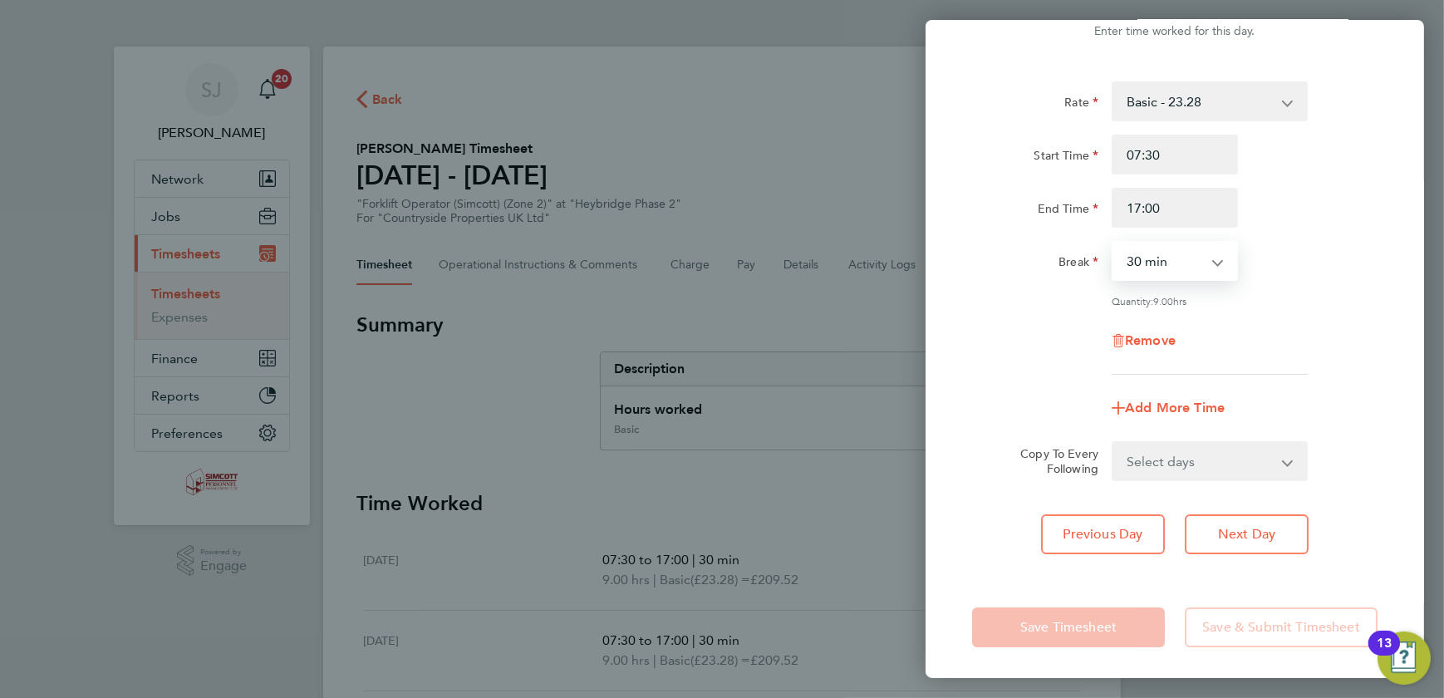
drag, startPoint x: 1128, startPoint y: 632, endPoint x: 1117, endPoint y: 628, distance: 11.6
click at [1125, 632] on app-form-button "Save Timesheet" at bounding box center [1073, 627] width 203 height 40
click at [1111, 537] on span "Previous Day" at bounding box center [1104, 534] width 80 height 17
select select "30"
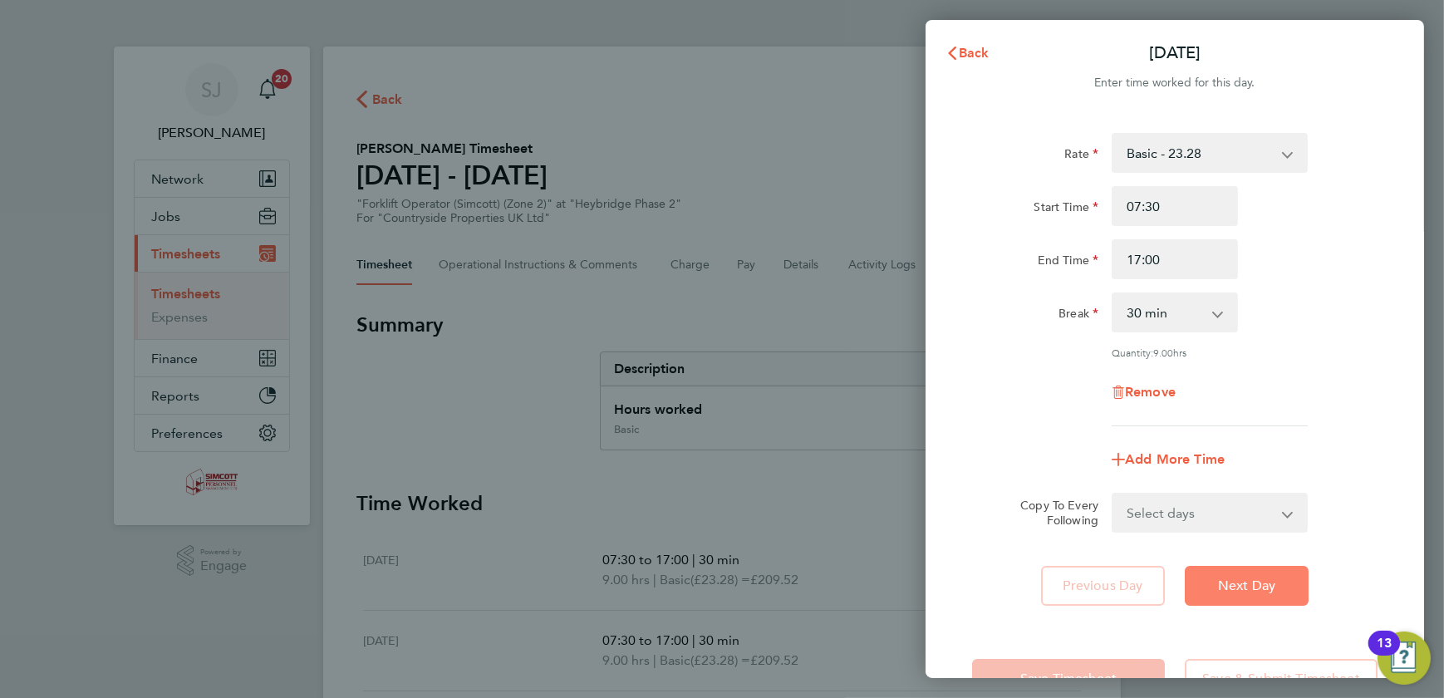
click at [1271, 590] on span "Next Day" at bounding box center [1246, 585] width 57 height 17
select select "30"
click at [947, 47] on icon "button" at bounding box center [952, 53] width 13 height 13
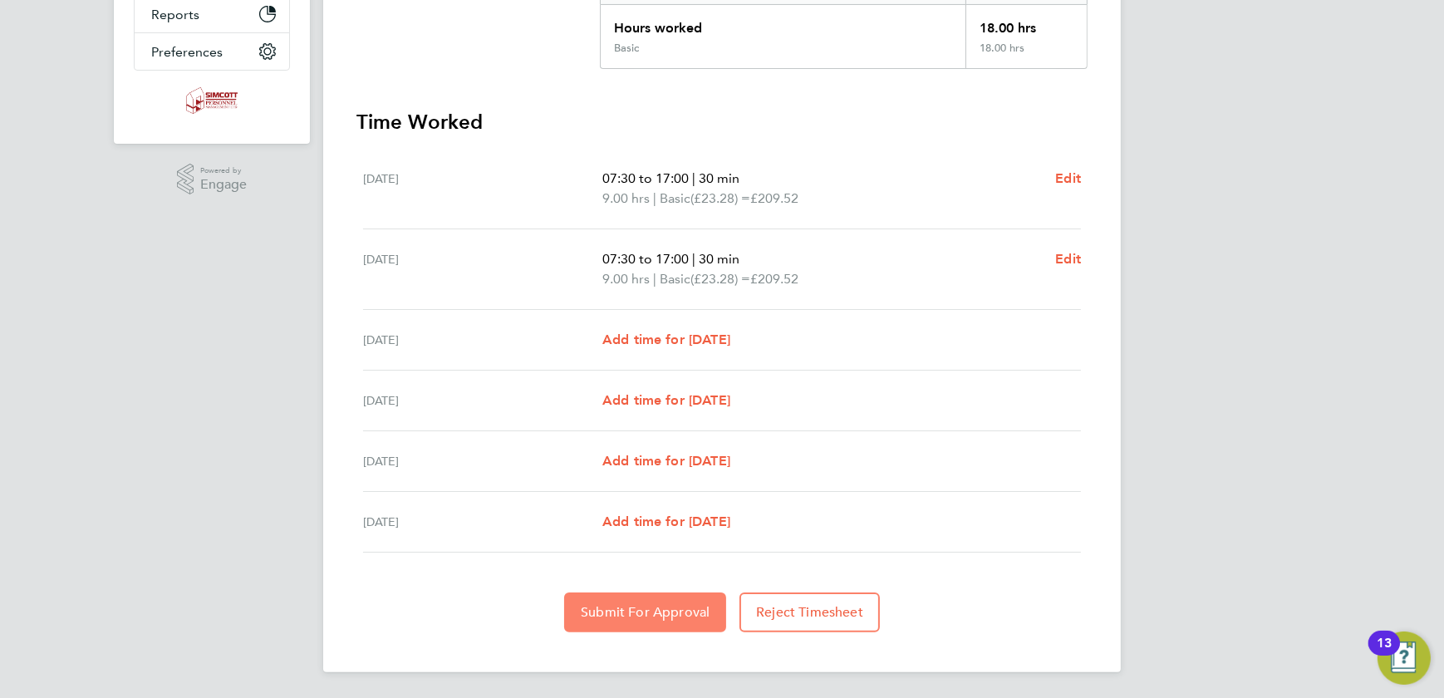
click at [638, 602] on button "Submit For Approval" at bounding box center [645, 612] width 162 height 40
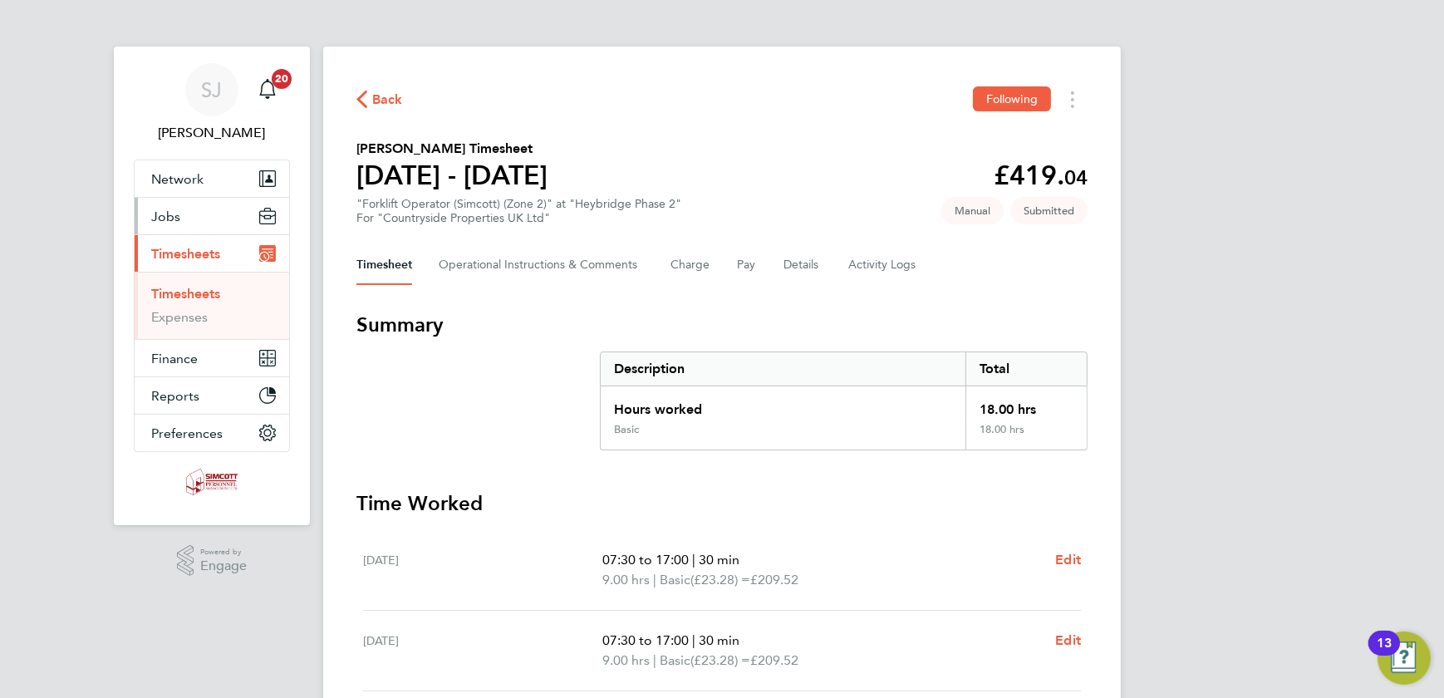
click at [180, 211] on button "Jobs" at bounding box center [212, 216] width 155 height 37
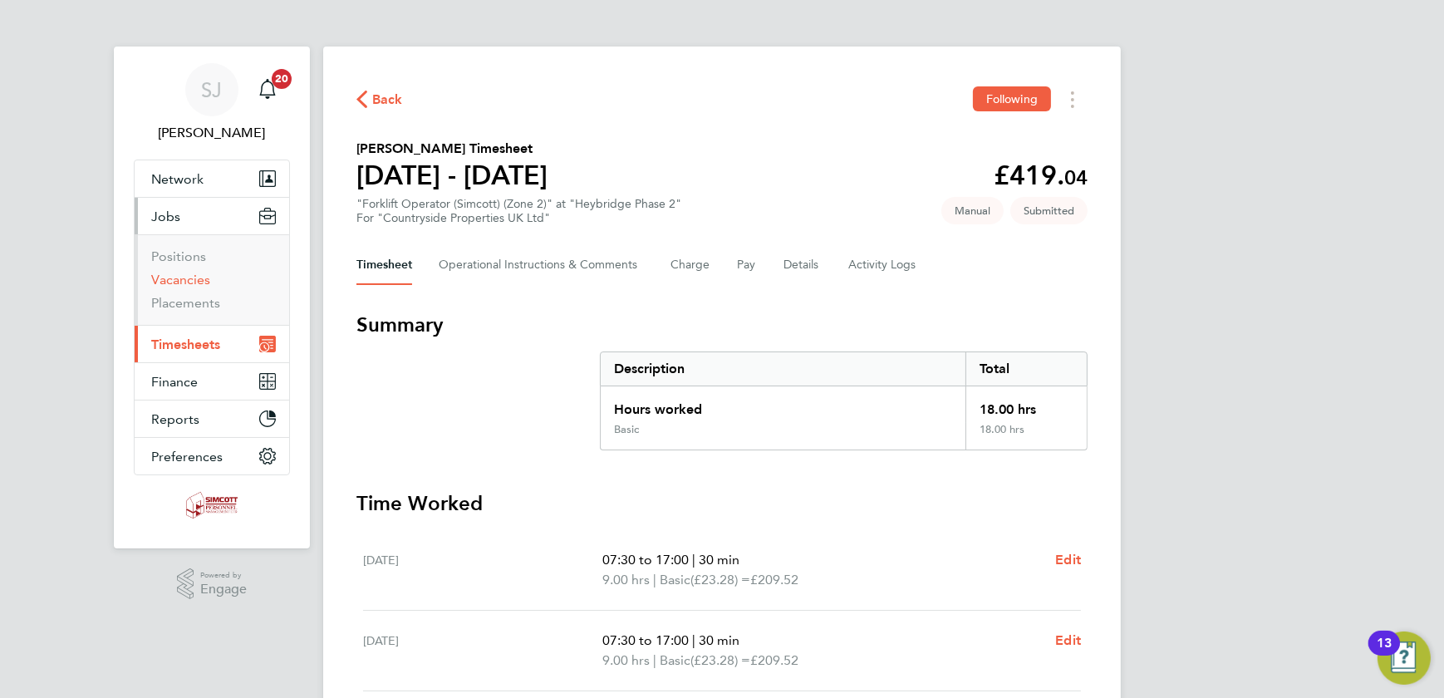
click at [185, 285] on link "Vacancies" at bounding box center [180, 280] width 59 height 16
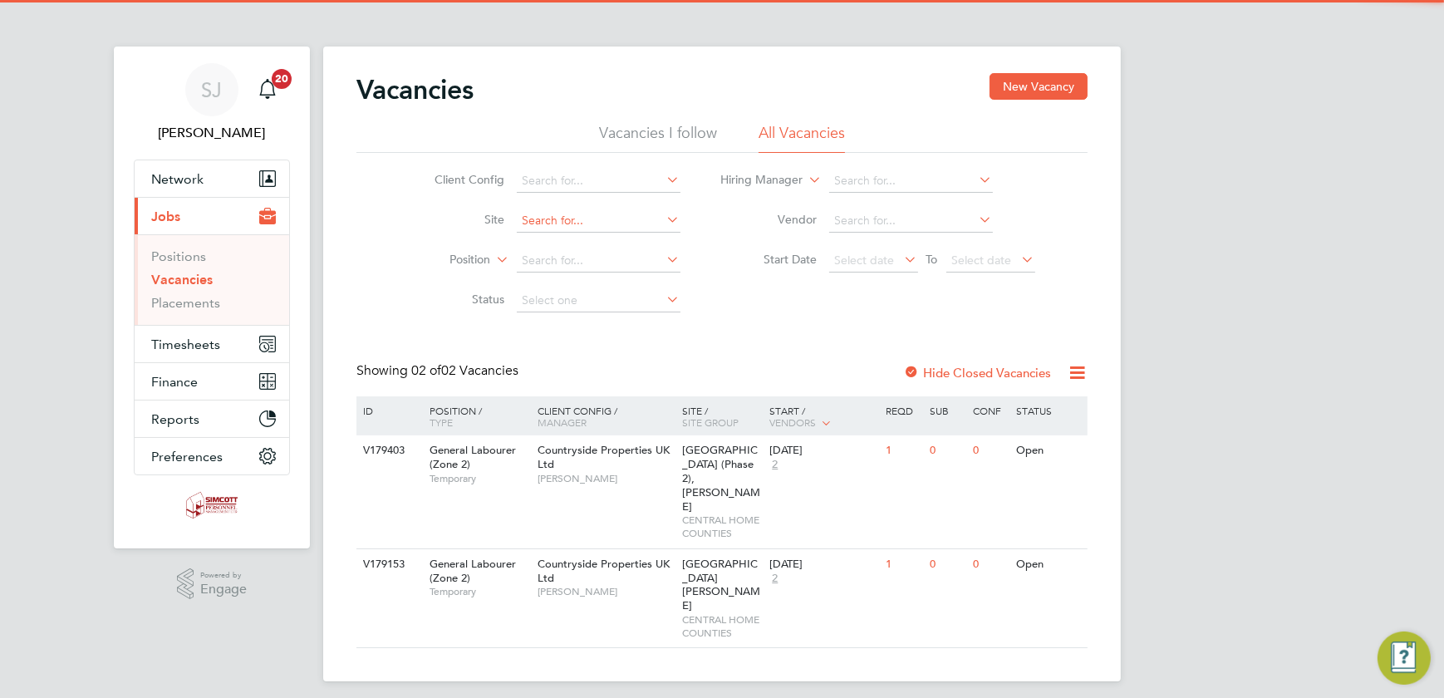
click at [602, 213] on input at bounding box center [599, 220] width 164 height 23
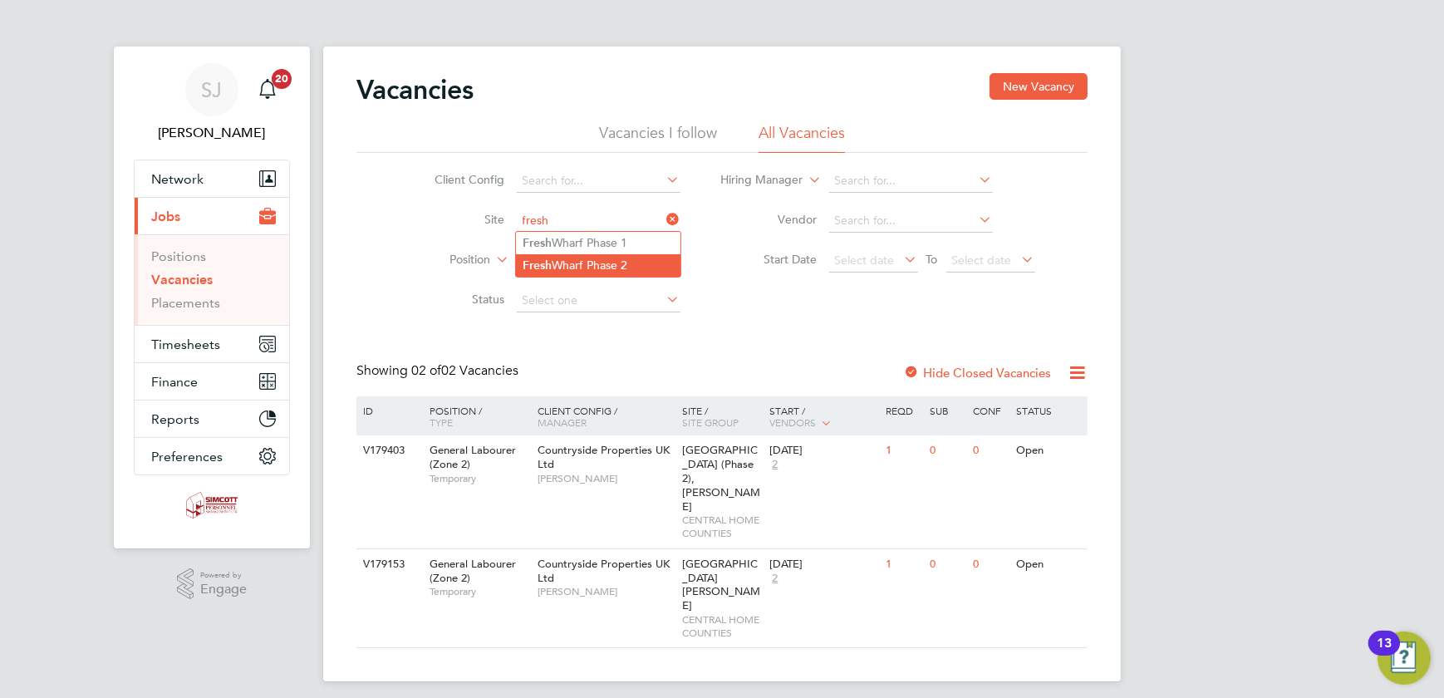
click at [622, 268] on li "Fresh Wharf Phase 2" at bounding box center [598, 265] width 165 height 22
type input "Fresh Wharf Phase 2"
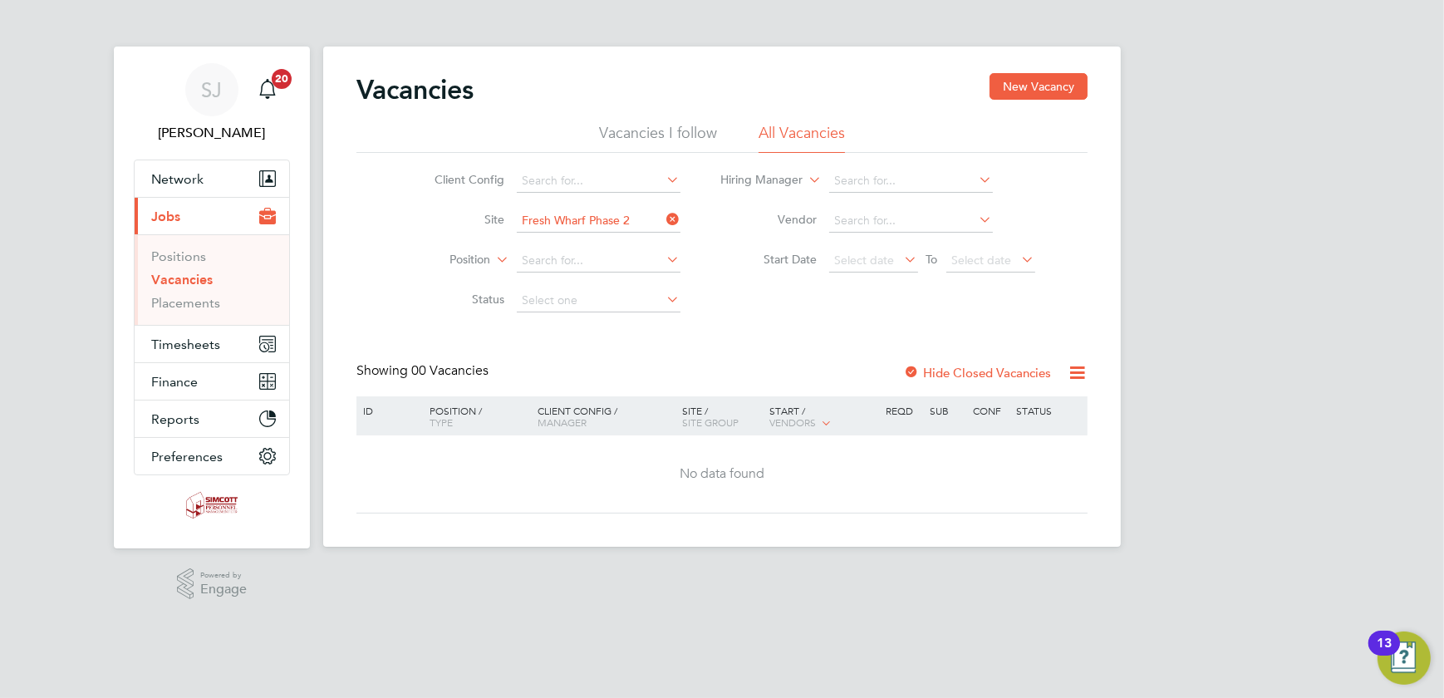
click at [973, 370] on label "Hide Closed Vacancies" at bounding box center [977, 373] width 148 height 16
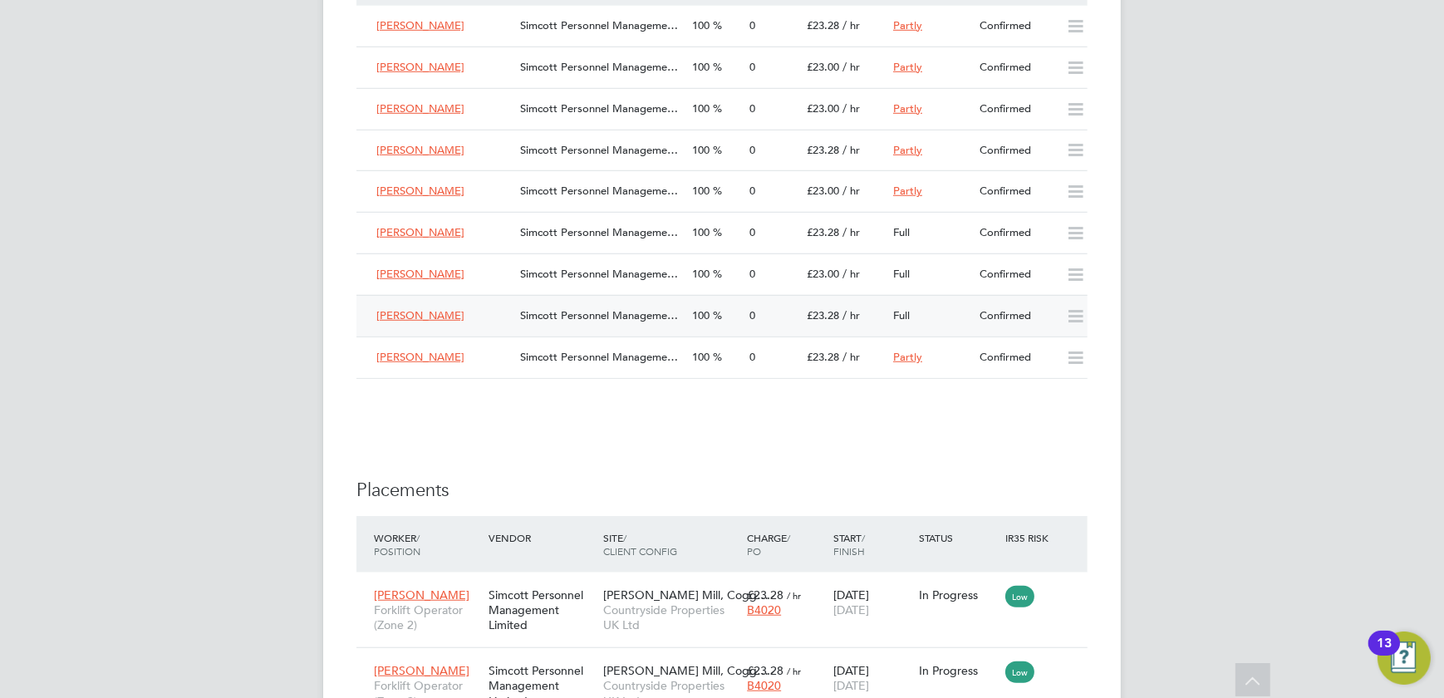
click at [754, 310] on span "0" at bounding box center [752, 315] width 6 height 14
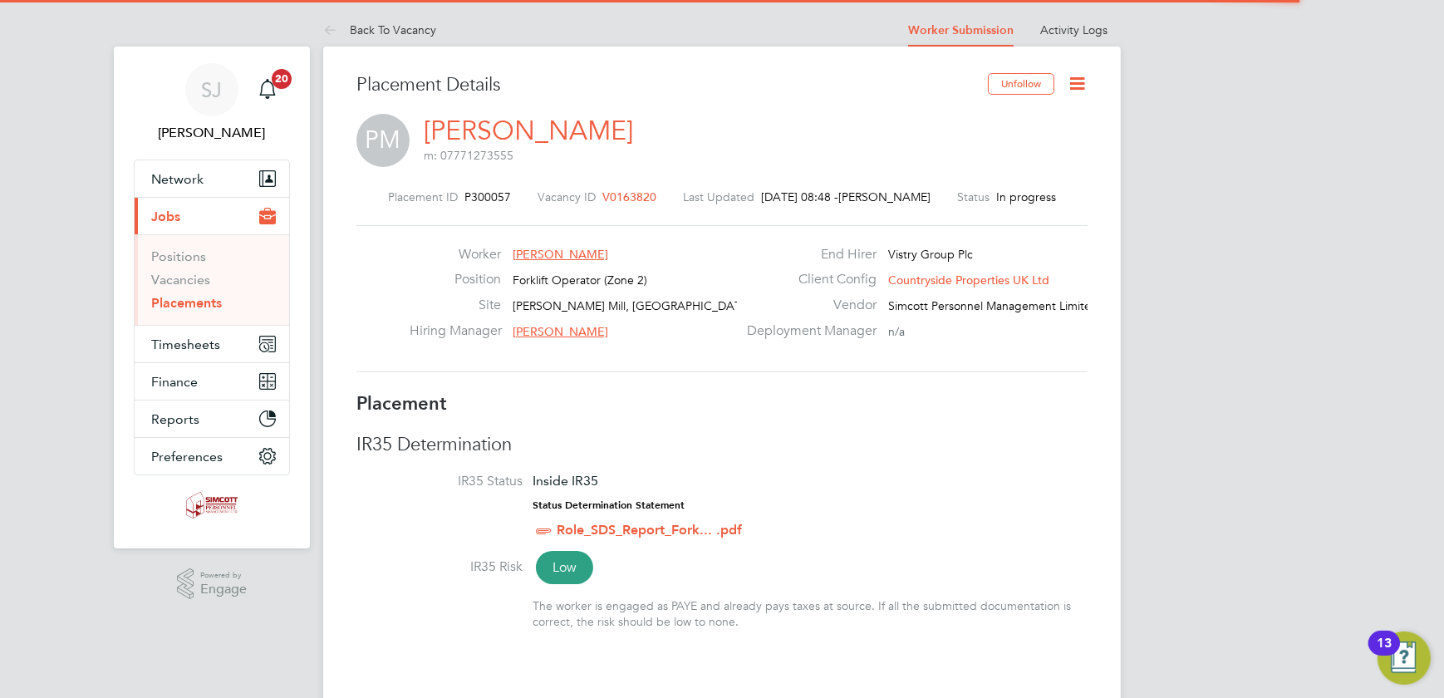
click at [1075, 81] on icon at bounding box center [1077, 83] width 21 height 21
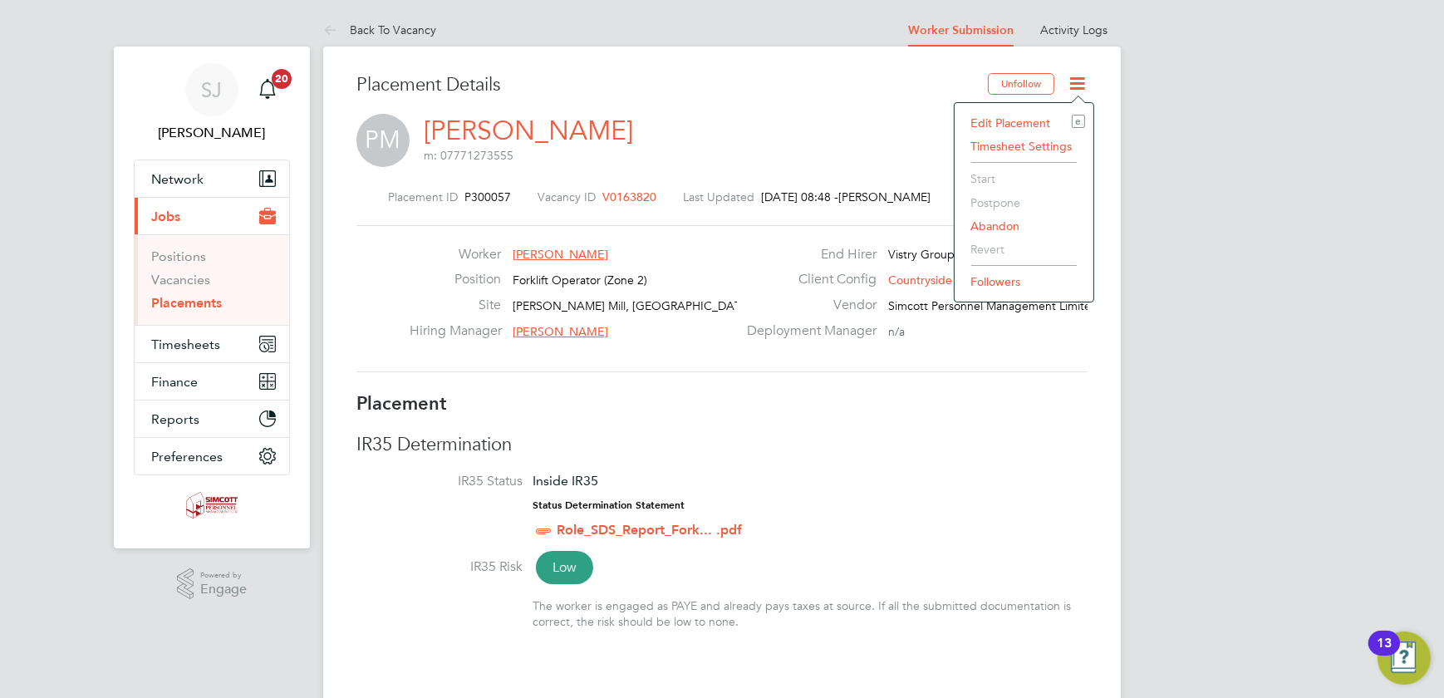
click at [1022, 129] on li "Edit Placement e" at bounding box center [1024, 122] width 122 height 23
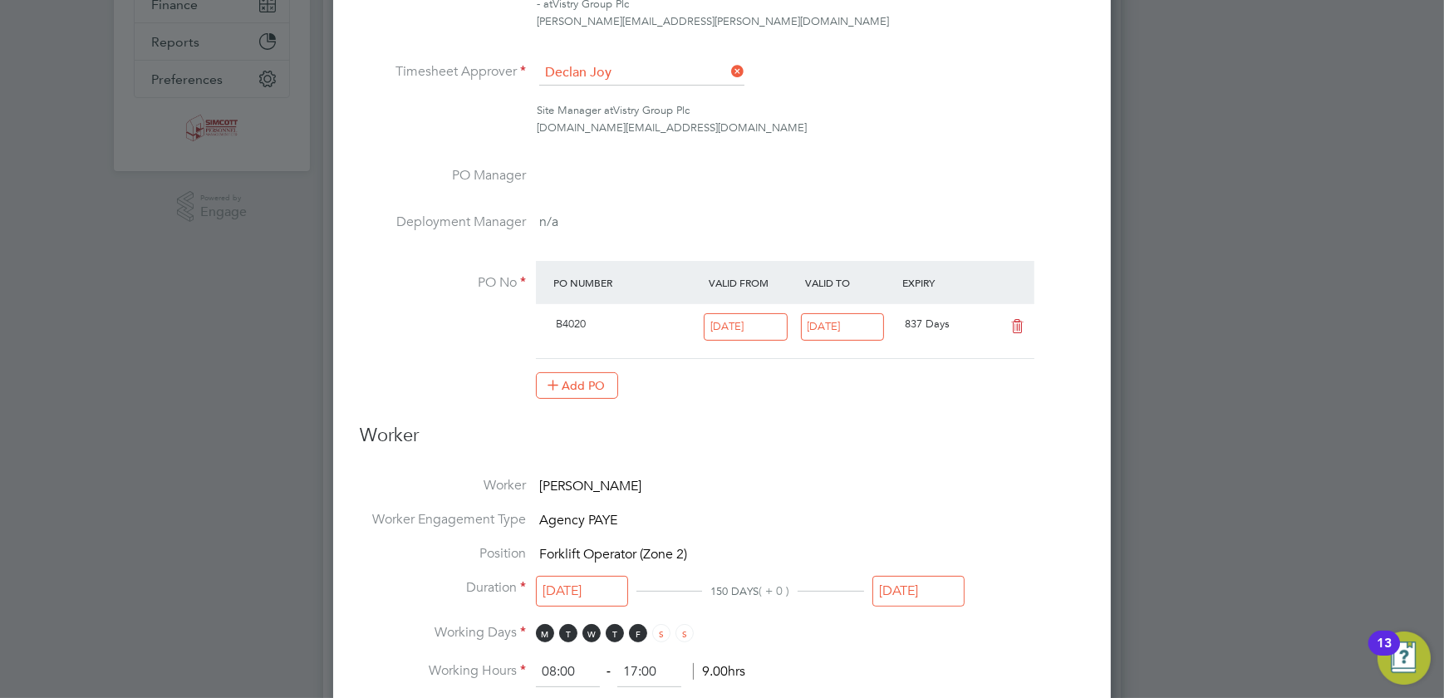
click at [947, 588] on input "24 Dec 2025" at bounding box center [918, 591] width 92 height 31
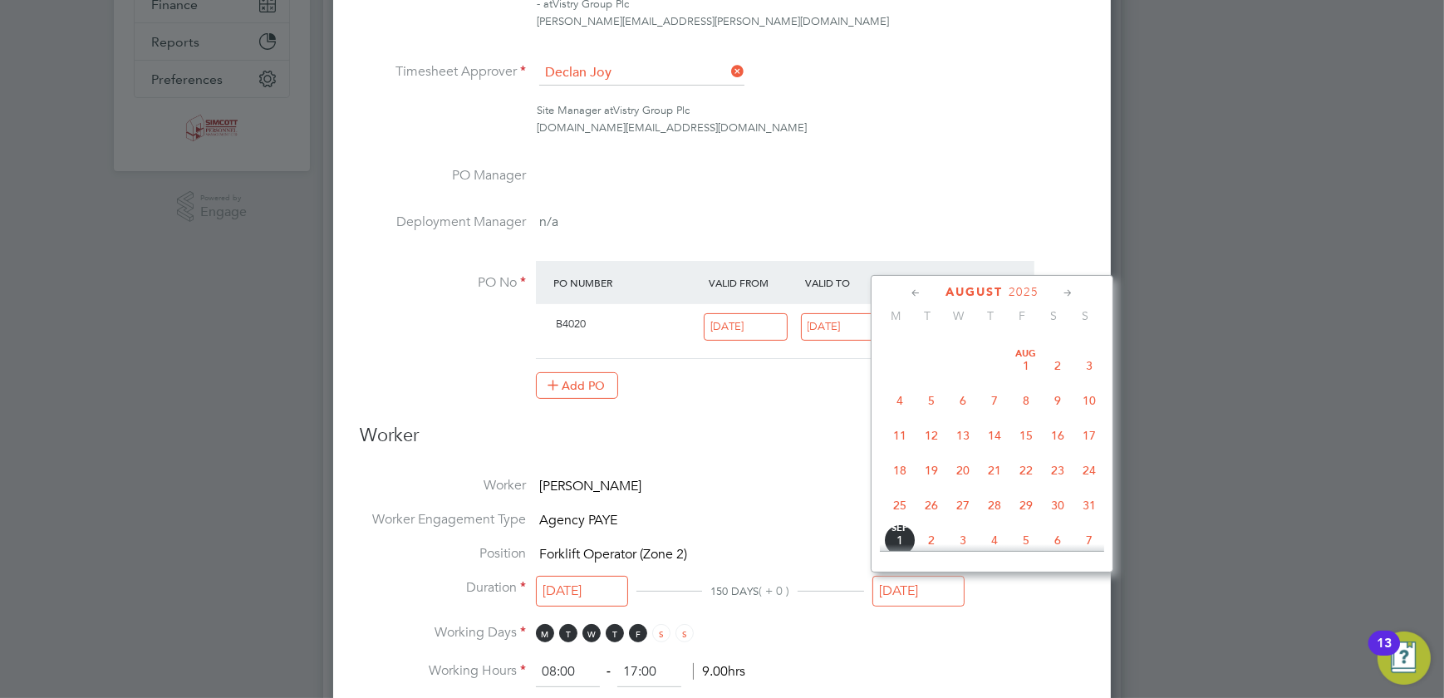
click at [1092, 473] on span "24" at bounding box center [1090, 471] width 32 height 32
type input "[DATE]"
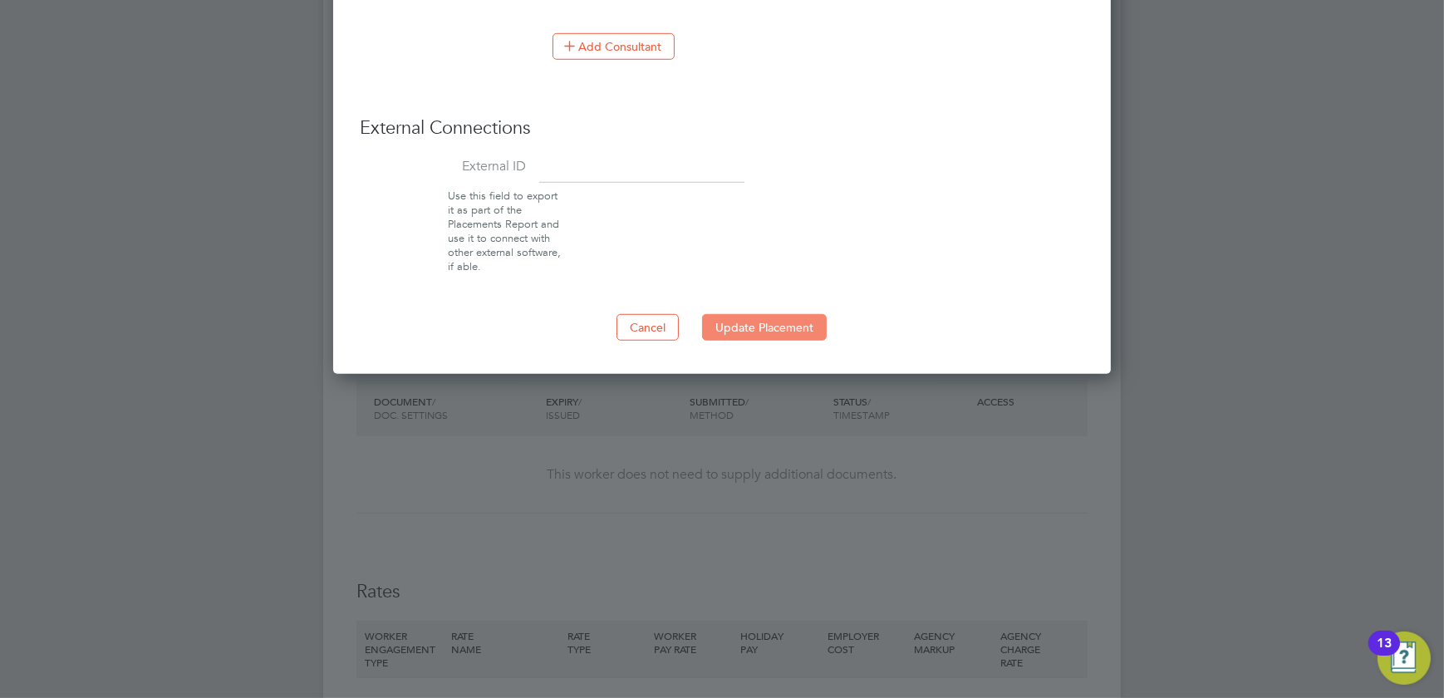
click at [773, 317] on button "Update Placement" at bounding box center [764, 327] width 125 height 27
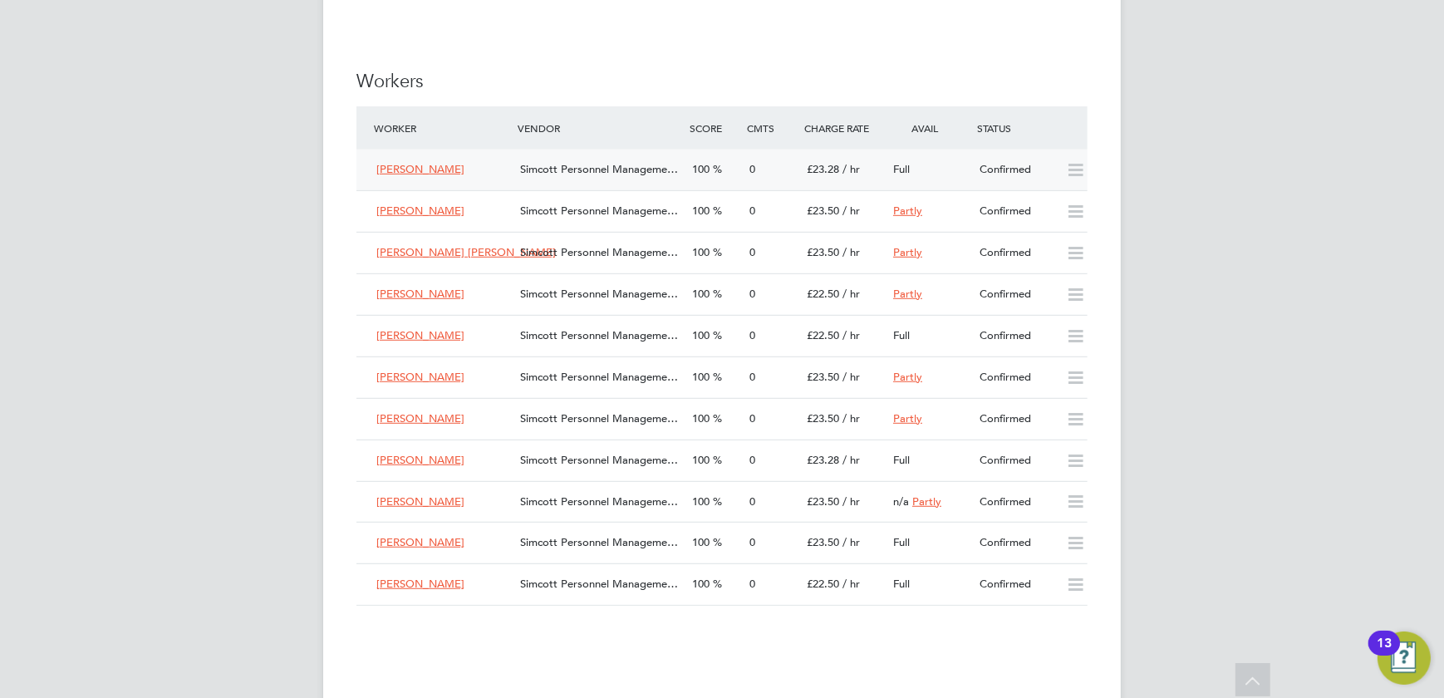
click at [734, 156] on div "100" at bounding box center [714, 169] width 57 height 27
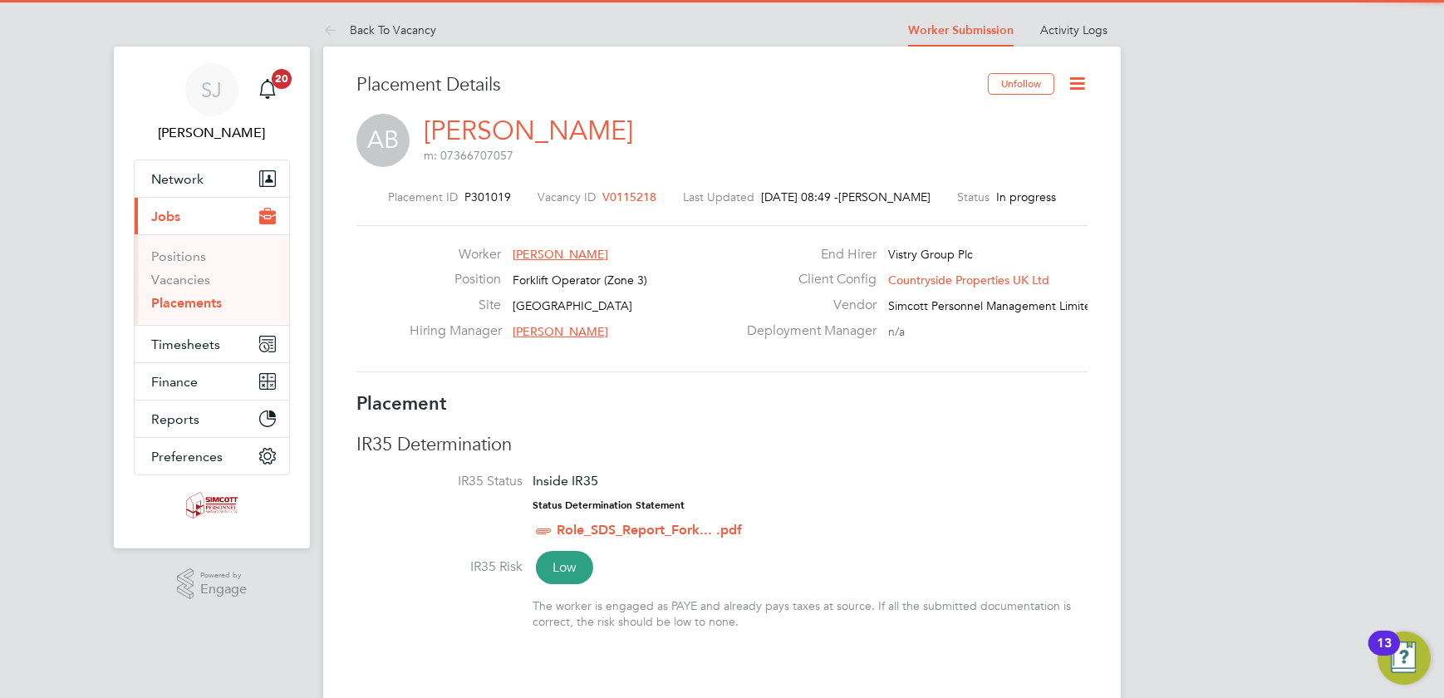
click at [1082, 81] on icon at bounding box center [1077, 83] width 21 height 21
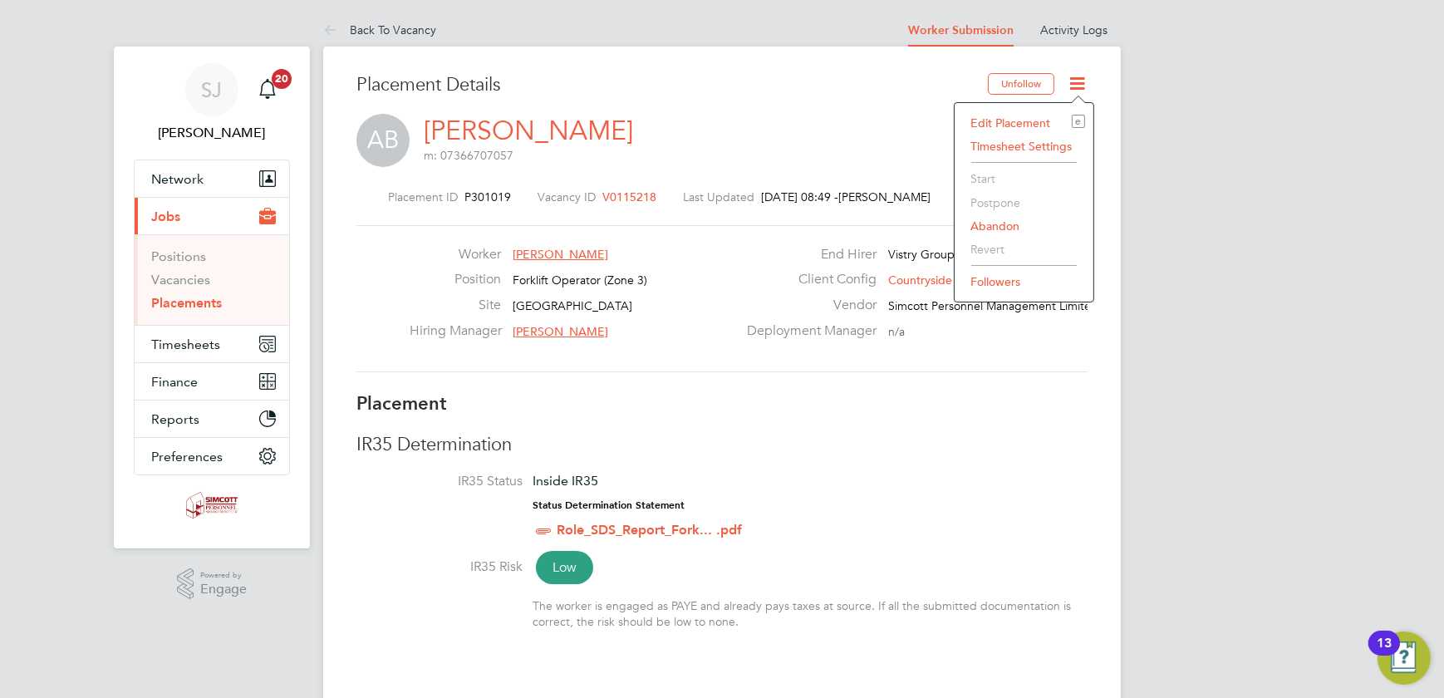
click at [1007, 120] on li "Edit Placement e" at bounding box center [1024, 122] width 122 height 23
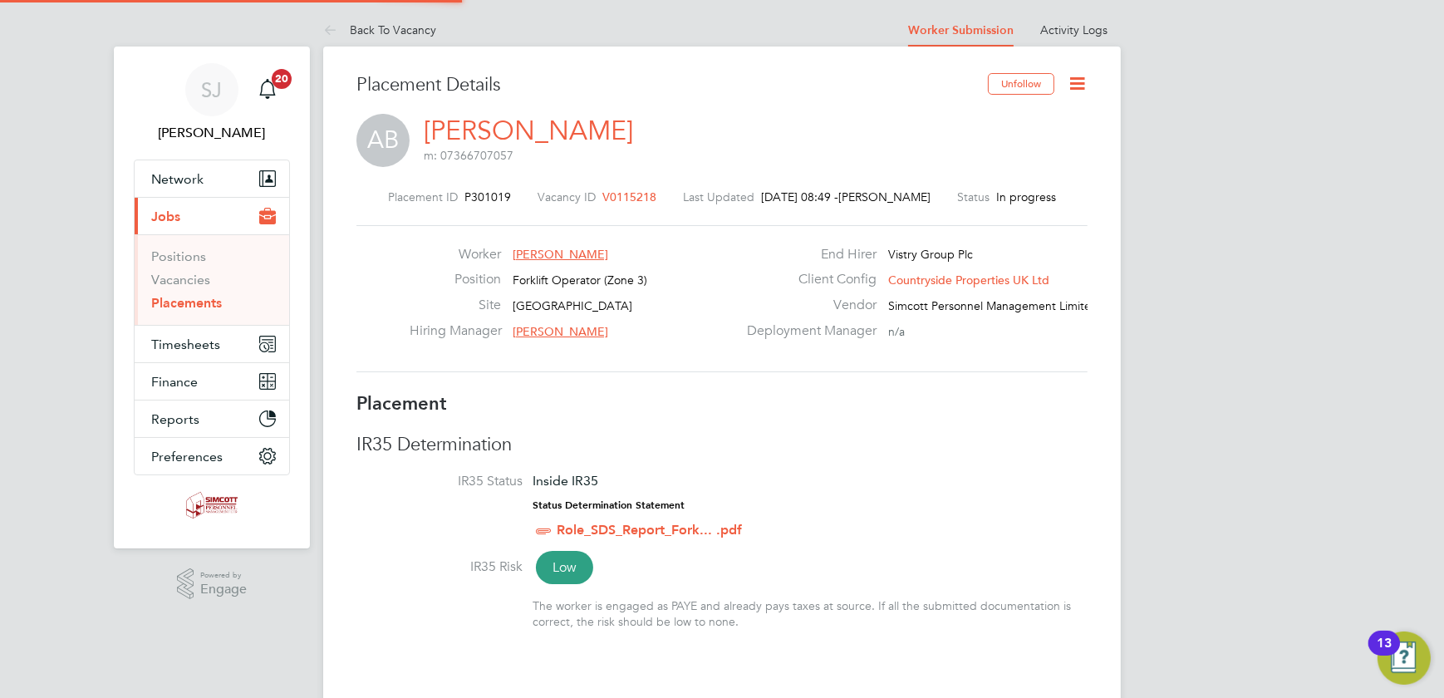
type input "Stephen Nottage"
type input "05 Aug 2025"
type input "31 Mar 2027"
type input "08:00"
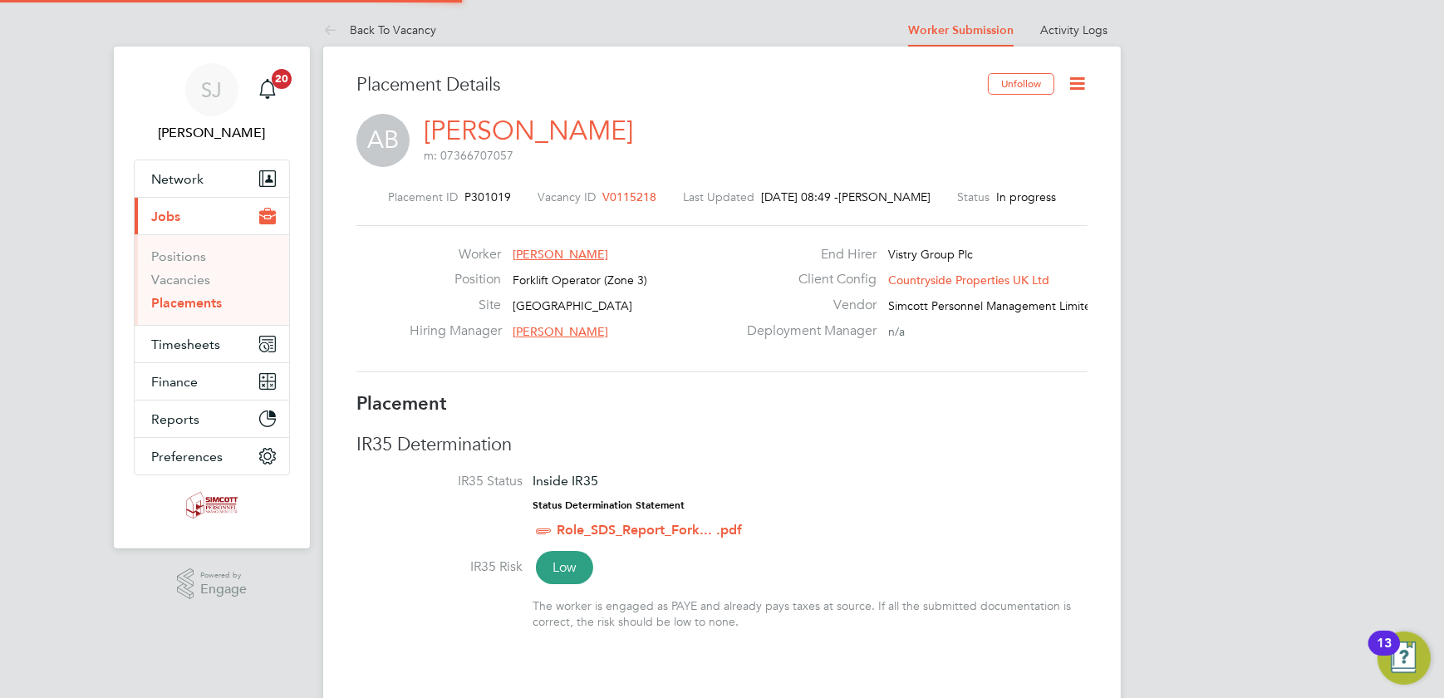
type input "17:00"
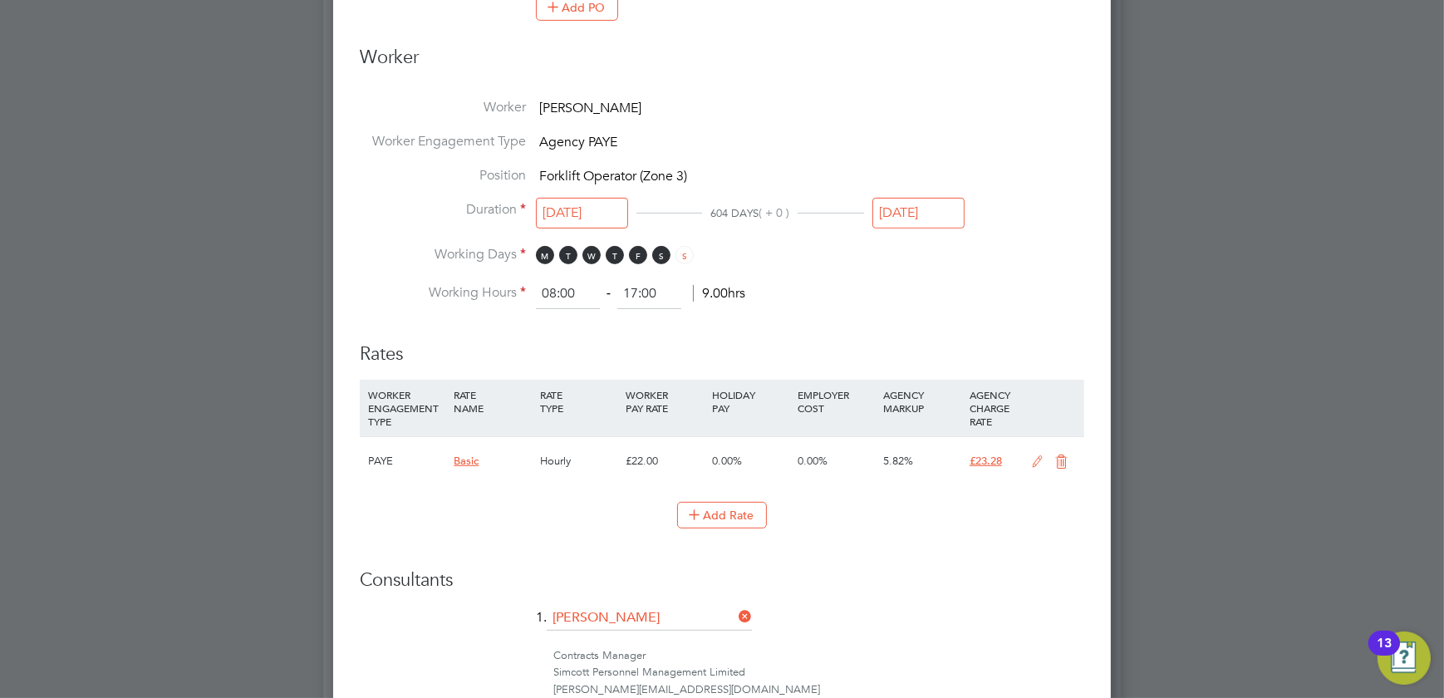
click at [927, 207] on input "31 Mar 2027" at bounding box center [918, 213] width 92 height 31
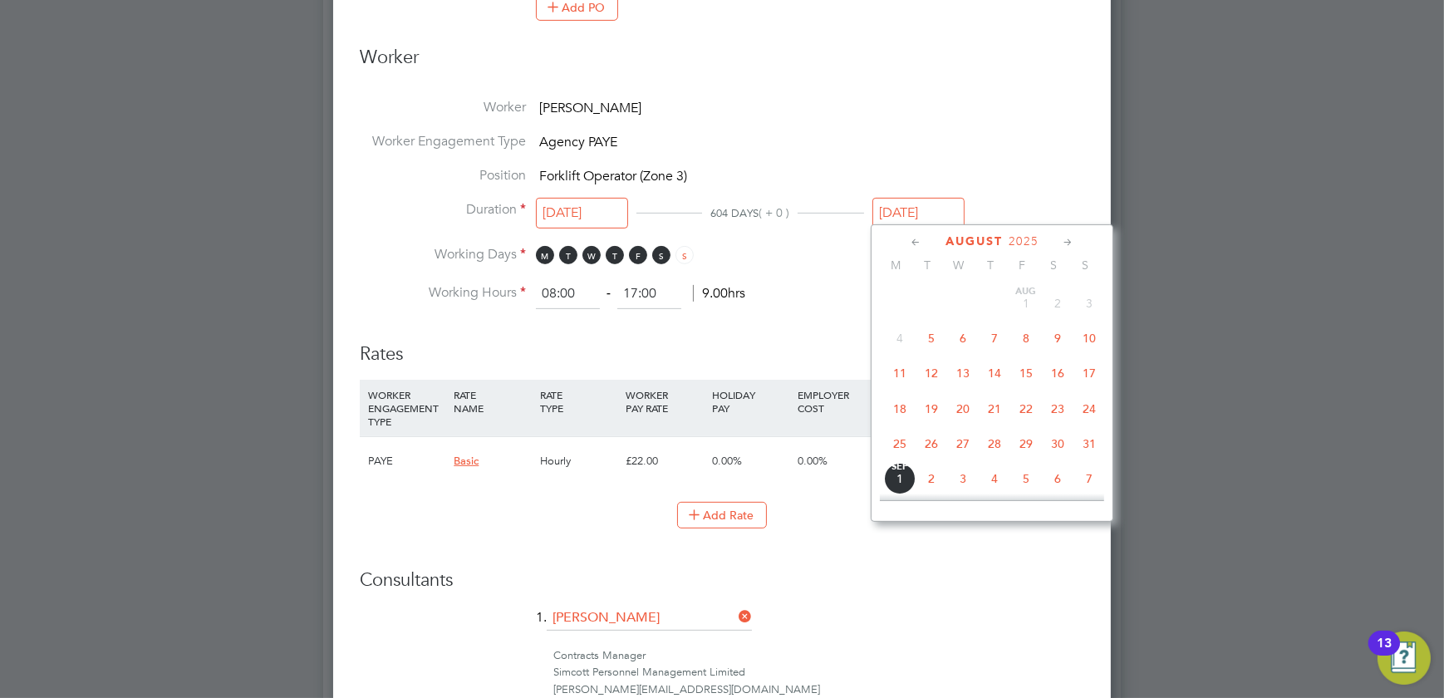
click at [1102, 400] on span "24" at bounding box center [1090, 409] width 32 height 32
type input "[DATE]"
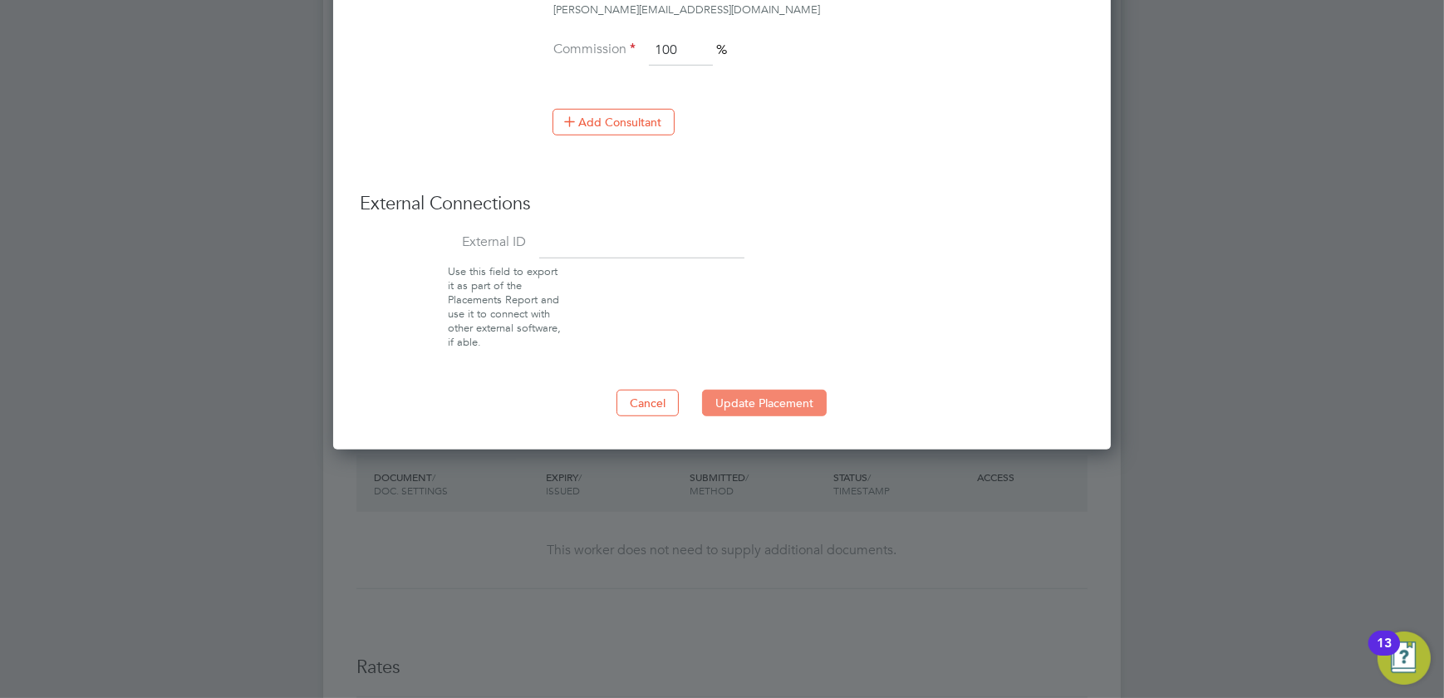
click at [765, 392] on button "Update Placement" at bounding box center [764, 403] width 125 height 27
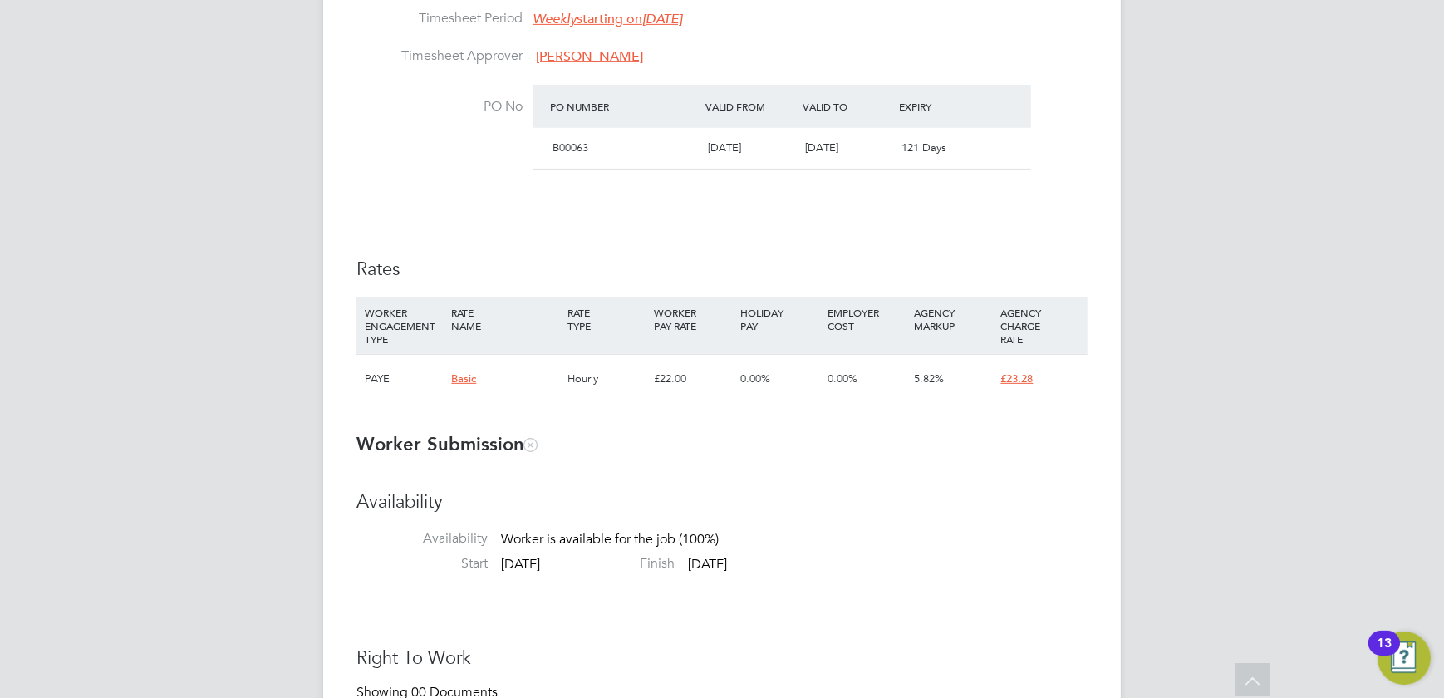
scroll to position [906, 0]
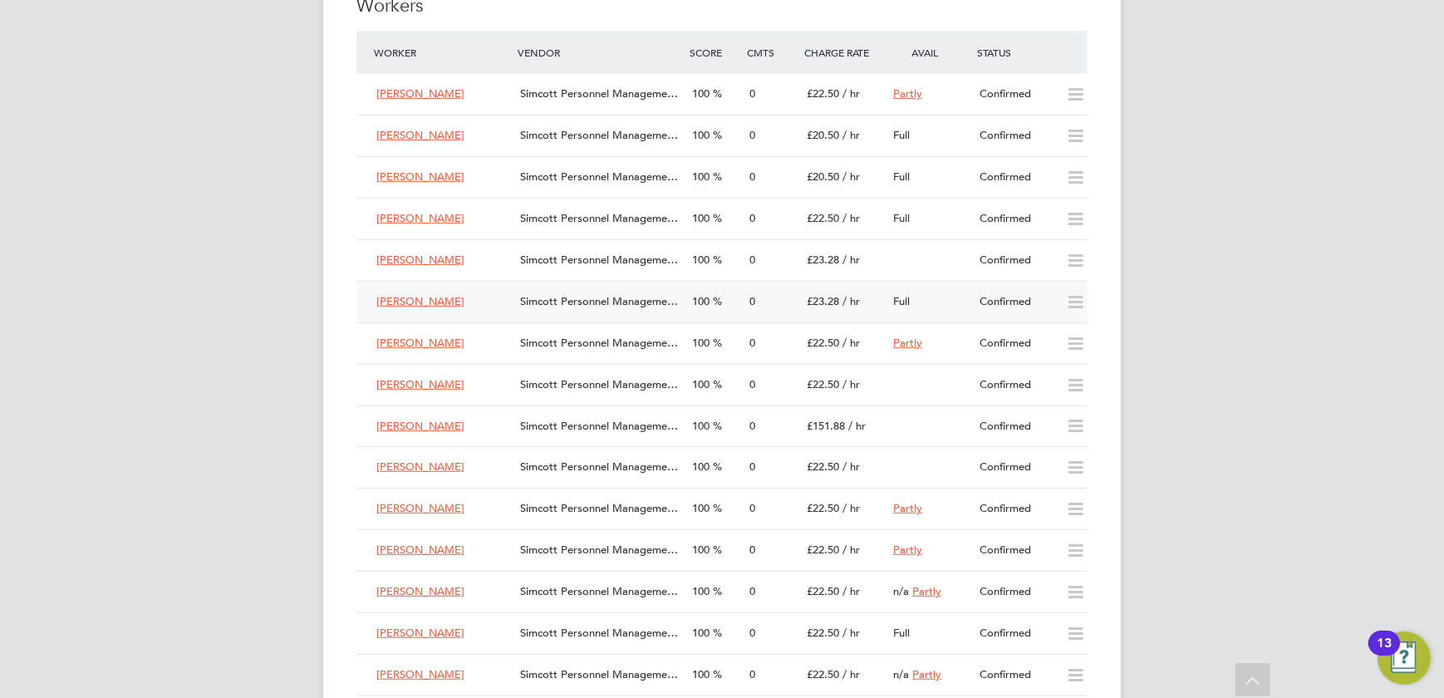
click at [710, 299] on span "100" at bounding box center [700, 301] width 17 height 14
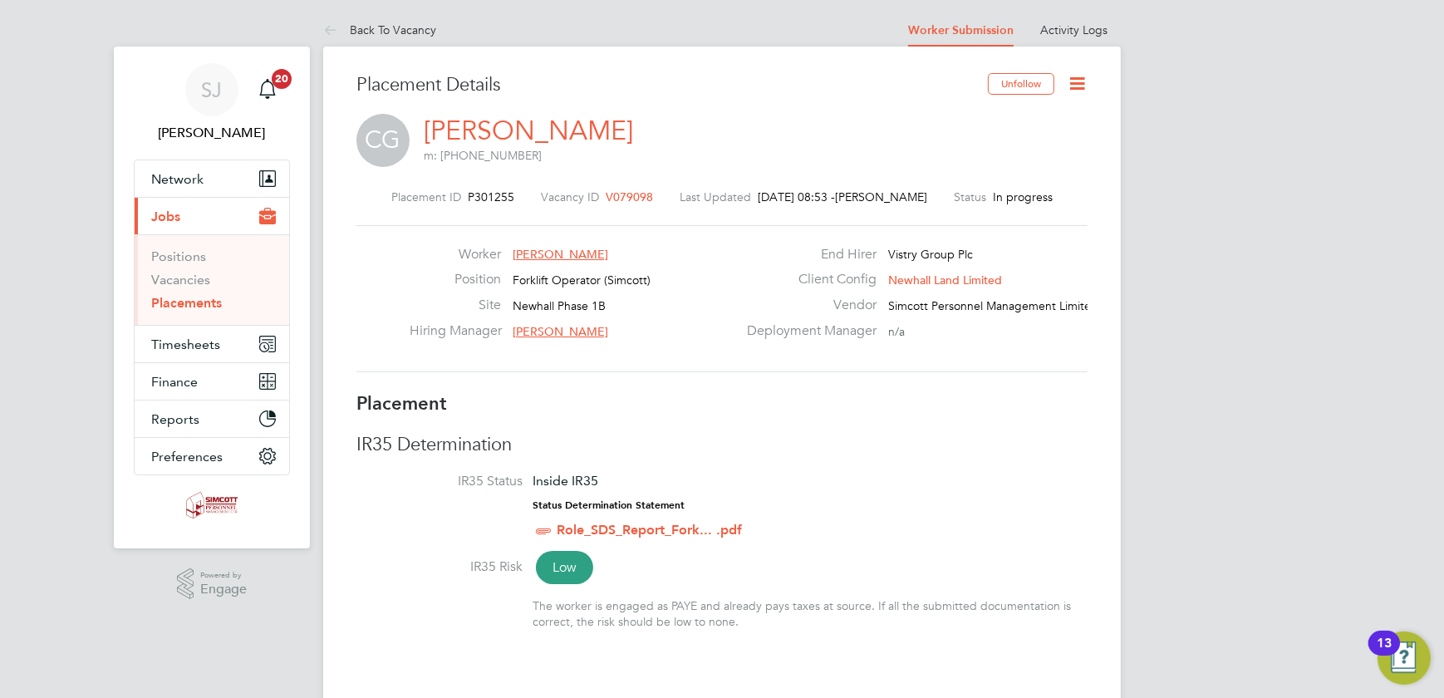
click at [1082, 84] on icon at bounding box center [1077, 83] width 21 height 21
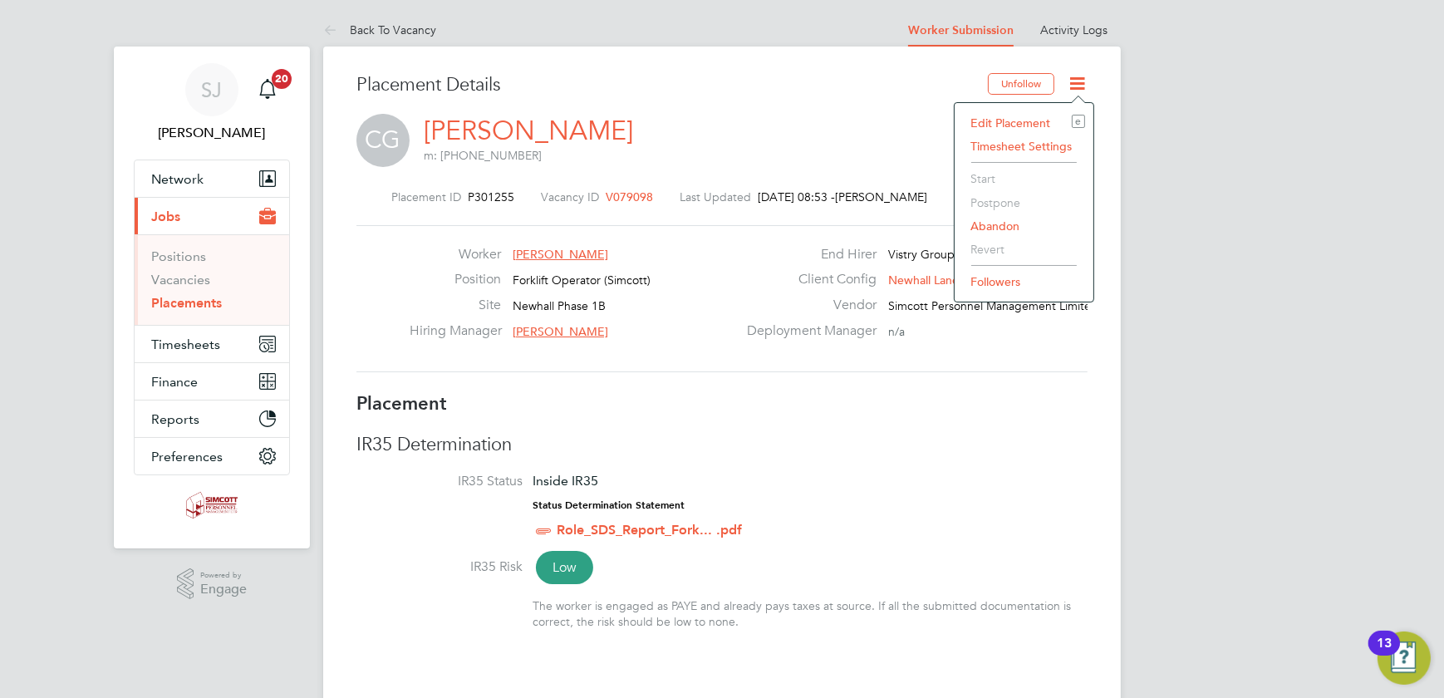
click at [1004, 116] on li "Edit Placement e" at bounding box center [1024, 122] width 122 height 23
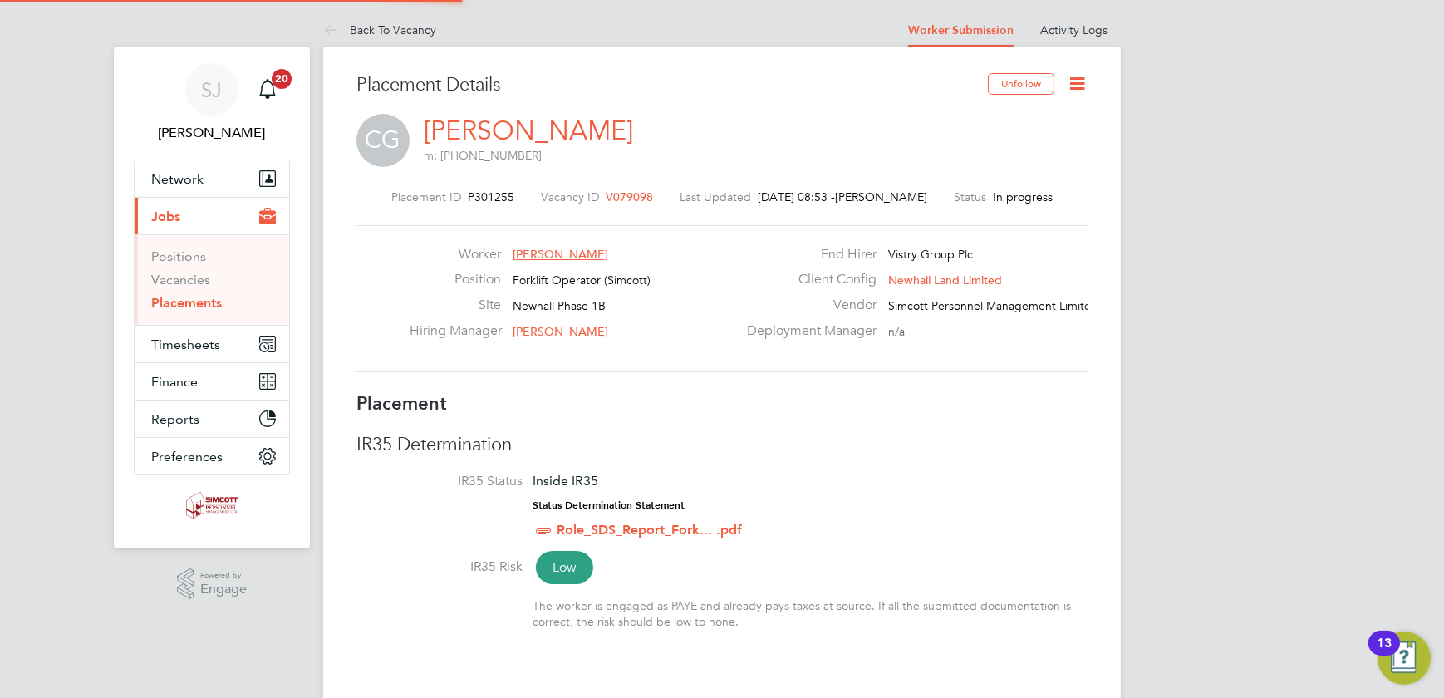
type input "[PERSON_NAME]"
type input "[DATE]"
type input "08:00"
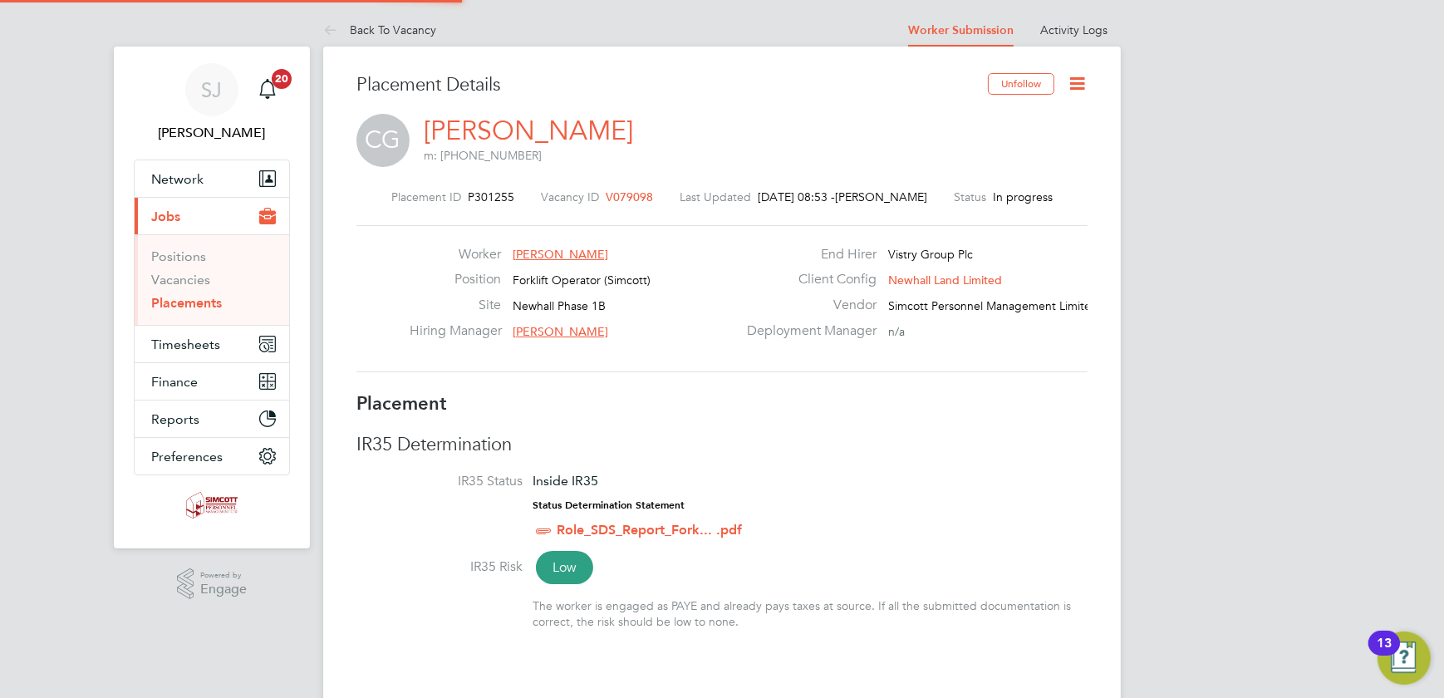
type input "17:00"
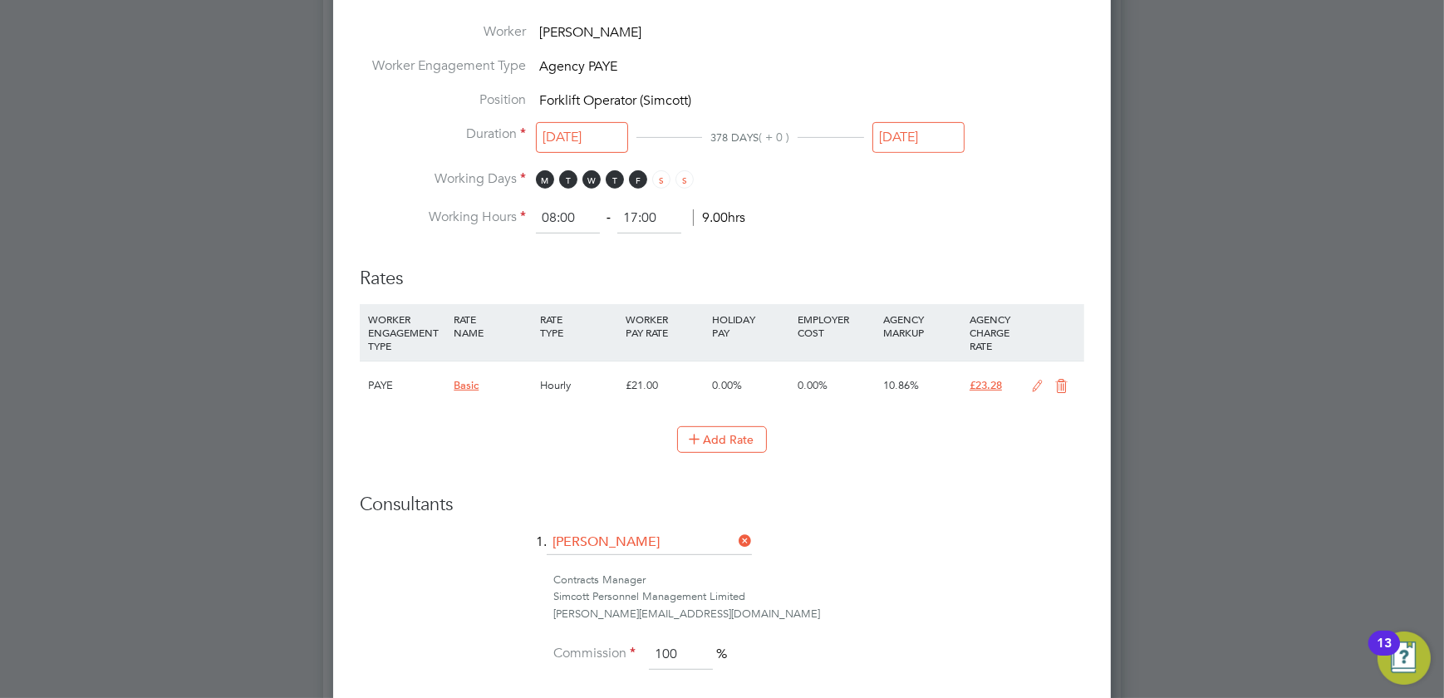
click at [909, 138] on input "[DATE]" at bounding box center [918, 137] width 92 height 31
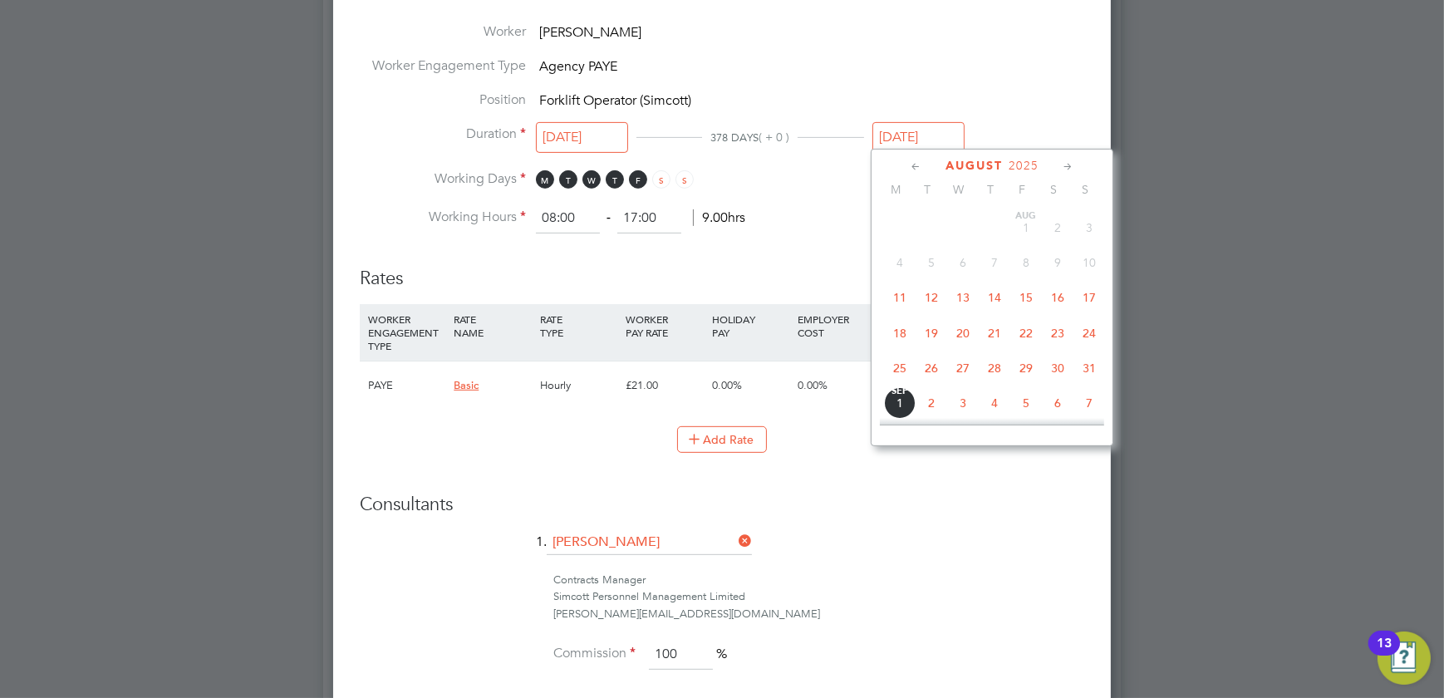
click at [1094, 296] on span "17" at bounding box center [1090, 298] width 32 height 32
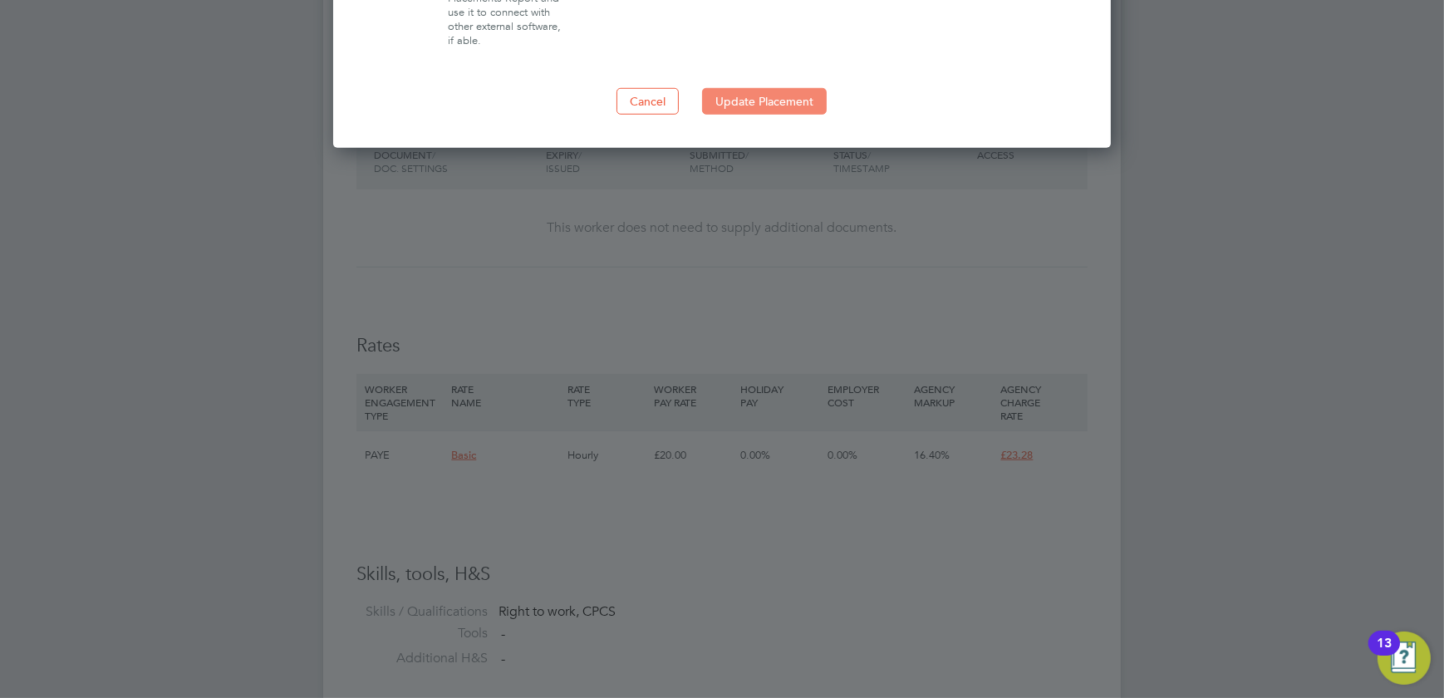
click at [797, 107] on button "Update Placement" at bounding box center [764, 101] width 125 height 27
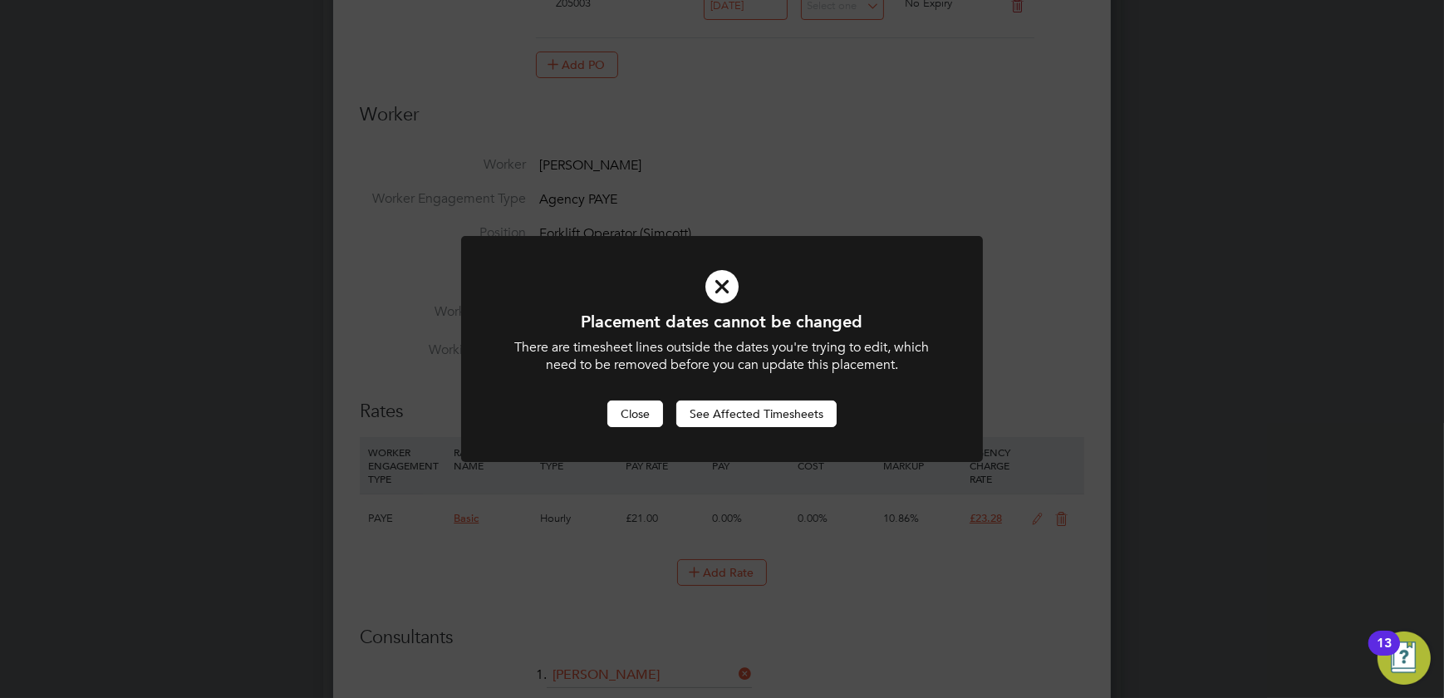
click at [630, 410] on button "Close" at bounding box center [635, 414] width 56 height 27
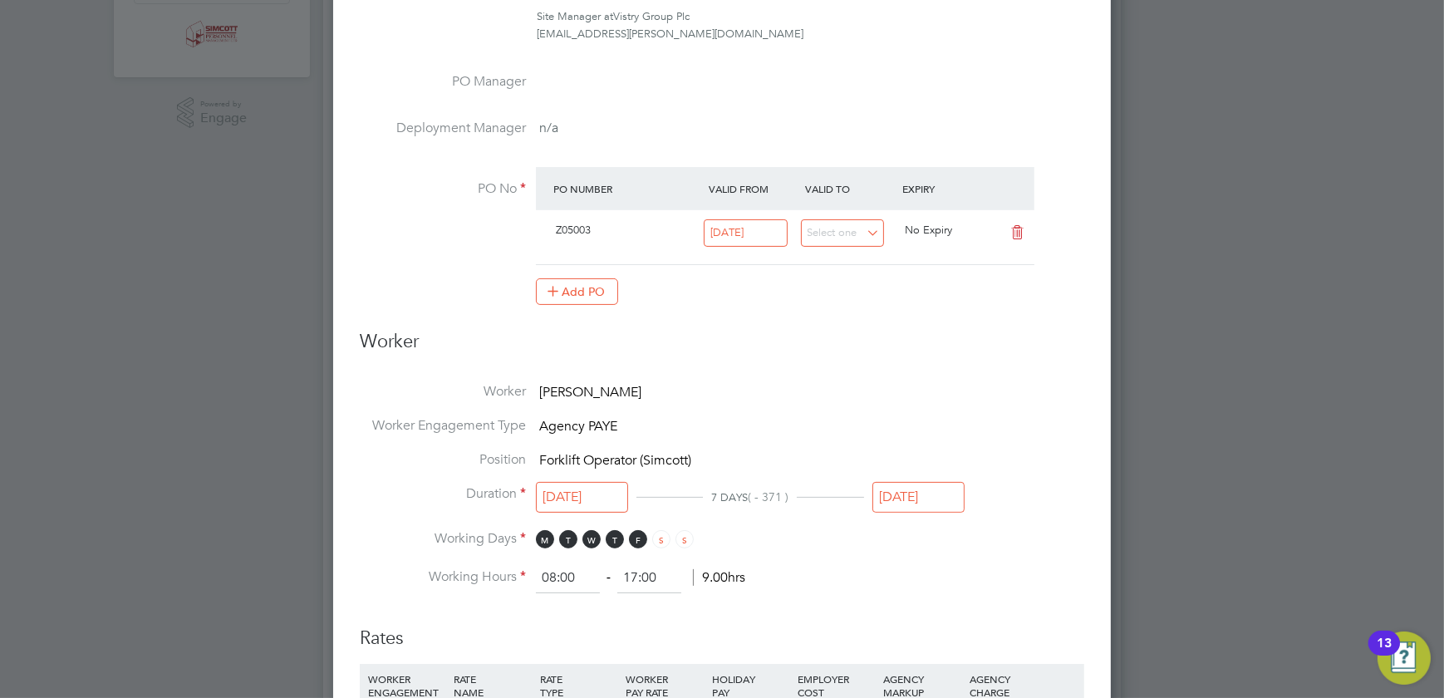
click at [934, 491] on input "17 Aug 2025" at bounding box center [918, 497] width 92 height 31
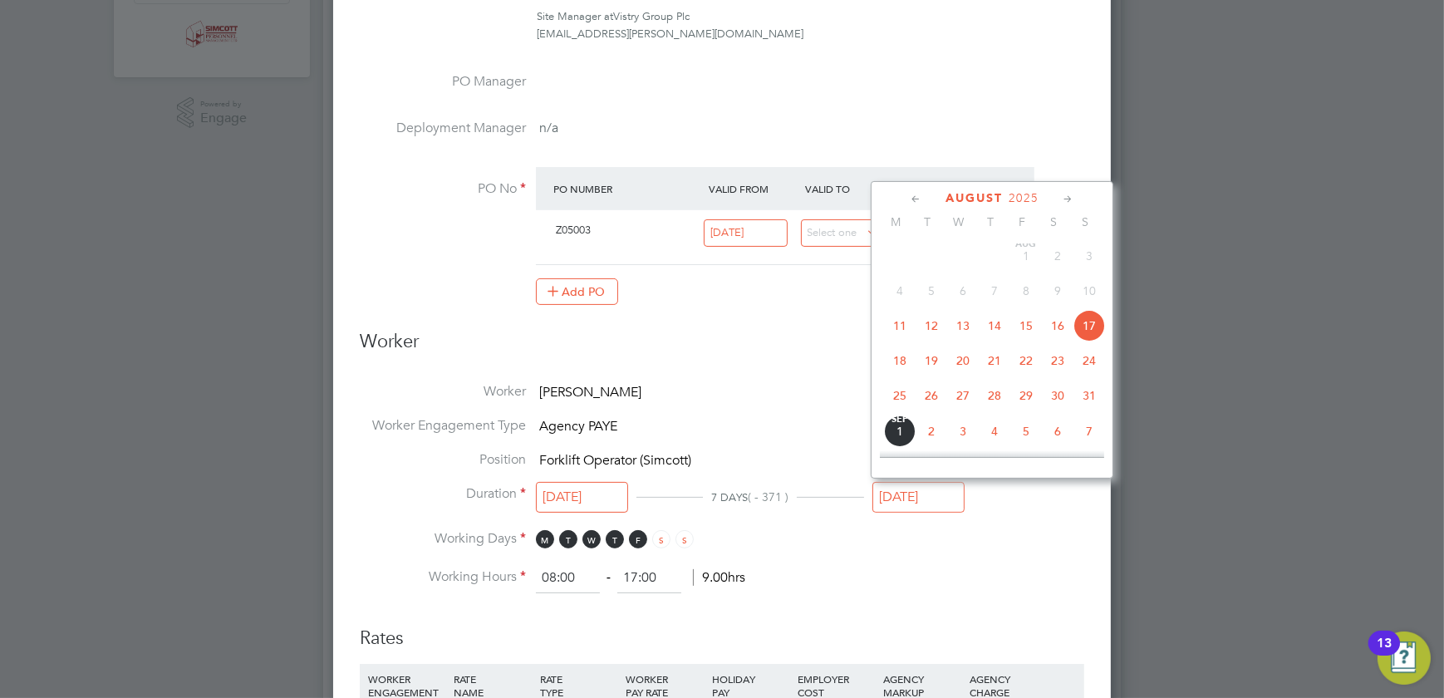
click at [1080, 361] on span "24" at bounding box center [1090, 361] width 32 height 32
type input "[DATE]"
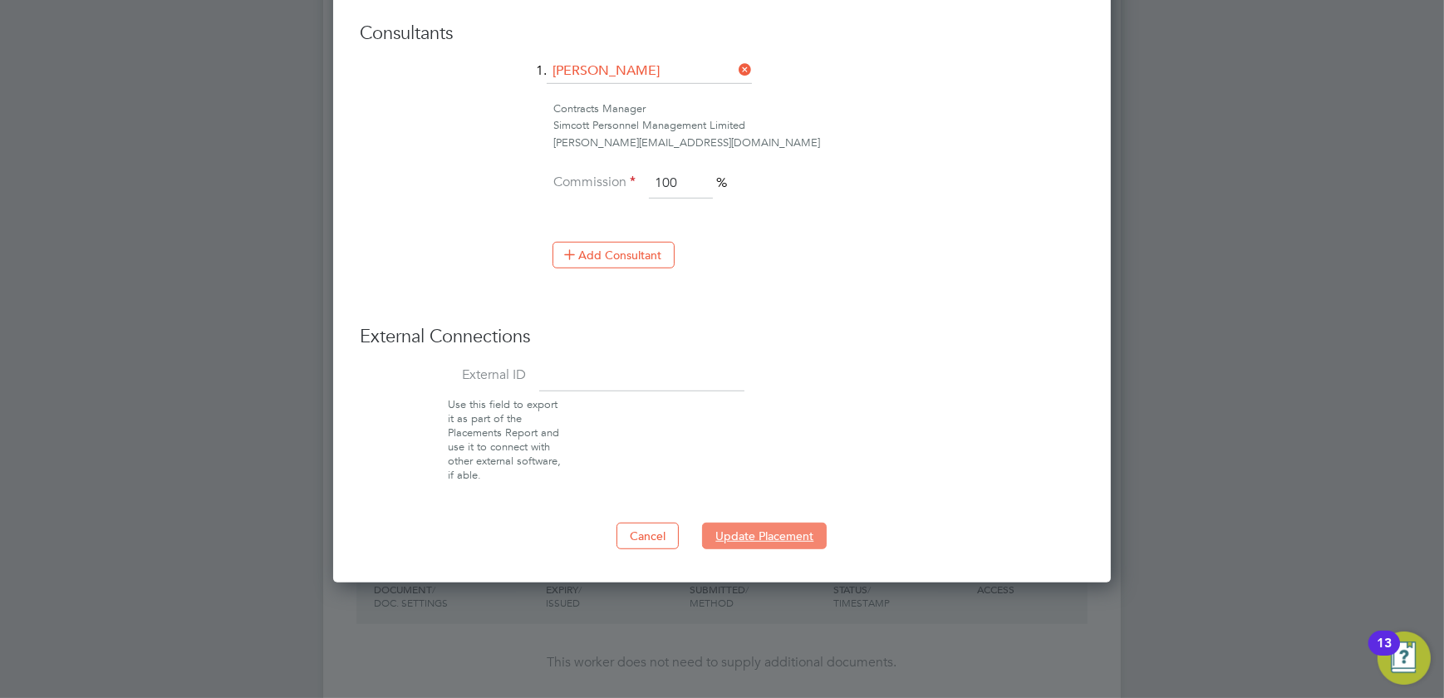
click at [782, 533] on button "Update Placement" at bounding box center [764, 536] width 125 height 27
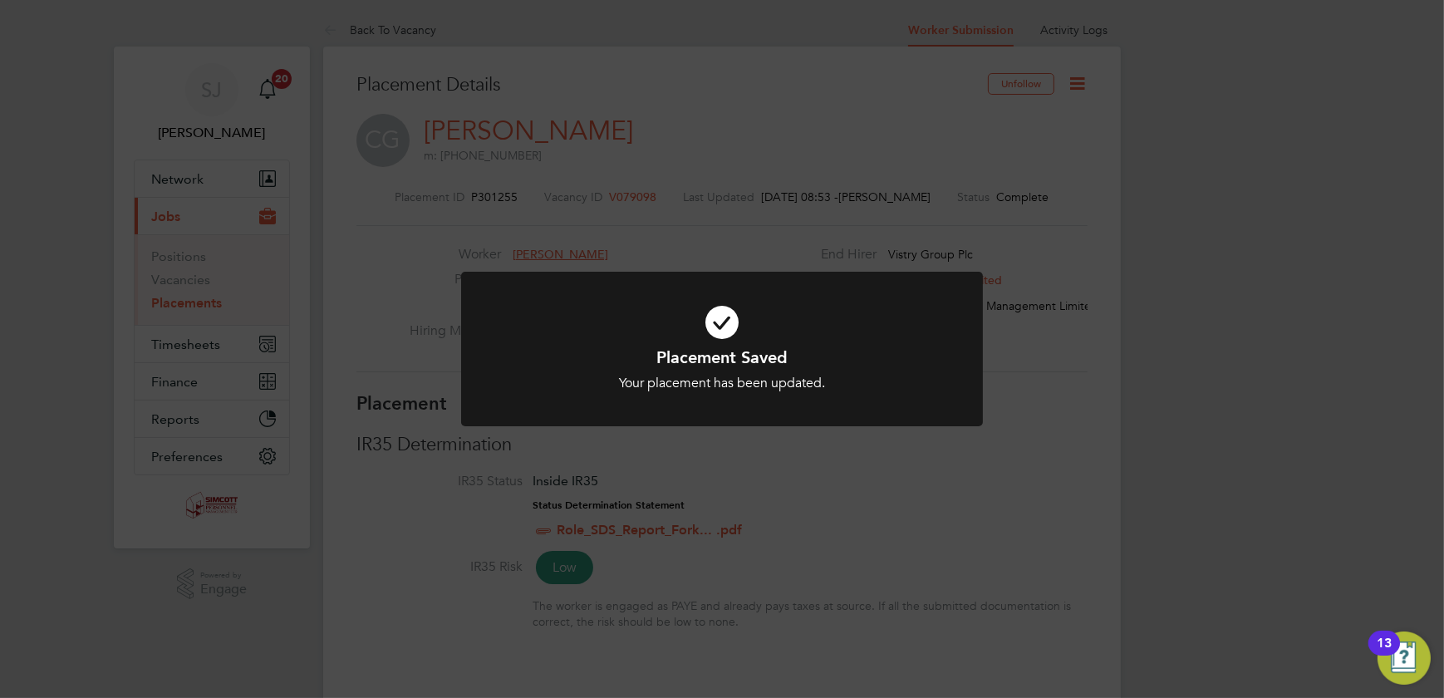
drag, startPoint x: 1044, startPoint y: 217, endPoint x: 1069, endPoint y: 230, distance: 28.3
click at [1059, 220] on div "Placement Saved Your placement has been updated. Cancel Okay" at bounding box center [722, 349] width 1444 height 698
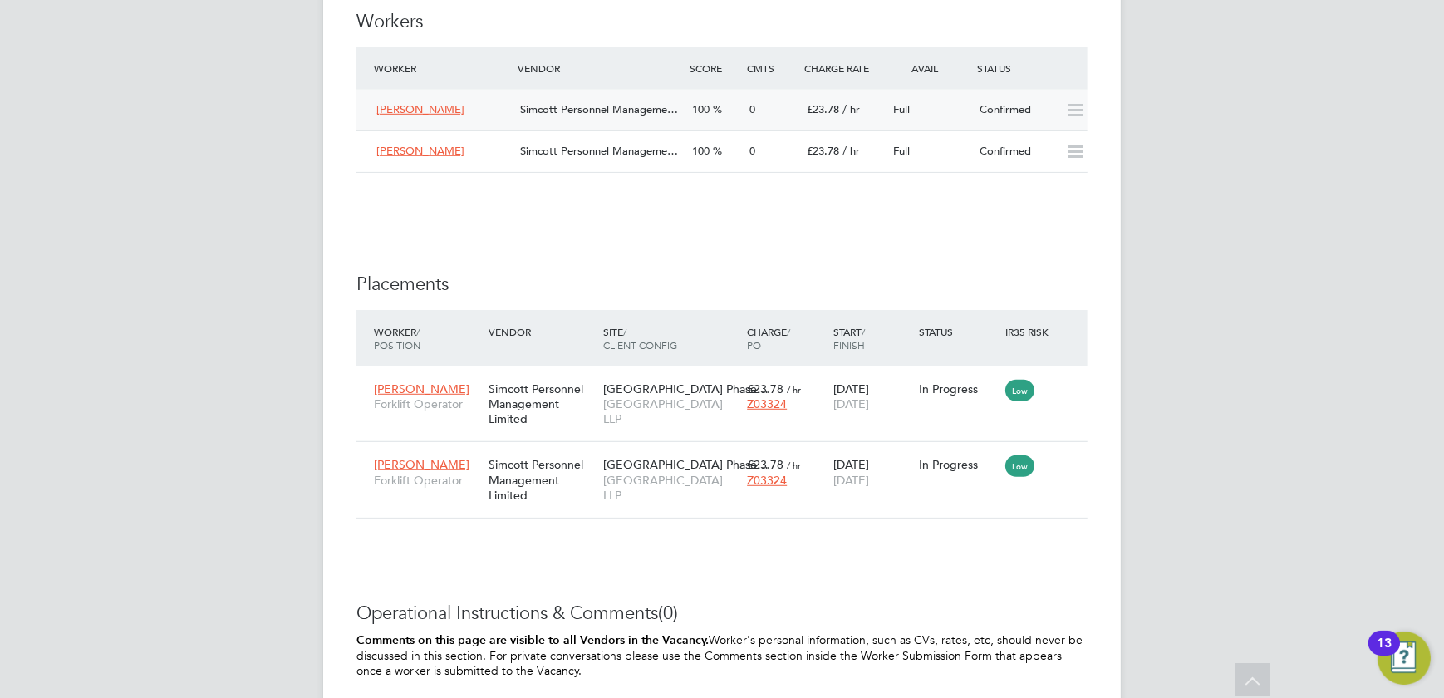
click at [764, 112] on div "0" at bounding box center [771, 109] width 57 height 27
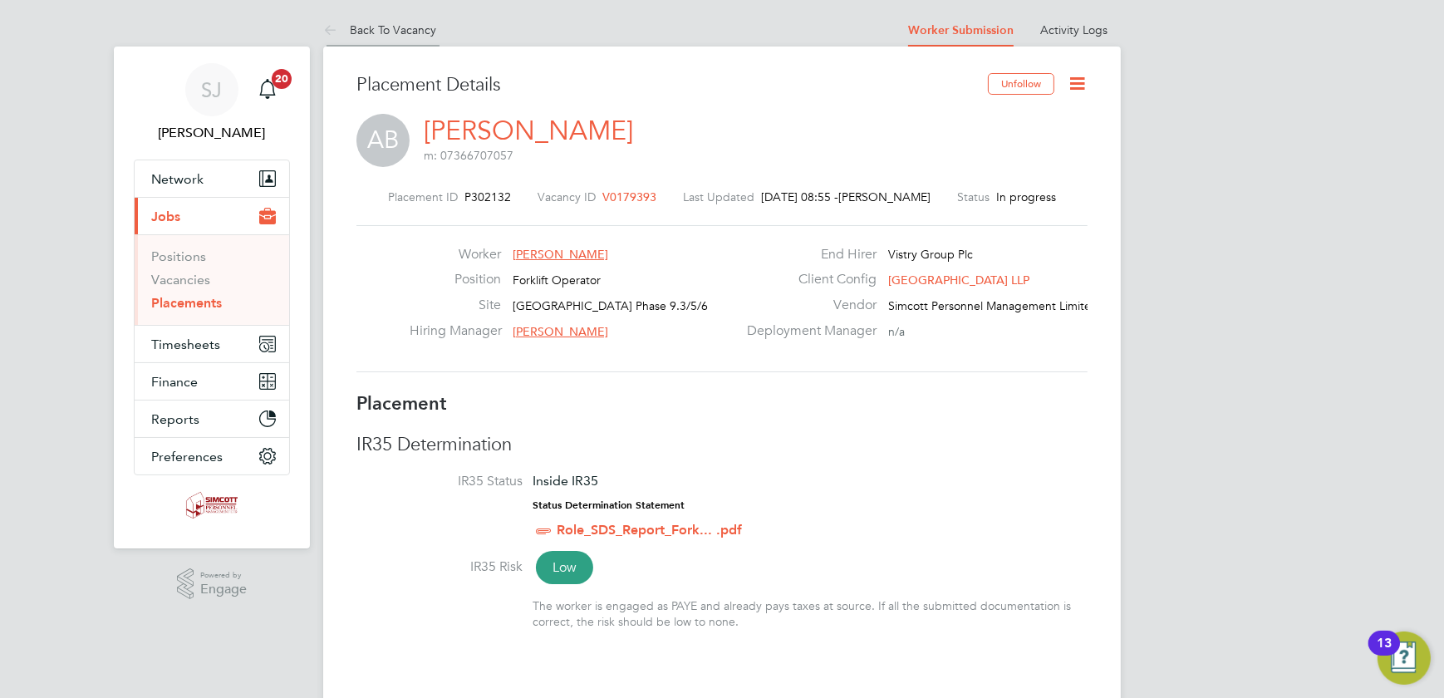
click at [386, 34] on link "Back To Vacancy" at bounding box center [379, 29] width 113 height 15
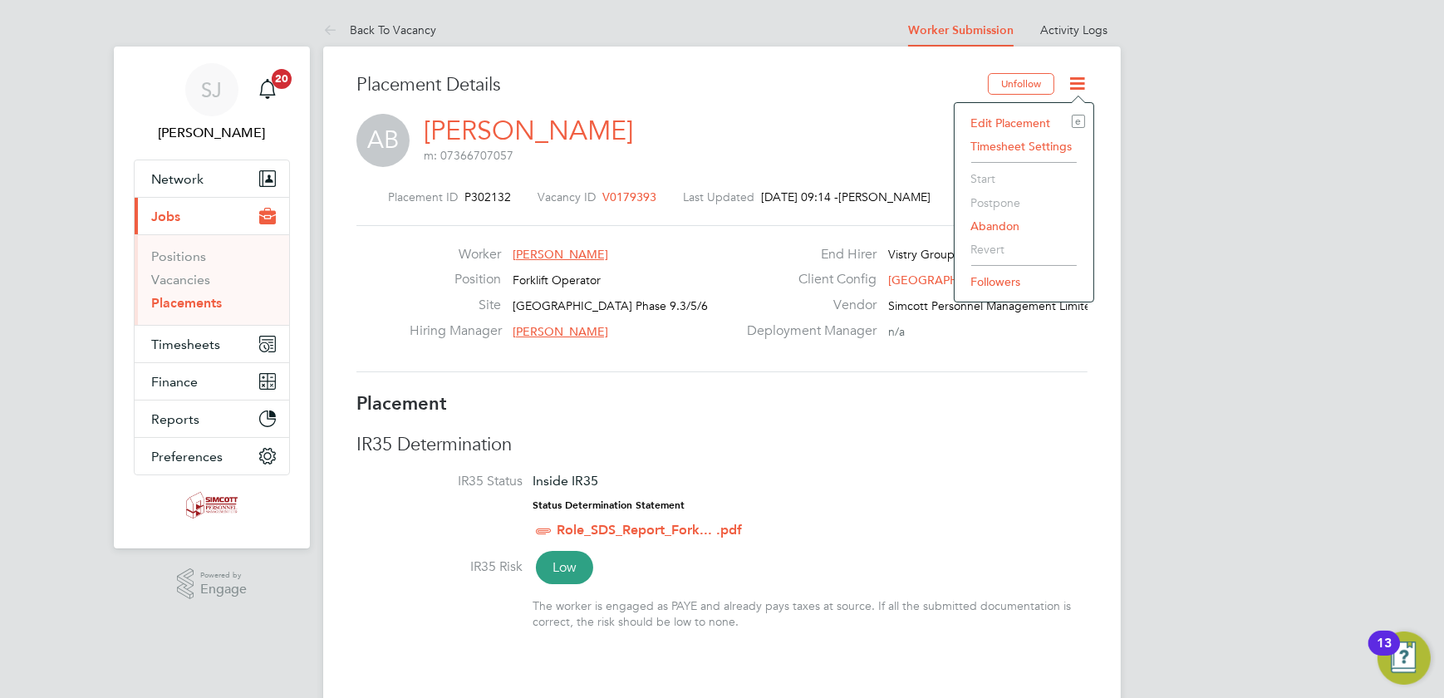
click at [1011, 118] on li "Edit Placement e" at bounding box center [1024, 122] width 122 height 23
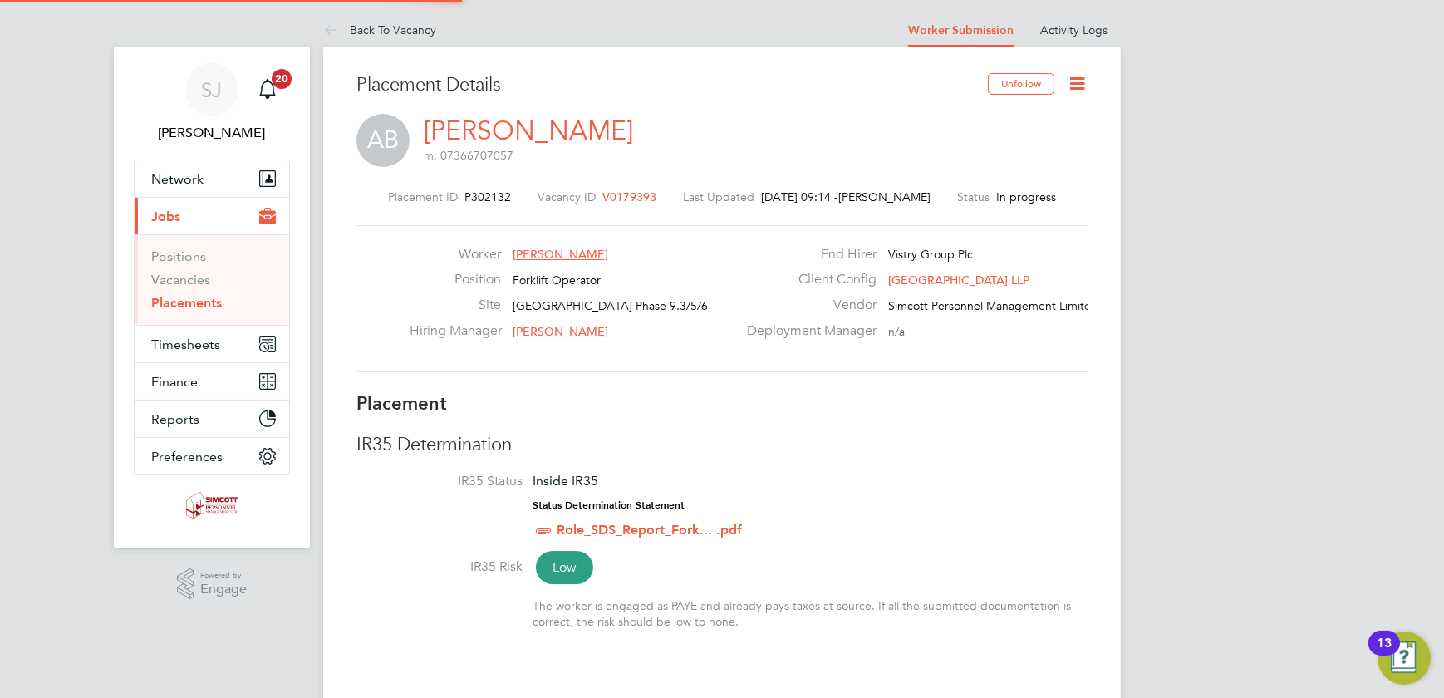
type input "[PERSON_NAME]"
type input "[DATE]"
type input "08:00"
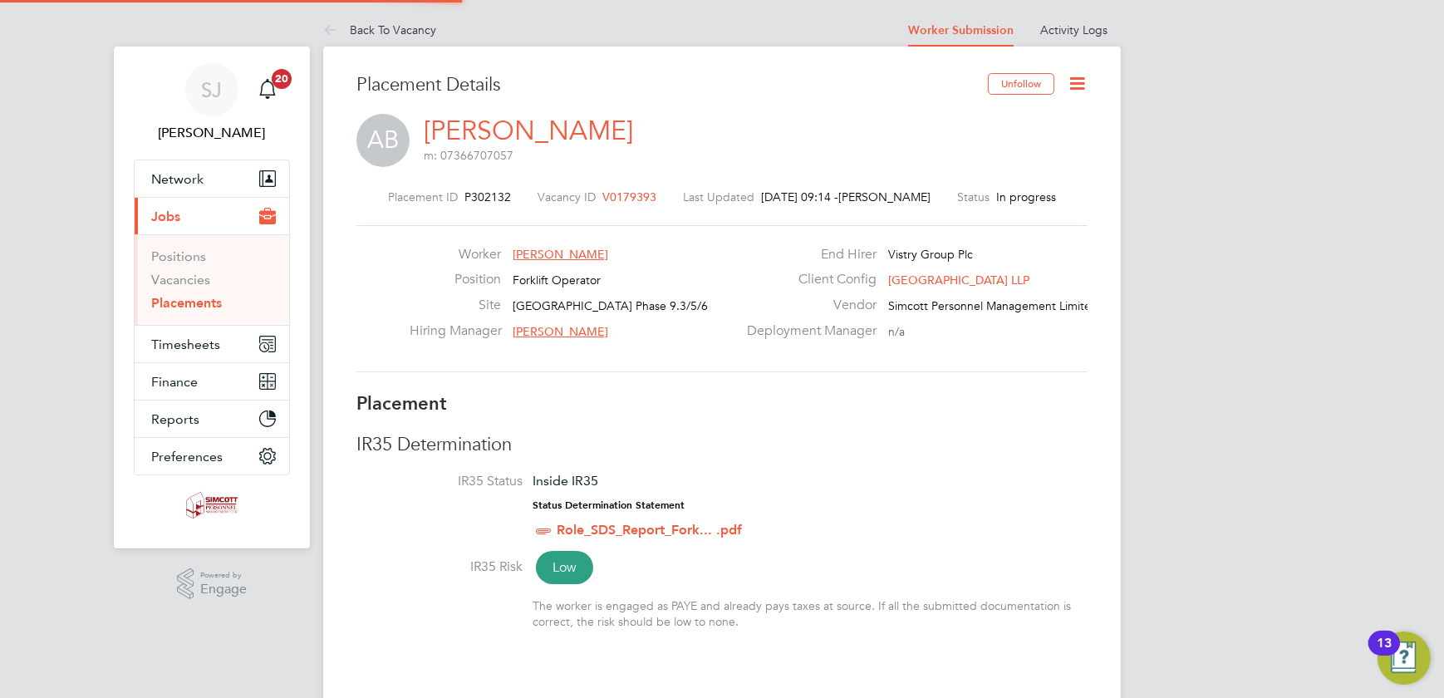
type input "17:00"
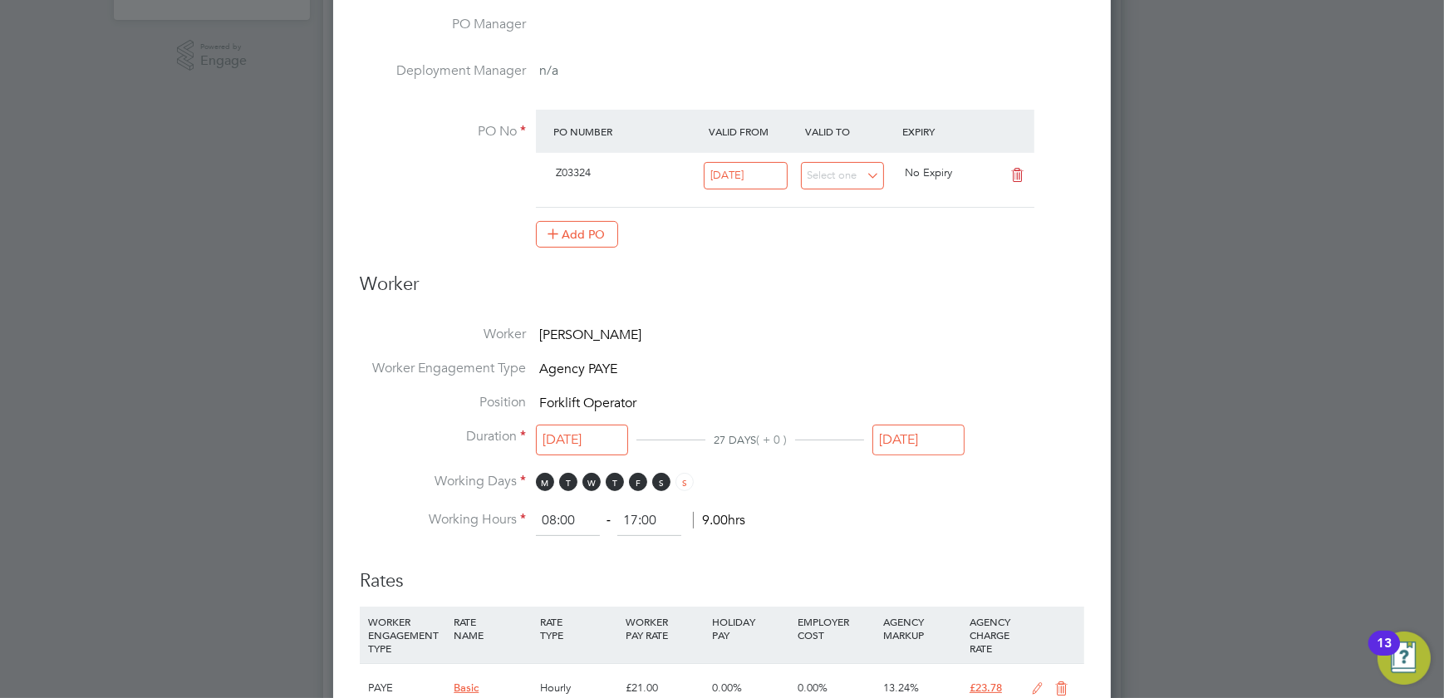
click at [917, 435] on input "[DATE]" at bounding box center [918, 440] width 92 height 31
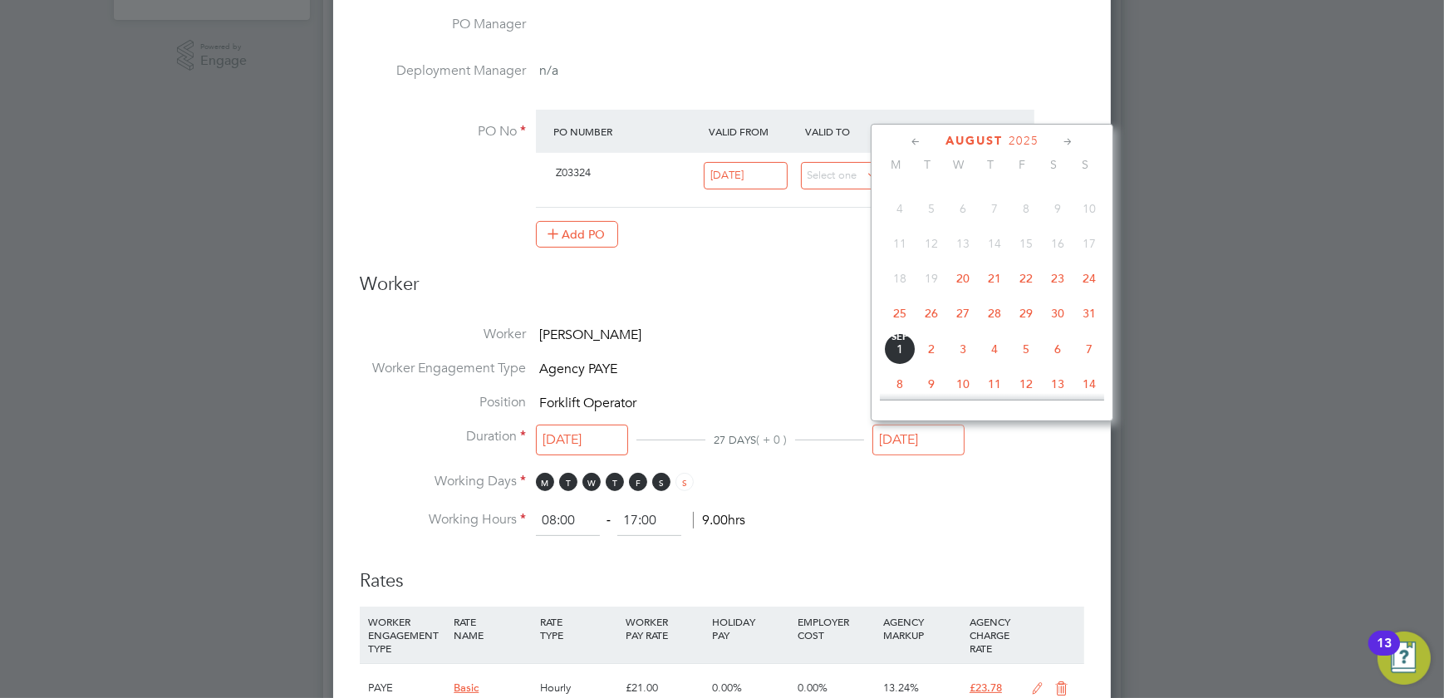
click at [1091, 279] on span "24" at bounding box center [1090, 279] width 32 height 32
type input "24 Aug 2025"
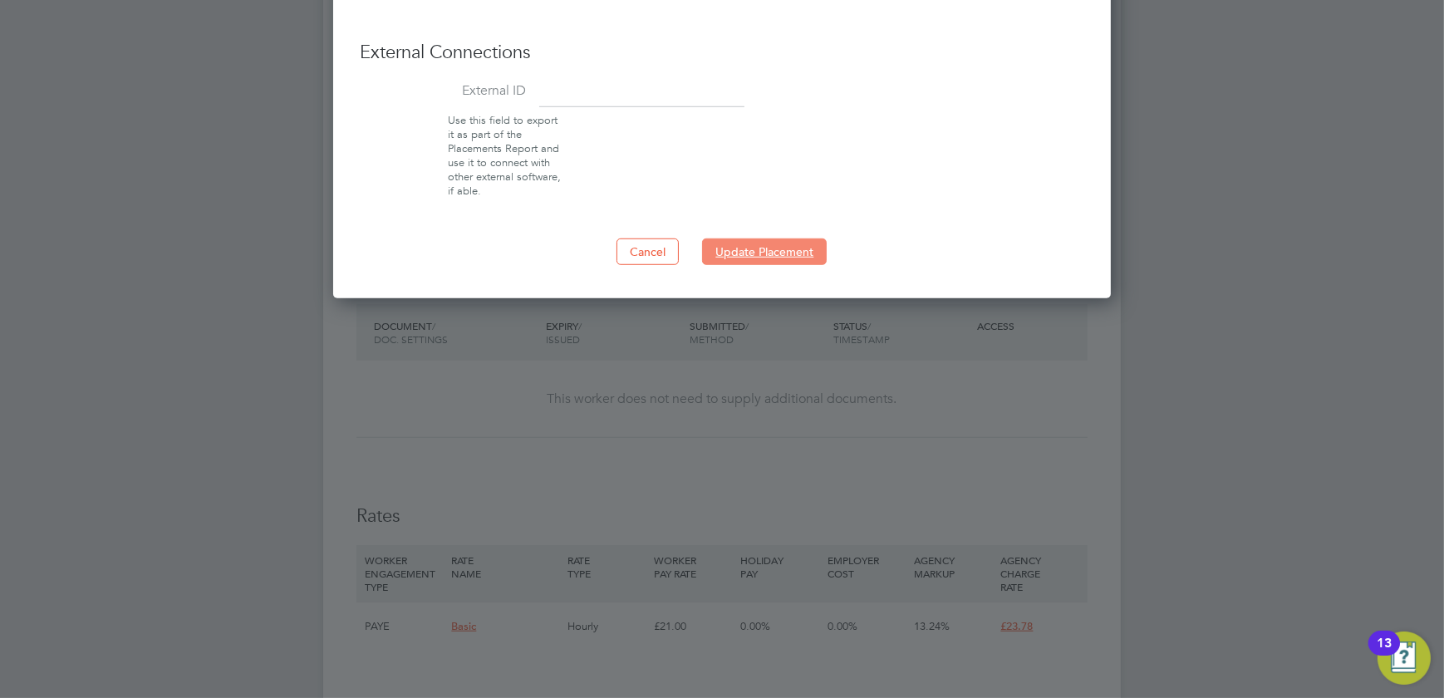
click at [757, 253] on button "Update Placement" at bounding box center [764, 251] width 125 height 27
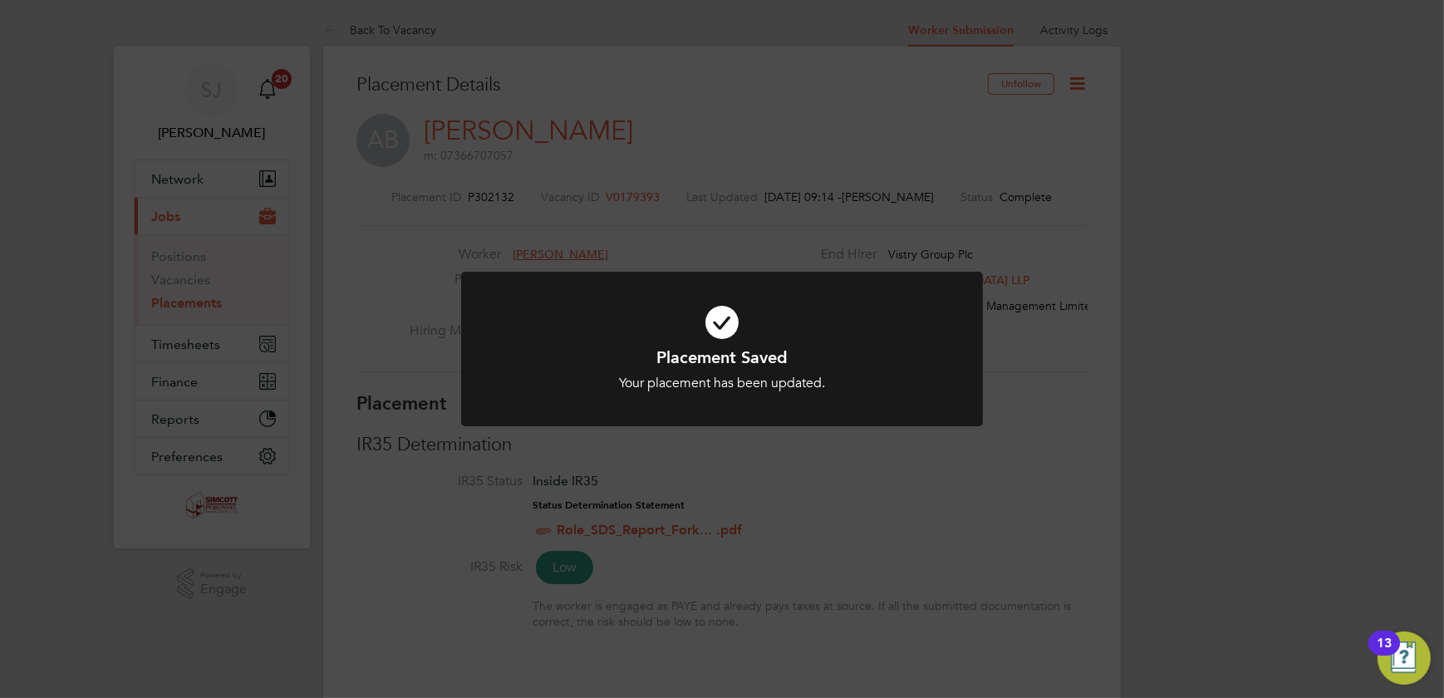
click at [1092, 182] on div "Placement Saved Your placement has been updated. Cancel Okay" at bounding box center [722, 349] width 1444 height 698
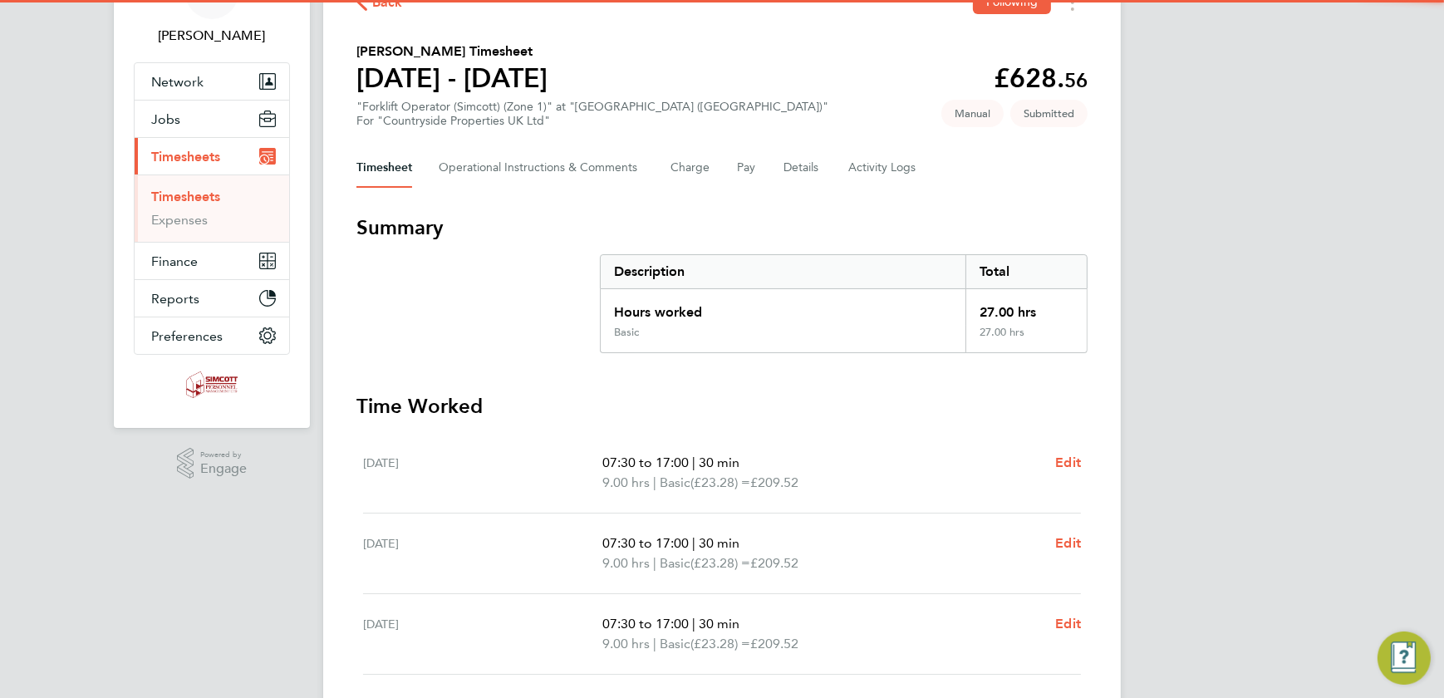
scroll to position [226, 0]
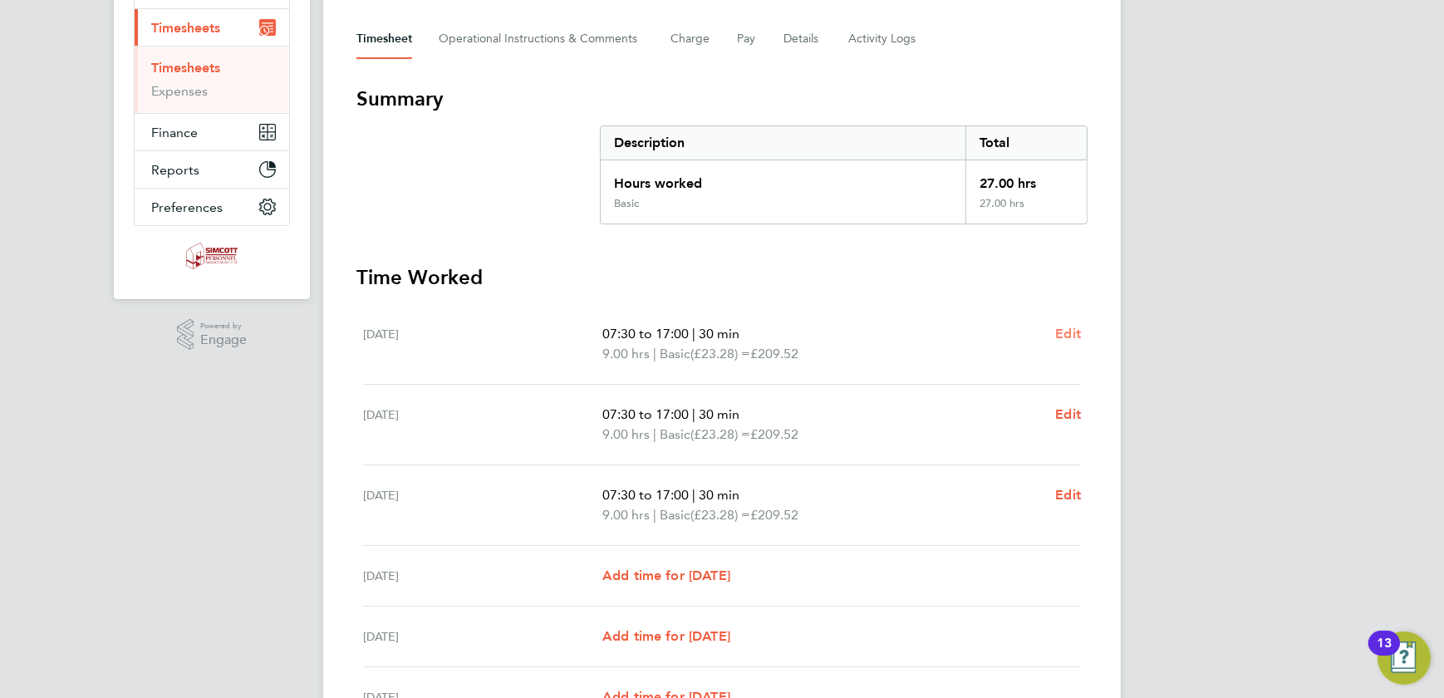
click at [1064, 332] on span "Edit" at bounding box center [1068, 334] width 26 height 16
select select "30"
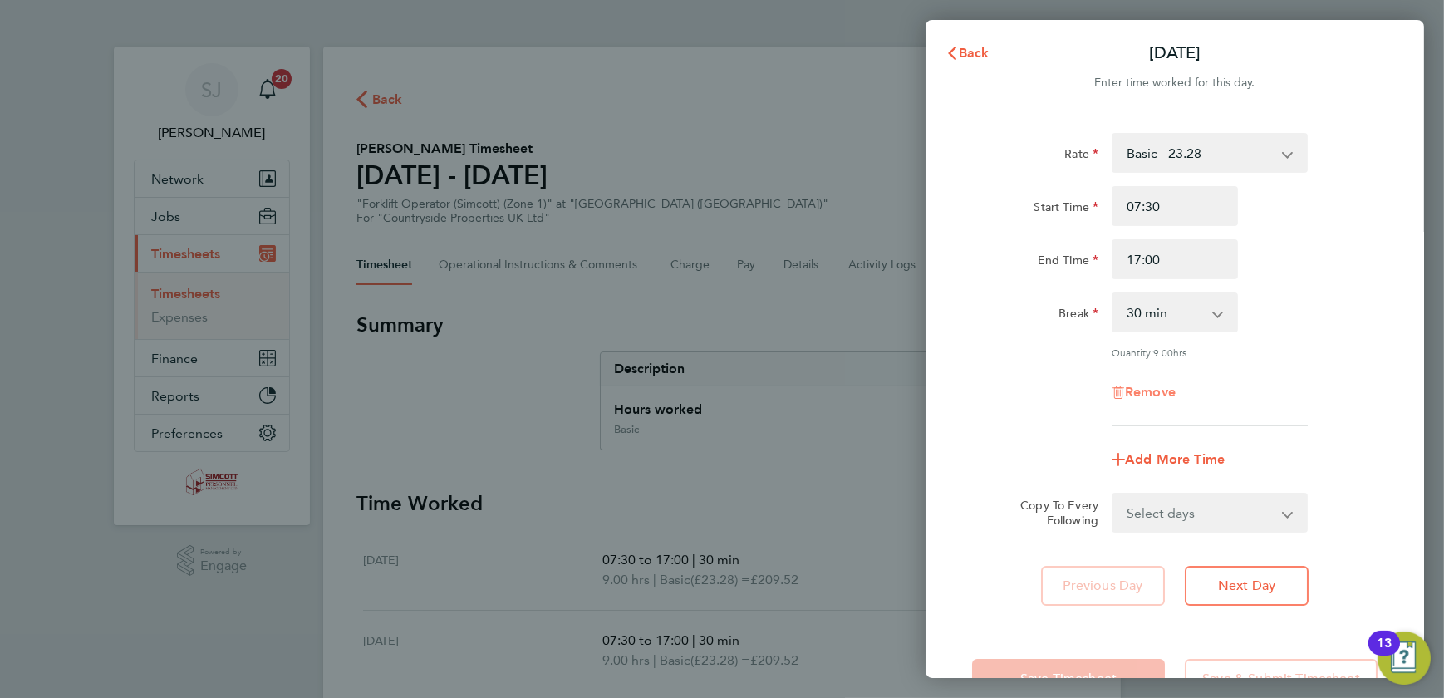
click at [1147, 389] on span "Remove" at bounding box center [1150, 392] width 51 height 16
select select "null"
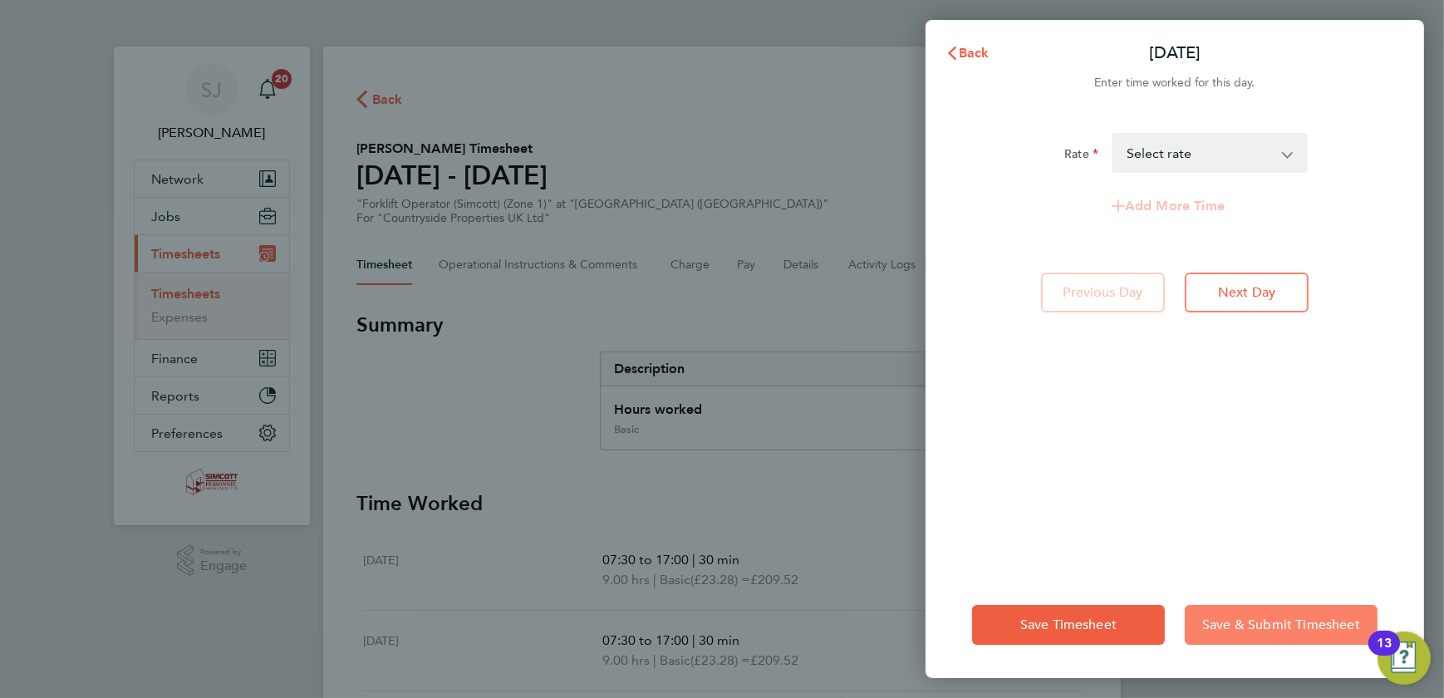
click at [1240, 620] on span "Save & Submit Timesheet" at bounding box center [1281, 625] width 158 height 17
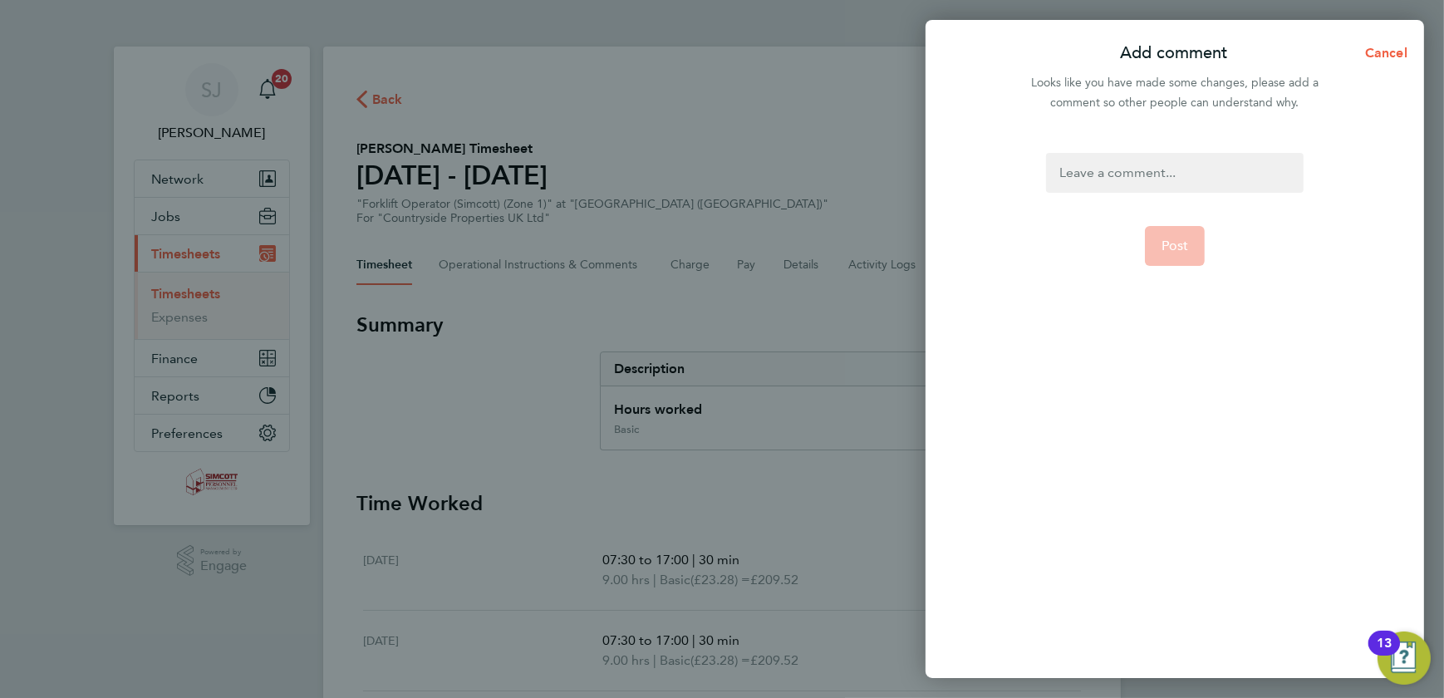
click at [1122, 168] on div at bounding box center [1174, 173] width 257 height 40
click at [1150, 205] on form "Post" at bounding box center [1174, 321] width 270 height 337
click at [1177, 173] on div at bounding box center [1174, 173] width 257 height 40
click at [1102, 165] on div at bounding box center [1174, 173] width 257 height 40
click at [1179, 248] on span "Post" at bounding box center [1175, 246] width 27 height 17
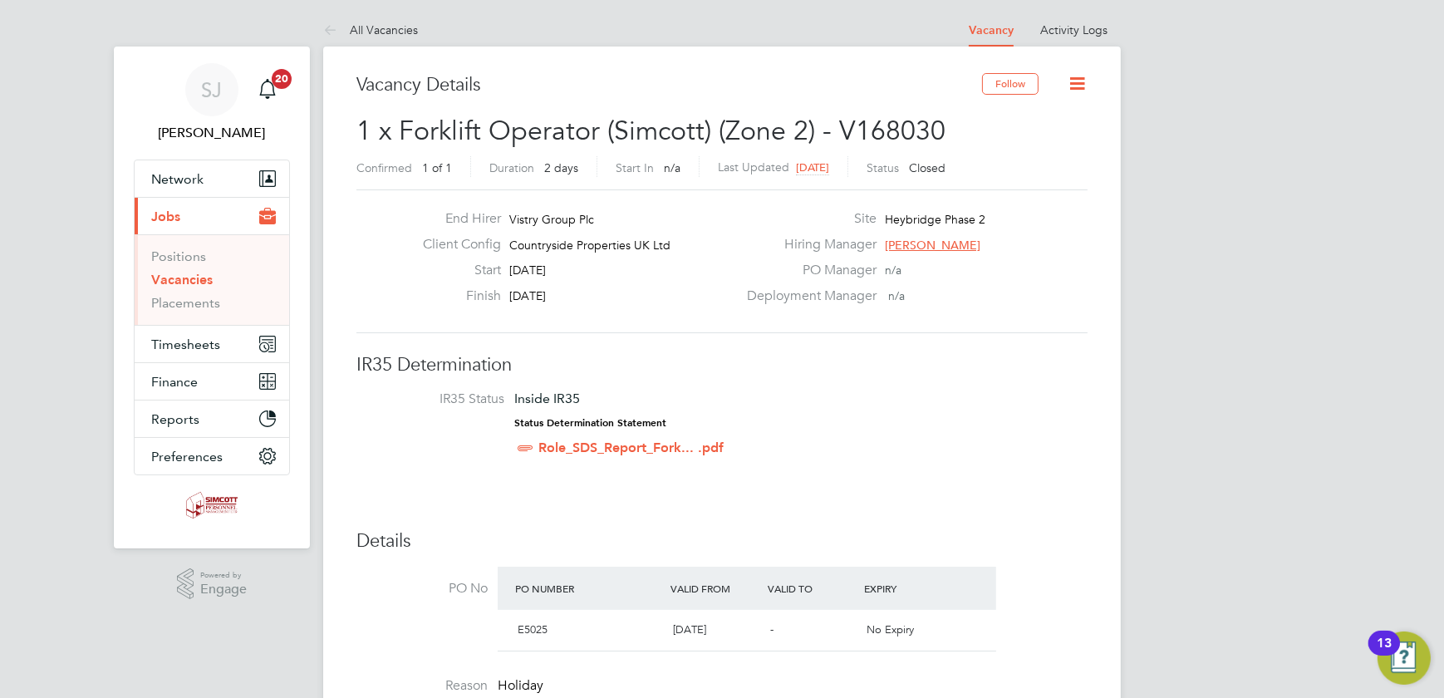
click at [1084, 81] on icon at bounding box center [1077, 83] width 21 height 21
click at [1029, 144] on li "Update Status" at bounding box center [1037, 146] width 96 height 23
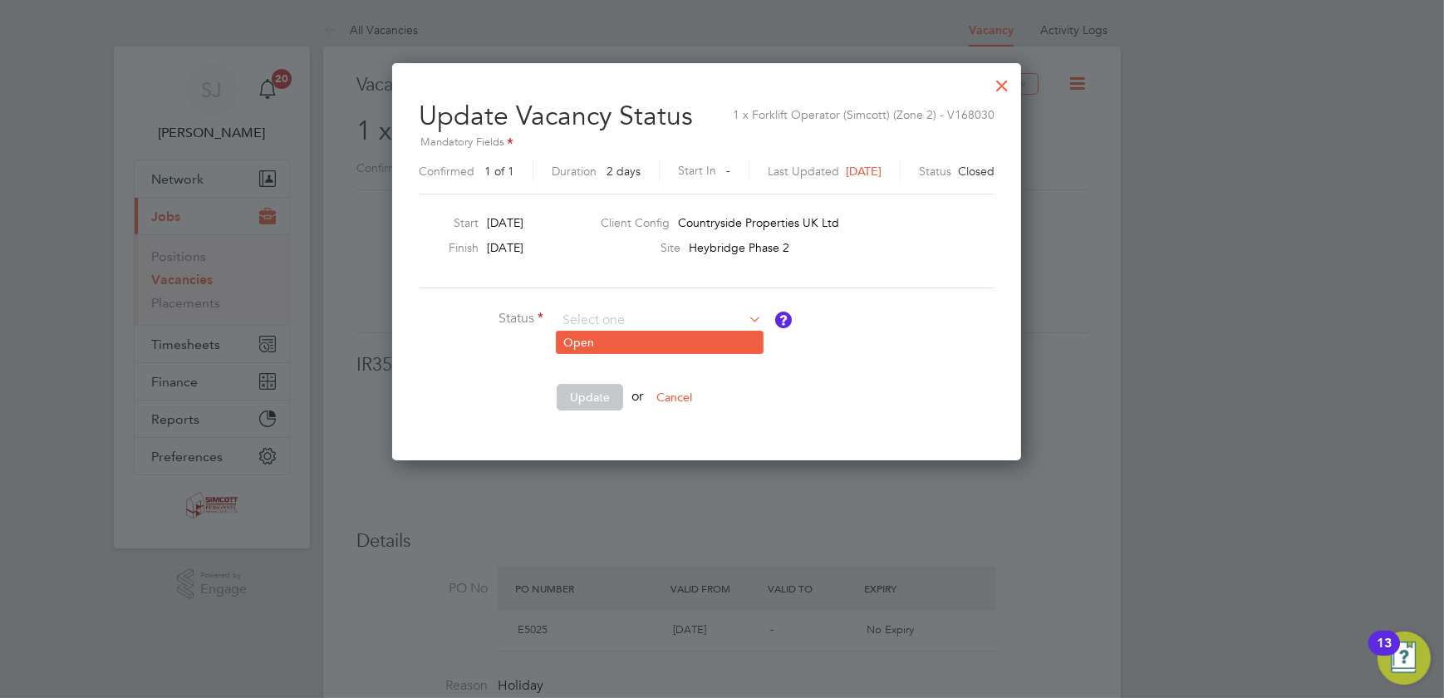
click at [629, 338] on li "Open" at bounding box center [660, 343] width 206 height 22
type input "Open"
click at [592, 402] on button "Update" at bounding box center [590, 397] width 66 height 27
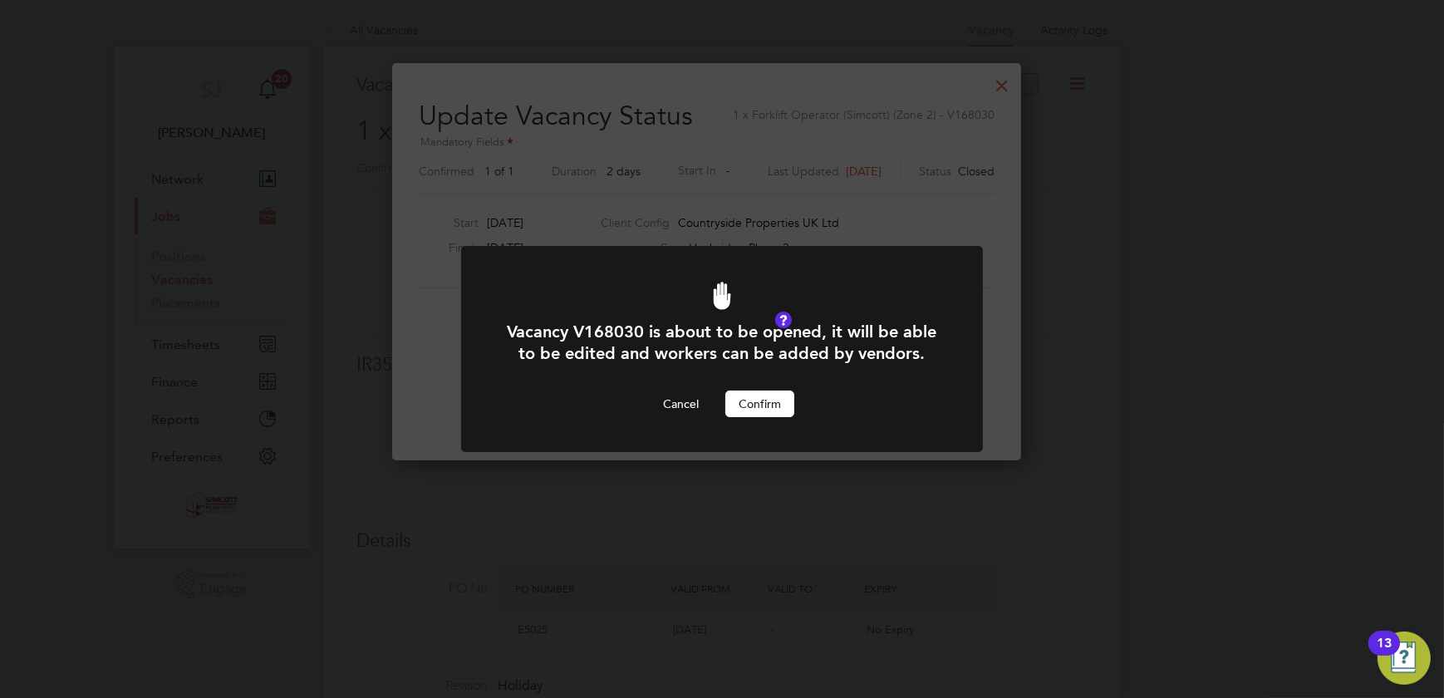
click at [742, 401] on button "Confirm" at bounding box center [759, 404] width 69 height 27
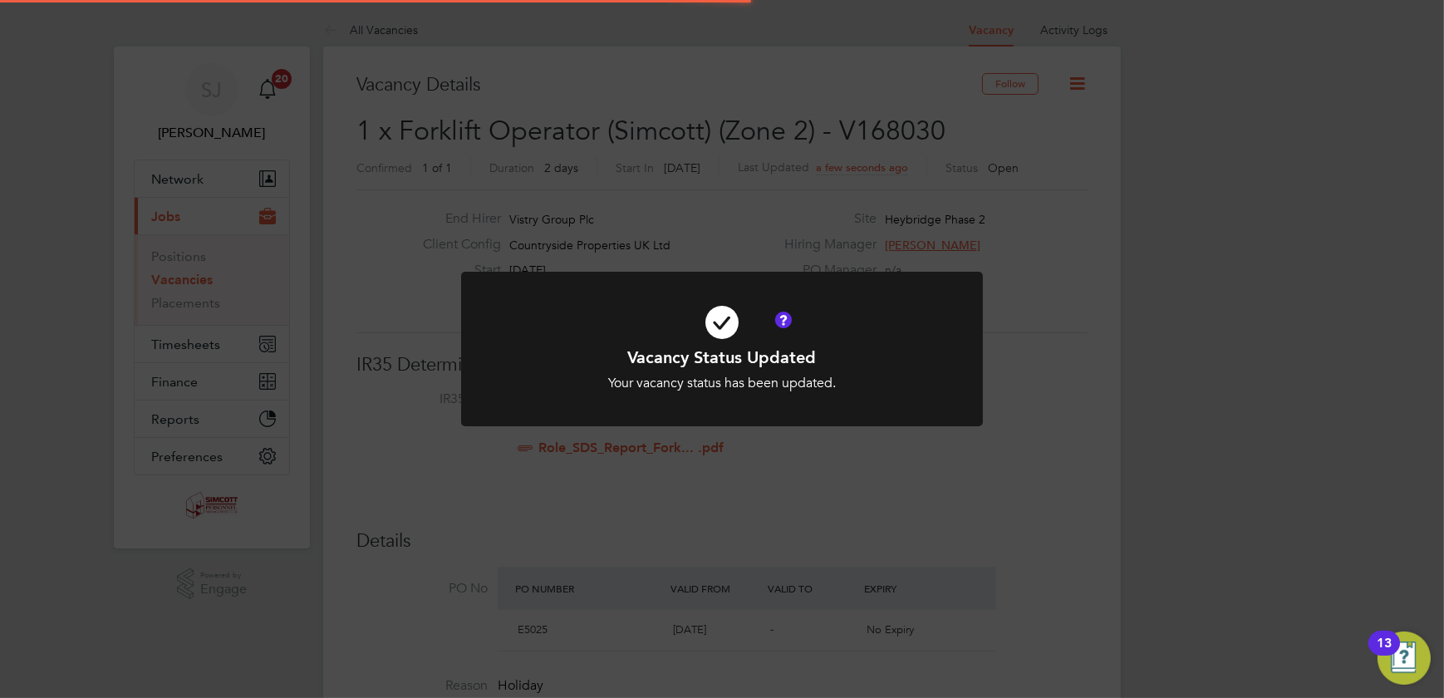
scroll to position [49, 116]
click at [1039, 277] on div "Vacancy Status Updated Your vacancy status has been updated. Cancel Okay" at bounding box center [722, 349] width 1444 height 698
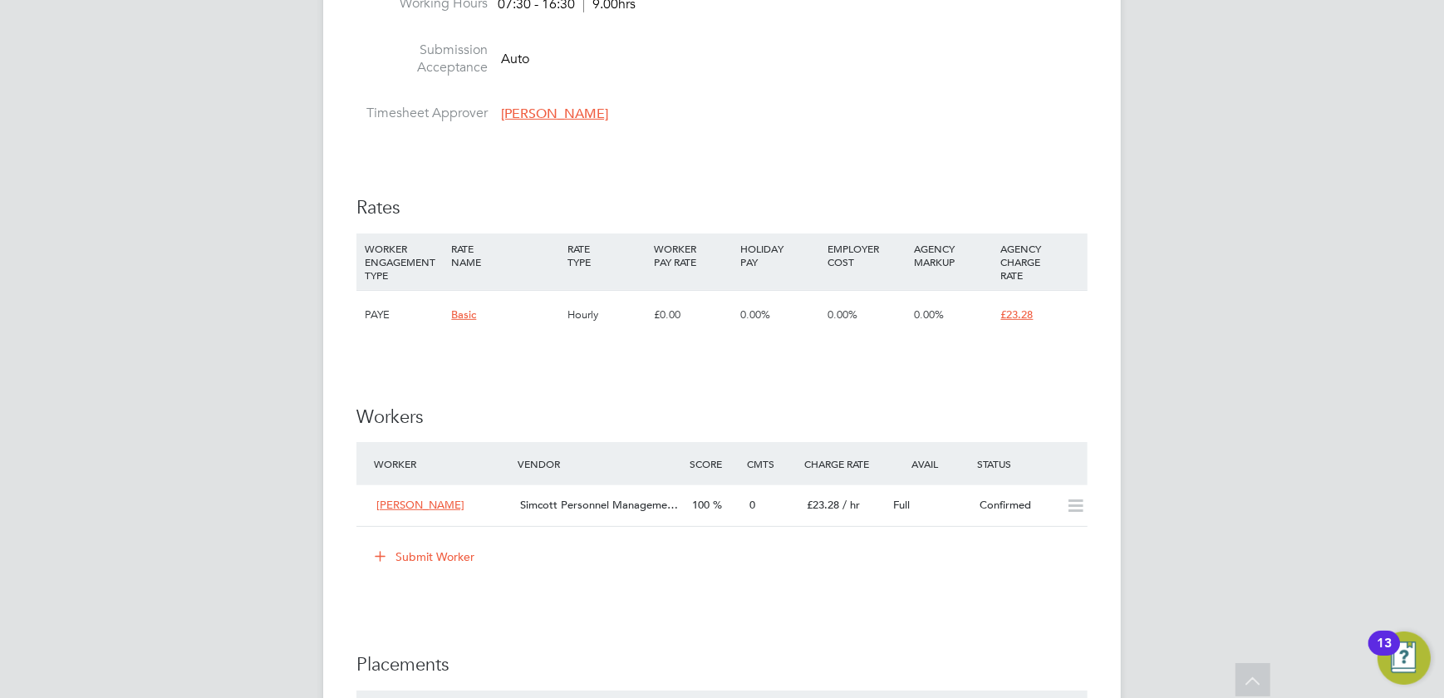
scroll to position [981, 0]
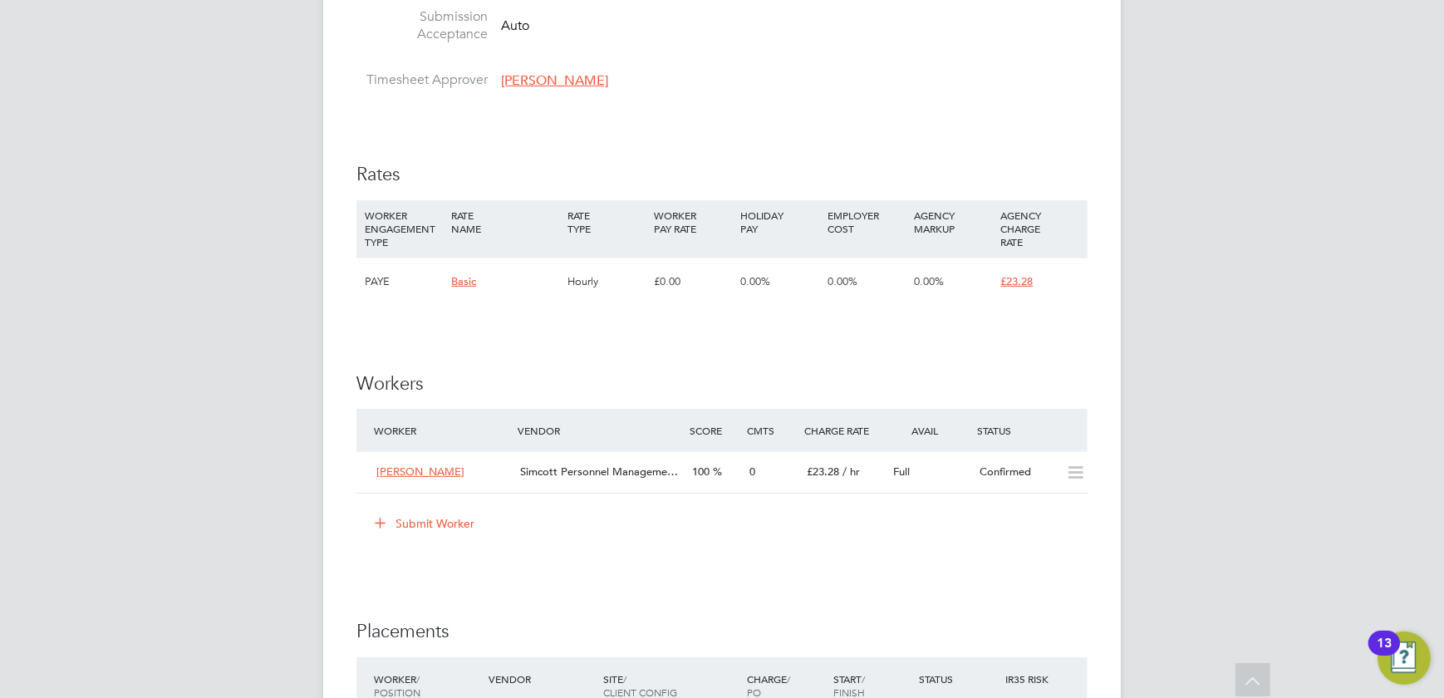
click at [447, 523] on button "Submit Worker" at bounding box center [425, 523] width 125 height 27
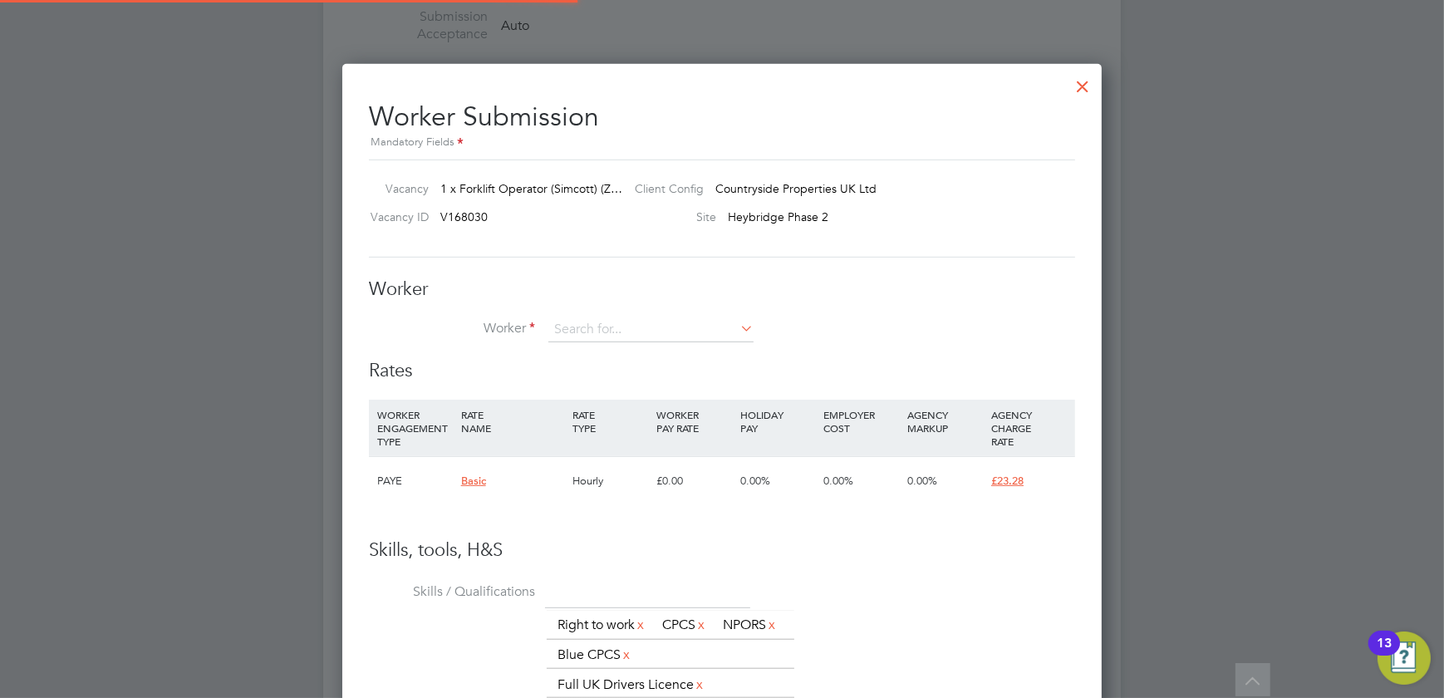
scroll to position [8, 8]
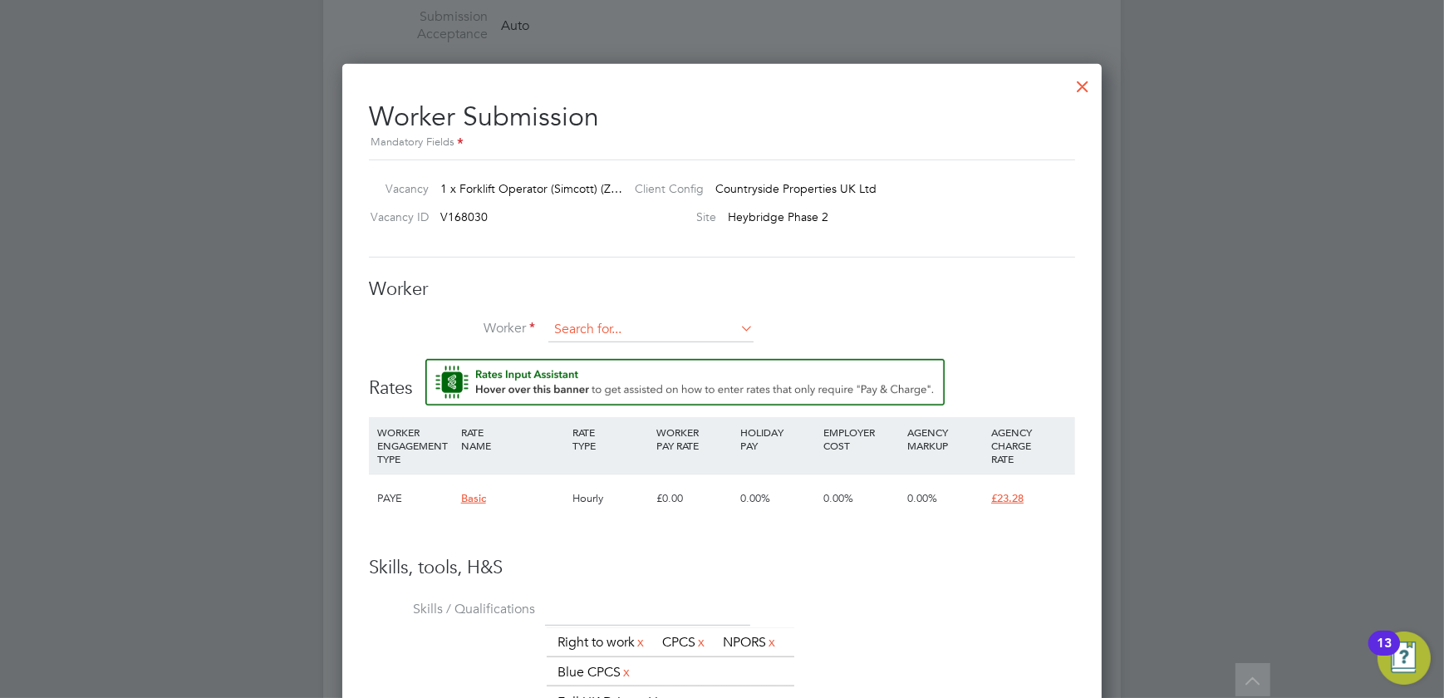
click at [671, 334] on input at bounding box center [650, 329] width 205 height 25
click at [628, 346] on li "[PERSON_NAME] (pama)" at bounding box center [651, 353] width 206 height 22
type input "[PERSON_NAME] (pama)"
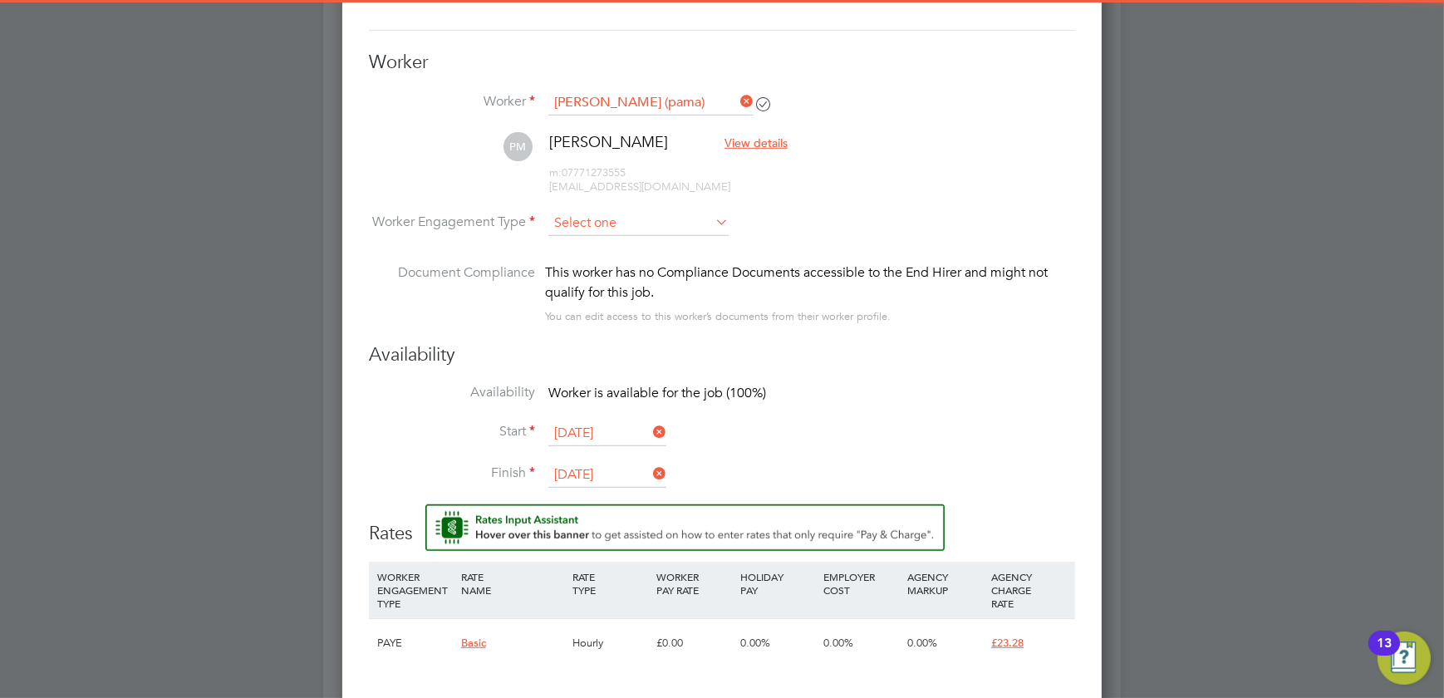
click at [591, 225] on input at bounding box center [638, 223] width 180 height 25
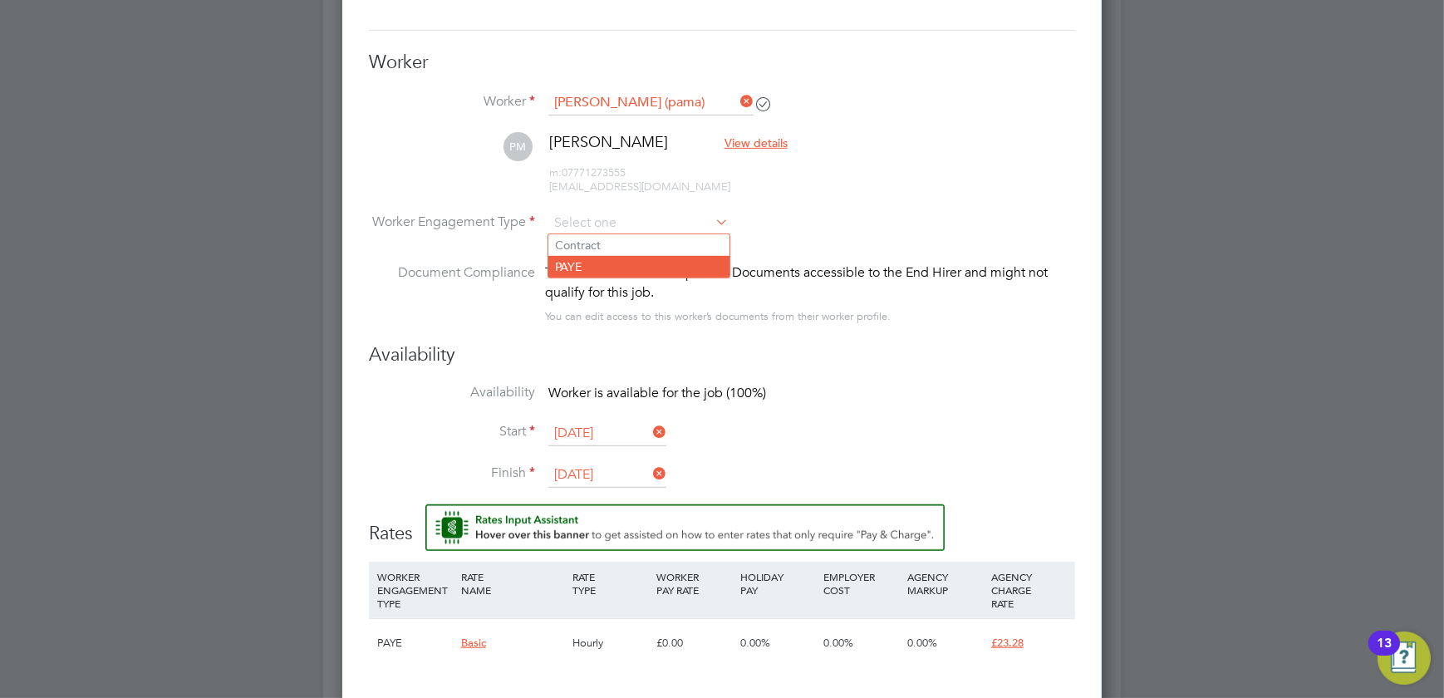
click at [587, 271] on li "PAYE" at bounding box center [638, 267] width 181 height 22
type input "PAYE"
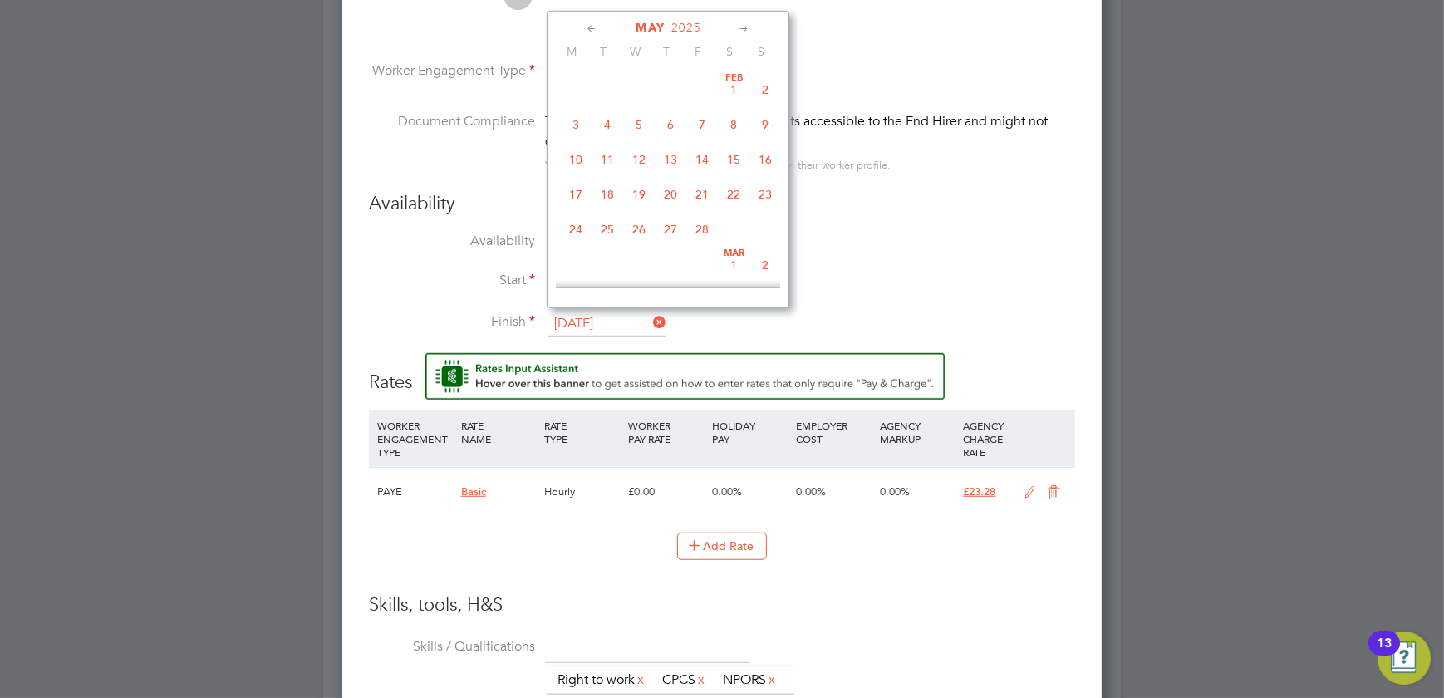
click at [599, 312] on input "[DATE]" at bounding box center [607, 324] width 118 height 25
click at [774, 191] on span "31" at bounding box center [765, 180] width 32 height 32
type input "[DATE]"
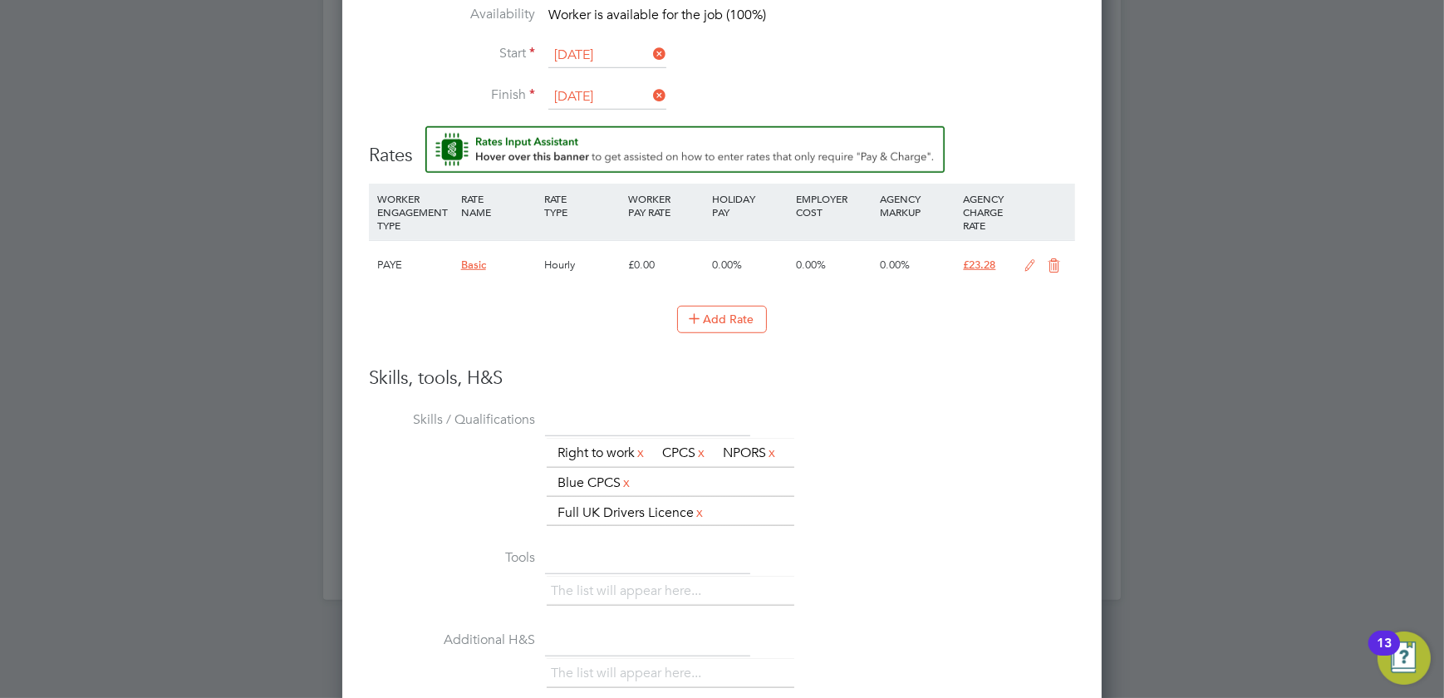
click at [1029, 259] on icon at bounding box center [1030, 265] width 21 height 13
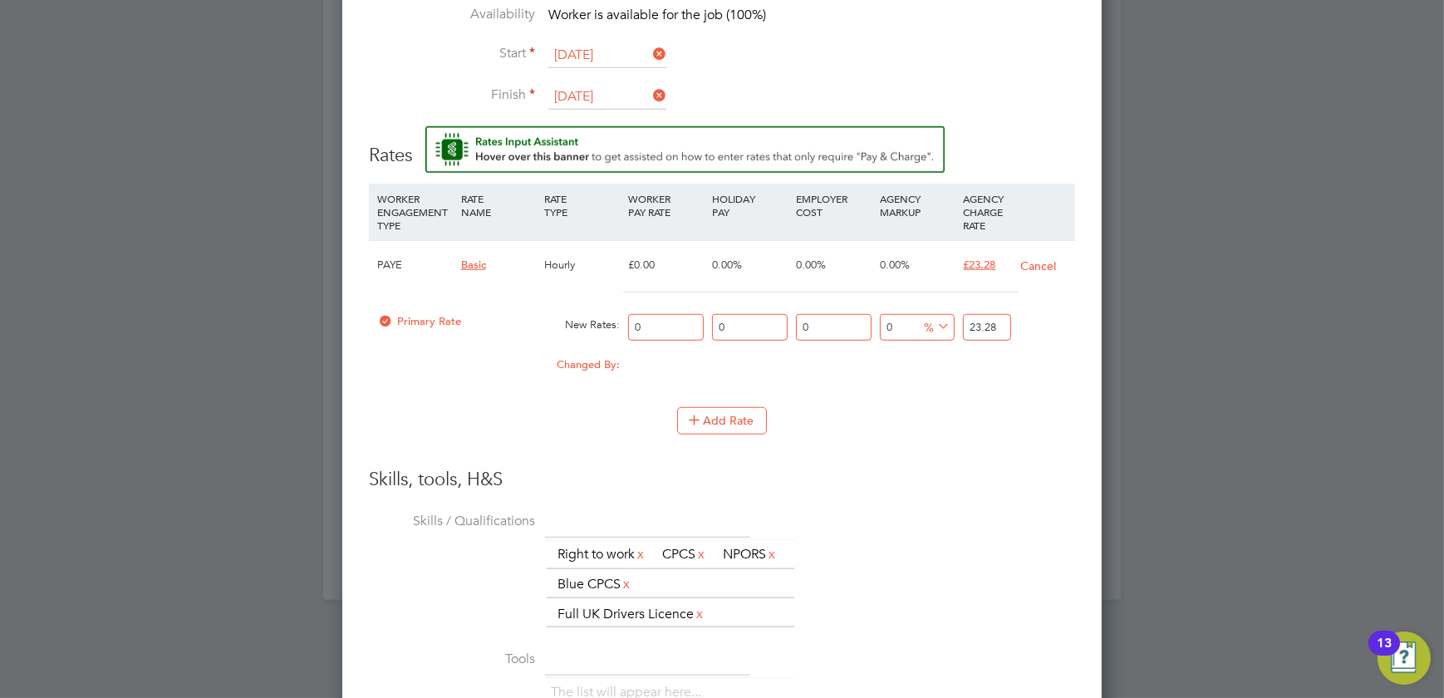
drag, startPoint x: 652, startPoint y: 324, endPoint x: 605, endPoint y: 320, distance: 47.5
click at [611, 325] on div "Primary Rate New Rates: 0 0 n/a 0 n/a 0 0 % 23.28" at bounding box center [722, 328] width 706 height 44
type input "2"
type input "22"
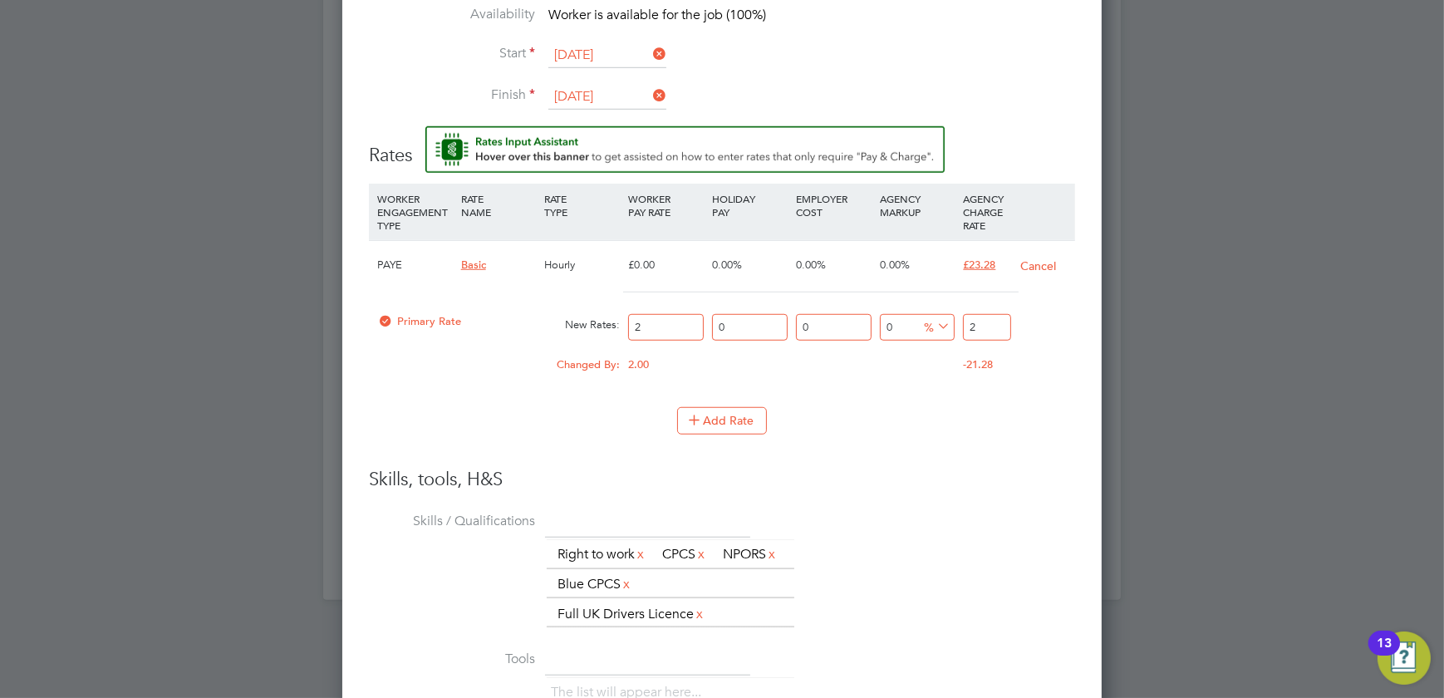
type input "22"
type input "22.5"
type input "22.50"
drag, startPoint x: 1001, startPoint y: 320, endPoint x: 951, endPoint y: 324, distance: 50.9
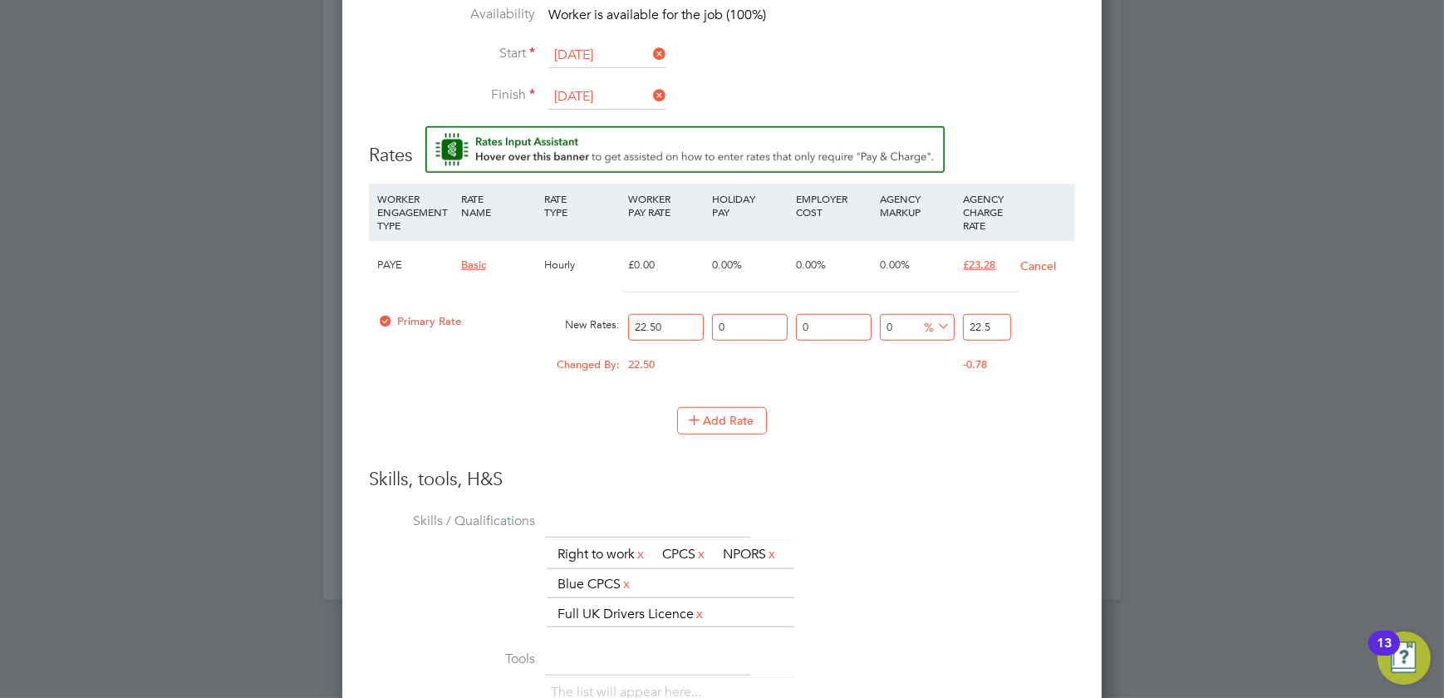
click at [951, 324] on div "Primary Rate New Rates: 22.50 0 n/a 0 n/a 0 0 % 22.5" at bounding box center [722, 328] width 706 height 44
type input "-91.11111111111111"
type input "2"
type input "2.2222222222222223"
type input "23"
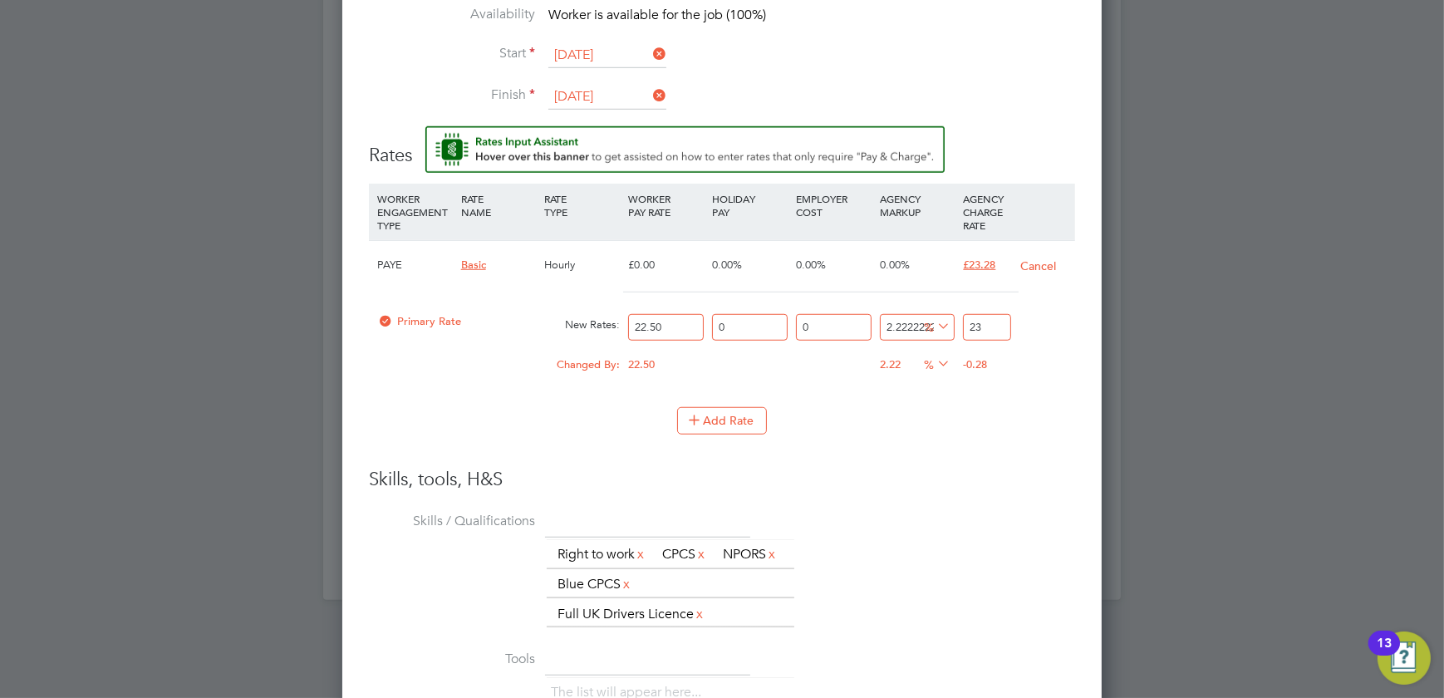
type input "3.111111111111111"
type input "23.2"
type input "3.466666666666667"
type input "23.28"
drag, startPoint x: 993, startPoint y: 436, endPoint x: 980, endPoint y: 434, distance: 12.7
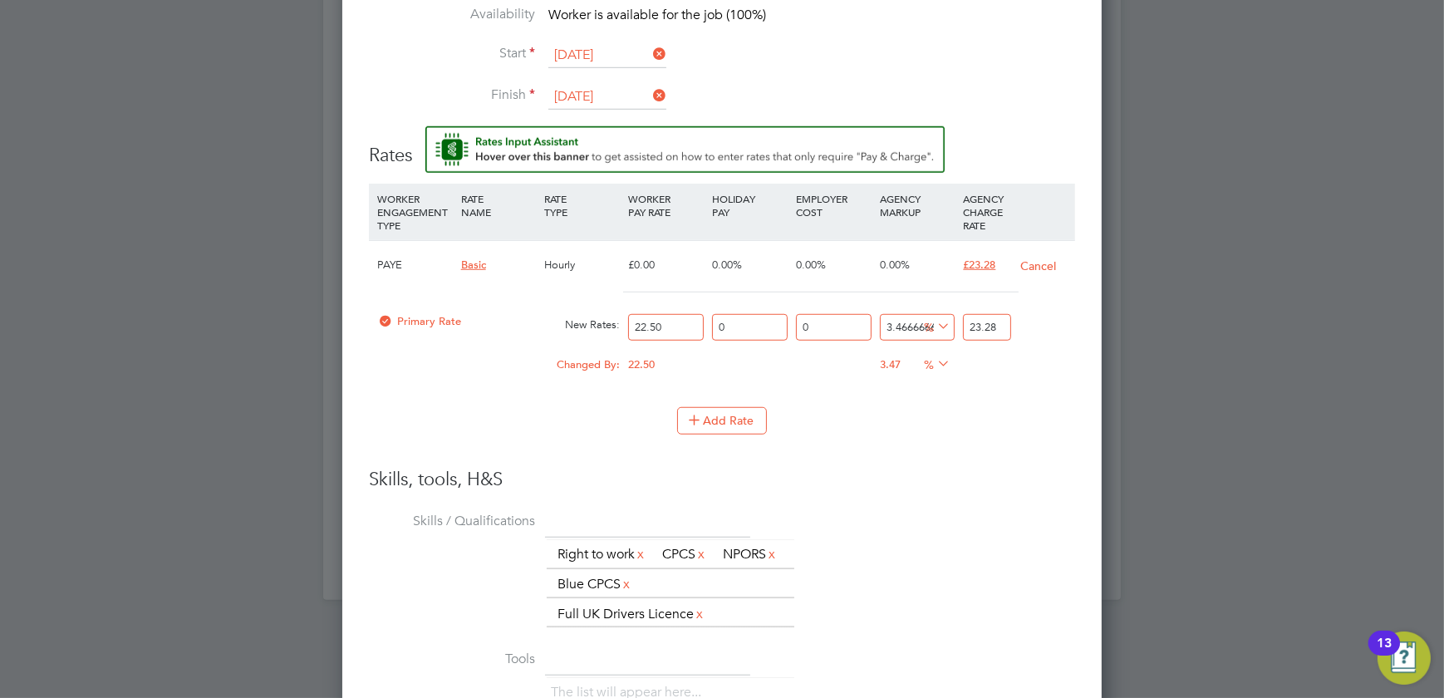
click at [987, 435] on li "Add Rate" at bounding box center [722, 428] width 706 height 43
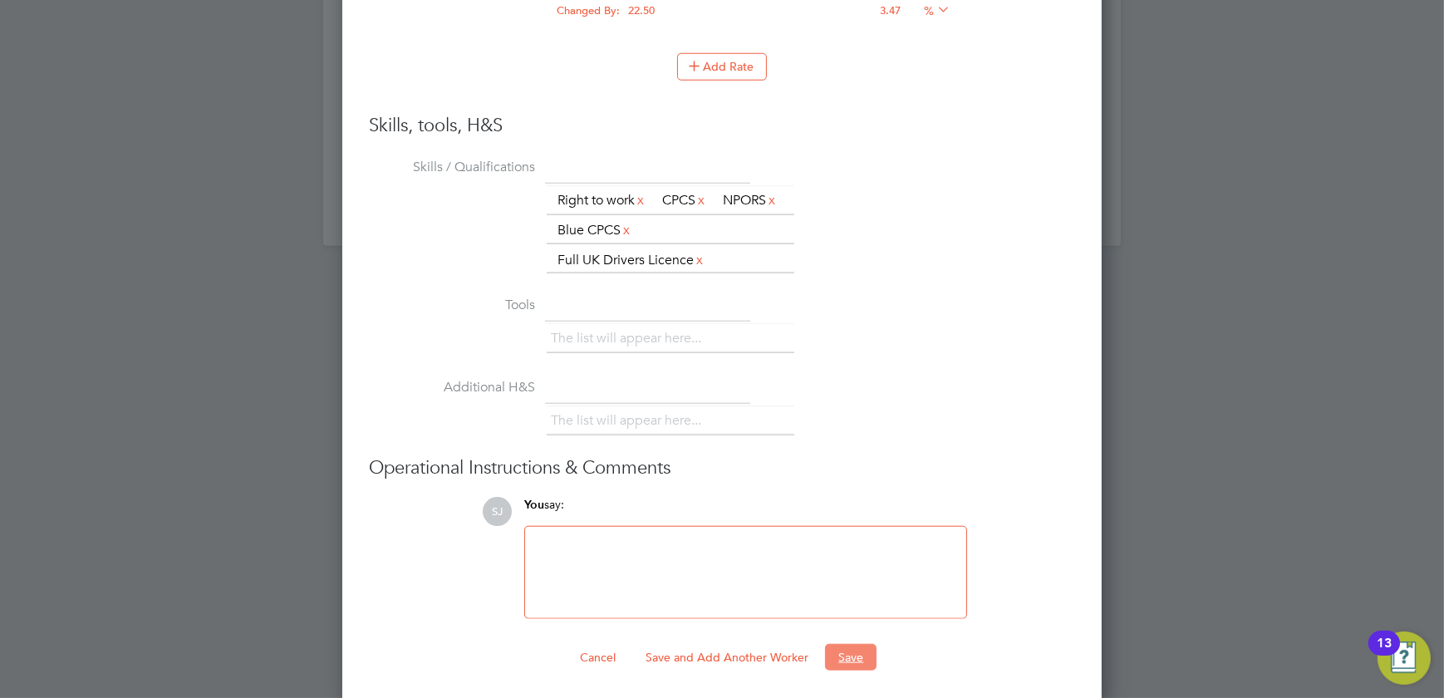
click at [848, 656] on button "Save" at bounding box center [851, 657] width 52 height 27
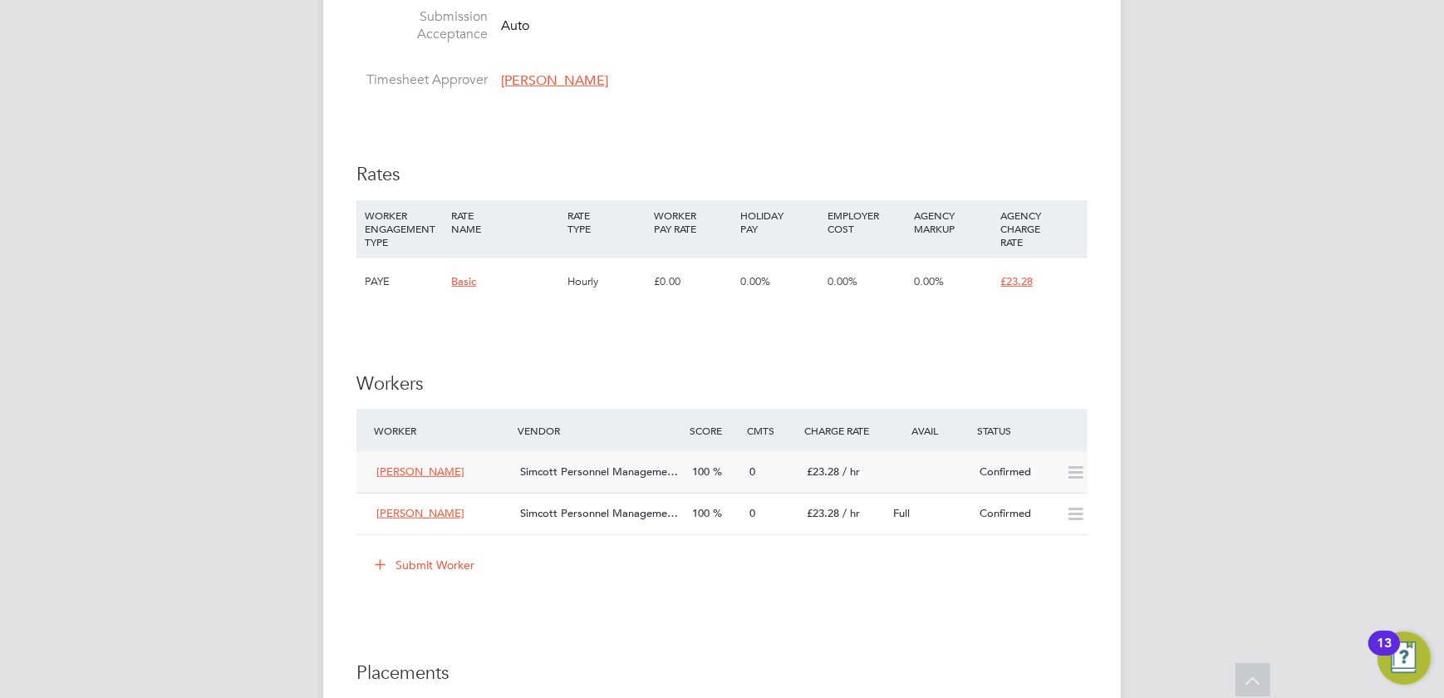
click at [795, 487] on div "[PERSON_NAME] Personnel Manageme… 100 0 £23.28 / hr Confirmed" at bounding box center [721, 472] width 731 height 41
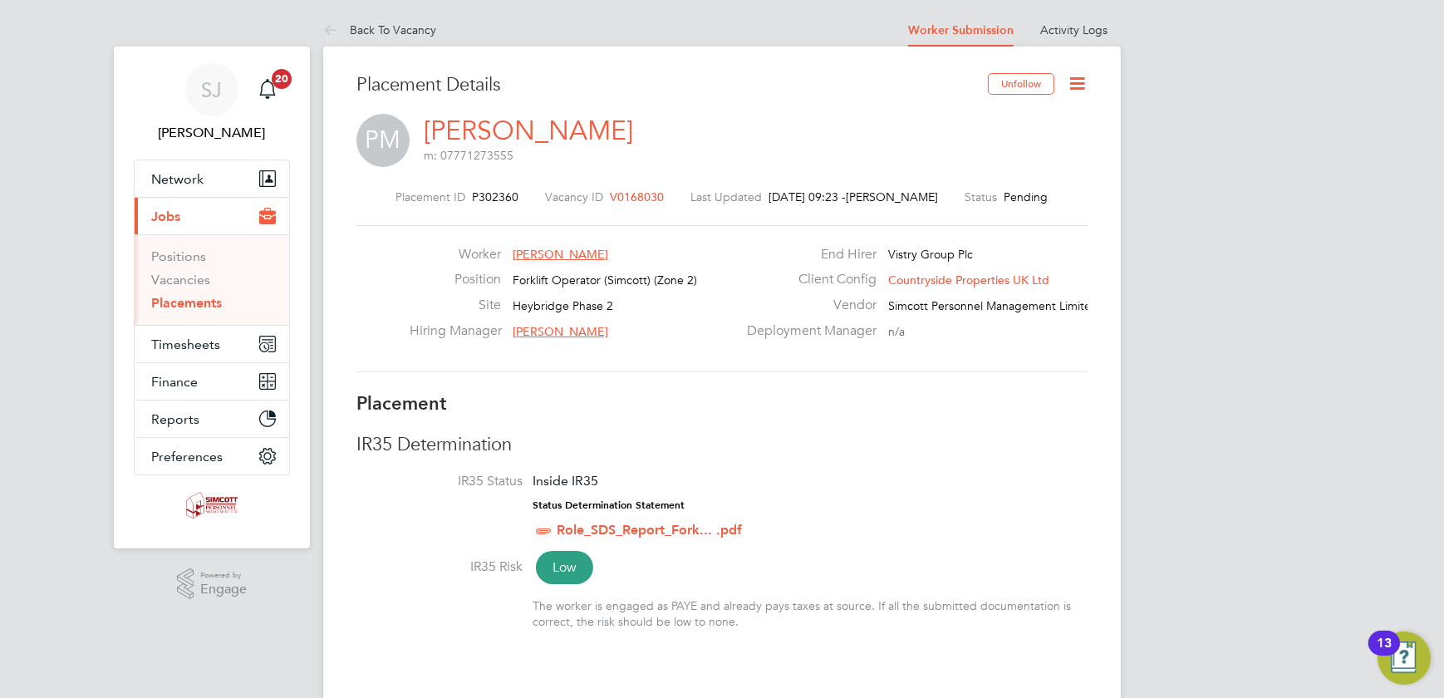
click at [1073, 75] on icon at bounding box center [1077, 83] width 21 height 21
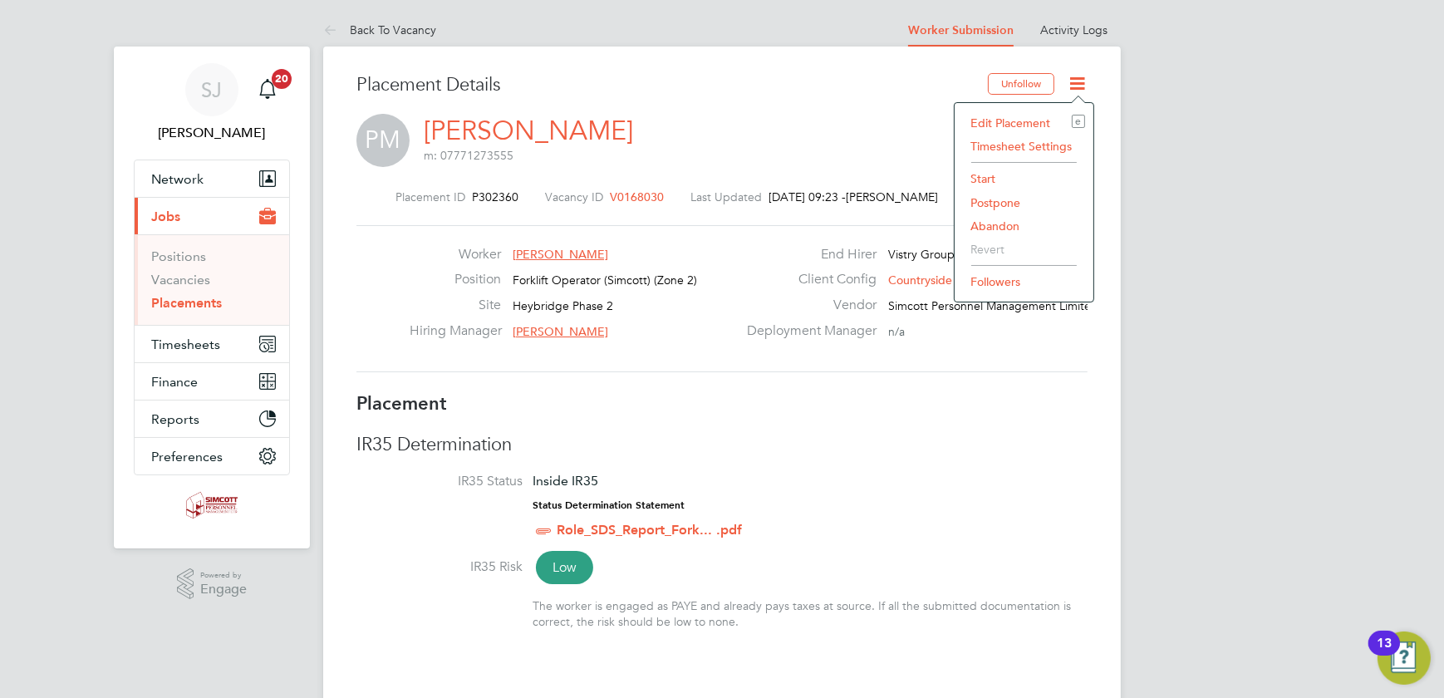
click at [985, 183] on li "Start" at bounding box center [1024, 178] width 122 height 23
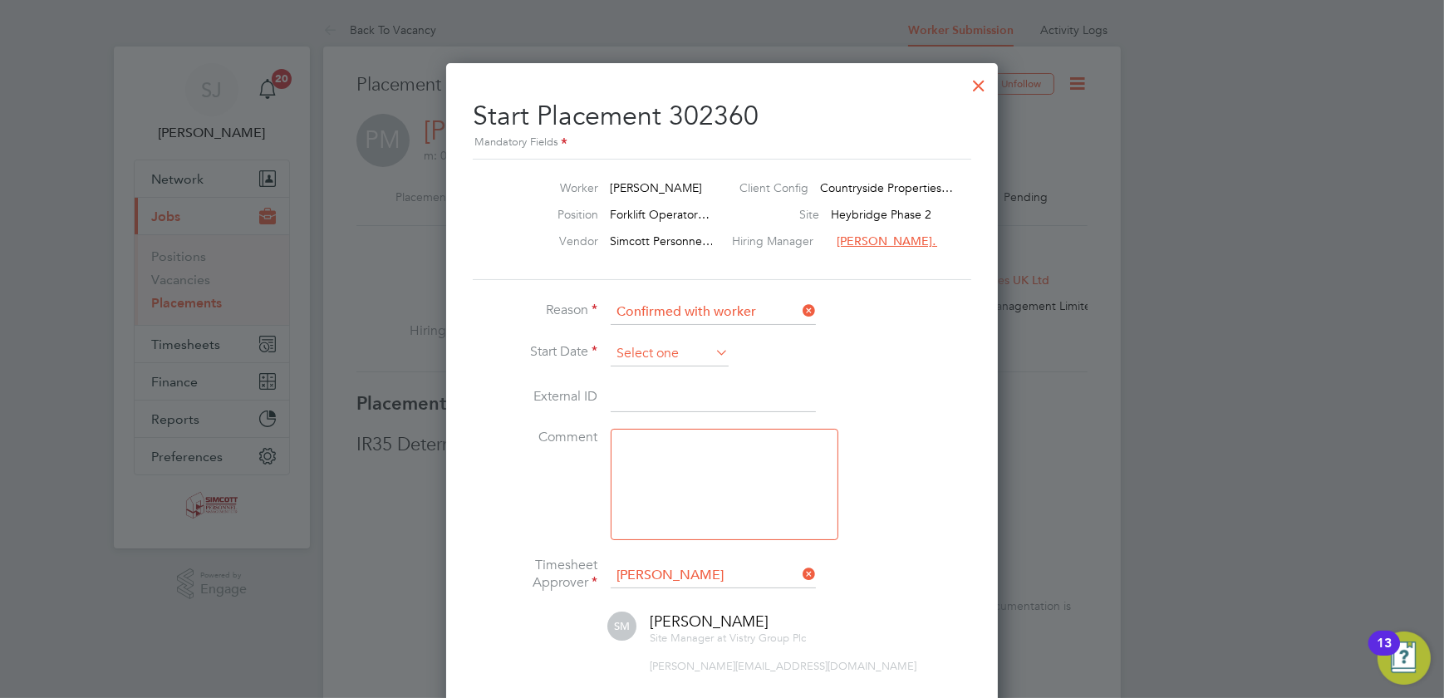
click at [667, 352] on input at bounding box center [670, 354] width 118 height 25
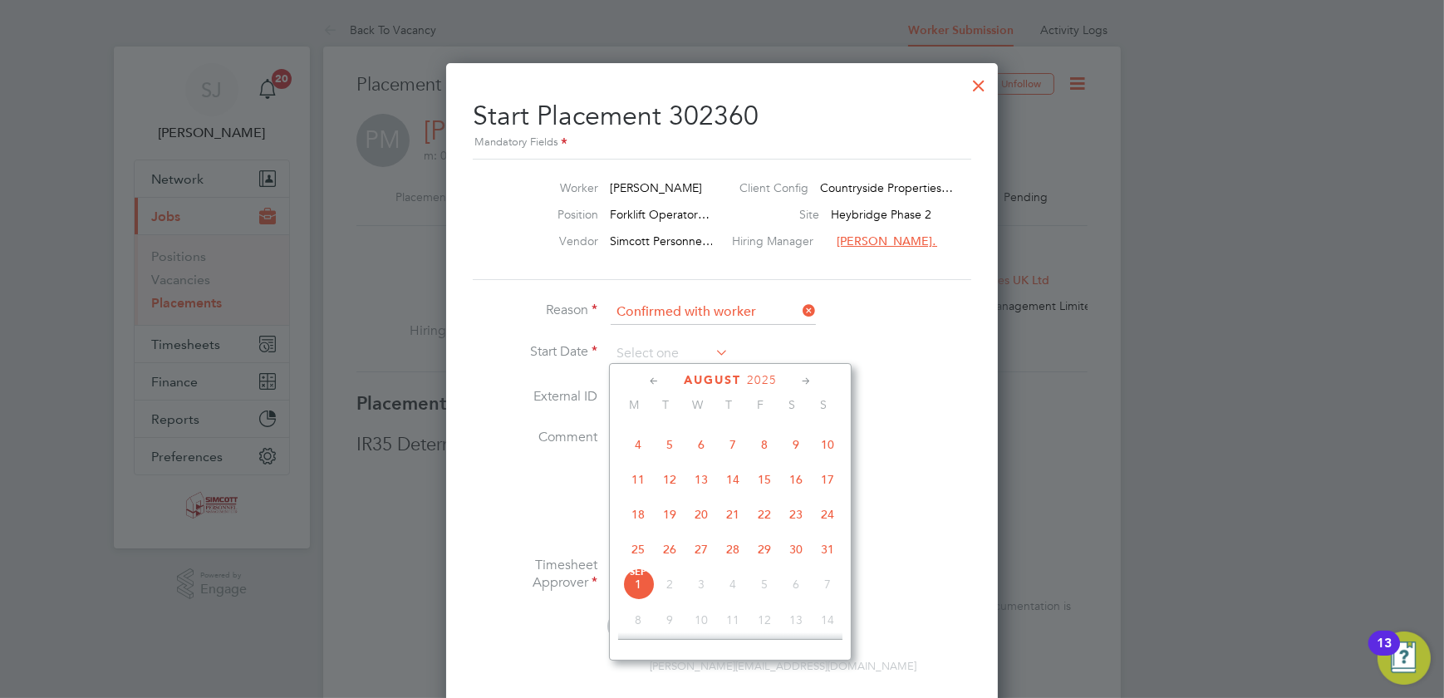
click at [671, 551] on span "26" at bounding box center [670, 549] width 32 height 32
type input "[DATE]"
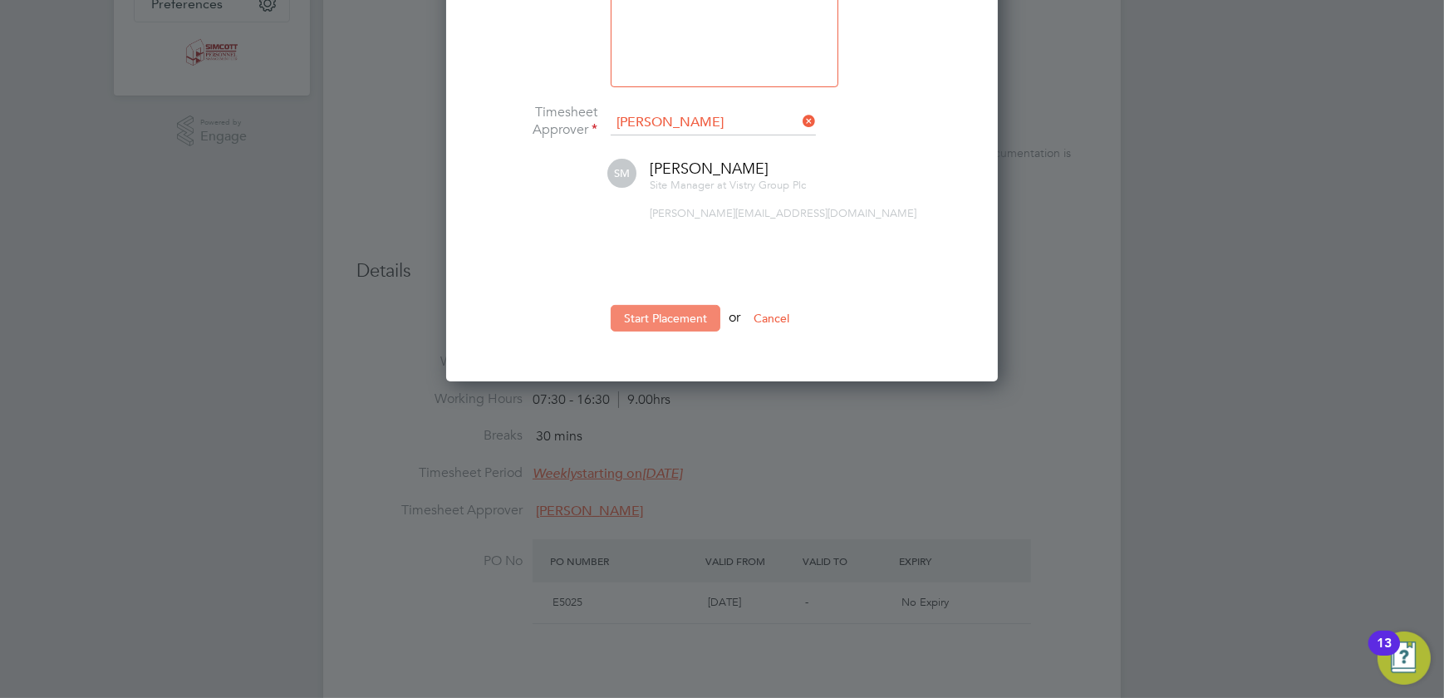
click at [671, 317] on button "Start Placement" at bounding box center [666, 318] width 110 height 27
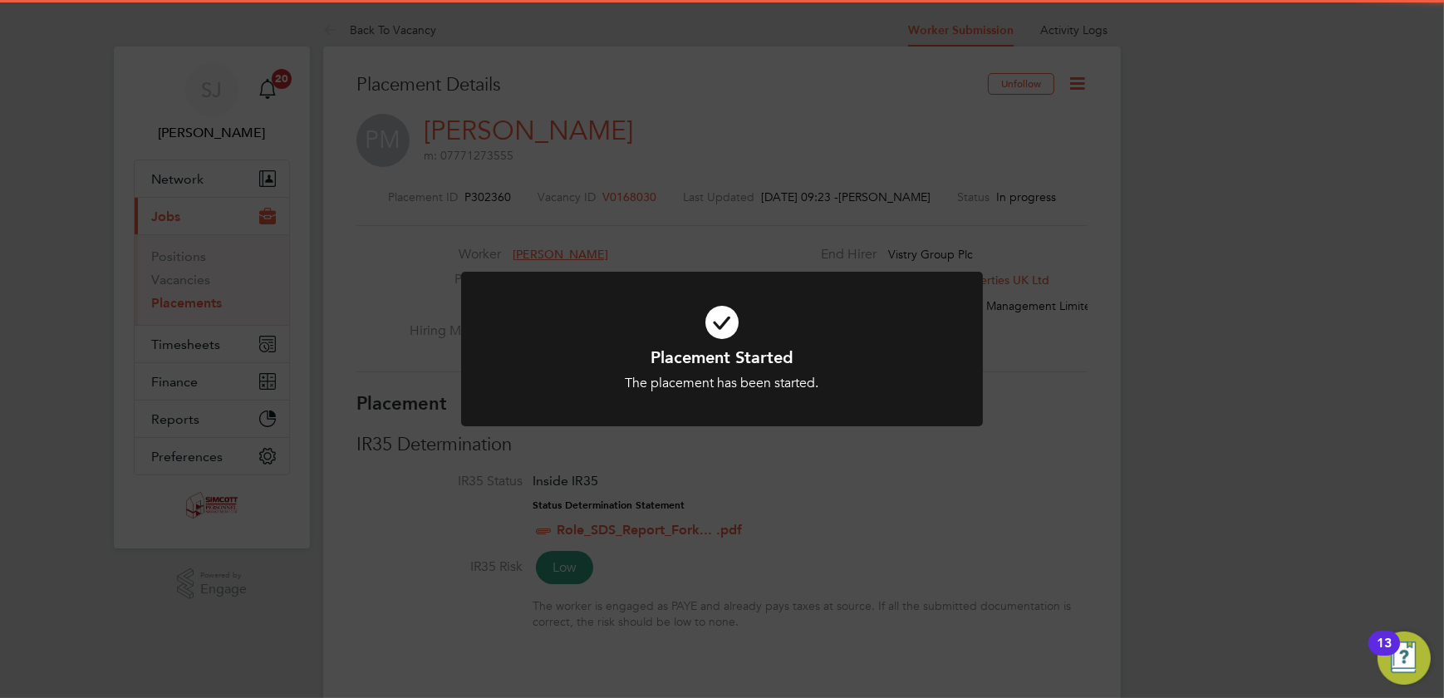
drag, startPoint x: 1079, startPoint y: 283, endPoint x: 1024, endPoint y: 292, distance: 55.6
click at [1078, 283] on div "Placement Started The placement has been started. Cancel Okay" at bounding box center [722, 349] width 1444 height 698
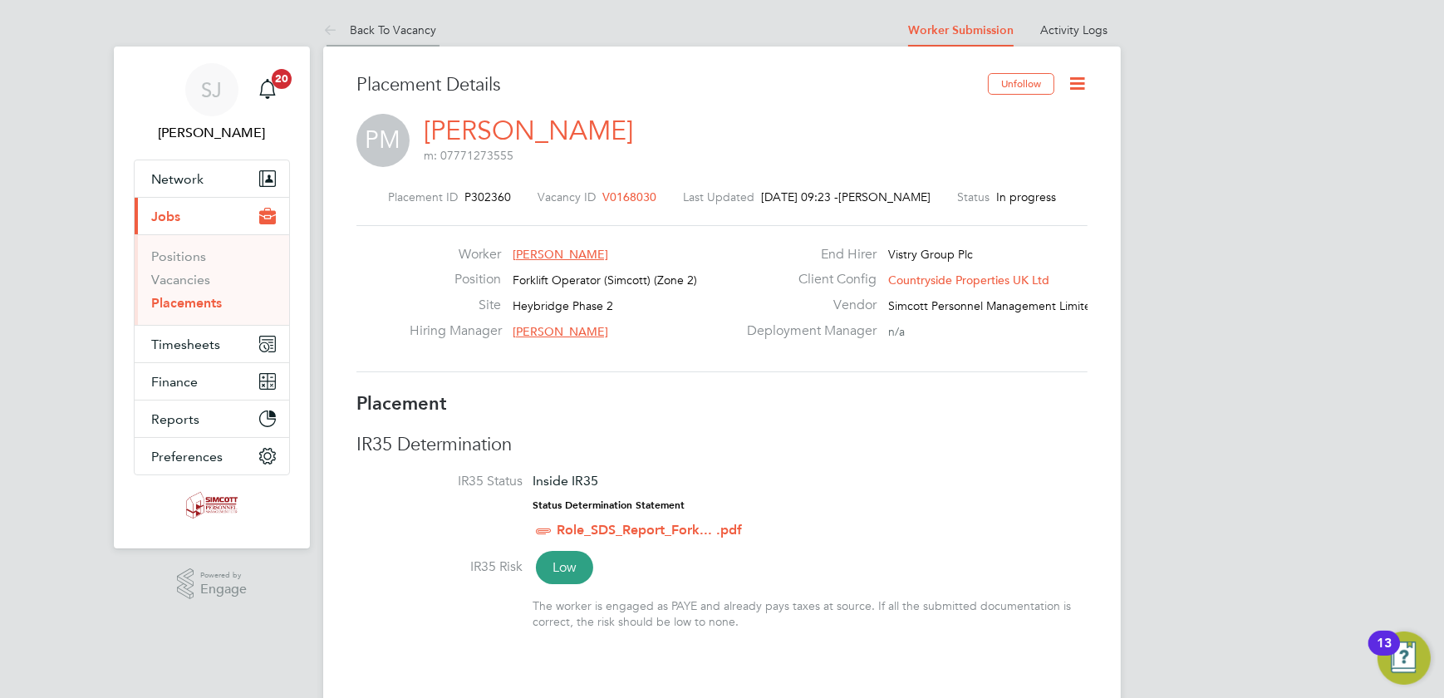
click at [398, 33] on link "Back To Vacancy" at bounding box center [379, 29] width 113 height 15
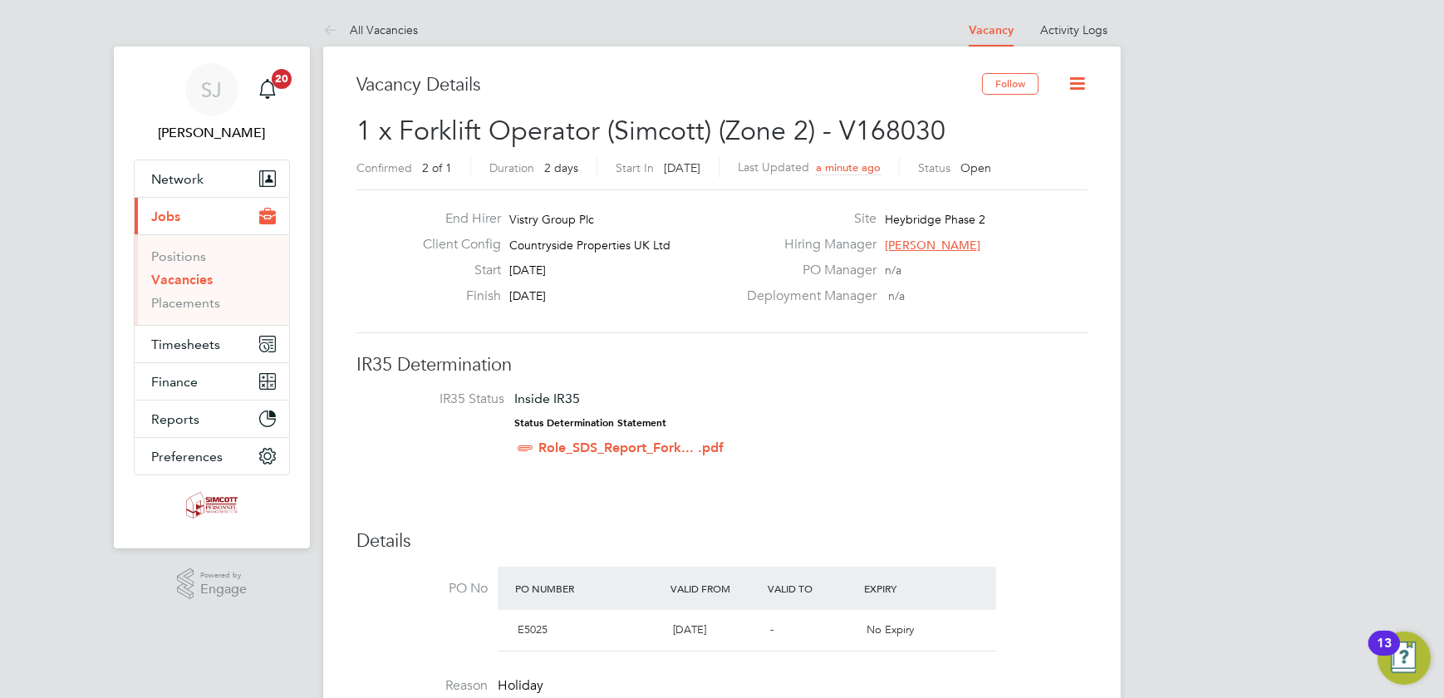
click at [1079, 90] on icon at bounding box center [1077, 83] width 21 height 21
click at [1018, 135] on li "Update Status" at bounding box center [1037, 146] width 96 height 23
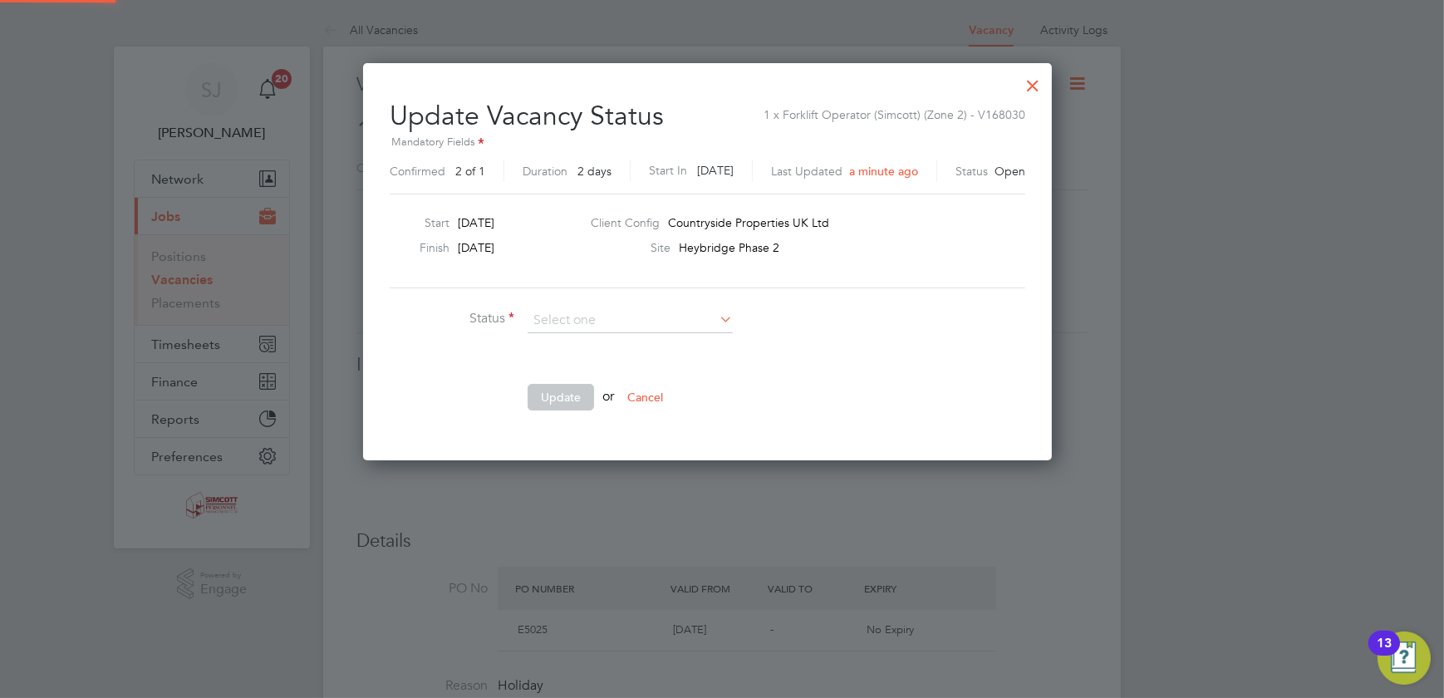
click at [1016, 140] on div "Mandatory Fields" at bounding box center [708, 143] width 636 height 18
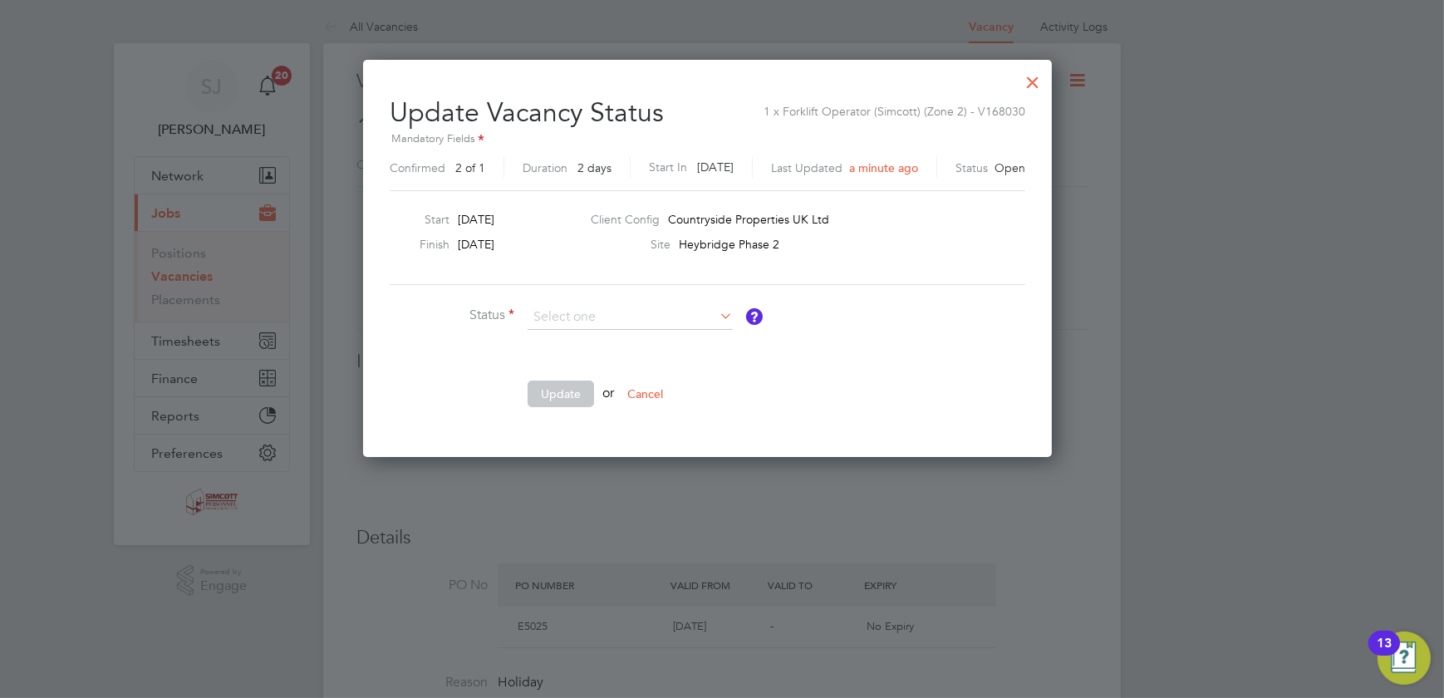
click at [939, 286] on div "Update Vacancy Status 1 x Forklift Operator (Simcott) (Zone 2) - V168030 Mandat…" at bounding box center [708, 253] width 636 height 341
click at [632, 316] on input at bounding box center [630, 317] width 205 height 25
click at [596, 359] on li "Closed" at bounding box center [631, 361] width 206 height 22
type input "Closed"
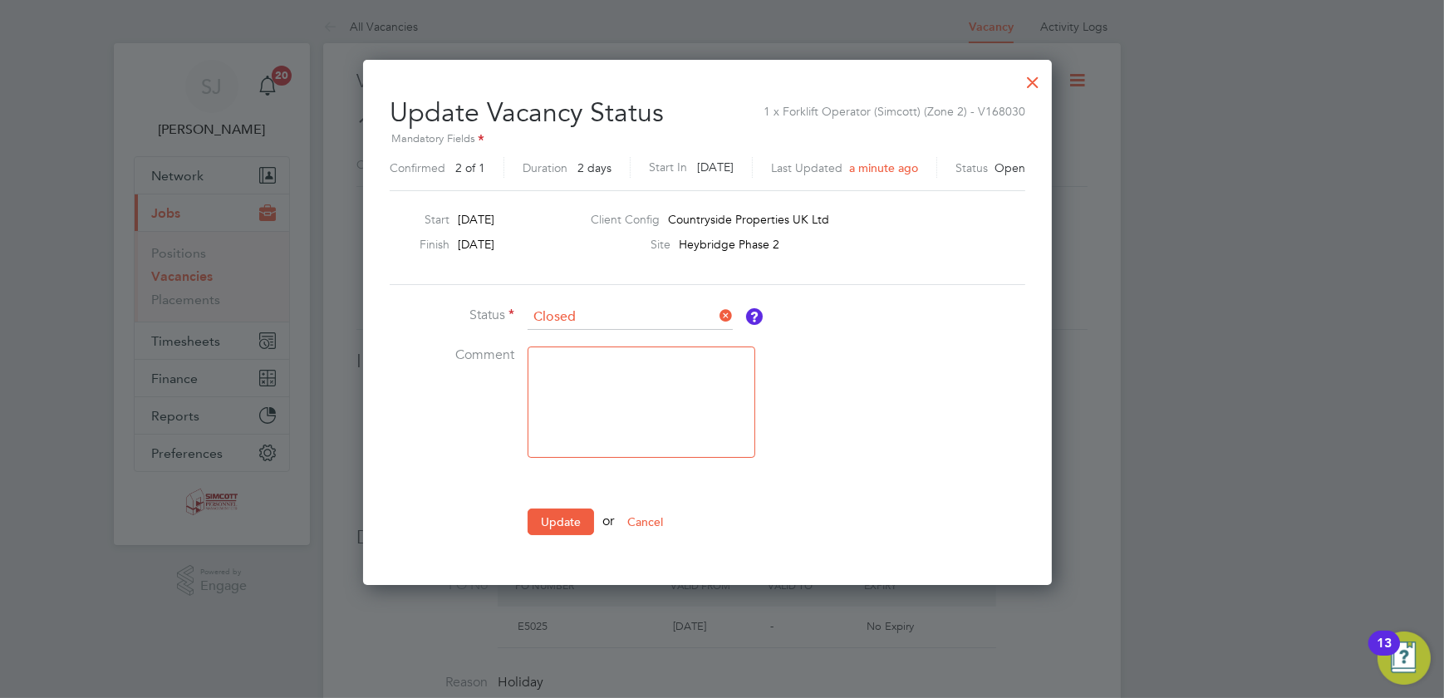
drag, startPoint x: 566, startPoint y: 513, endPoint x: 575, endPoint y: 510, distance: 9.5
click at [571, 513] on button "Update" at bounding box center [561, 522] width 66 height 27
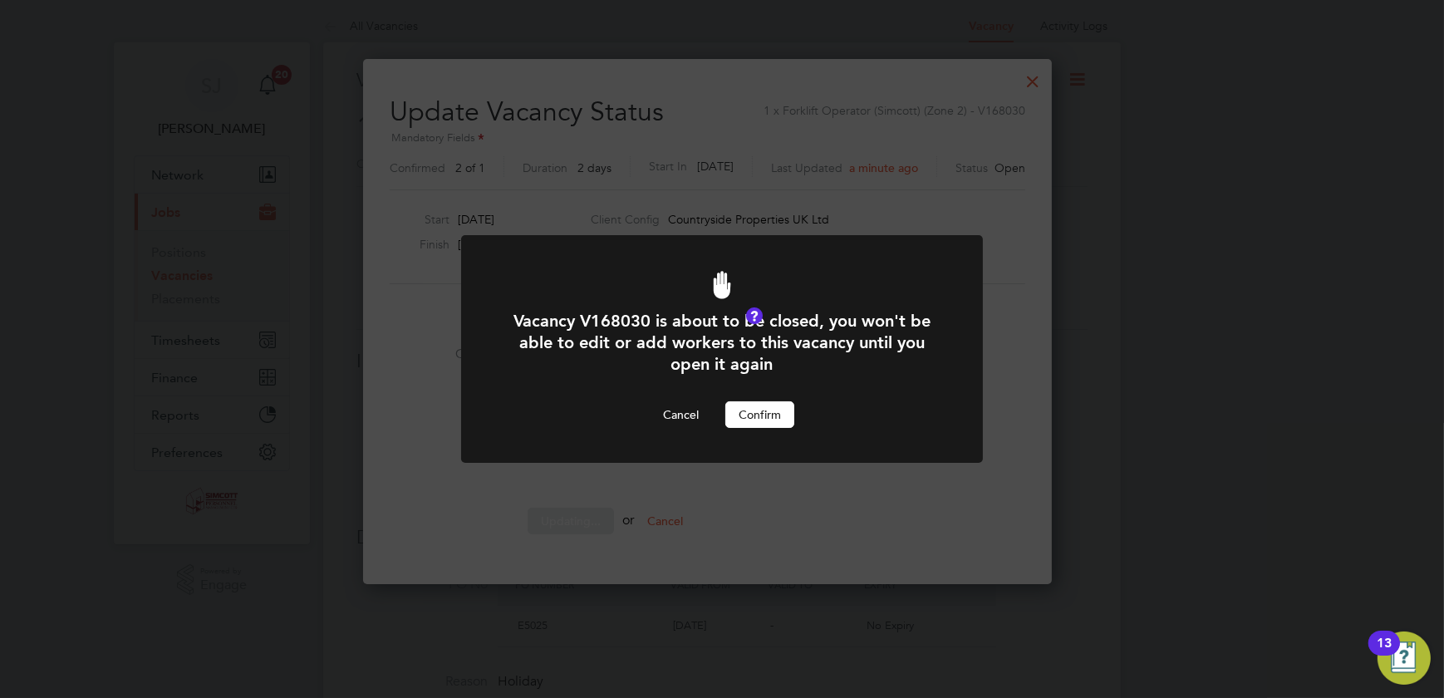
click at [771, 418] on button "Confirm" at bounding box center [759, 414] width 69 height 27
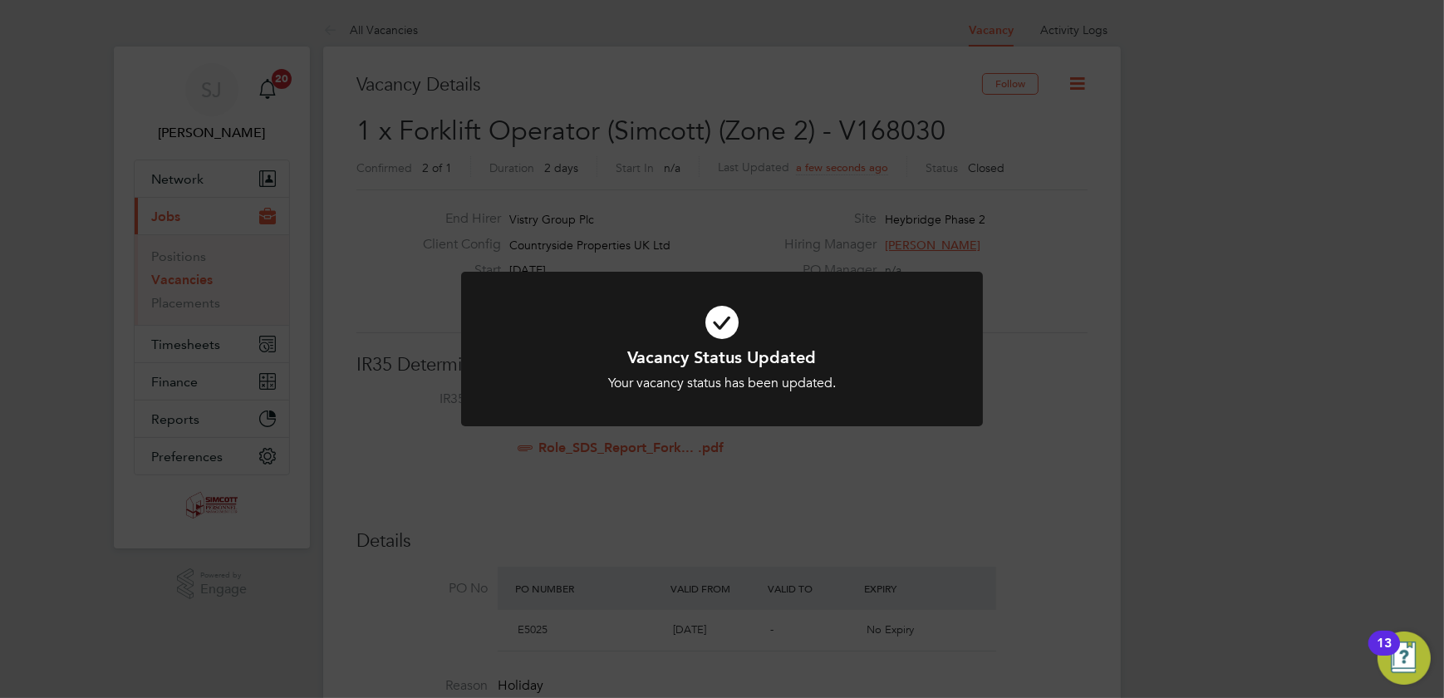
drag, startPoint x: 1117, startPoint y: 160, endPoint x: 1003, endPoint y: 86, distance: 136.2
click at [1113, 155] on div "Vacancy Status Updated Your vacancy status has been updated. Cancel Okay" at bounding box center [722, 349] width 1444 height 698
